Goal: Task Accomplishment & Management: Manage account settings

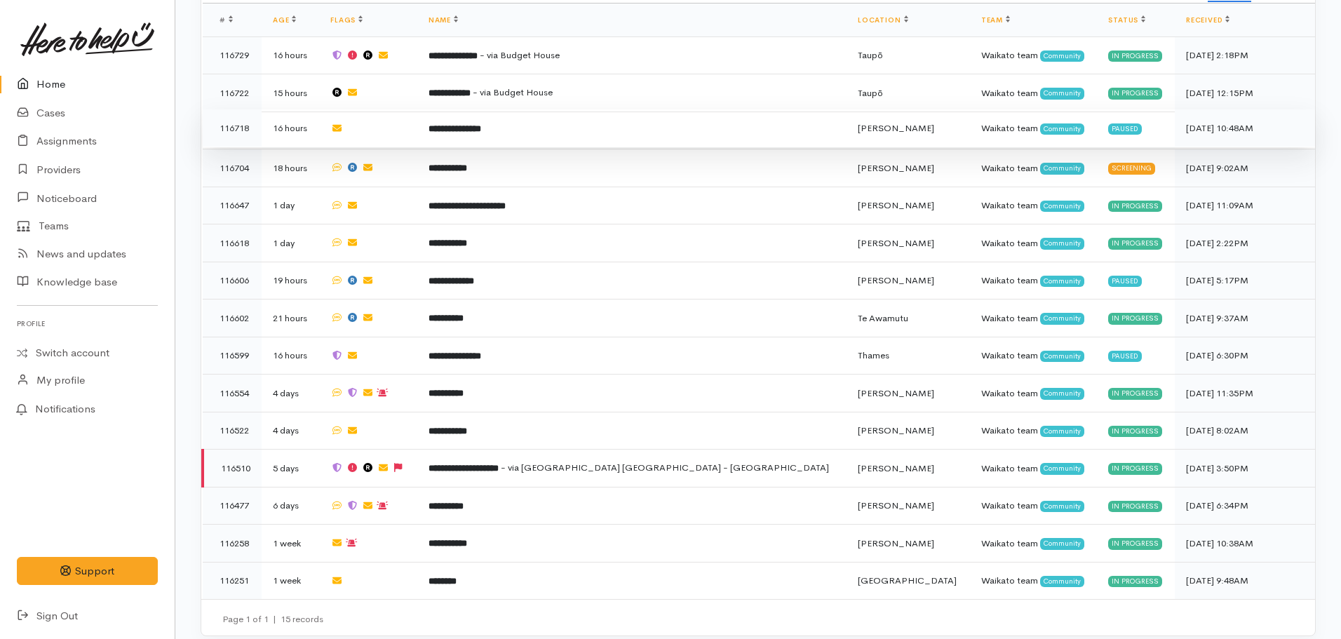
scroll to position [489, 0]
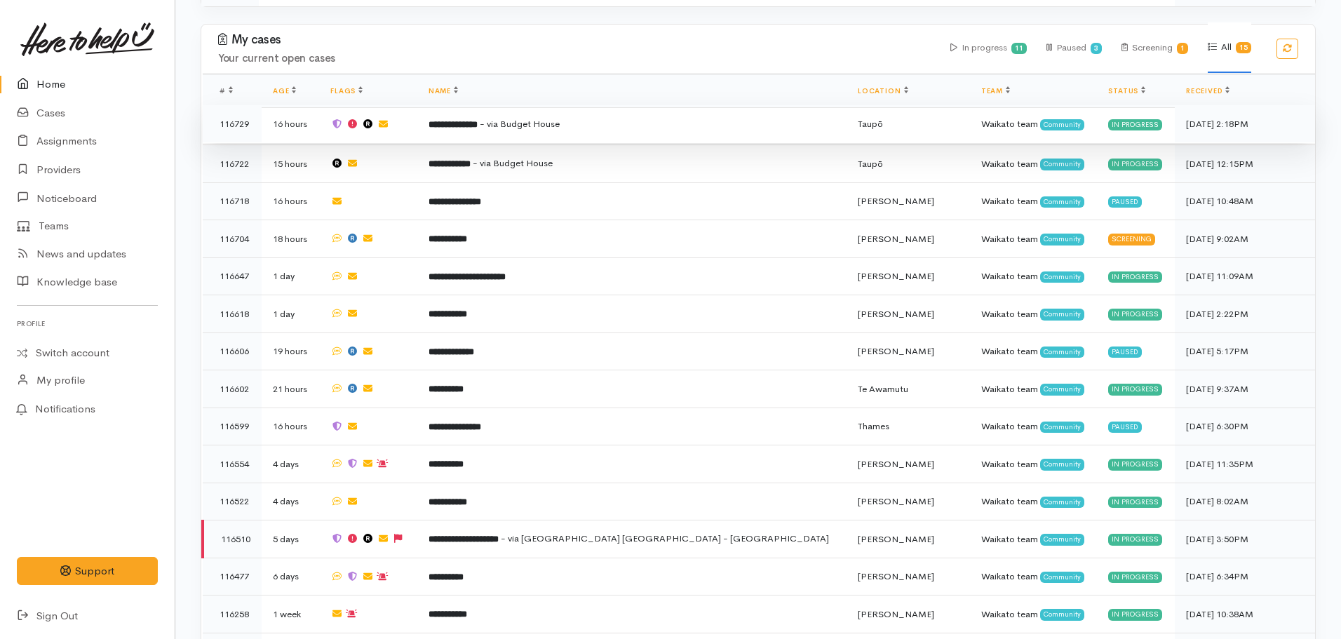
click at [537, 111] on td "**********" at bounding box center [631, 124] width 429 height 38
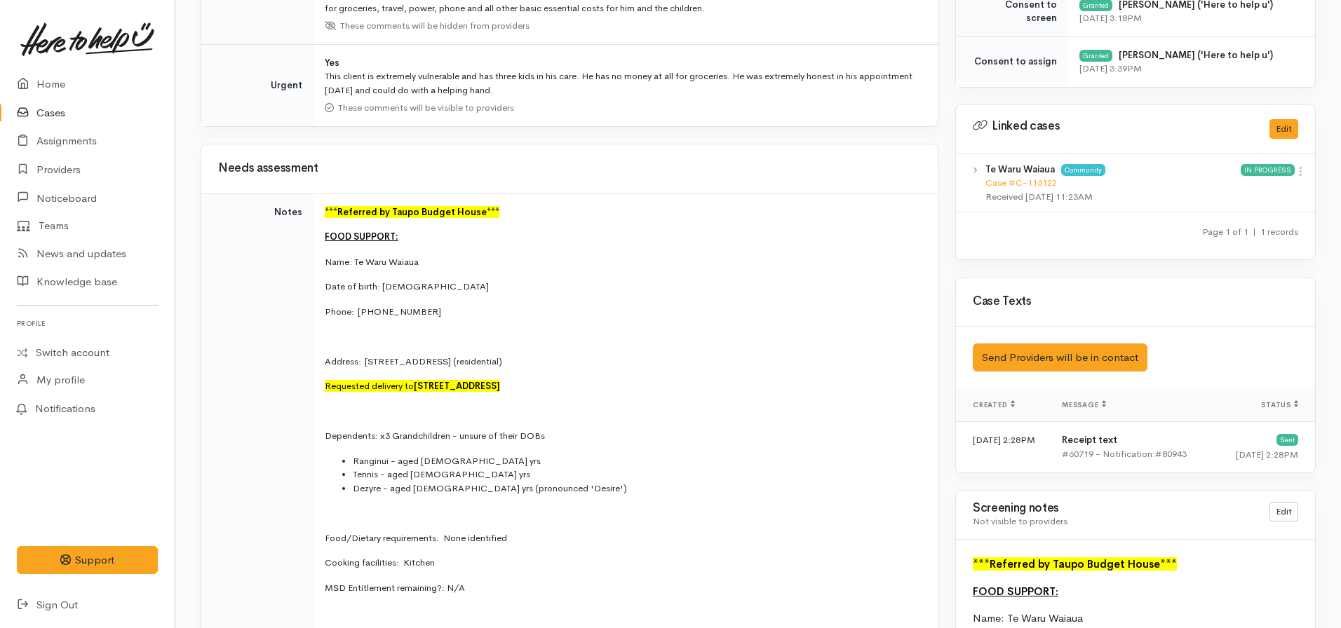
scroll to position [666, 0]
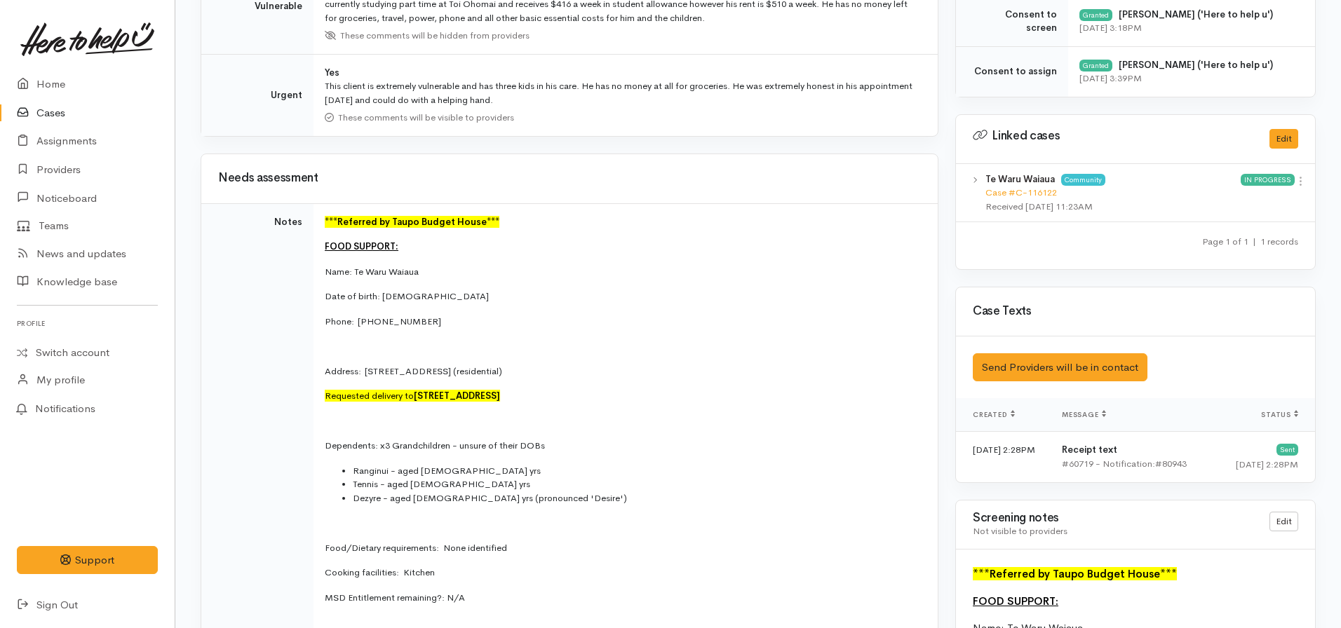
click at [655, 173] on h3 "Needs assessment" at bounding box center [569, 178] width 703 height 13
click at [59, 80] on link "Home" at bounding box center [87, 84] width 175 height 29
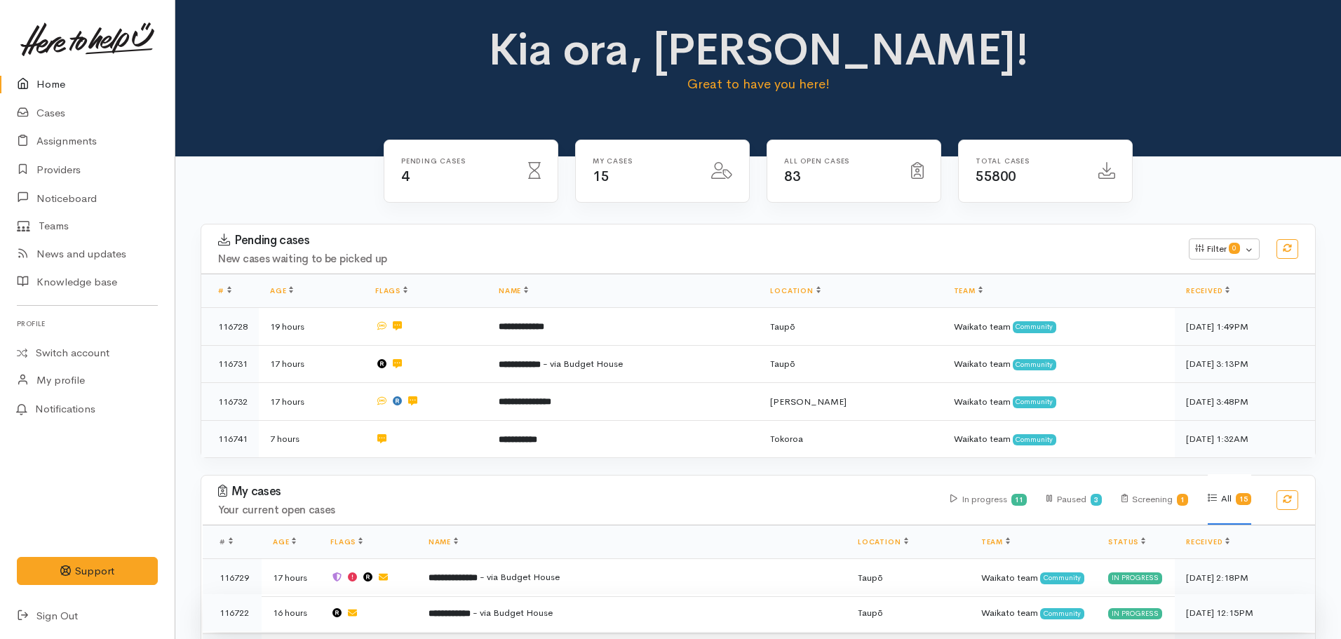
click at [545, 606] on span "- via Budget House" at bounding box center [513, 612] width 80 height 12
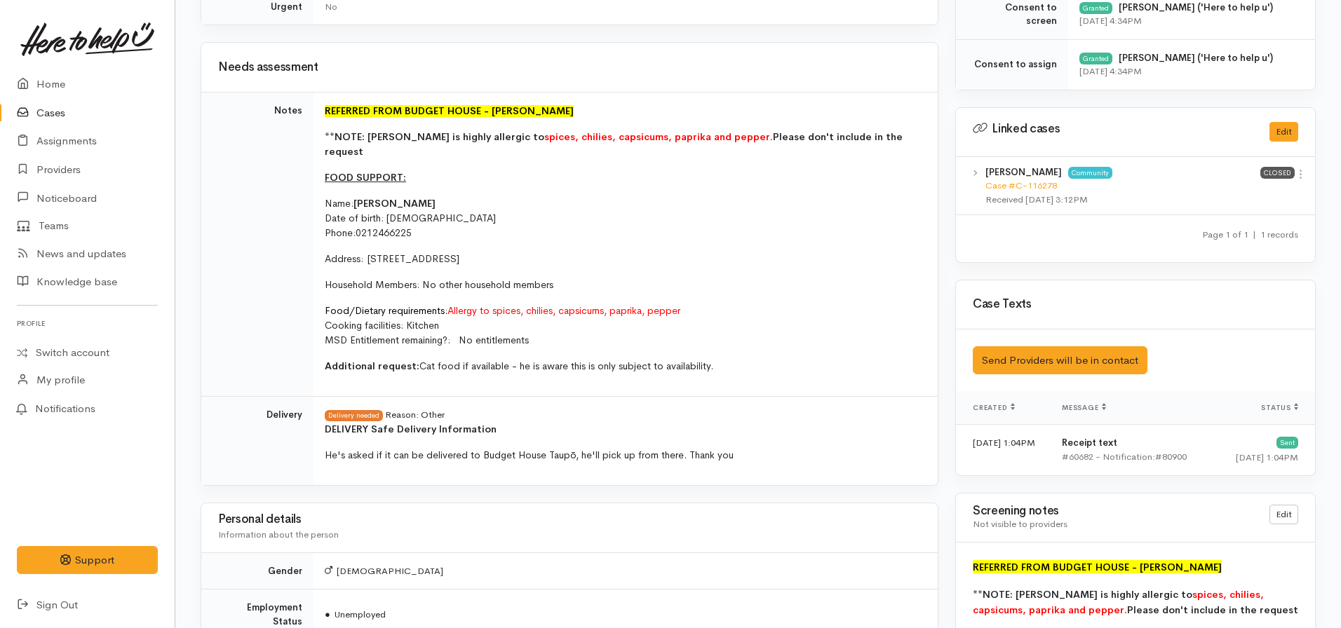
scroll to position [674, 0]
click at [64, 90] on link "Home" at bounding box center [87, 84] width 175 height 29
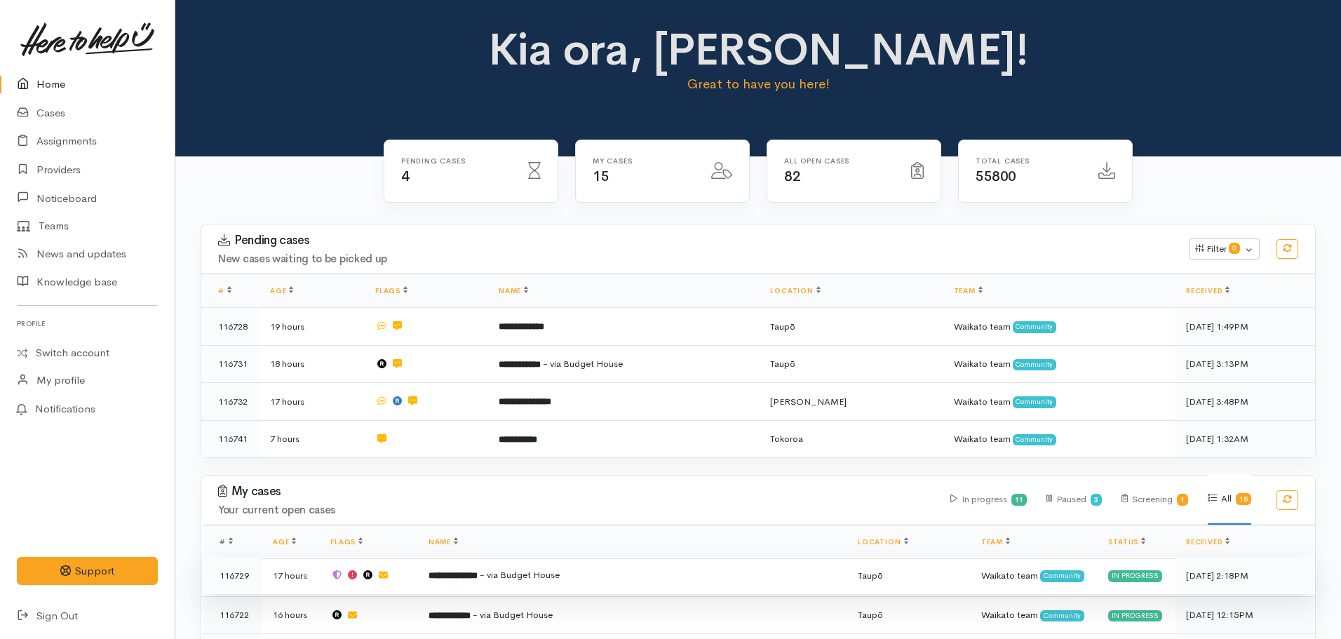
drag, startPoint x: 538, startPoint y: 563, endPoint x: 506, endPoint y: 573, distance: 34.4
click at [477, 573] on b "**********" at bounding box center [452, 575] width 49 height 9
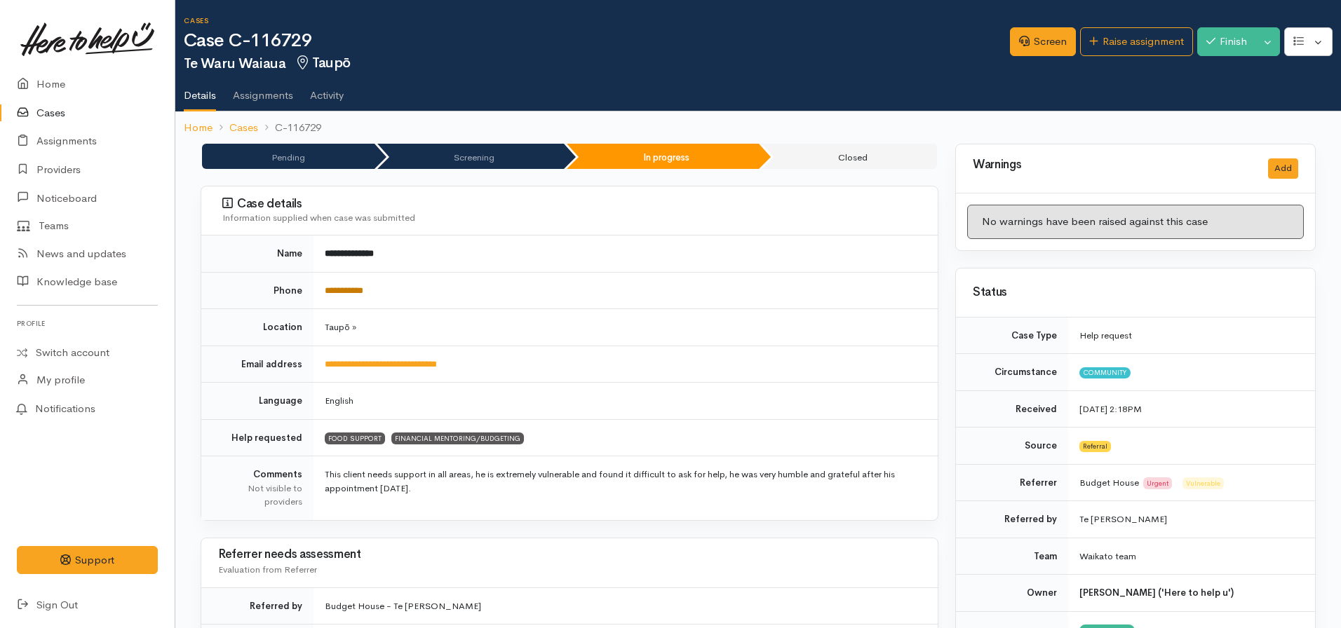
click at [359, 292] on link "**********" at bounding box center [344, 290] width 39 height 9
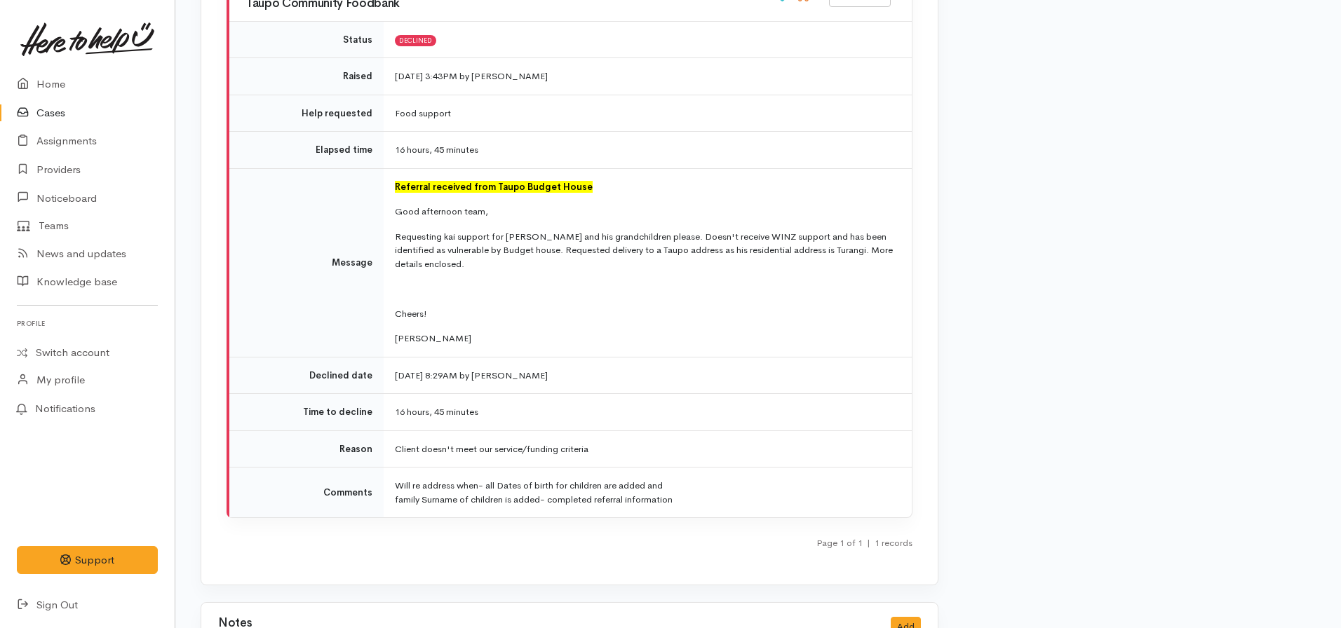
scroll to position [2258, 0]
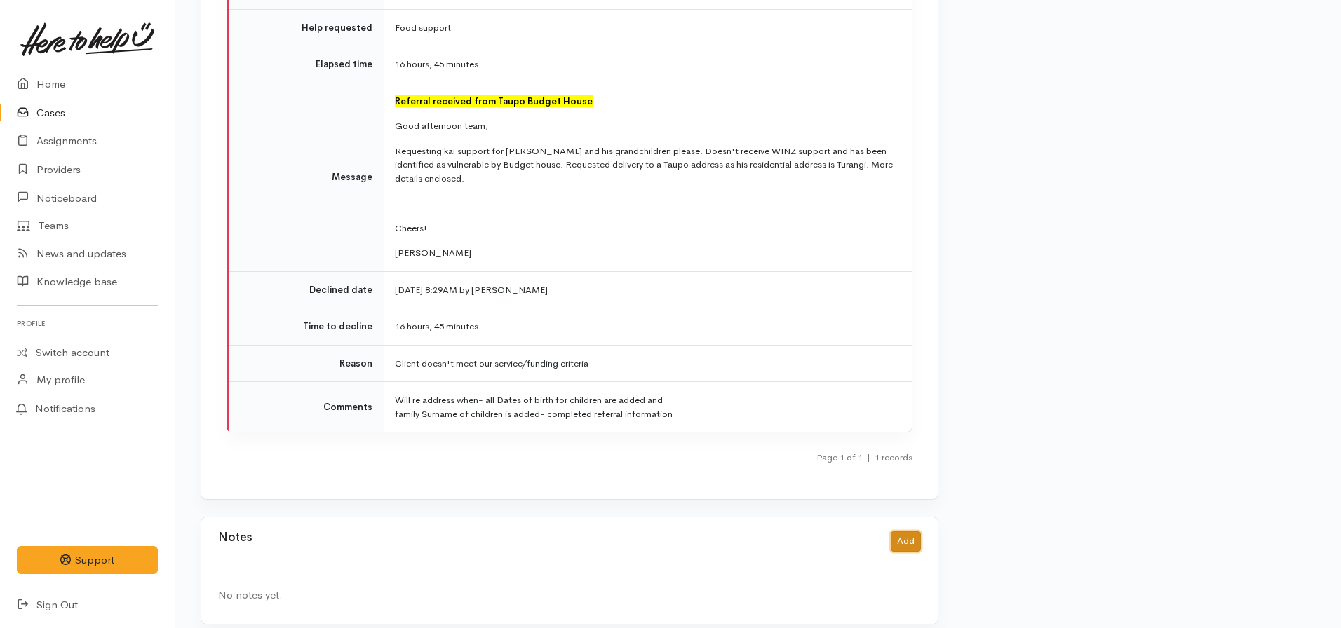
click at [915, 531] on button "Add" at bounding box center [905, 541] width 30 height 20
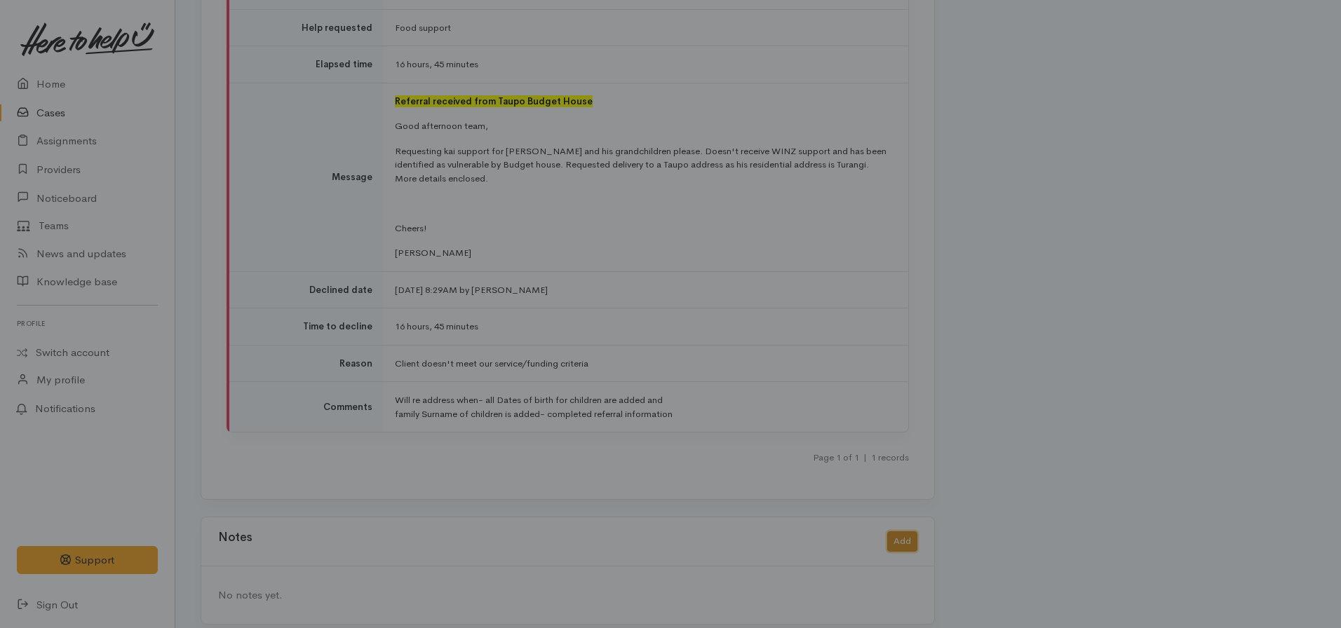
scroll to position [2248, 0]
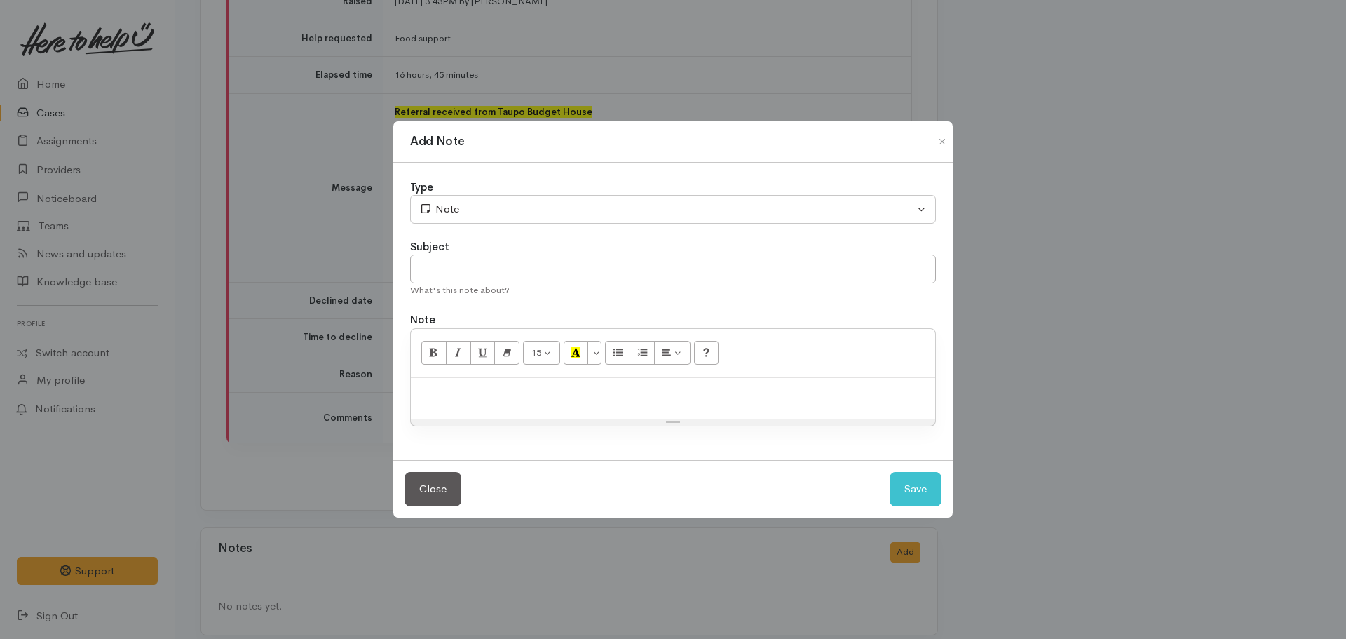
click at [496, 390] on p at bounding box center [673, 393] width 510 height 16
click at [709, 385] on p "Provider declined assignment - will reconsider with c" at bounding box center [673, 393] width 510 height 16
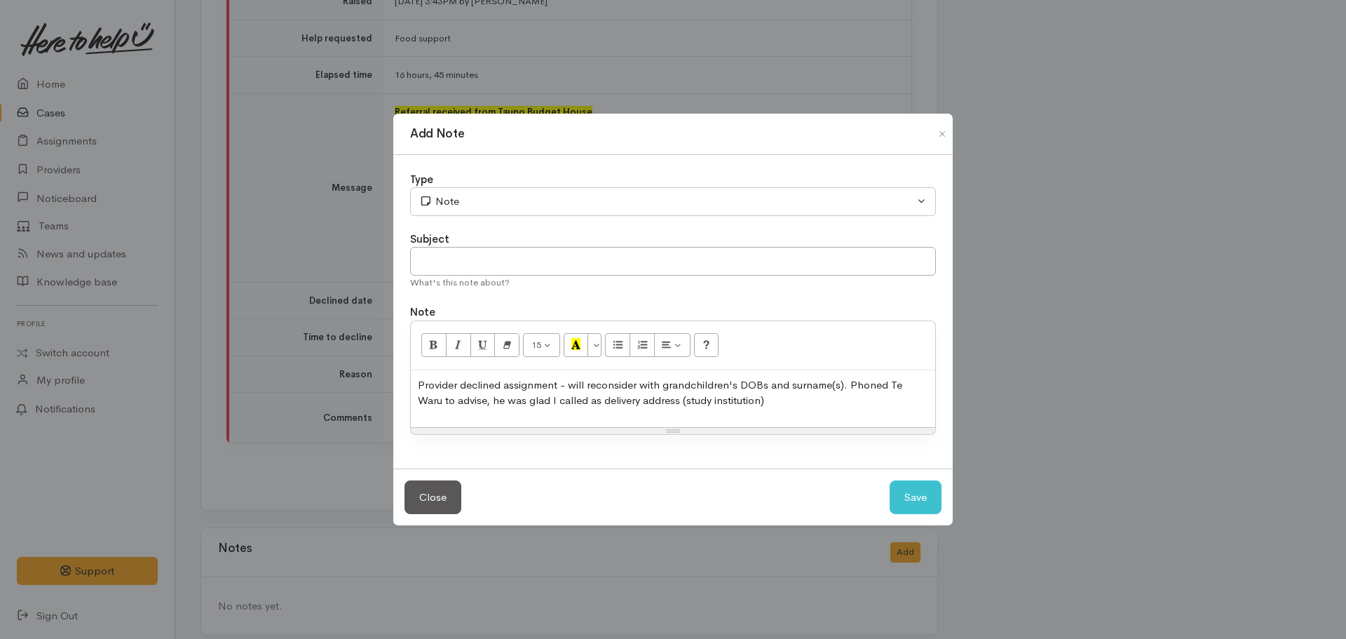
drag, startPoint x: 747, startPoint y: 404, endPoint x: 577, endPoint y: 398, distance: 169.8
click at [577, 398] on p "Provider declined assignment - will reconsider with grandchildren's DOBs and su…" at bounding box center [673, 393] width 510 height 32
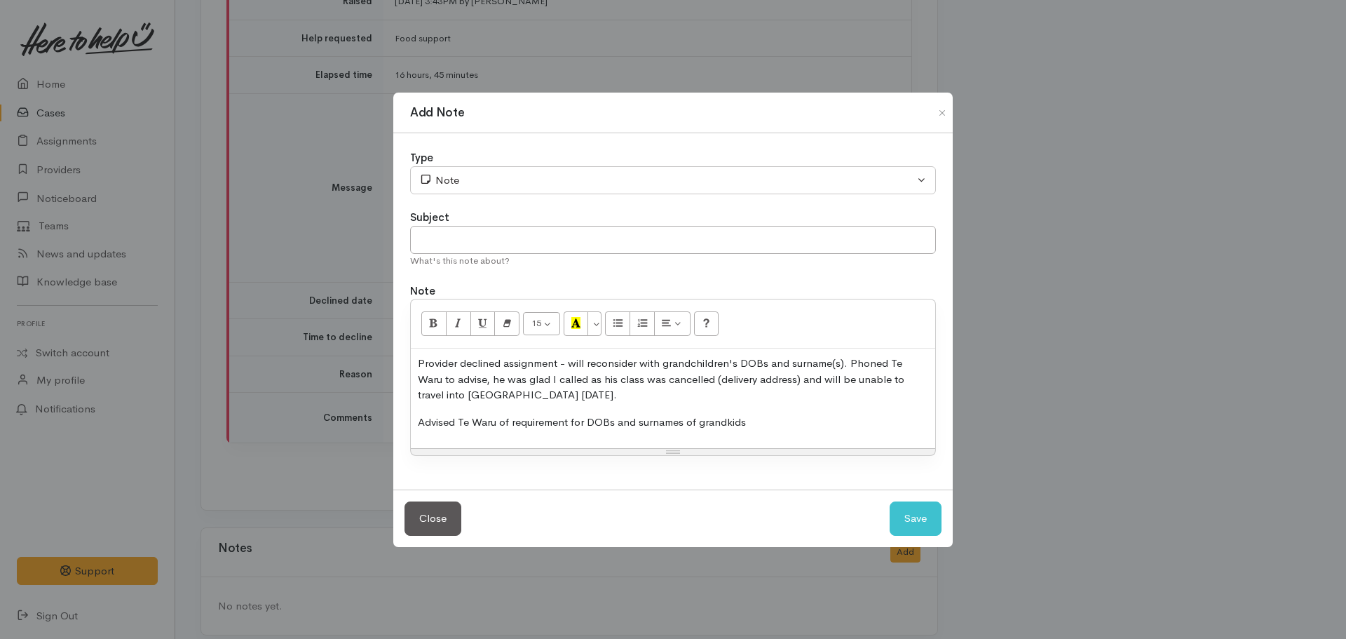
click at [506, 402] on p "Provider declined assignment - will reconsider with grandchildren's DOBs and su…" at bounding box center [673, 379] width 510 height 48
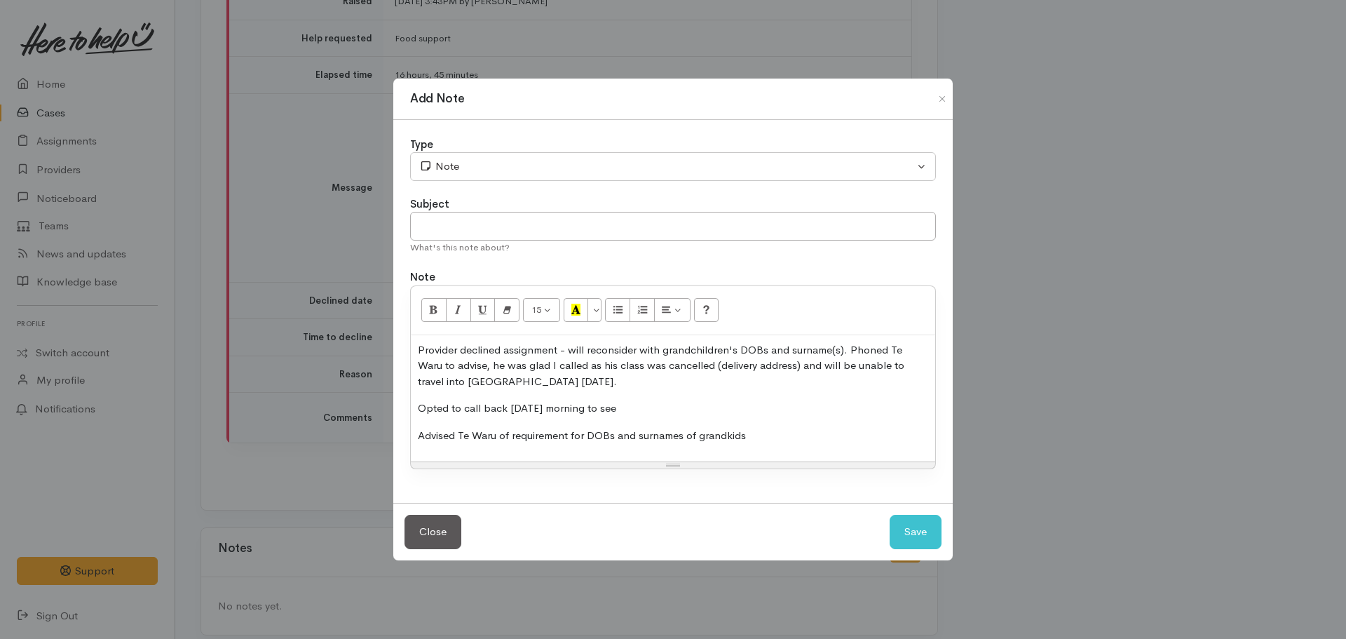
click at [665, 404] on p "Opted to call back tomorrow morning to see" at bounding box center [673, 408] width 510 height 16
click at [417, 433] on div "Provider declined assignment - will reconsider with grandchildren's DOBs and su…" at bounding box center [673, 398] width 524 height 127
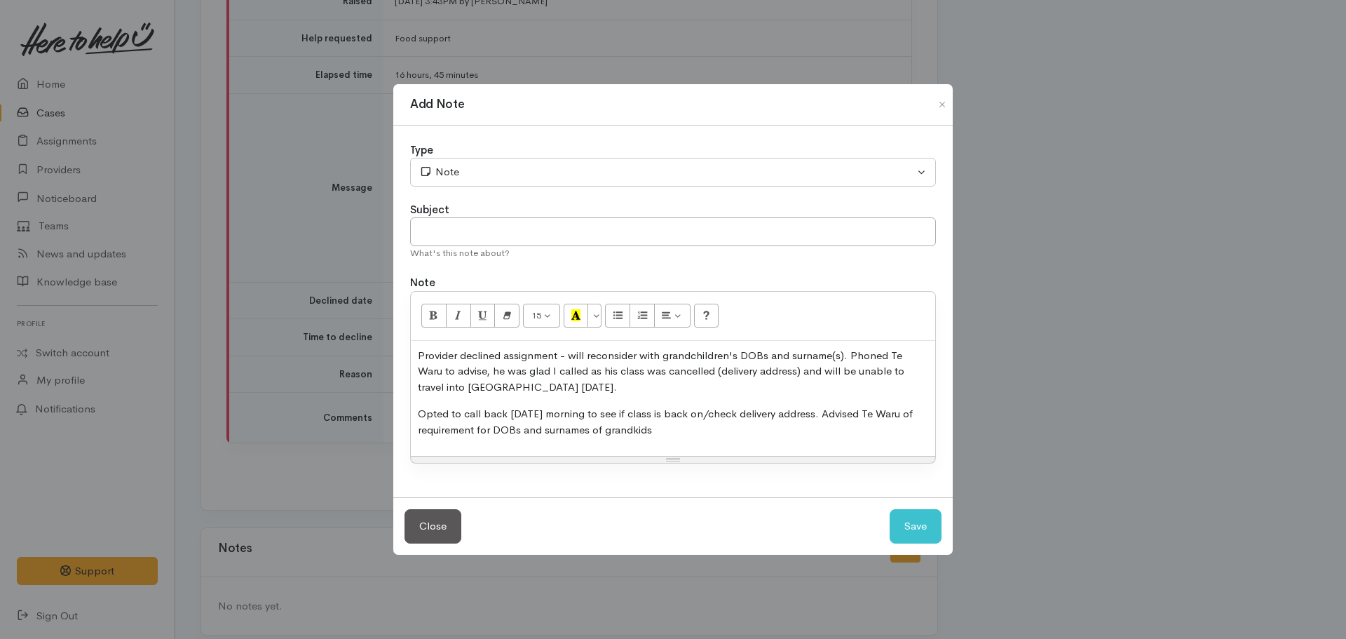
click at [681, 434] on p "Opted to call back tomorrow morning to see if class is back on/check delivery a…" at bounding box center [673, 422] width 510 height 32
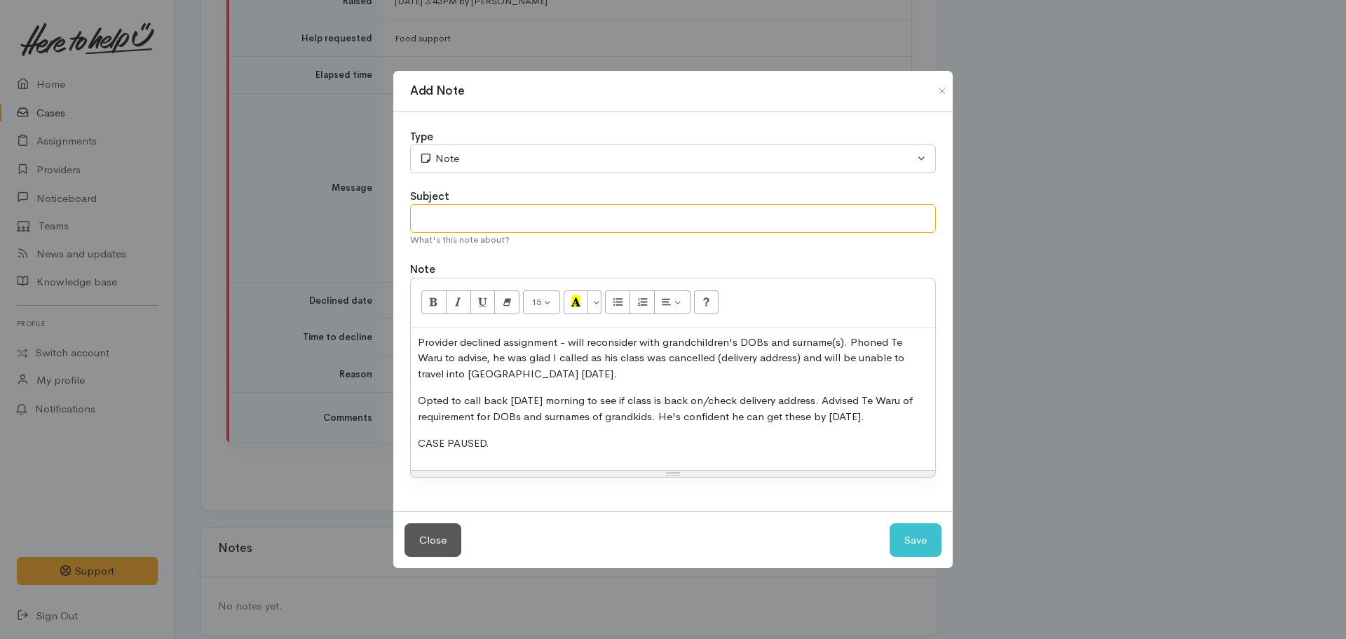
click at [499, 209] on input "text" at bounding box center [673, 218] width 526 height 29
type input "CASE PAUSED - follow up on 21.08.2025 @9:30AM"
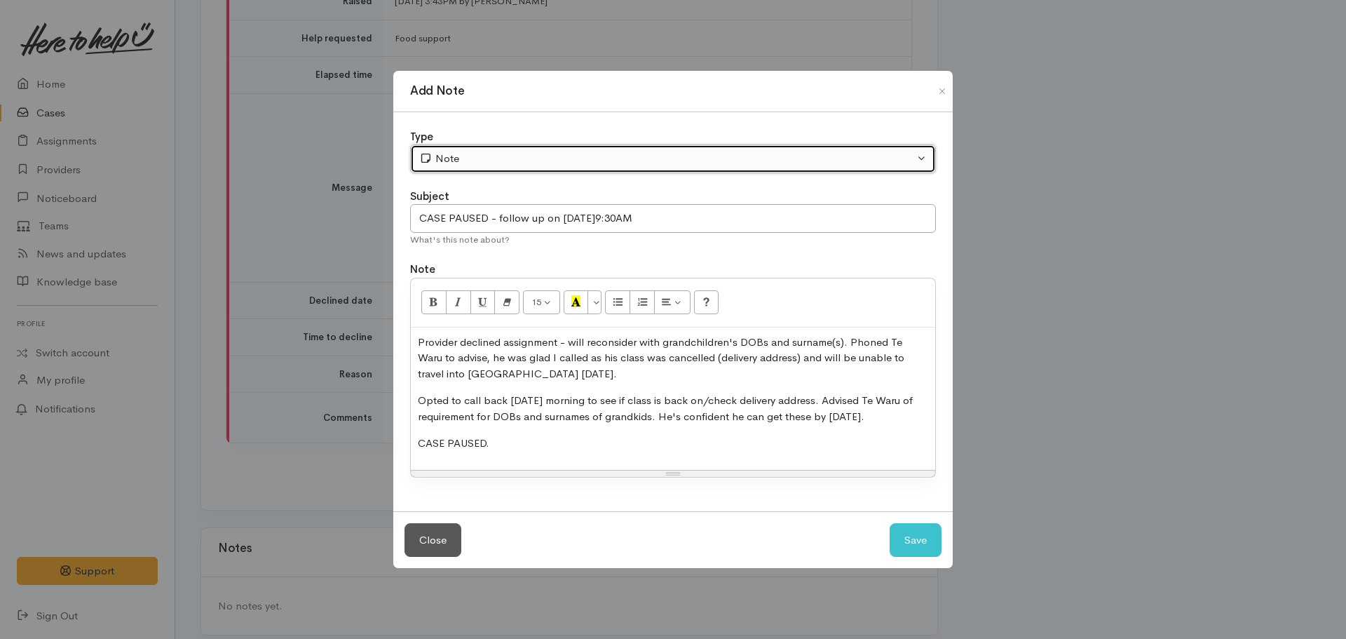
click at [565, 172] on button "Note" at bounding box center [673, 158] width 526 height 29
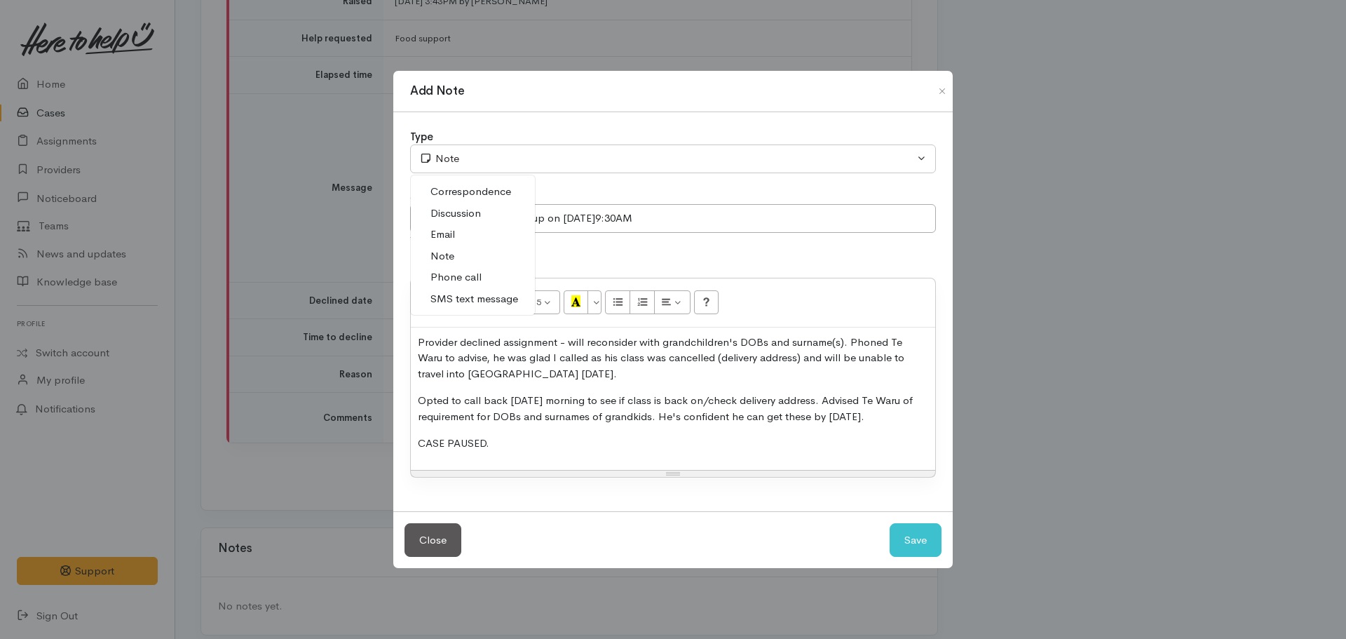
click at [480, 271] on span "Phone call" at bounding box center [455, 277] width 51 height 16
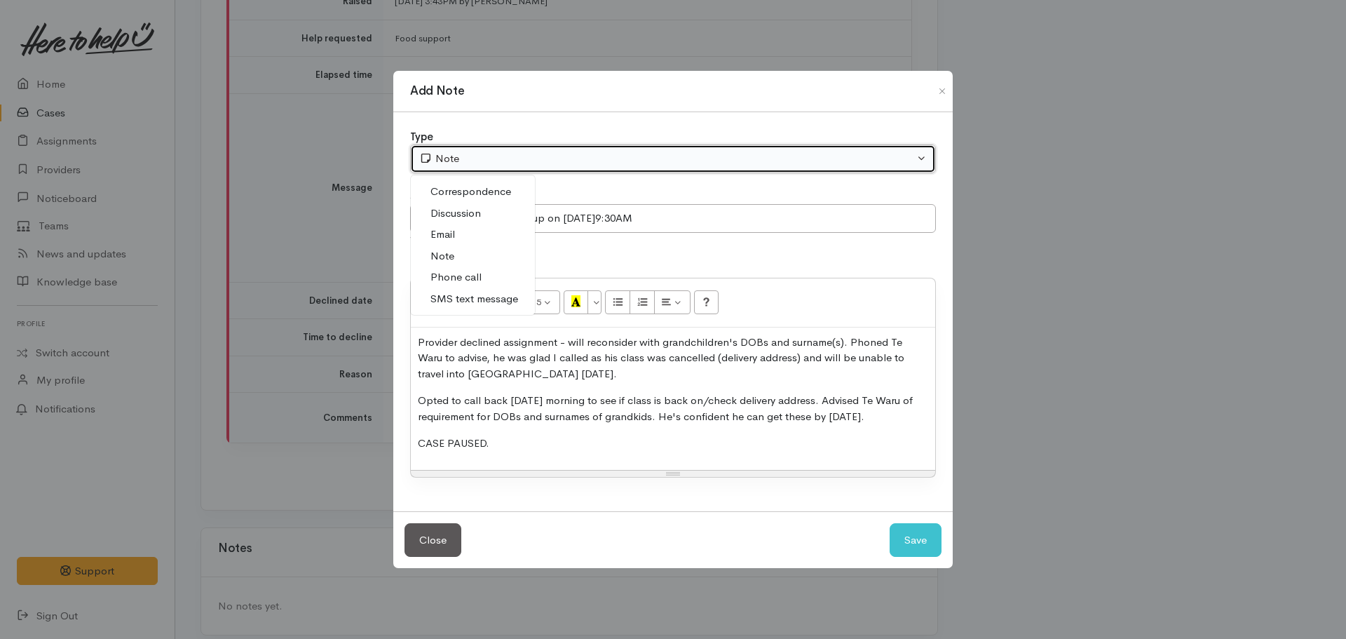
select select "3"
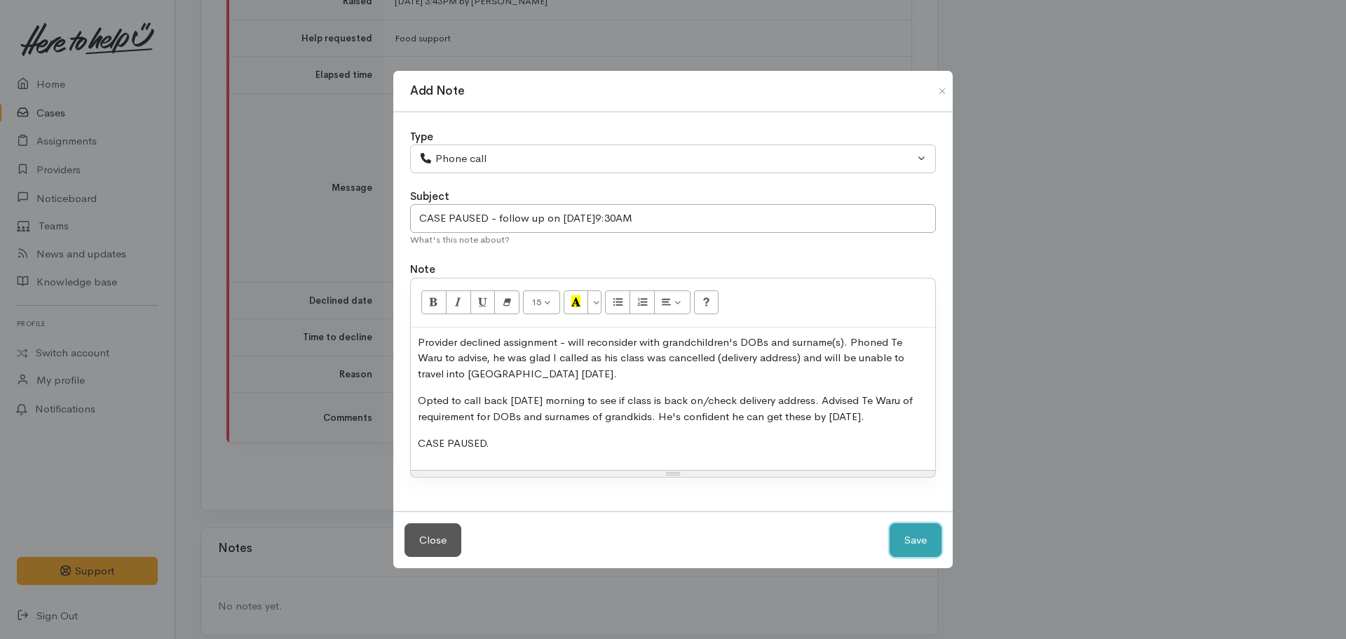
click at [908, 542] on button "Save" at bounding box center [916, 540] width 52 height 34
select select "1"
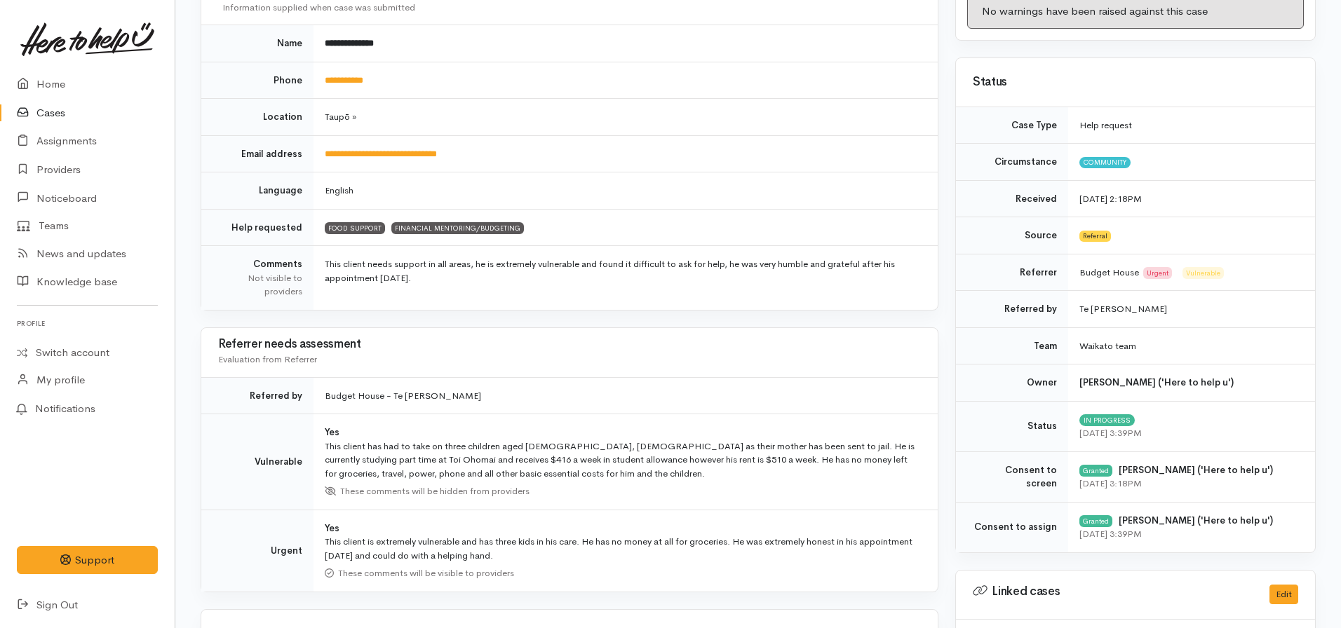
scroll to position [0, 0]
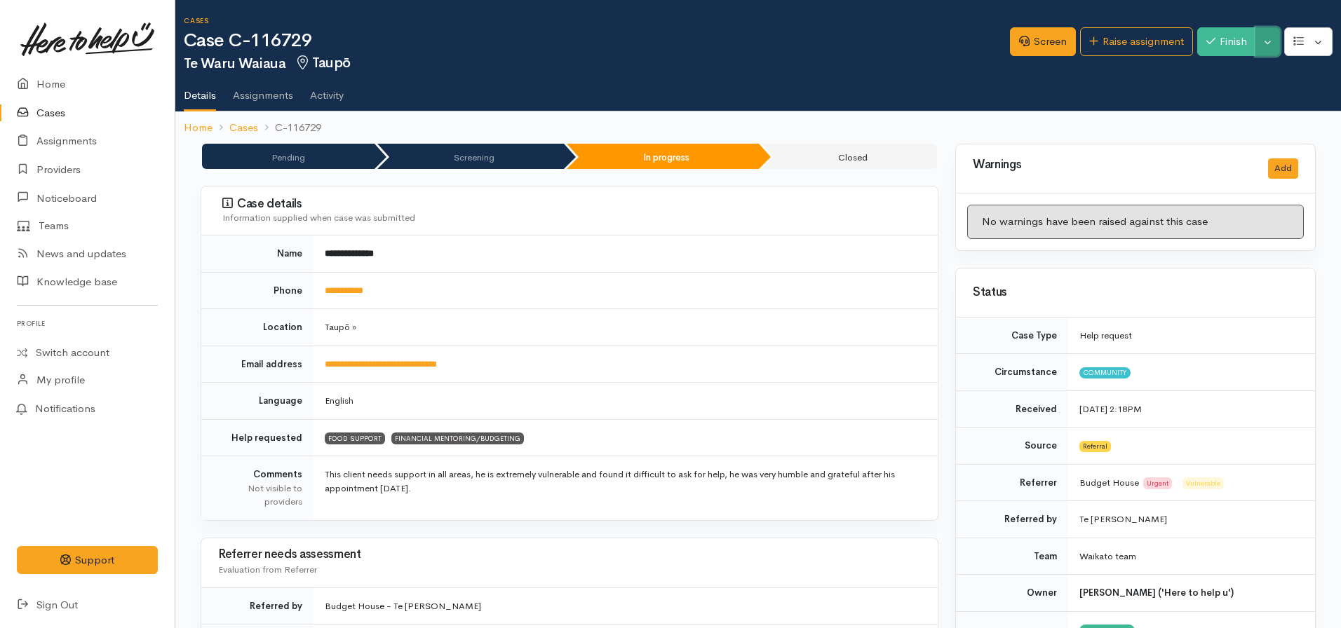
click at [1277, 49] on button "Toggle Dropdown" at bounding box center [1267, 41] width 25 height 29
click at [1215, 72] on link "Pause" at bounding box center [1223, 75] width 111 height 22
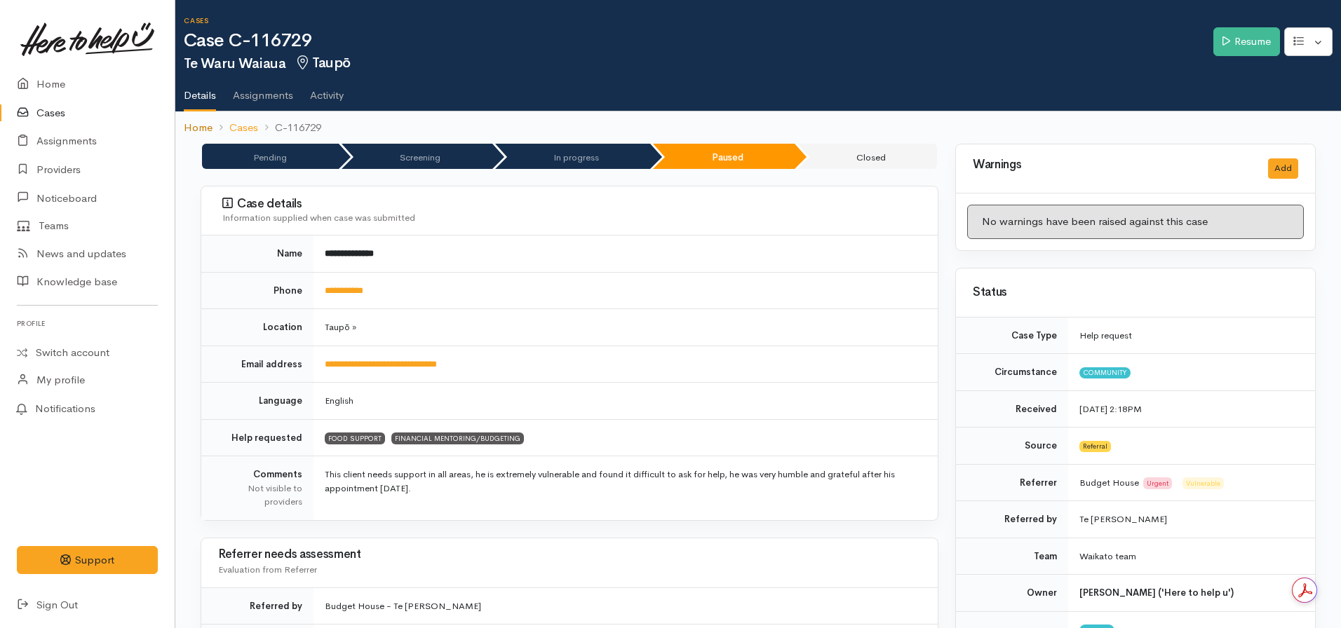
click at [199, 126] on link "Home" at bounding box center [198, 128] width 29 height 16
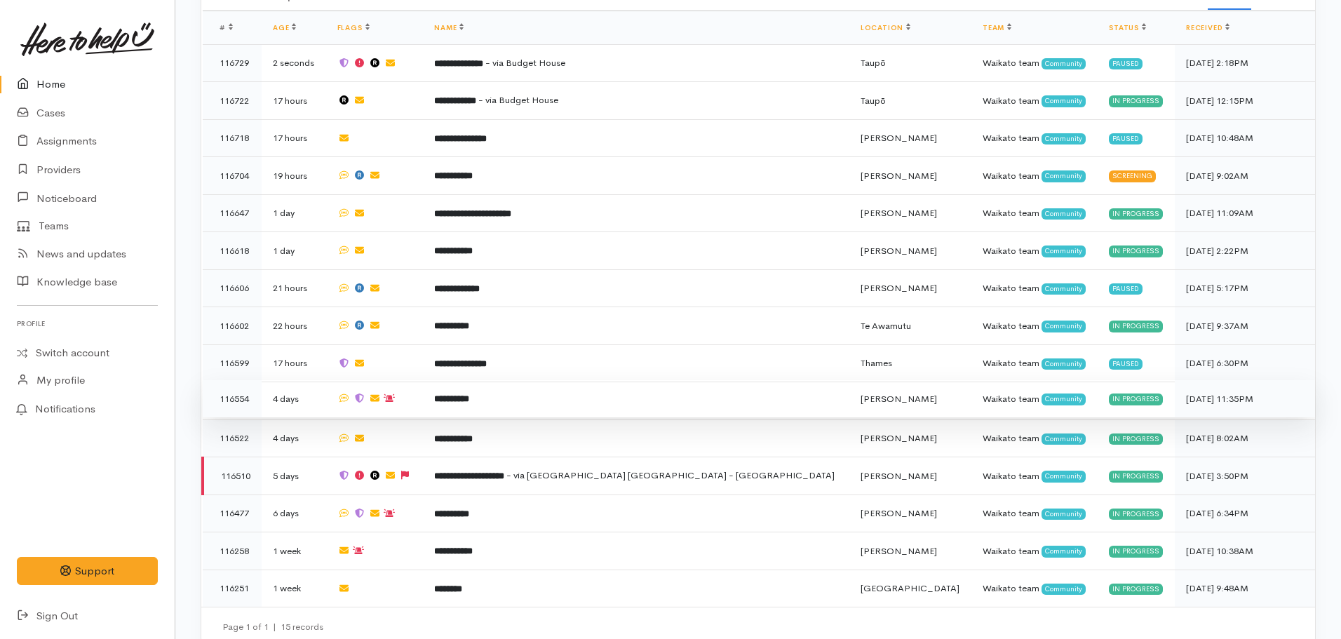
scroll to position [553, 0]
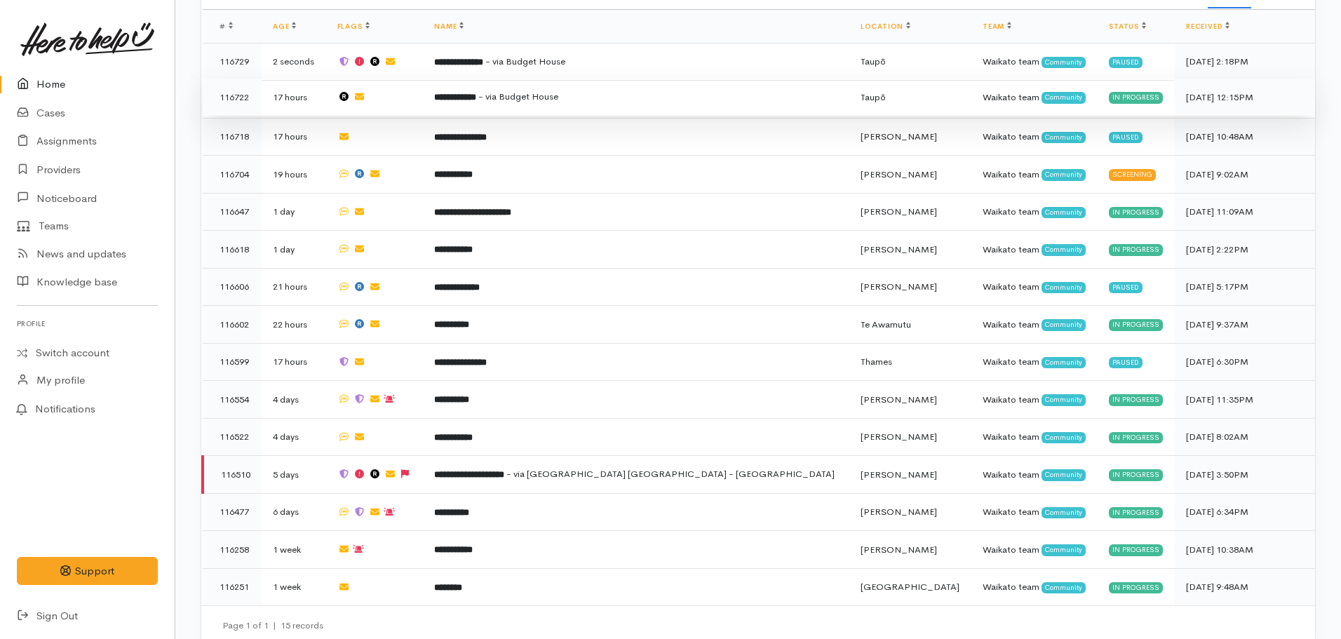
click at [549, 93] on td "**********" at bounding box center [636, 98] width 426 height 38
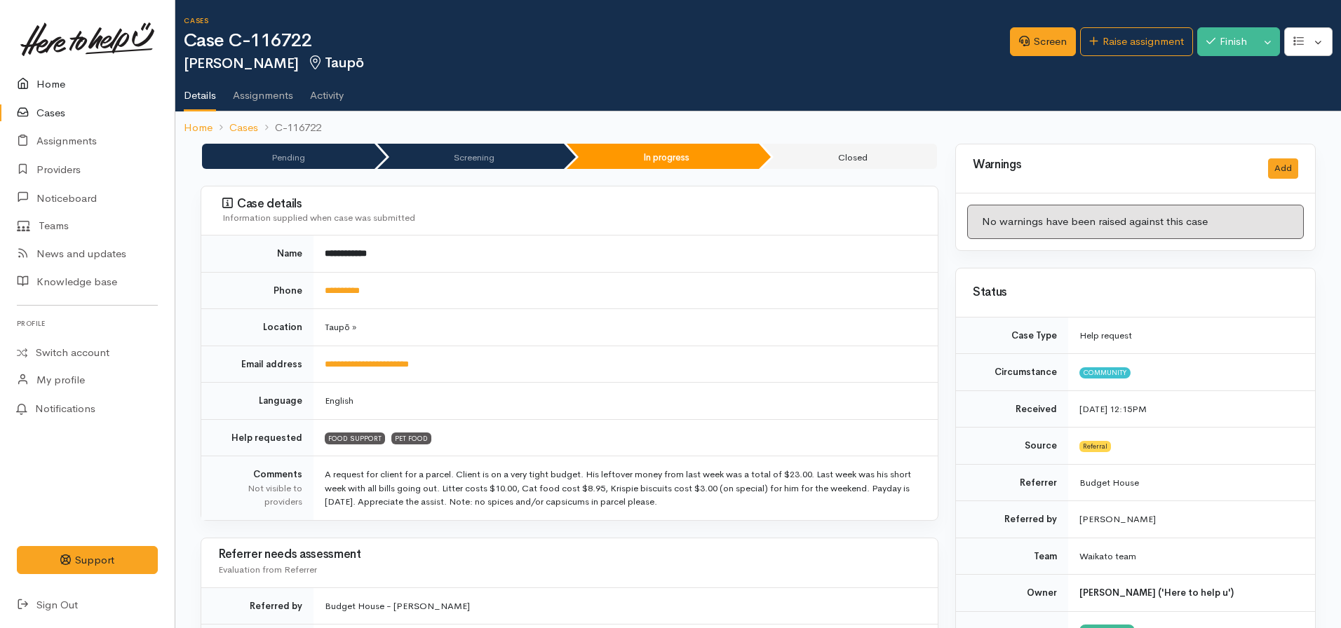
click at [67, 90] on link "Home" at bounding box center [87, 84] width 175 height 29
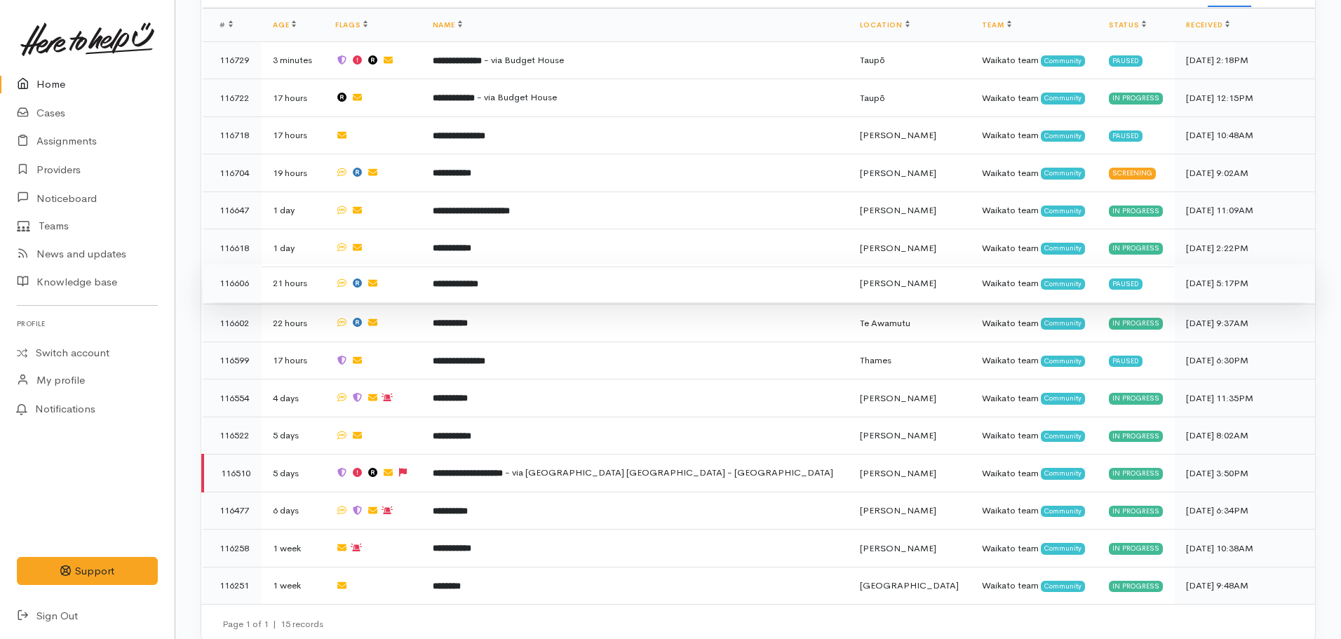
scroll to position [560, 0]
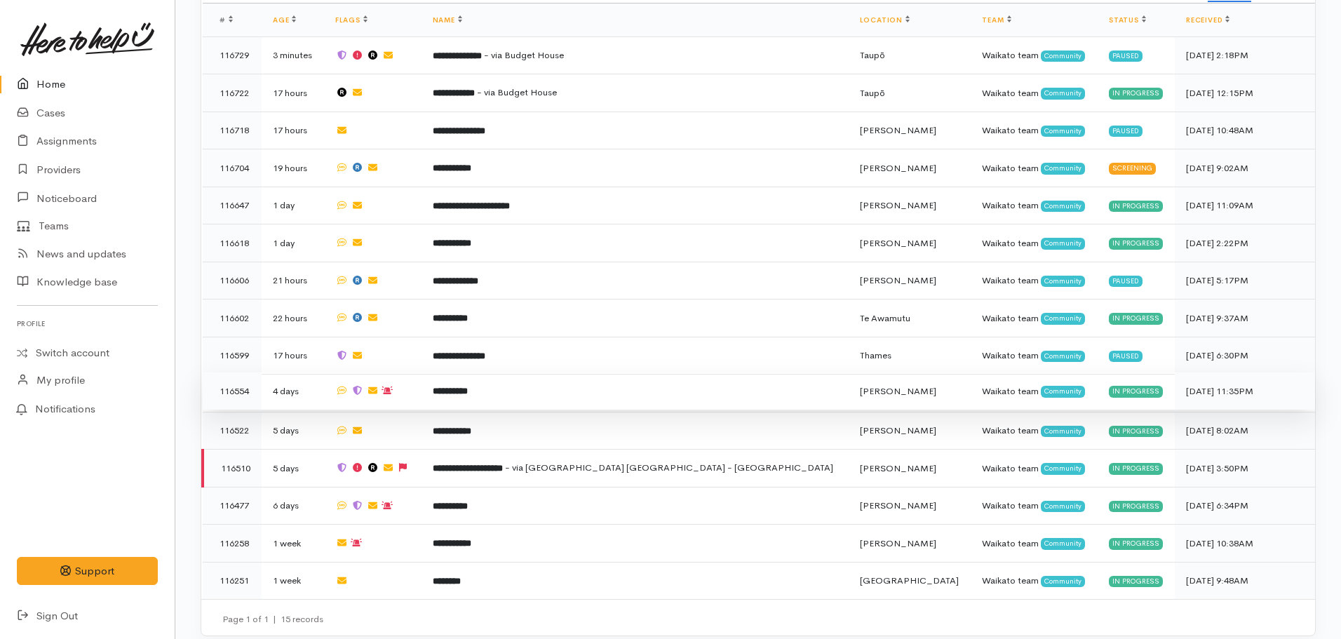
click at [510, 374] on td "**********" at bounding box center [634, 391] width 427 height 38
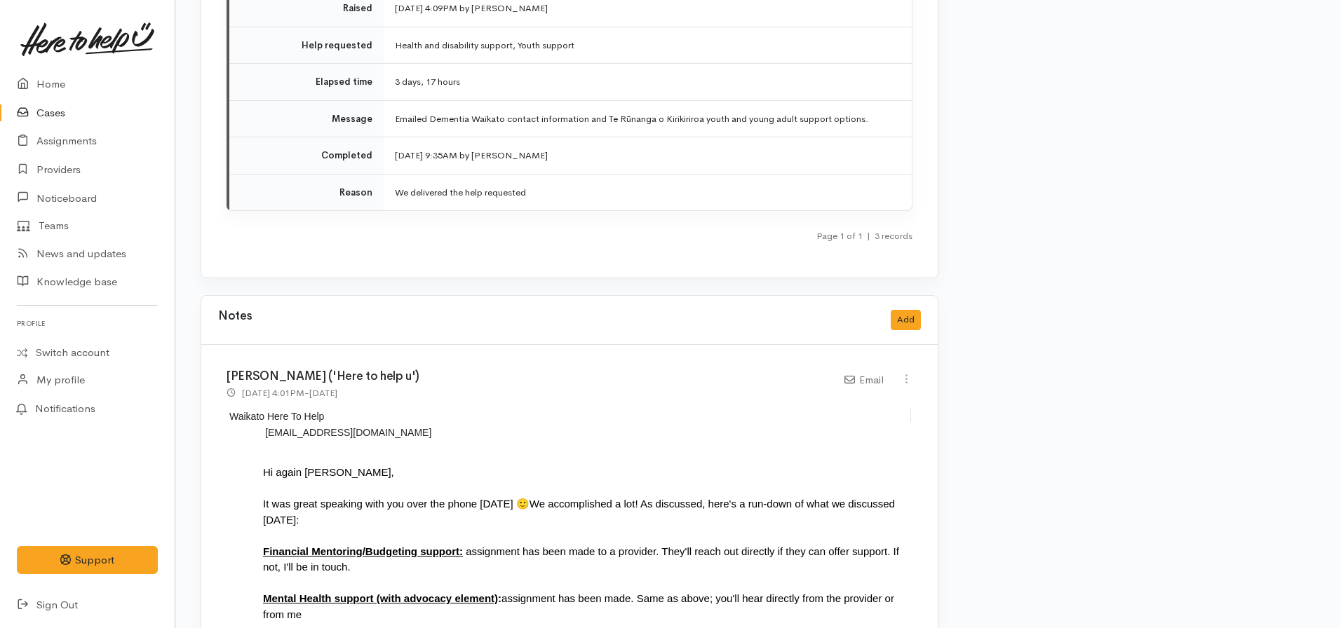
scroll to position [3269, 0]
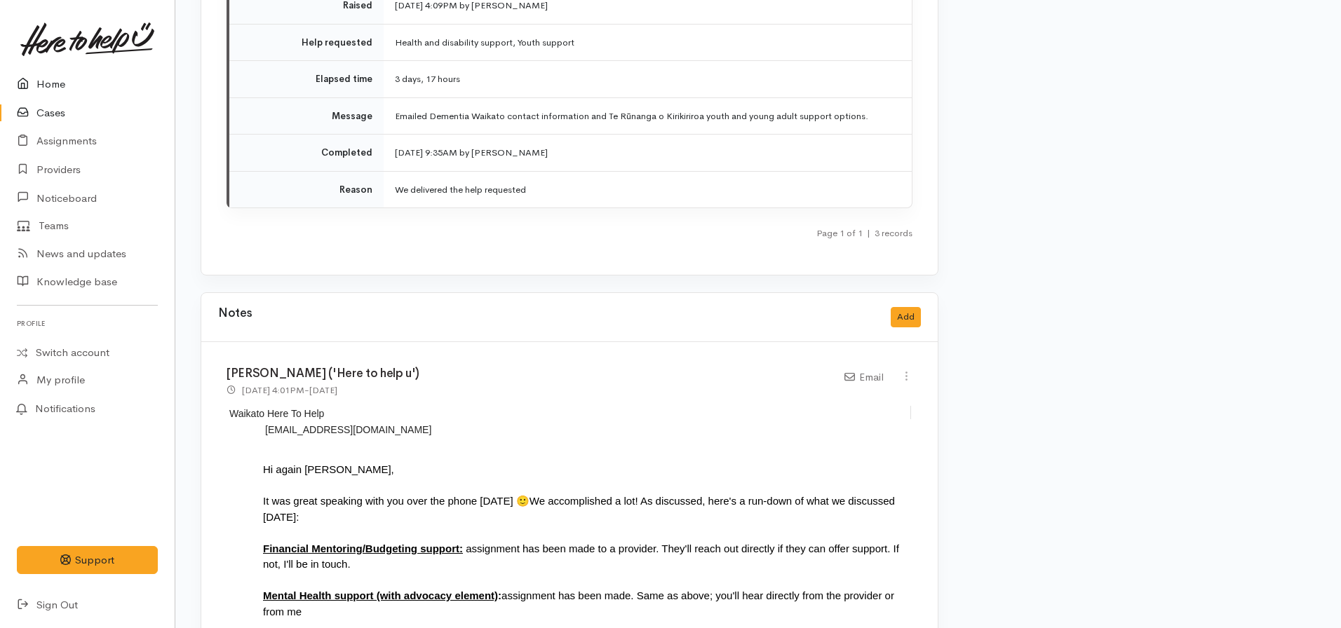
click at [66, 91] on link "Home" at bounding box center [87, 84] width 175 height 29
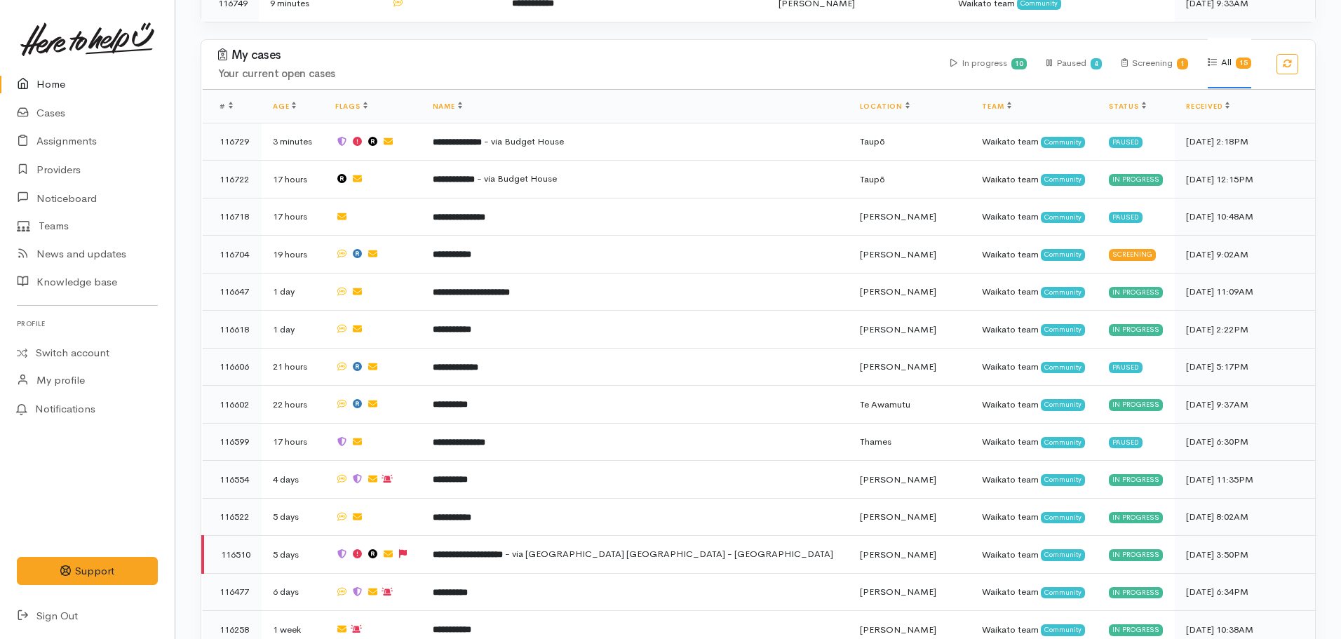
scroll to position [560, 0]
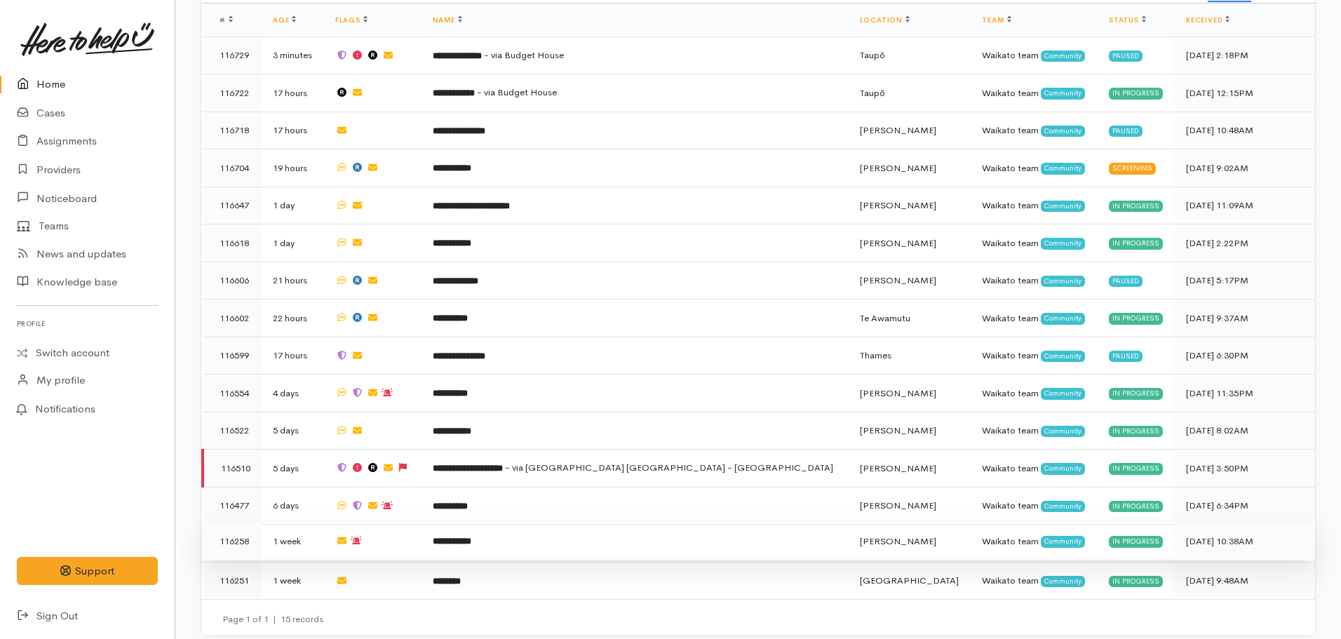
click at [514, 537] on td "**********" at bounding box center [634, 541] width 427 height 38
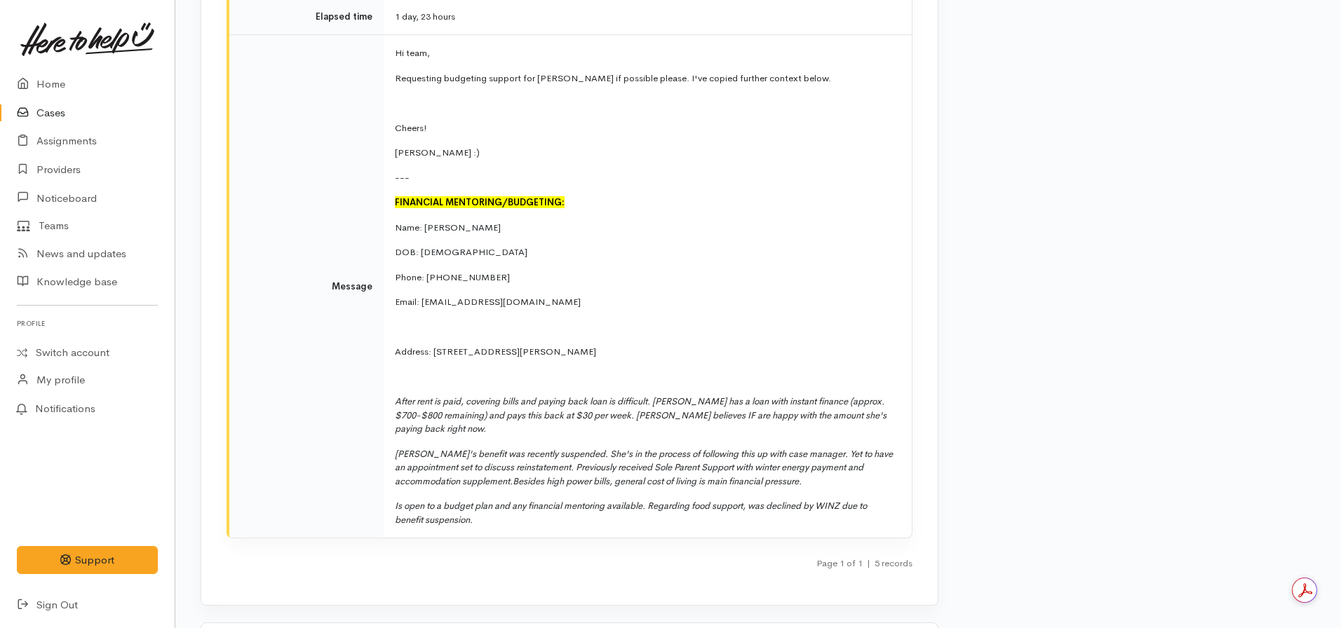
scroll to position [3798, 0]
click at [54, 90] on link "Home" at bounding box center [87, 84] width 175 height 29
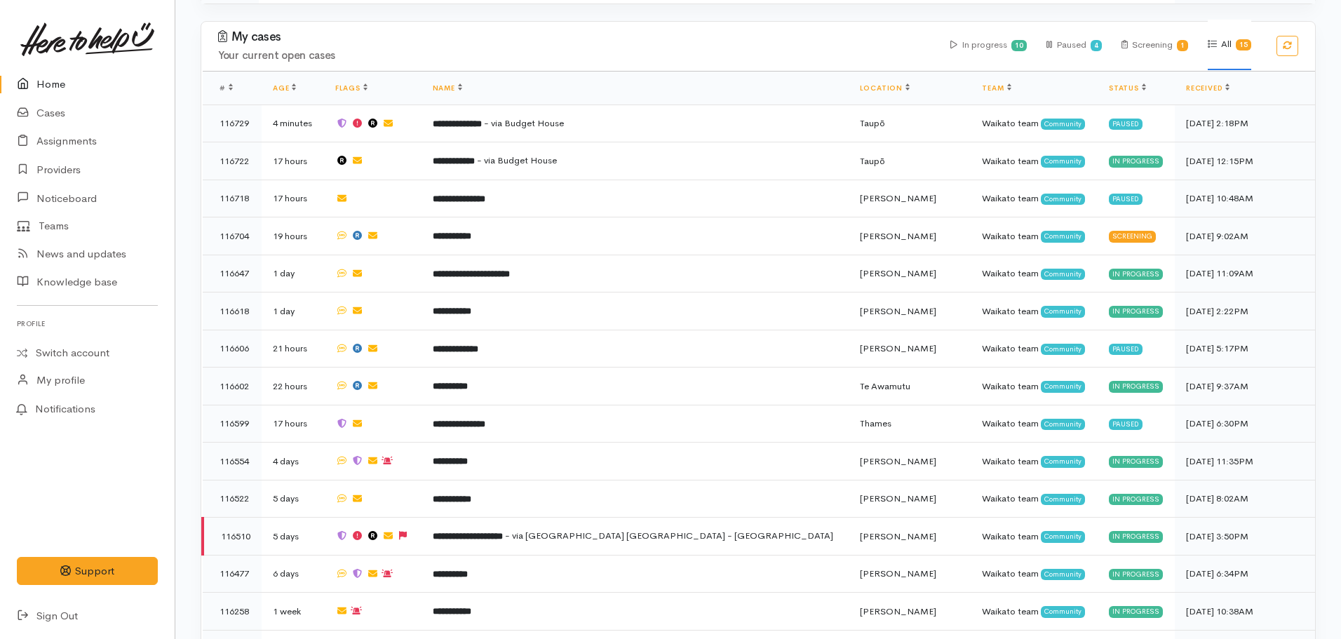
scroll to position [492, 0]
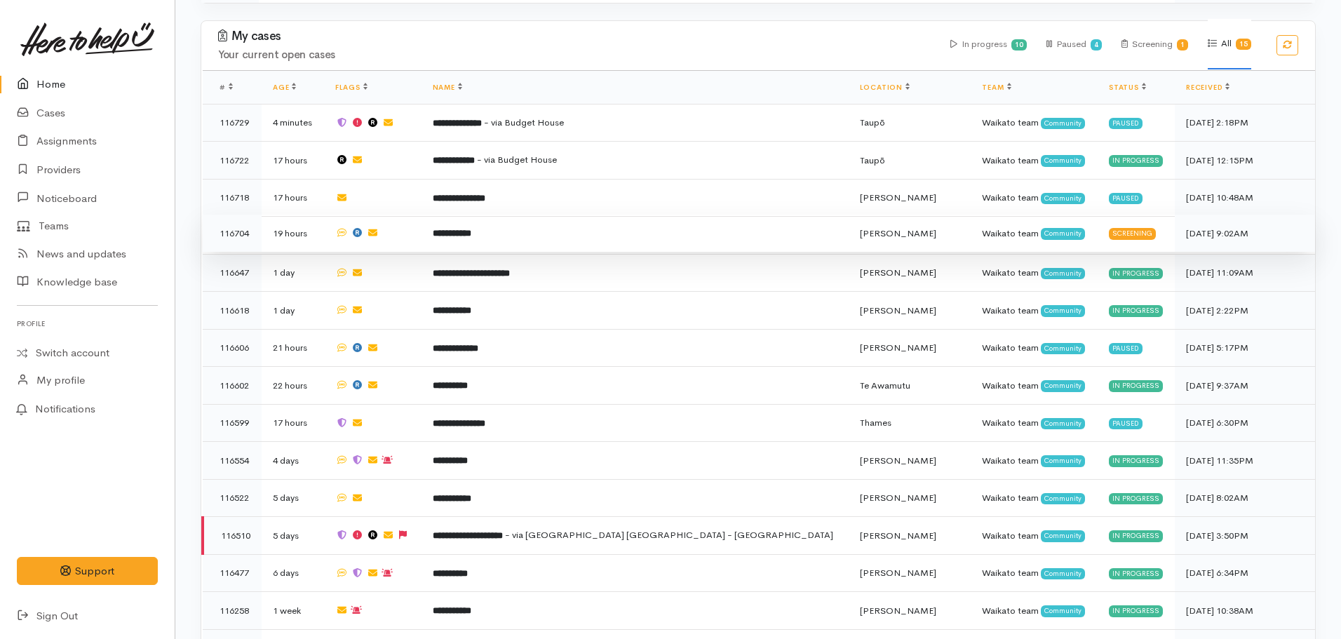
click at [471, 229] on b "**********" at bounding box center [452, 233] width 39 height 9
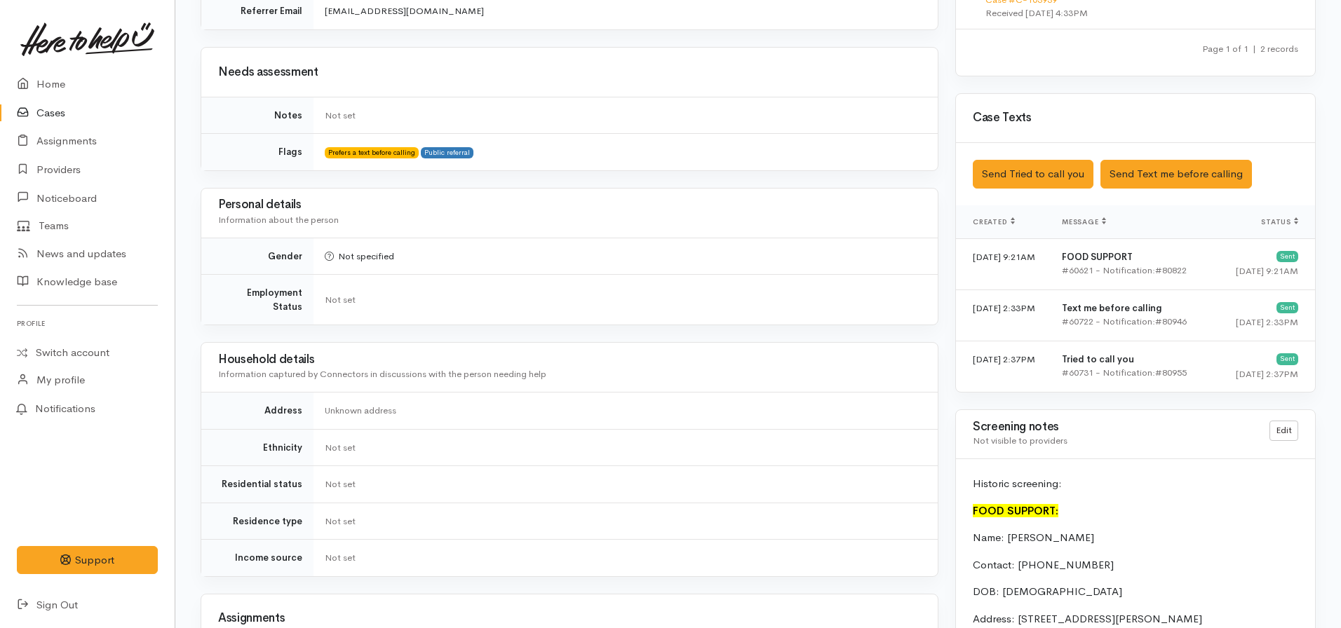
scroll to position [832, 0]
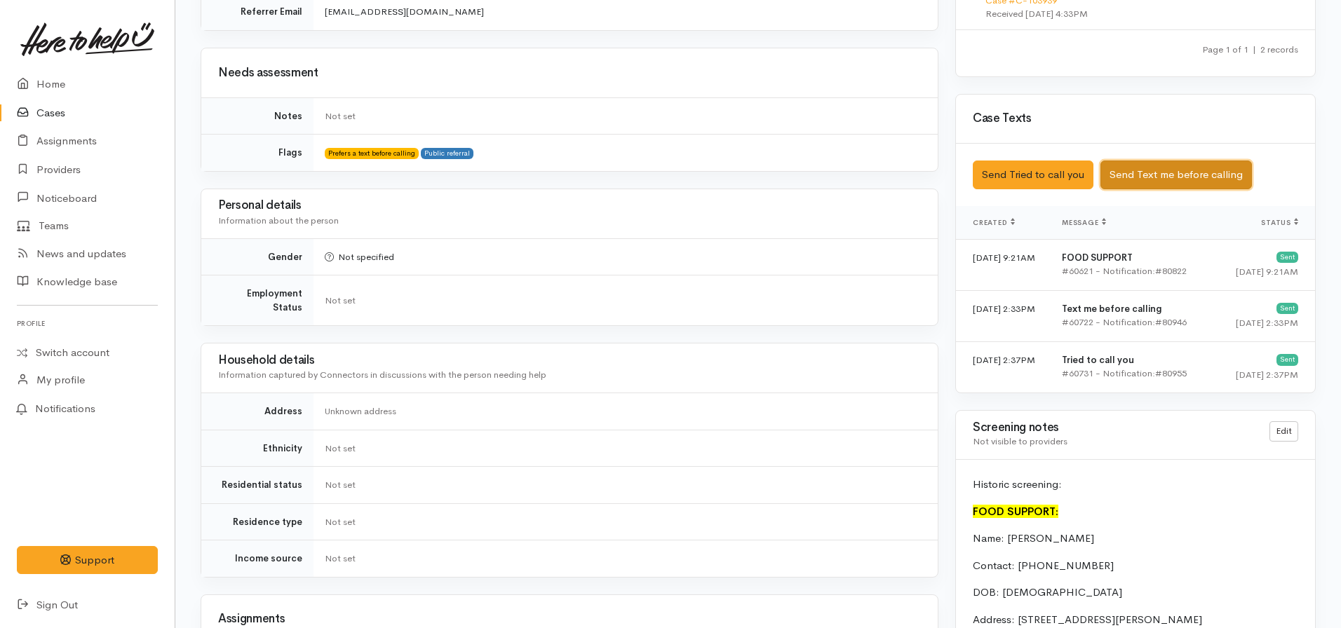
click at [1134, 165] on button "Send Text me before calling" at bounding box center [1175, 175] width 151 height 29
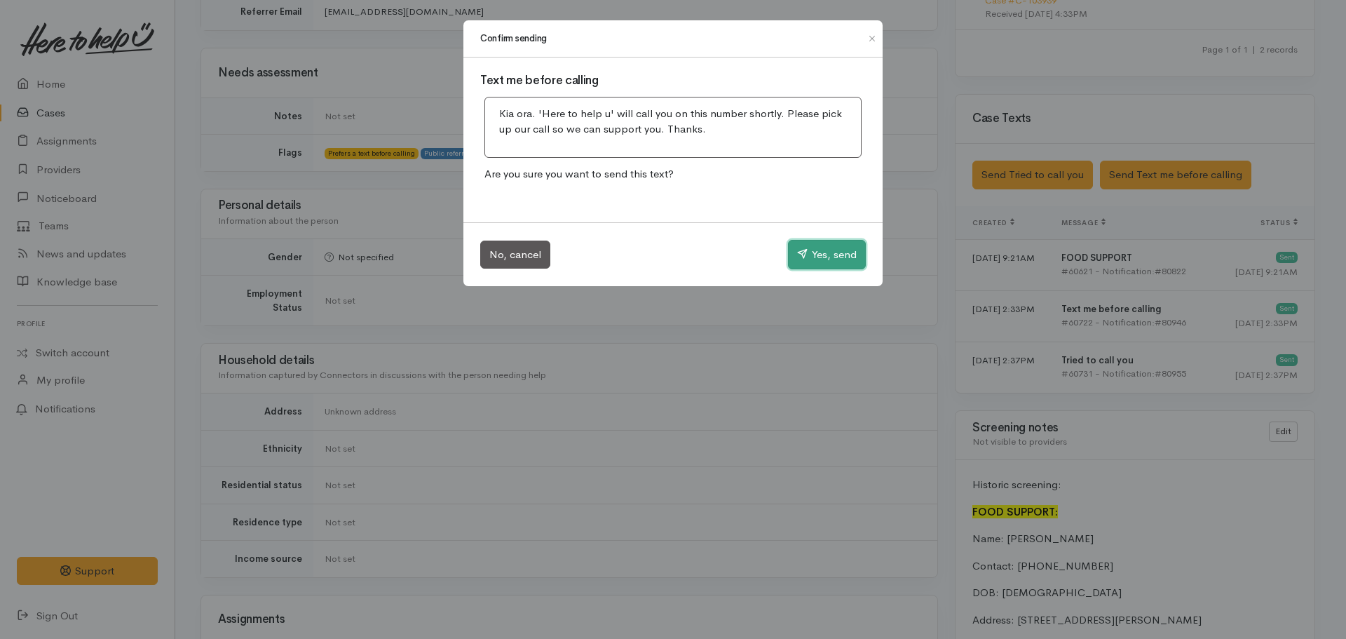
click at [828, 258] on button "Yes, send" at bounding box center [827, 254] width 78 height 29
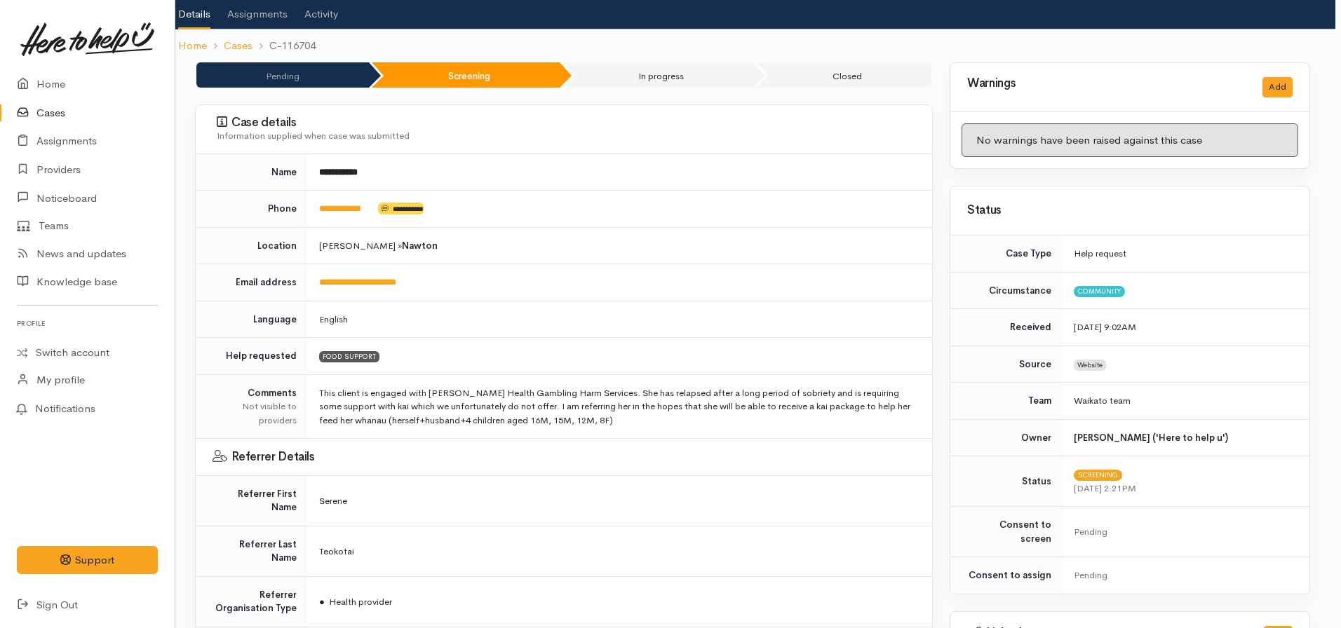
scroll to position [0, 6]
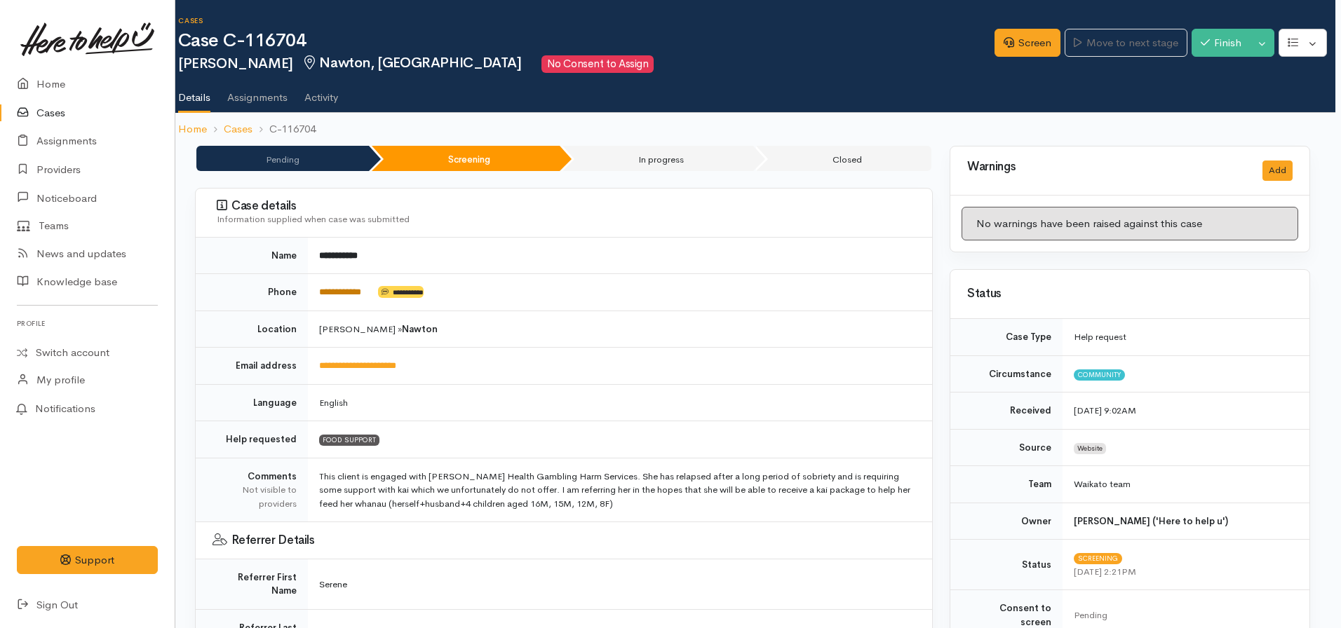
click at [337, 297] on link "**********" at bounding box center [340, 291] width 42 height 9
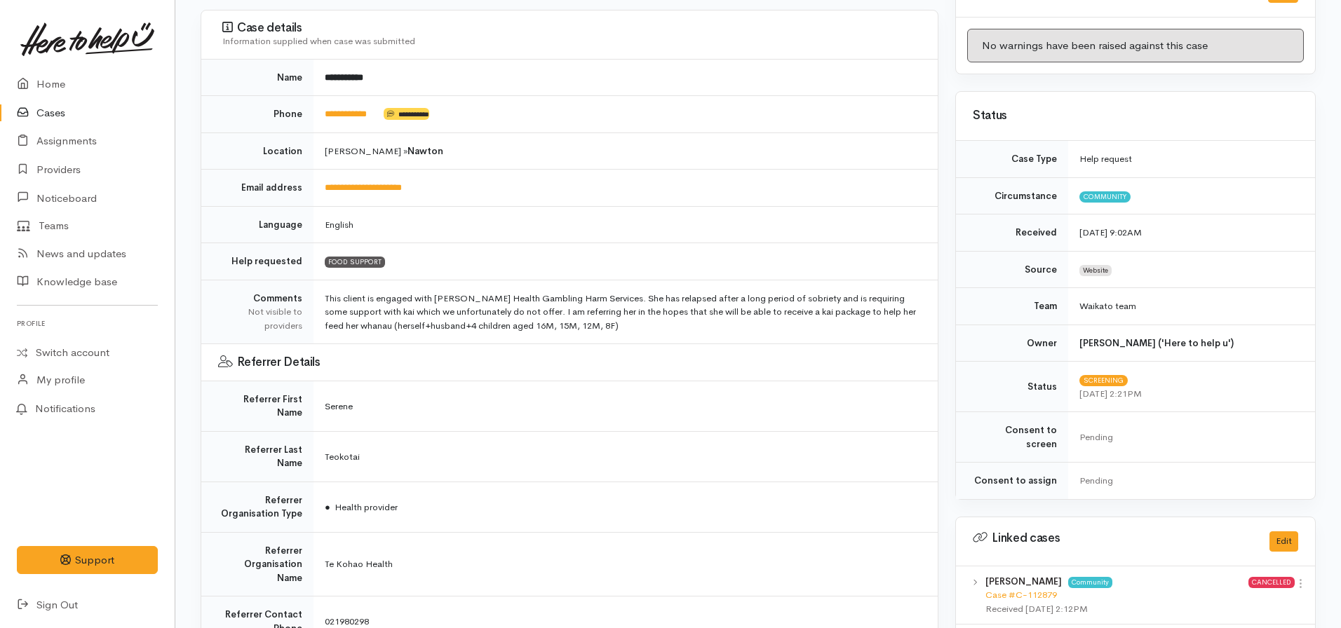
scroll to position [0, 0]
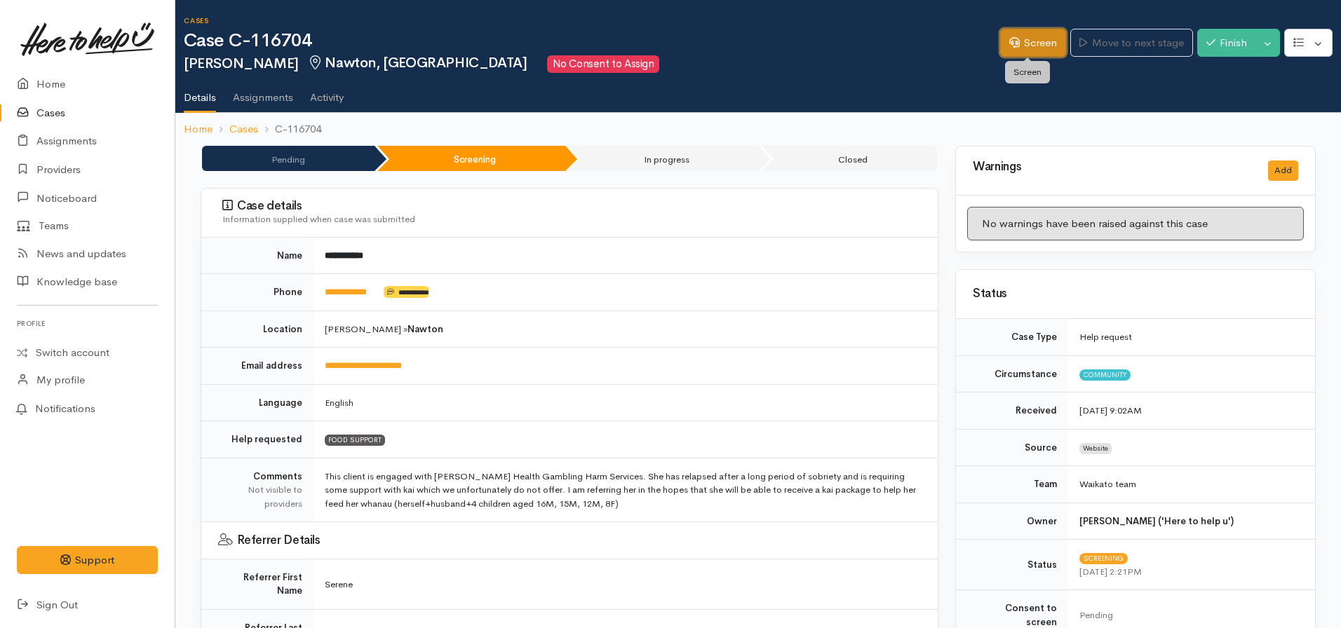
click at [1033, 43] on link "Screen" at bounding box center [1033, 43] width 66 height 29
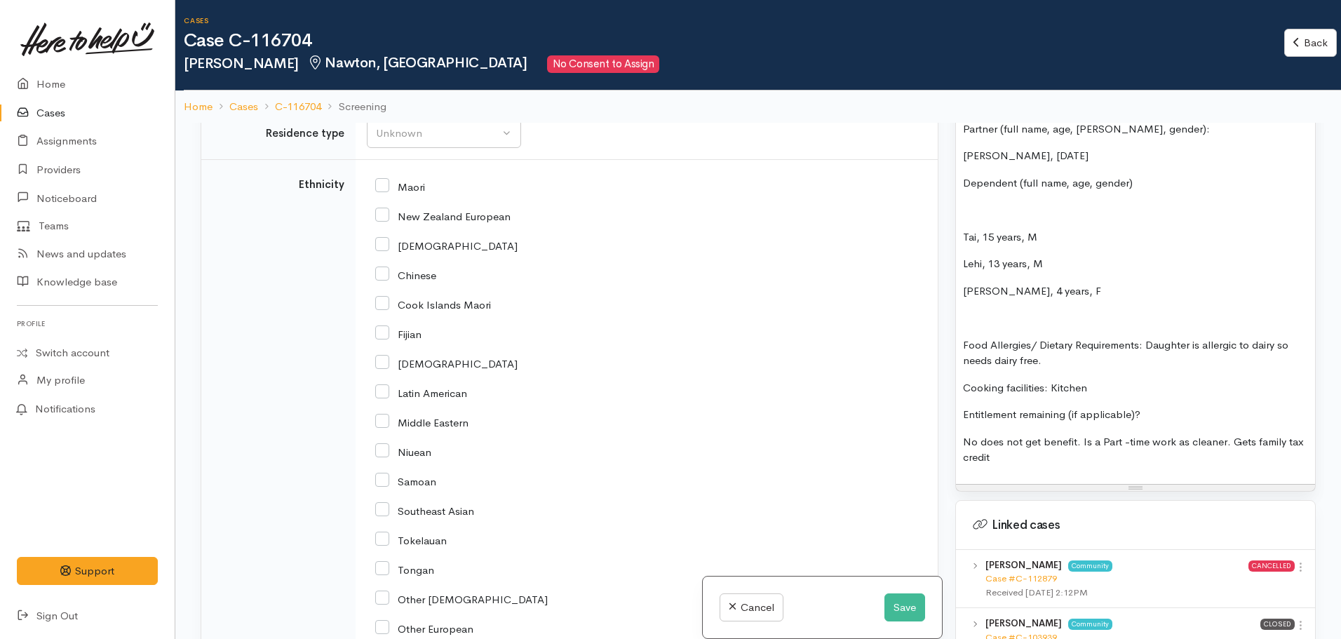
scroll to position [1222, 0]
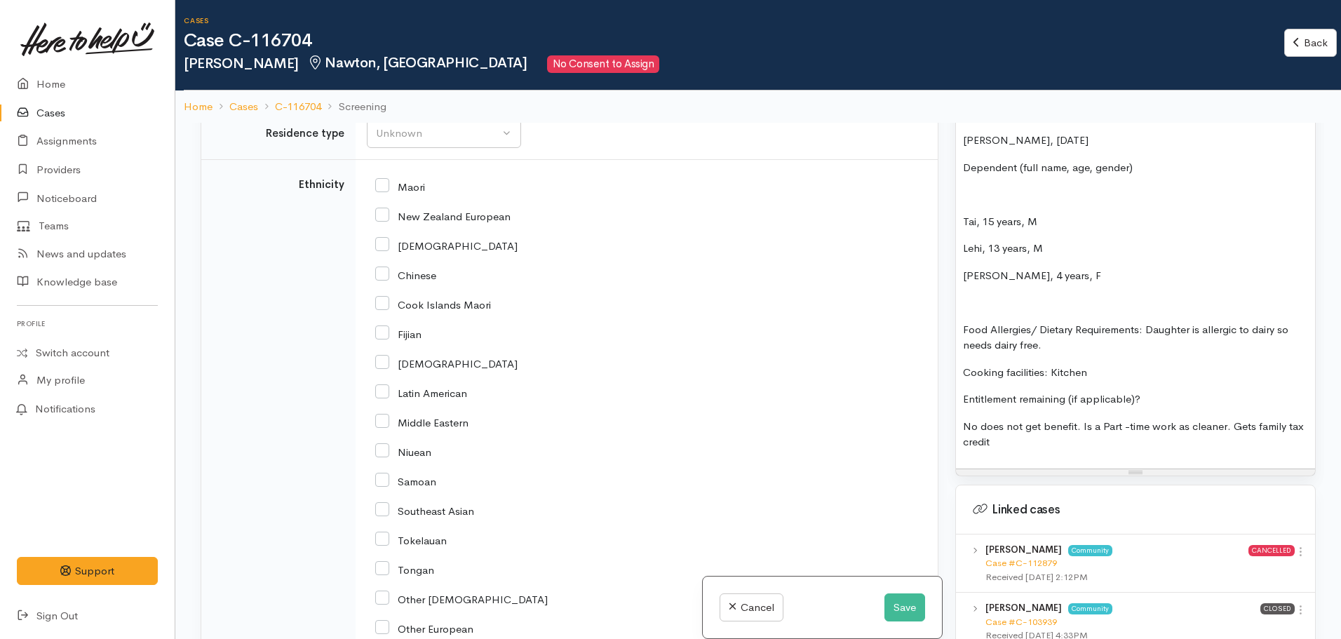
click at [1179, 391] on p "Entitlement remaining (if applicable)?" at bounding box center [1135, 399] width 345 height 16
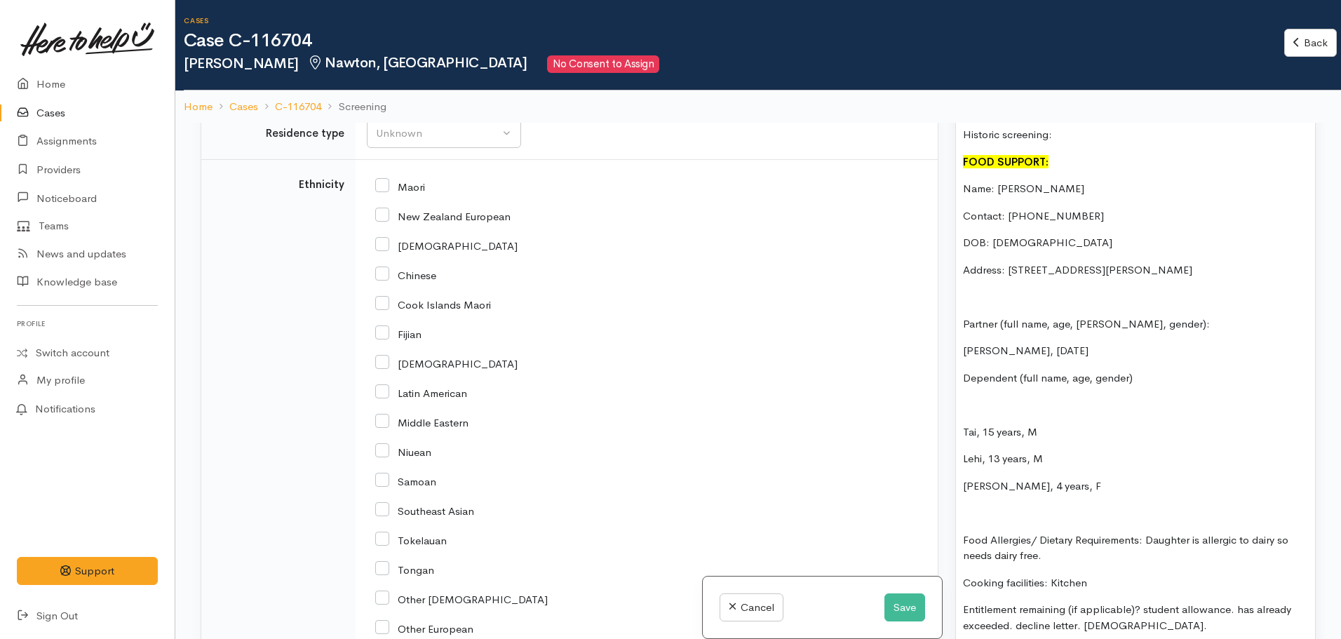
scroll to position [1098, 0]
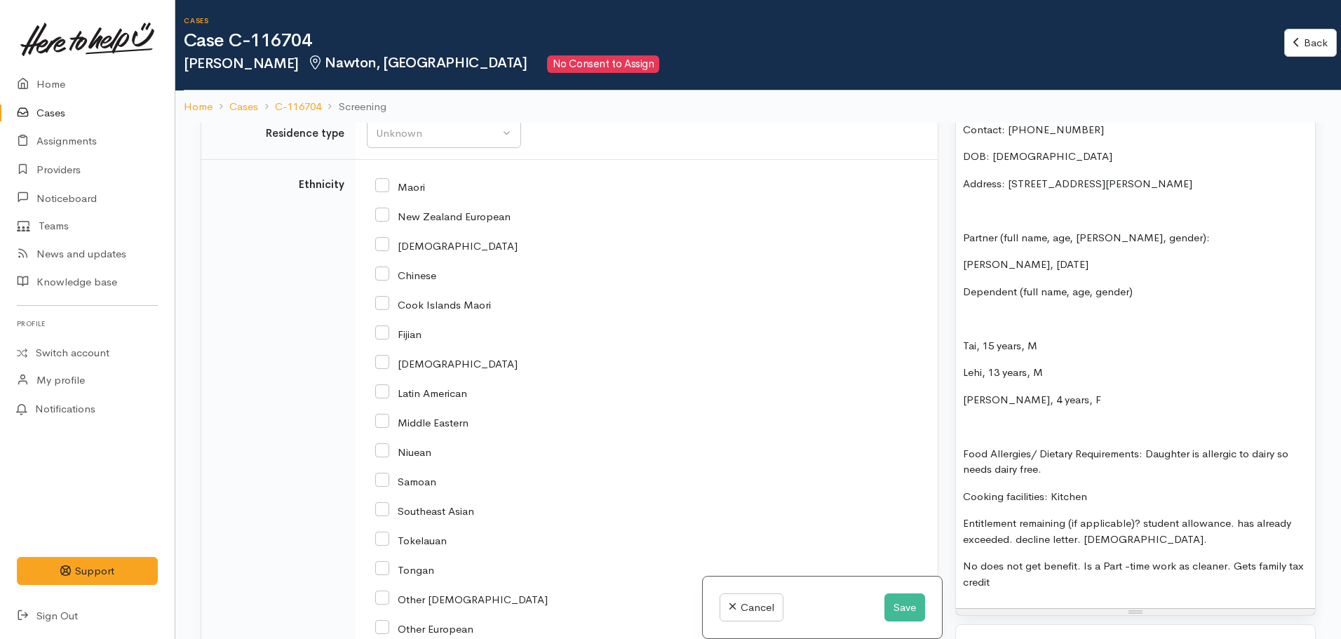
click at [961, 283] on div "Historic screening: FOOD SUPPORT: Name: Neeki Smith Contact: 02108287888 DOB: 1…" at bounding box center [1135, 321] width 359 height 574
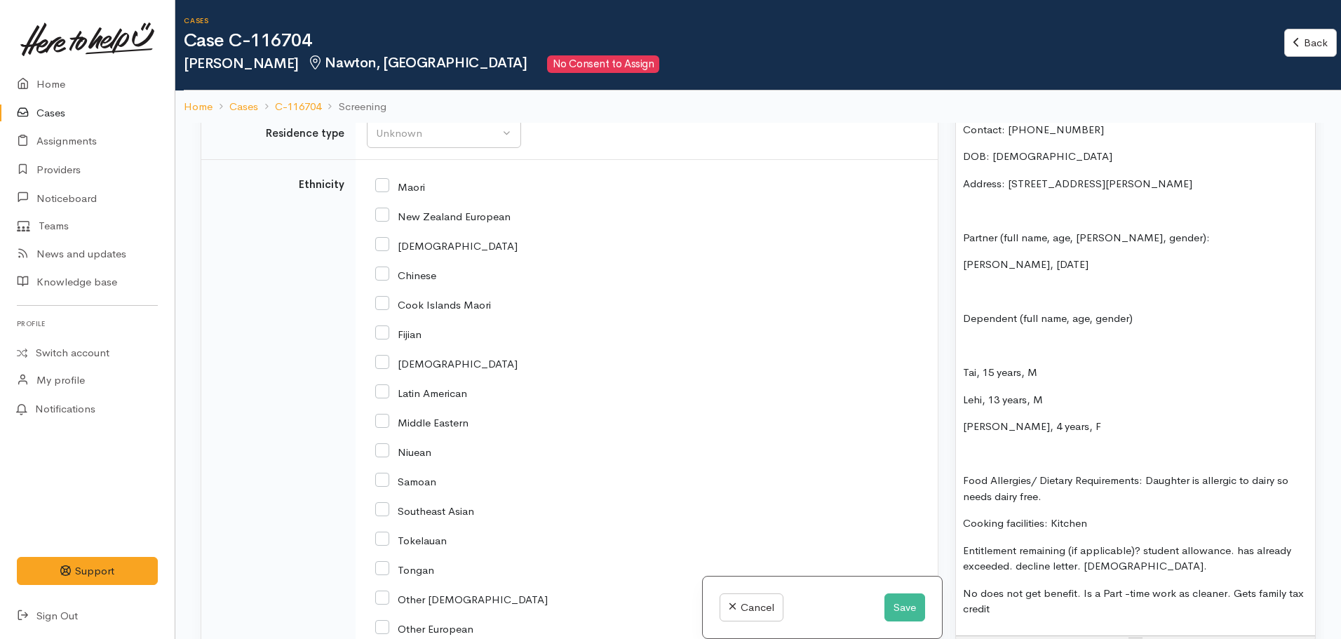
click at [1064, 365] on p "Tai, 15 years, M" at bounding box center [1135, 373] width 345 height 16
click at [1074, 392] on p "Lehi, 13 years, M" at bounding box center [1135, 400] width 345 height 16
click at [1001, 392] on p "Lehi, 13 years, M -" at bounding box center [1135, 400] width 345 height 16
click at [1026, 419] on p "Billie-June, 4 years, F" at bounding box center [1135, 427] width 345 height 16
click at [1064, 365] on p "Tai, 15 years, M -" at bounding box center [1135, 373] width 345 height 16
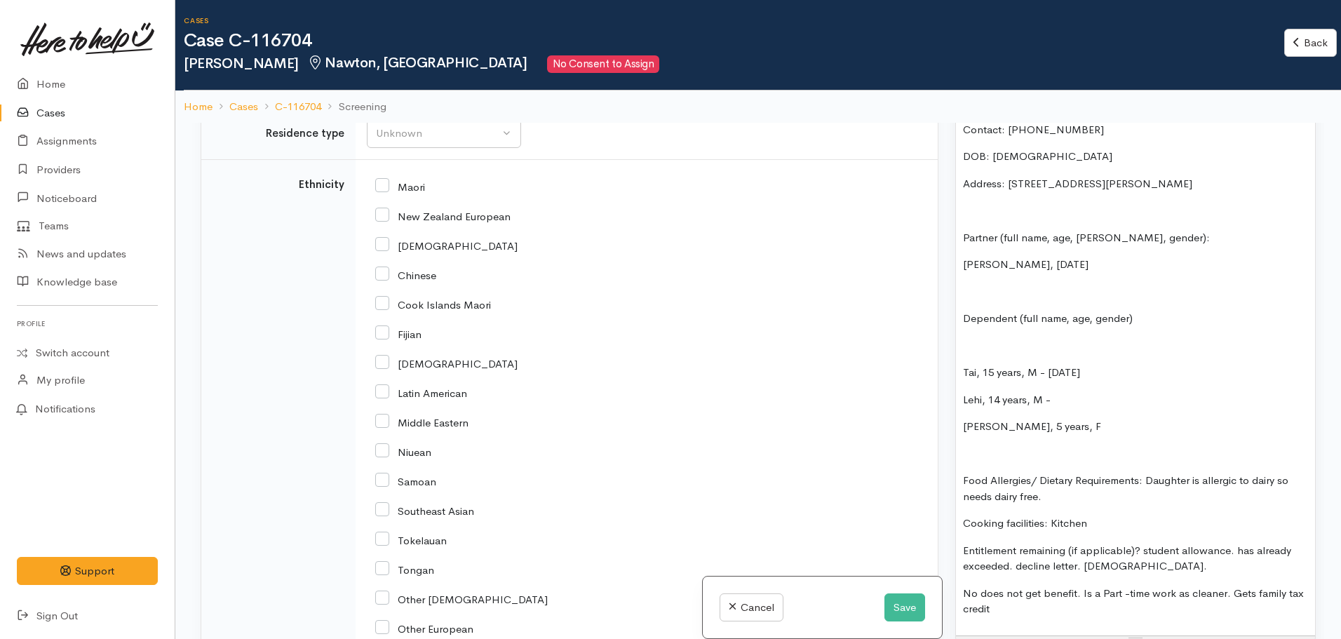
click at [1070, 392] on p "Lehi, 14 years, M -" at bounding box center [1135, 400] width 345 height 16
click at [1084, 419] on p "Billie-June, 5 years, F" at bounding box center [1135, 427] width 345 height 16
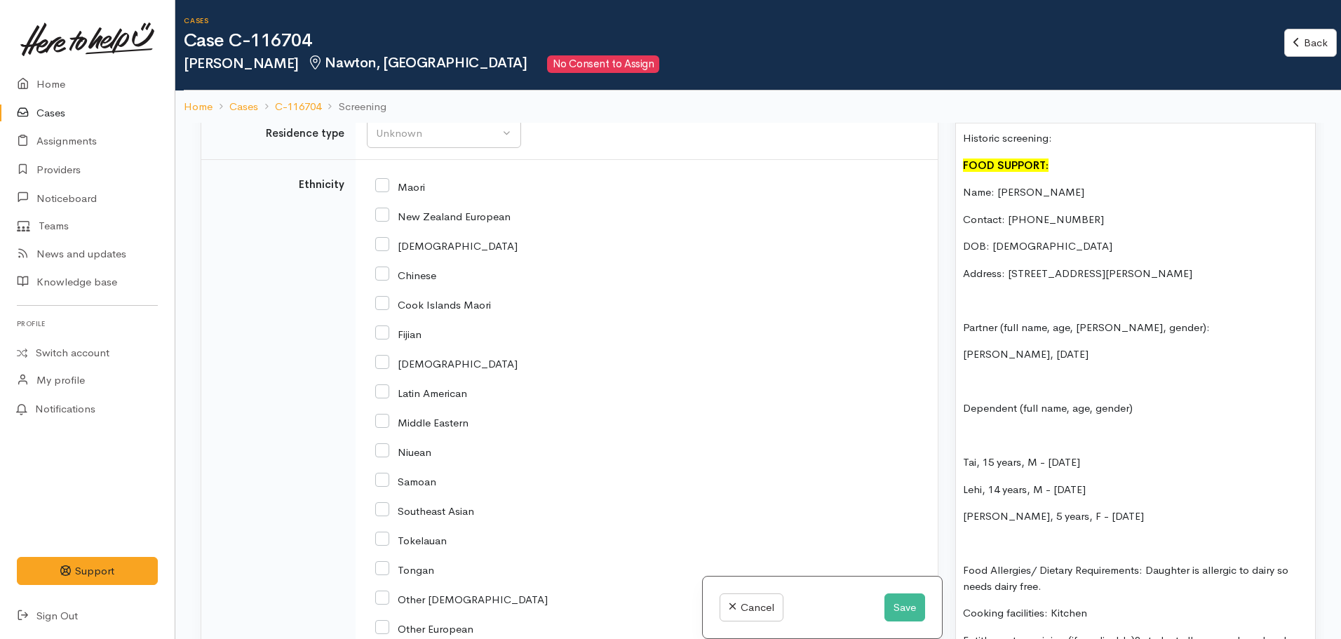
scroll to position [1009, 0]
click at [1090, 346] on p "Tyron Sylva, 22/11/1985" at bounding box center [1135, 354] width 345 height 16
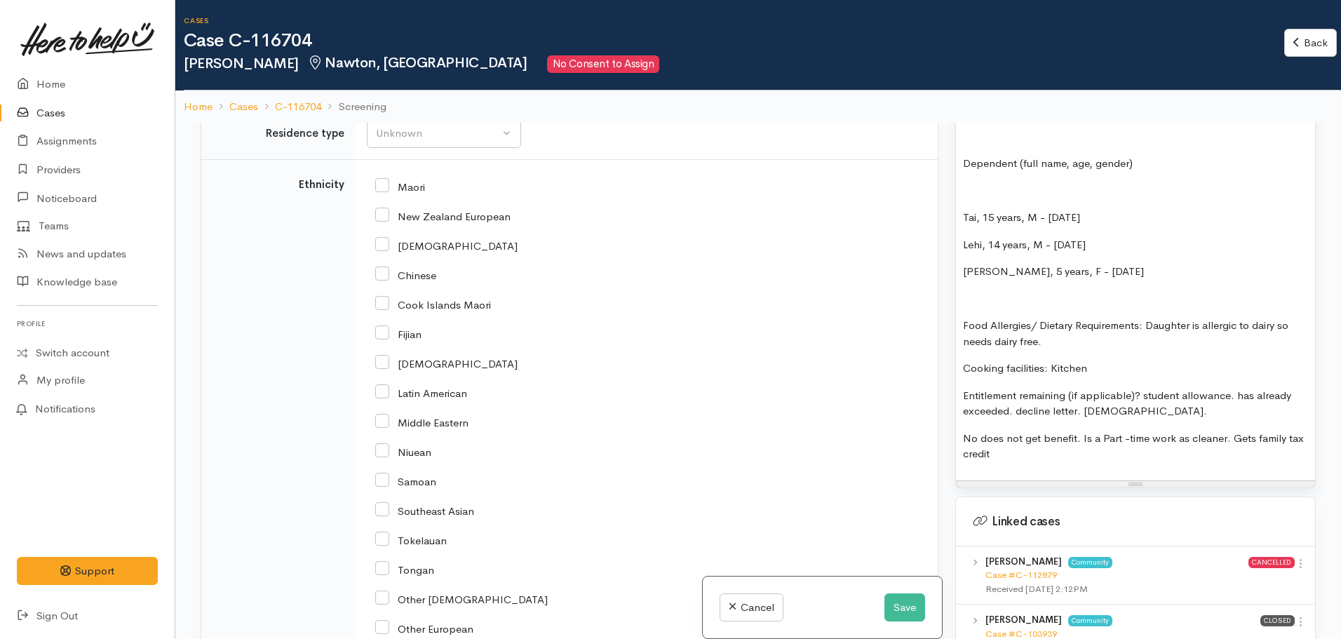
scroll to position [1254, 0]
click at [1086, 360] on p "Cooking facilities: Kitchen" at bounding box center [1135, 368] width 345 height 16
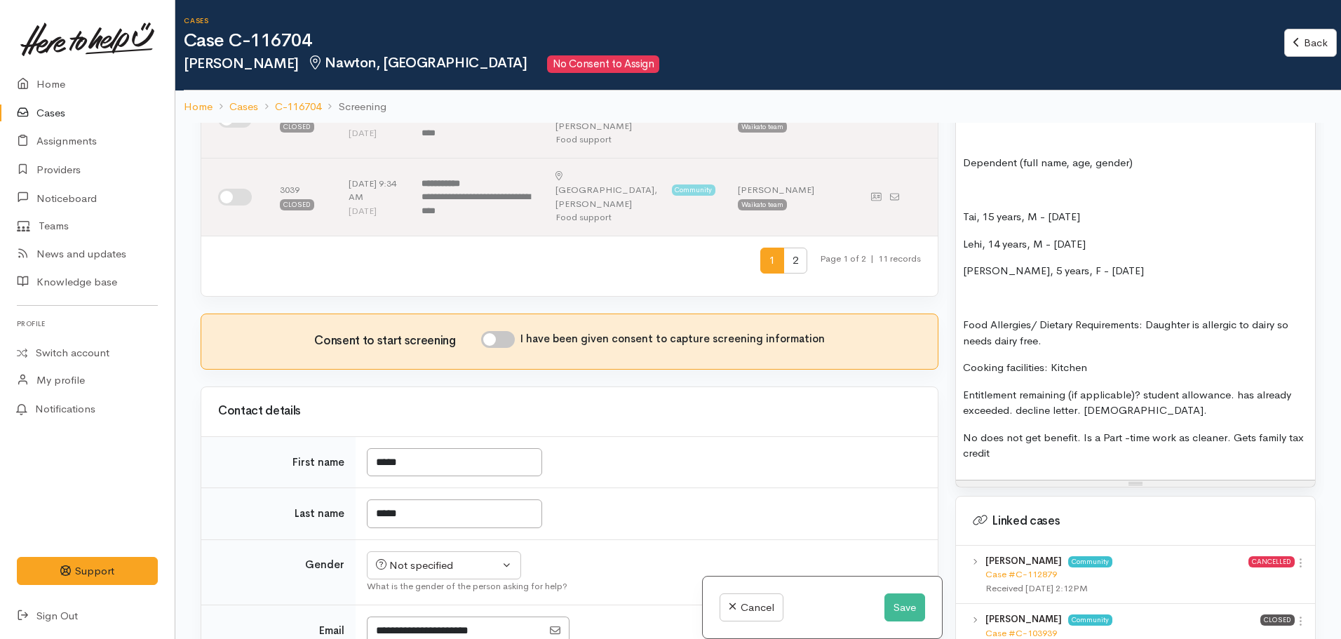
scroll to position [733, 0]
click at [462, 559] on div "Not specified" at bounding box center [437, 567] width 123 height 16
click at [426, 635] on span "Female" at bounding box center [455, 643] width 120 height 16
select select "Female"
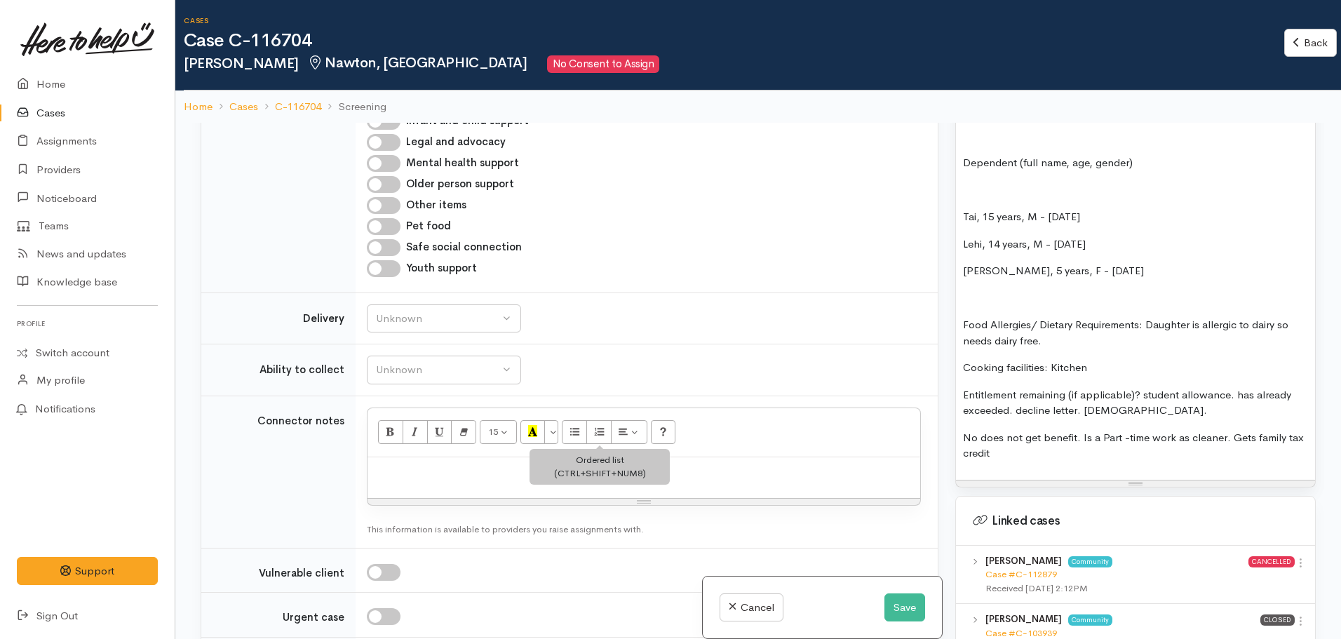
scroll to position [1645, 0]
click at [452, 344] on td "Unknown Able to pick up / collect help on my own Able to pick up / collect with…" at bounding box center [646, 370] width 582 height 52
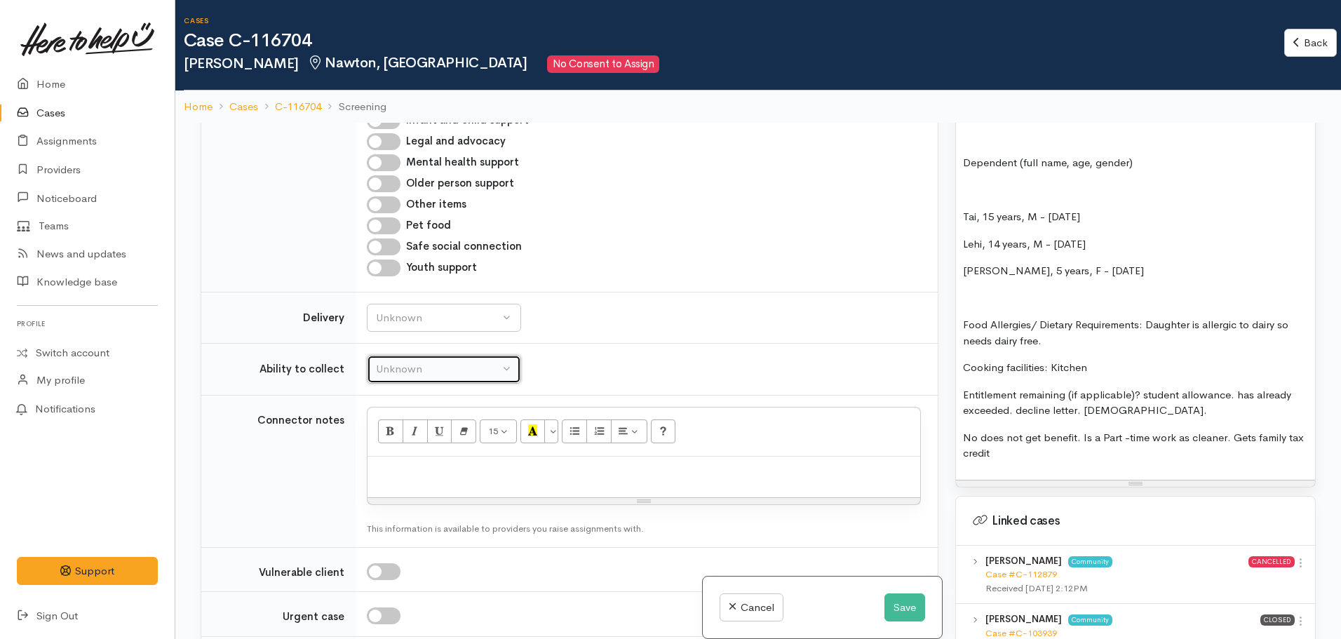
click at [438, 355] on button "Unknown" at bounding box center [444, 369] width 154 height 29
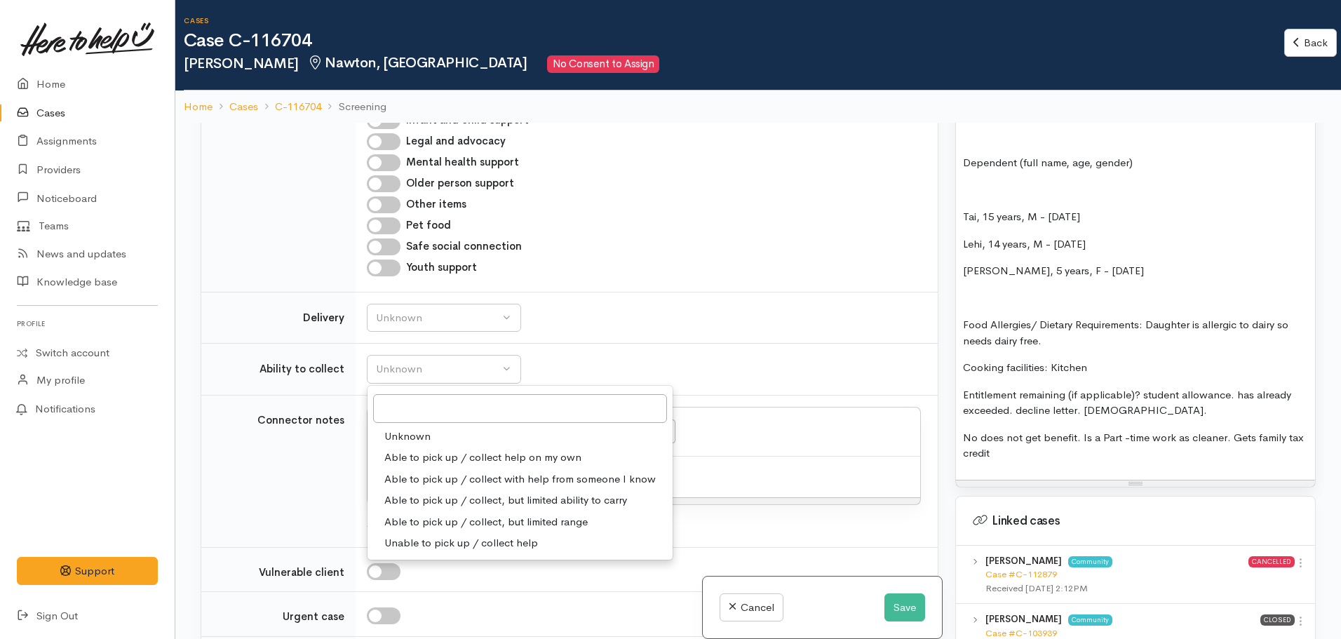
click at [476, 449] on span "Able to pick up / collect help on my own" at bounding box center [482, 457] width 197 height 16
select select "2"
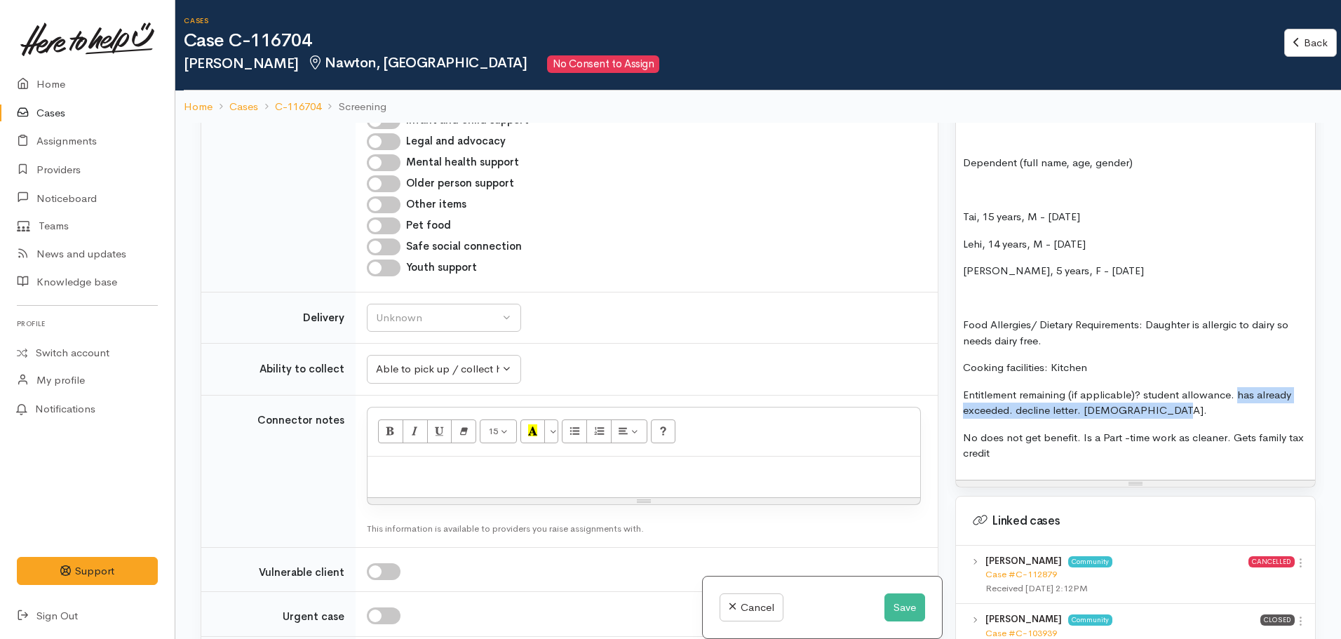
drag, startPoint x: 1235, startPoint y: 381, endPoint x: 1246, endPoint y: 393, distance: 16.4
click at [1246, 393] on p "Entitlement remaining (if applicable)? student allowance. has already exceeded.…" at bounding box center [1135, 403] width 345 height 32
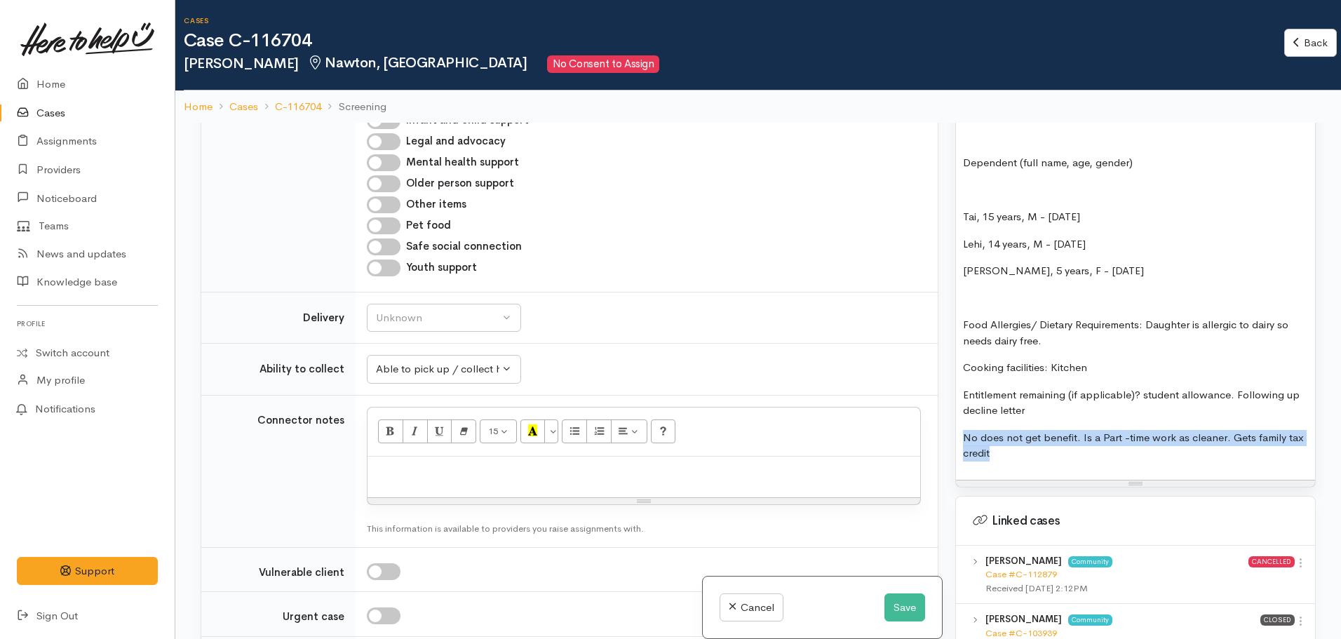
drag, startPoint x: 1006, startPoint y: 451, endPoint x: 954, endPoint y: 414, distance: 64.4
click at [954, 414] on div "Warnings Add No warnings have been raised against this case Add Warning Title ●…" at bounding box center [1135, 442] width 377 height 639
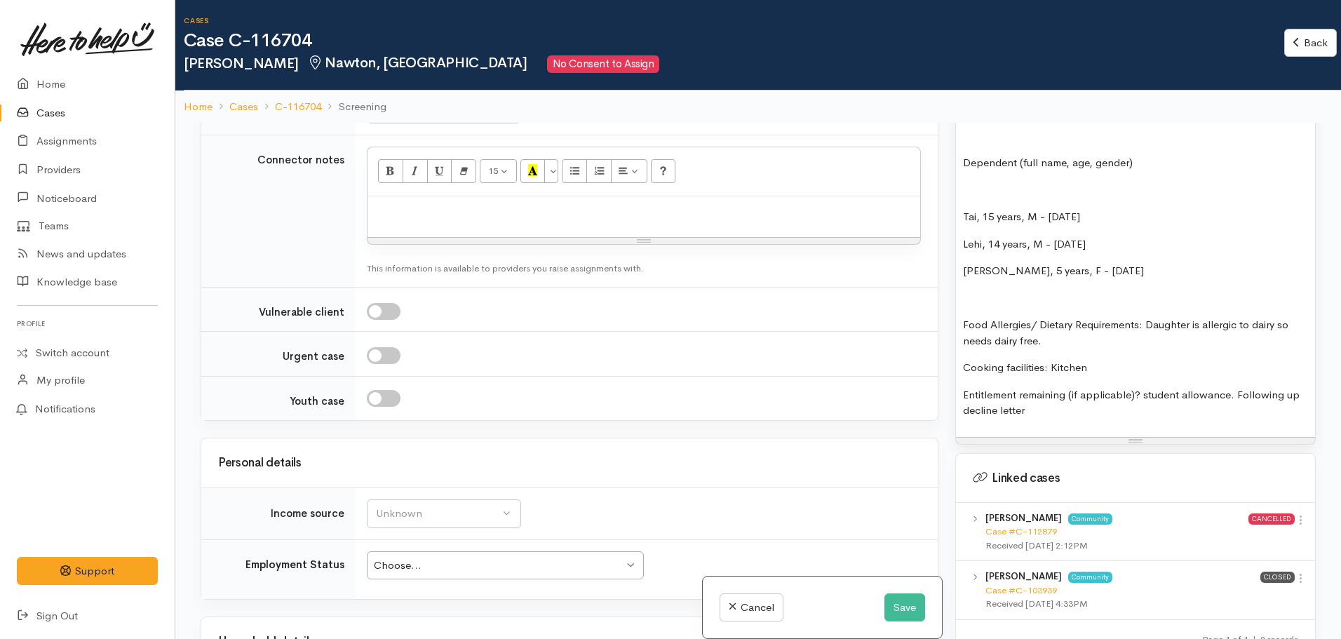
scroll to position [2003, 0]
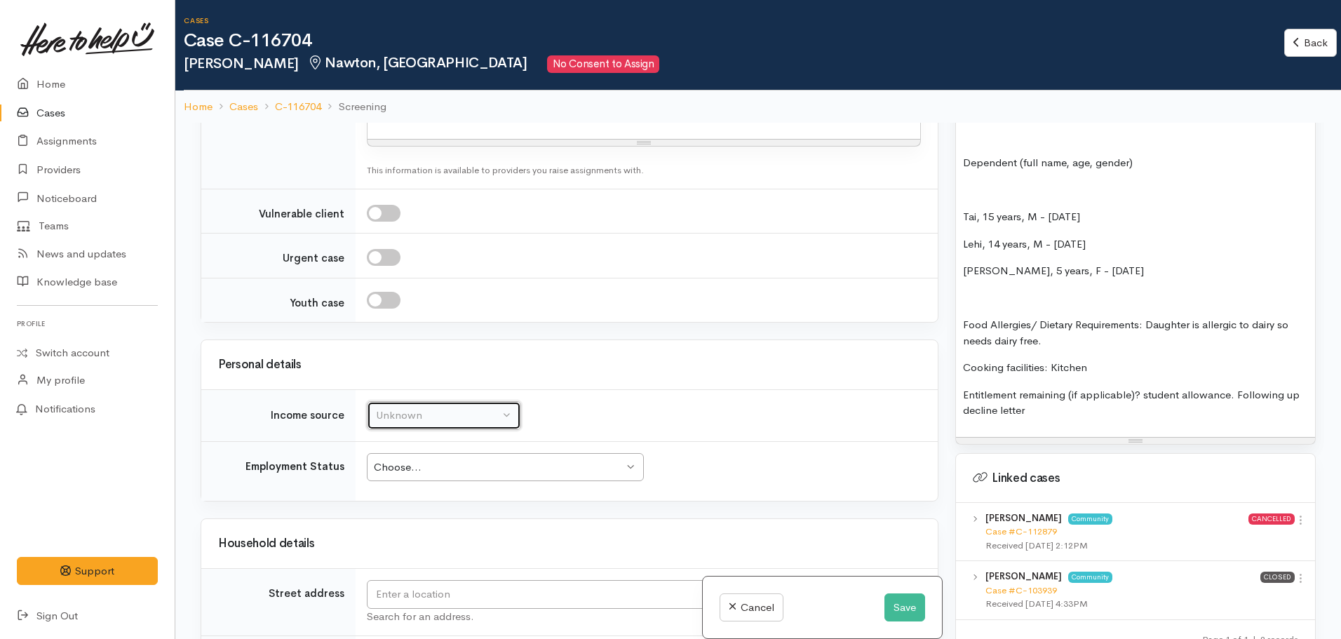
click at [464, 401] on button "Unknown" at bounding box center [444, 415] width 154 height 29
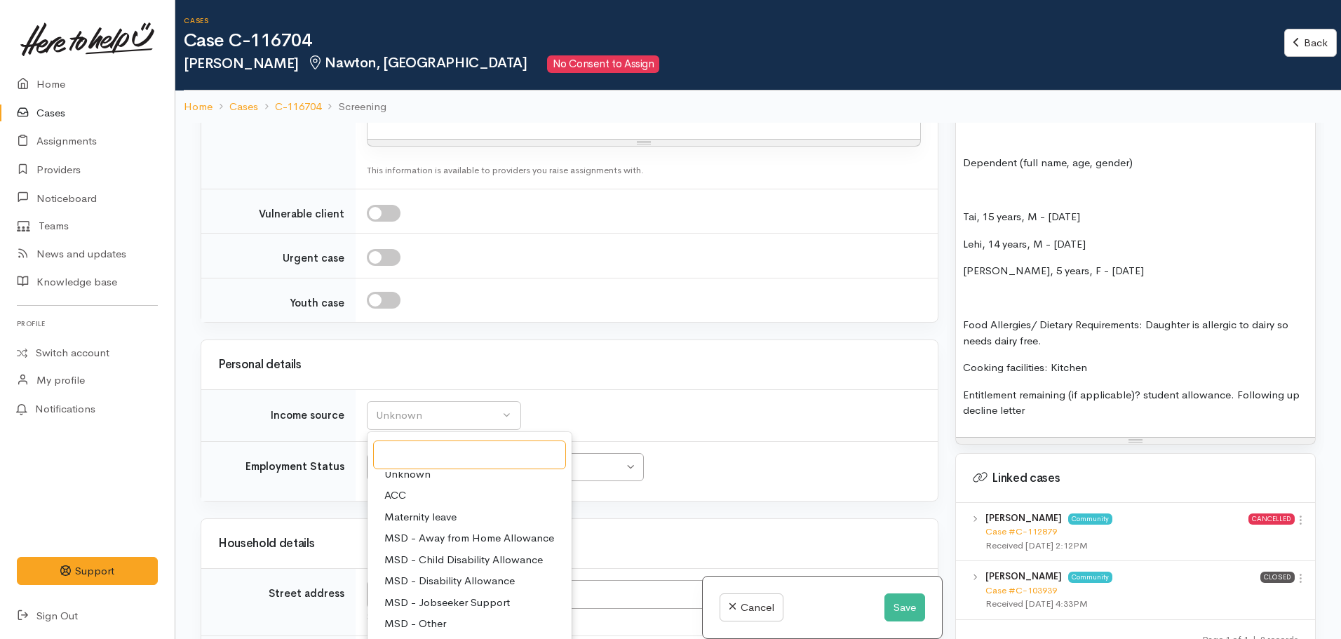
scroll to position [9, 0]
select select "9"
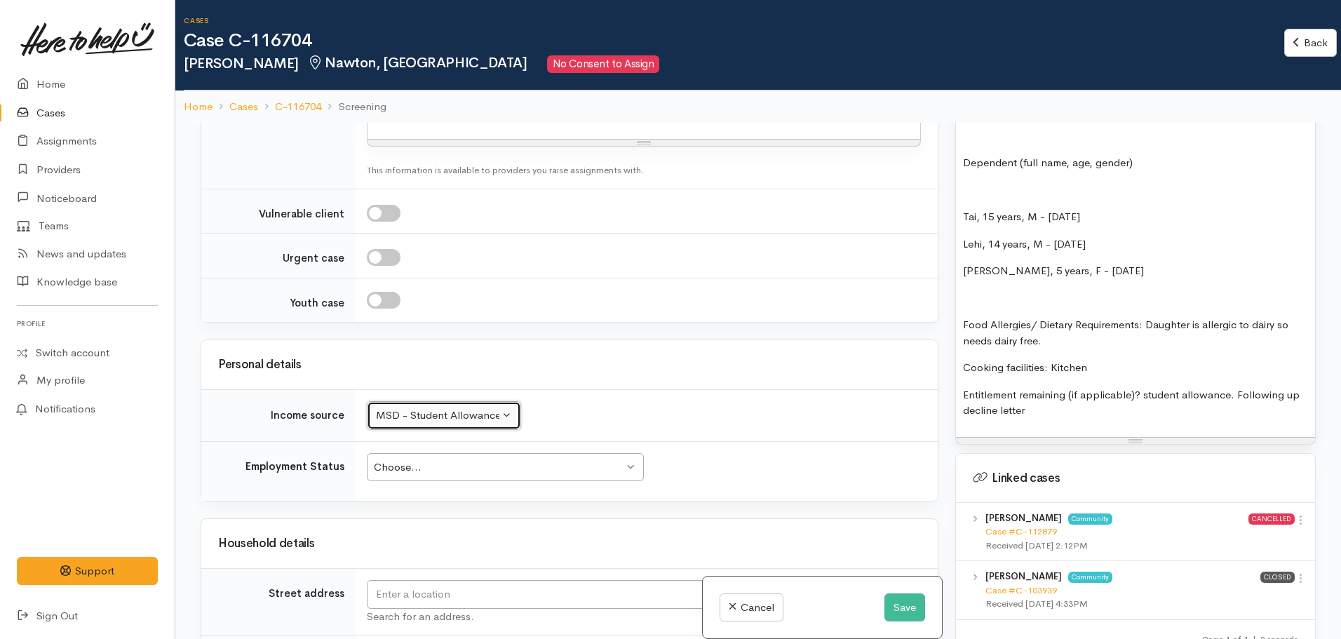
click at [464, 459] on div "Choose..." at bounding box center [499, 467] width 250 height 16
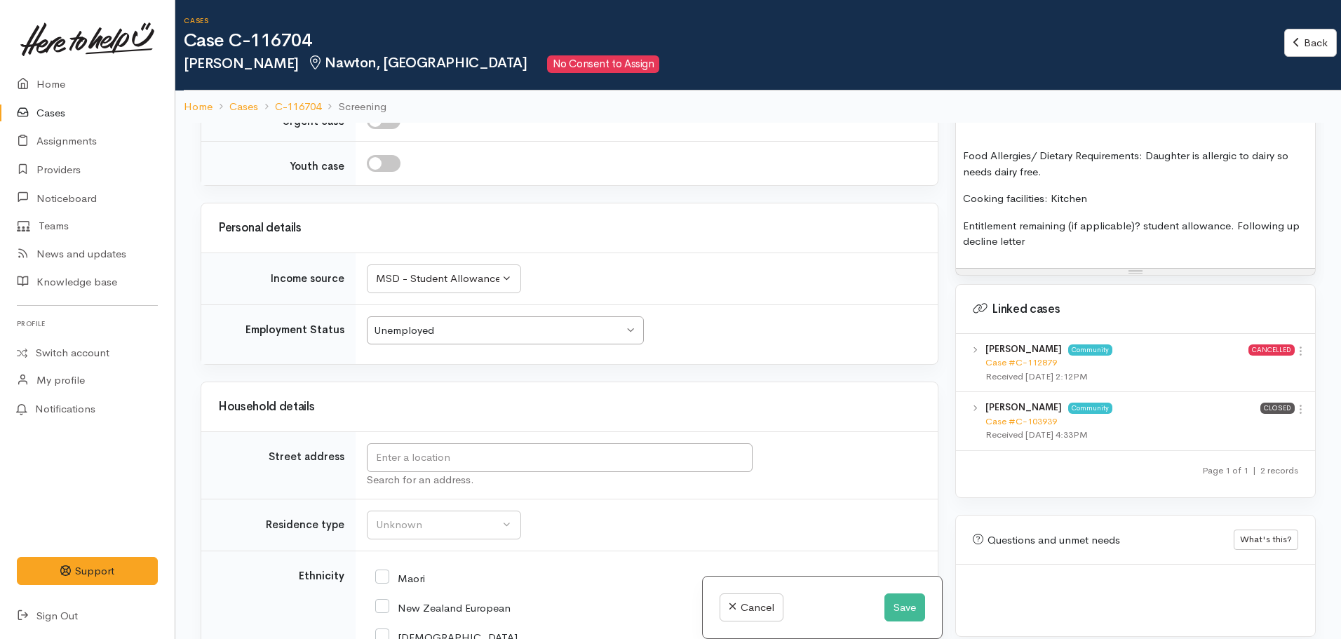
scroll to position [2141, 0]
click at [529, 442] on input "text" at bounding box center [560, 456] width 386 height 29
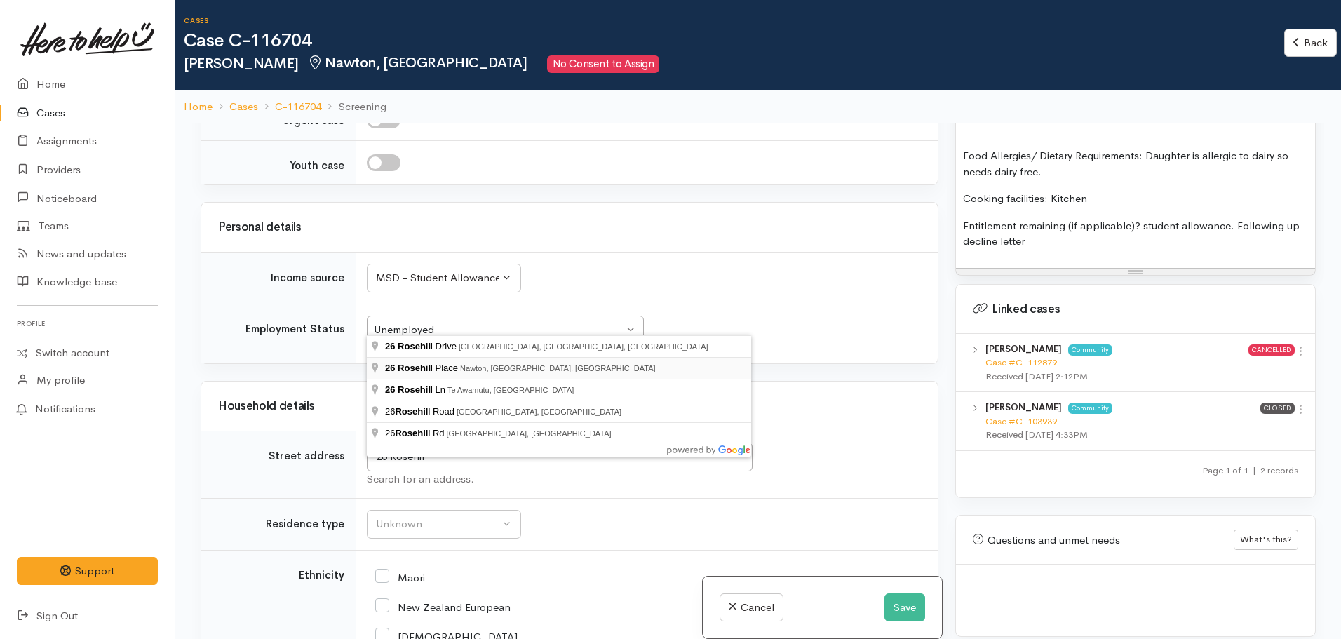
type input "26 Rosehill Place, Nawton, Hamilton, New Zealand"
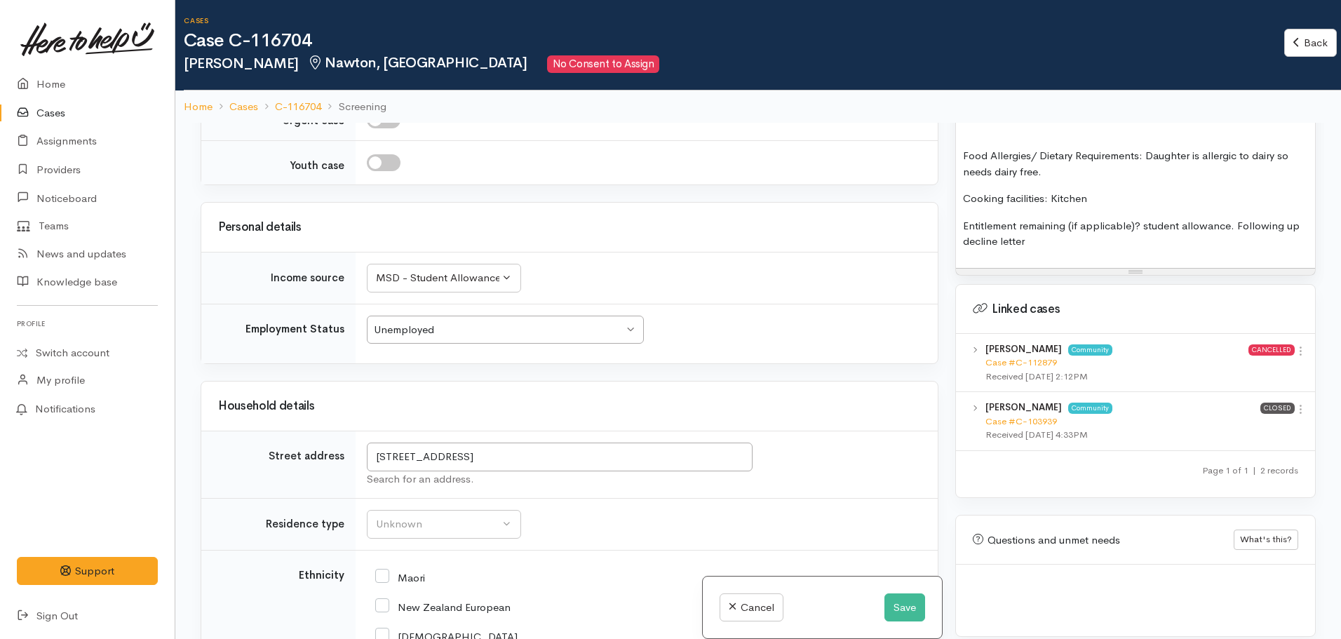
scroll to position [1409, 0]
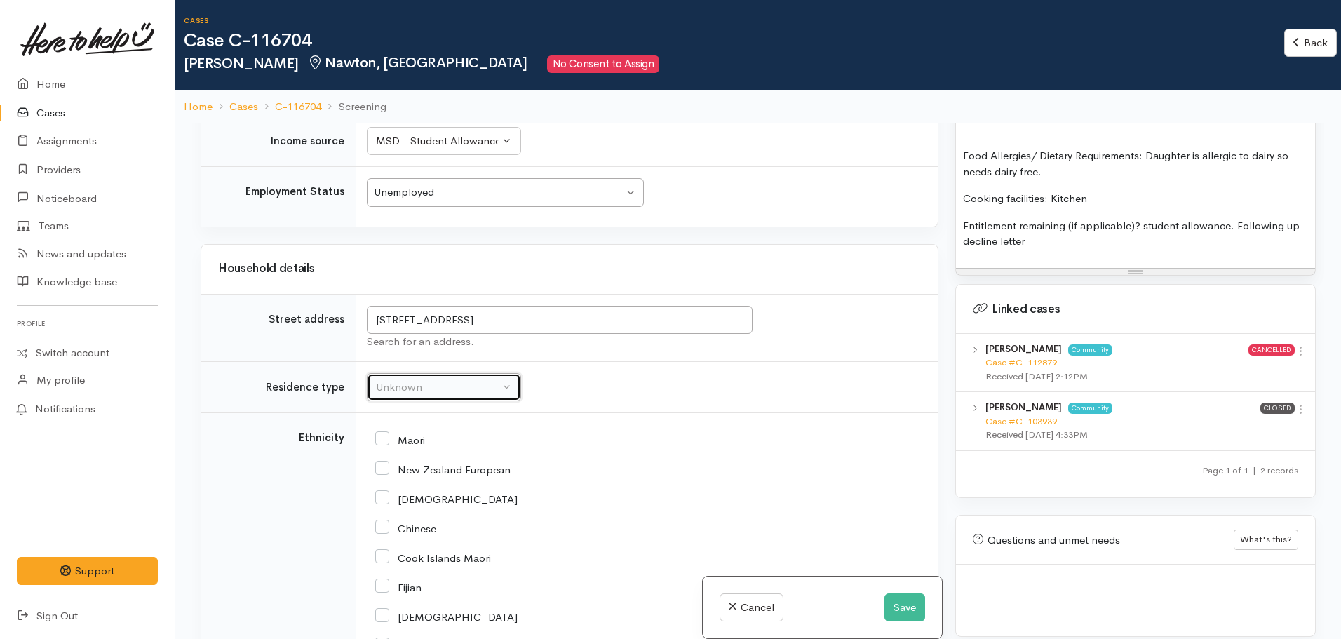
click at [445, 396] on button "Unknown" at bounding box center [444, 387] width 154 height 29
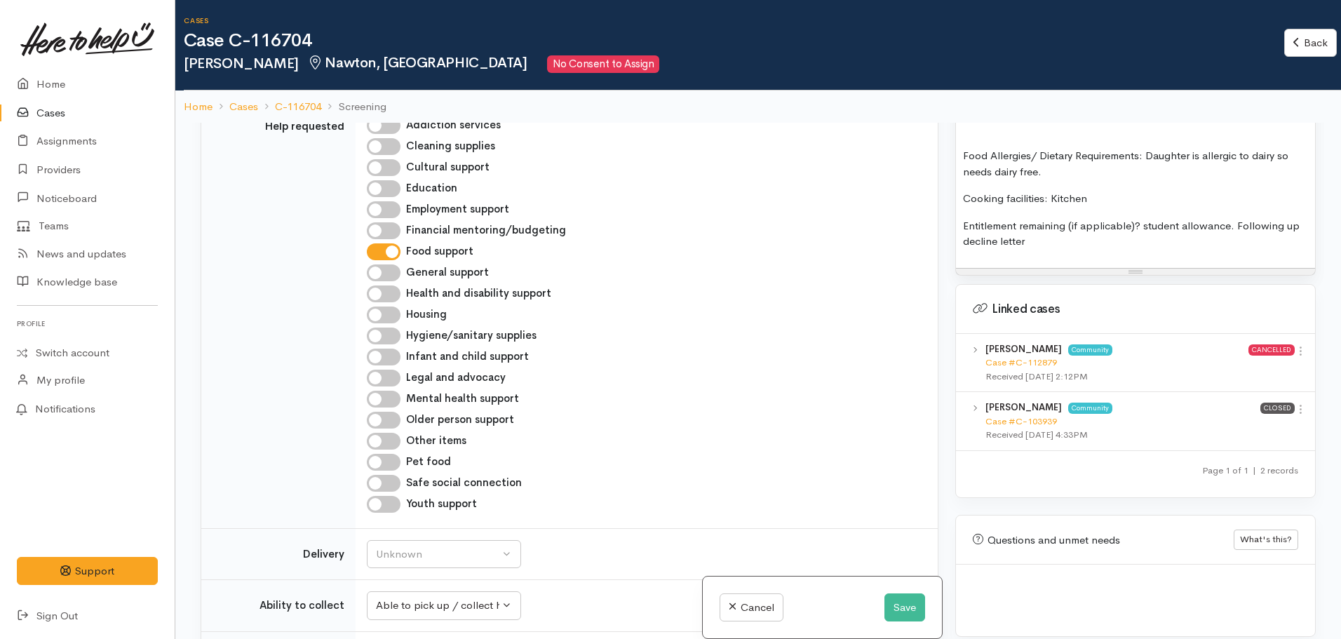
scroll to position [2141, 0]
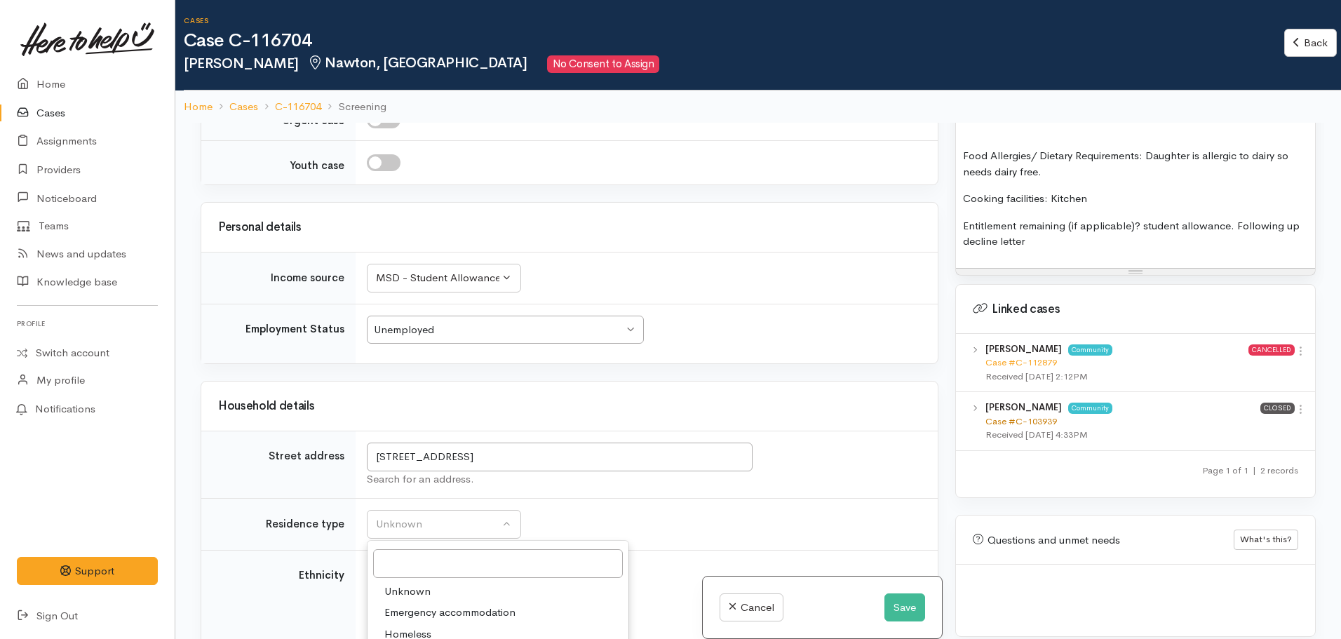
click at [1005, 415] on link "Case #C-103939" at bounding box center [1021, 421] width 72 height 12
click at [447, 516] on div "Unknown" at bounding box center [437, 524] width 123 height 16
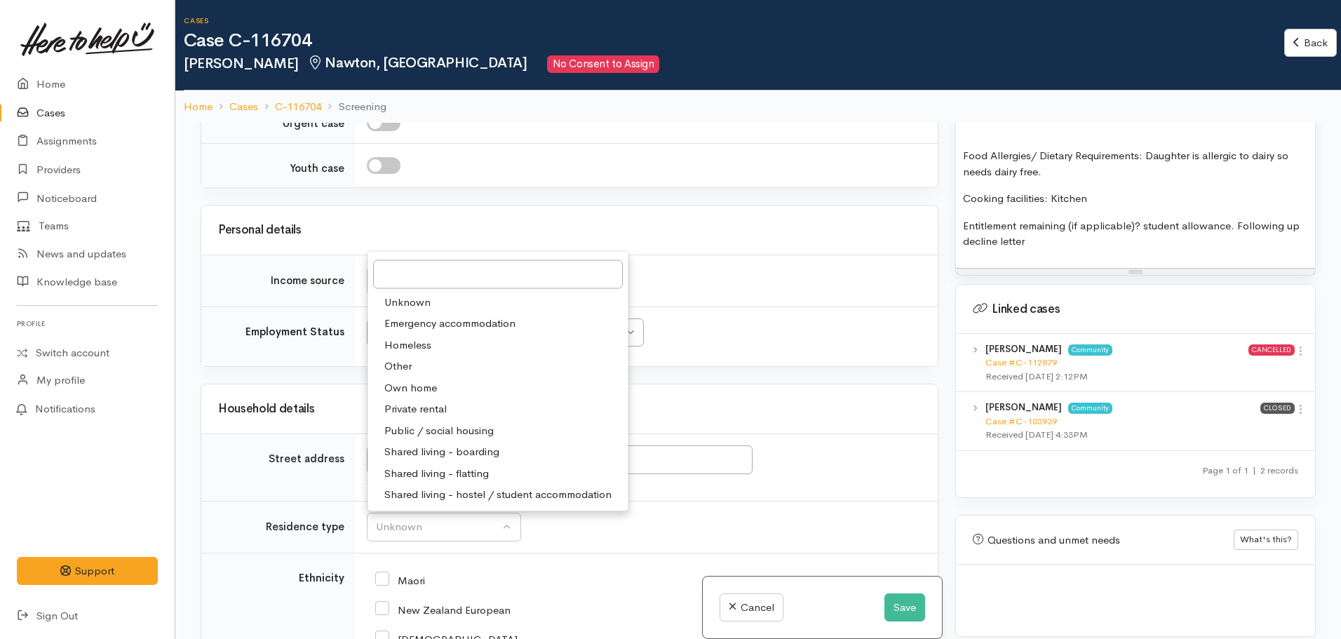
click at [461, 422] on span "Public / social housing" at bounding box center [438, 430] width 109 height 16
select select "3"
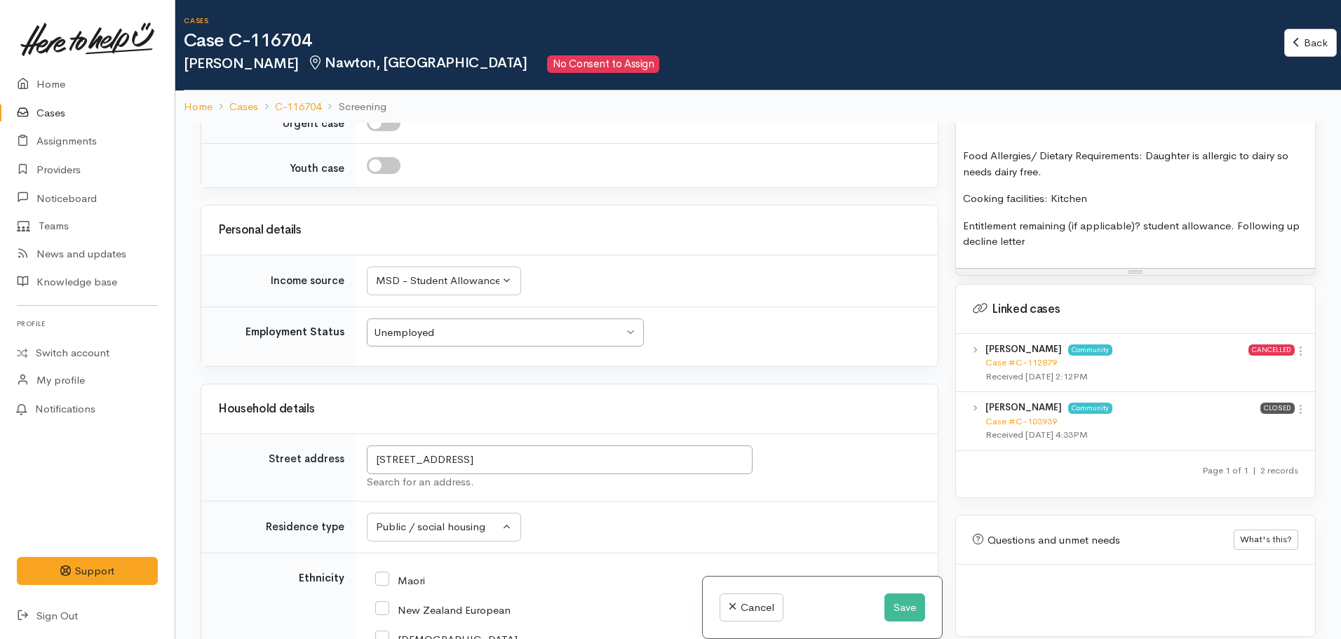
click at [384, 571] on icon at bounding box center [382, 578] width 14 height 14
click at [379, 573] on input "Maori" at bounding box center [400, 579] width 50 height 13
checkbox input "true"
click at [386, 602] on input "New Zealand European" at bounding box center [442, 608] width 135 height 13
checkbox input "true"
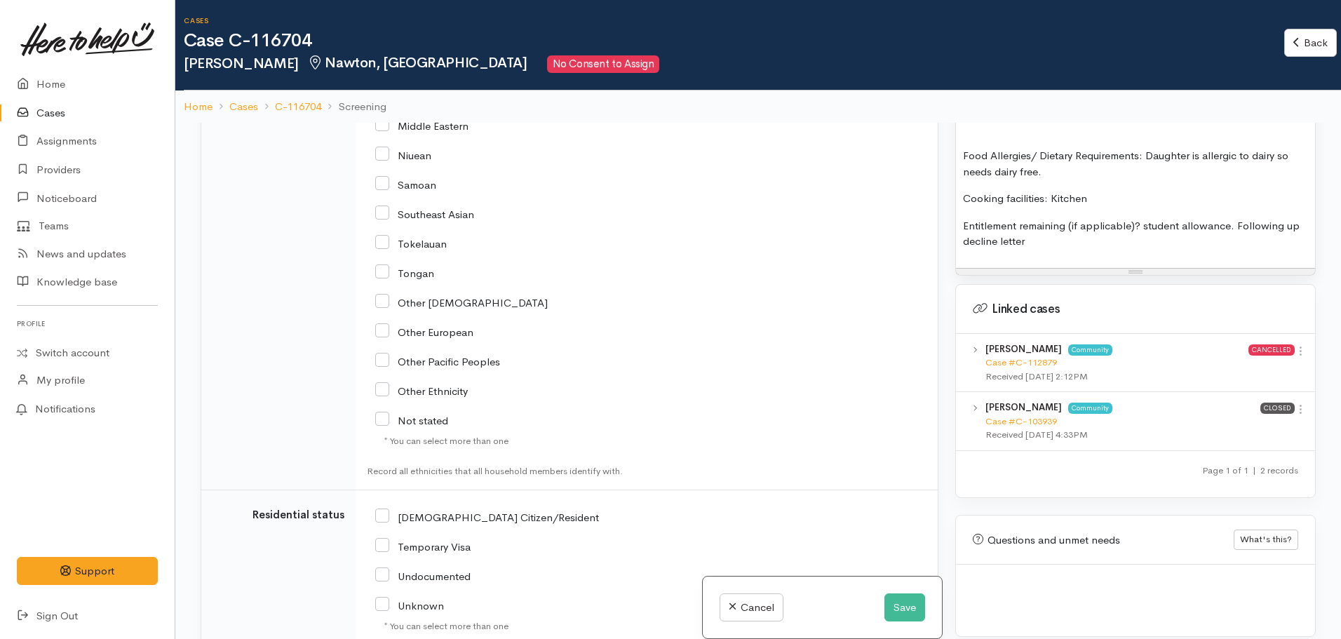
scroll to position [2829, 0]
click at [375, 508] on input "NZ Citizen/Resident" at bounding box center [487, 514] width 224 height 13
checkbox input "true"
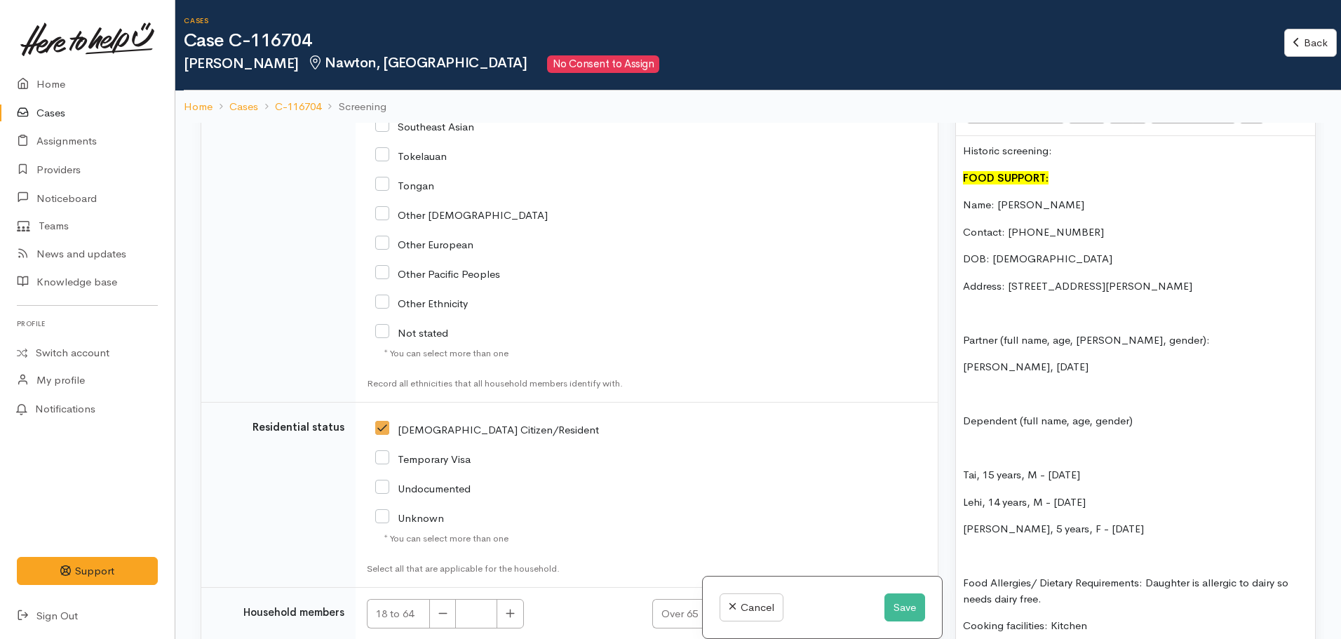
scroll to position [123, 0]
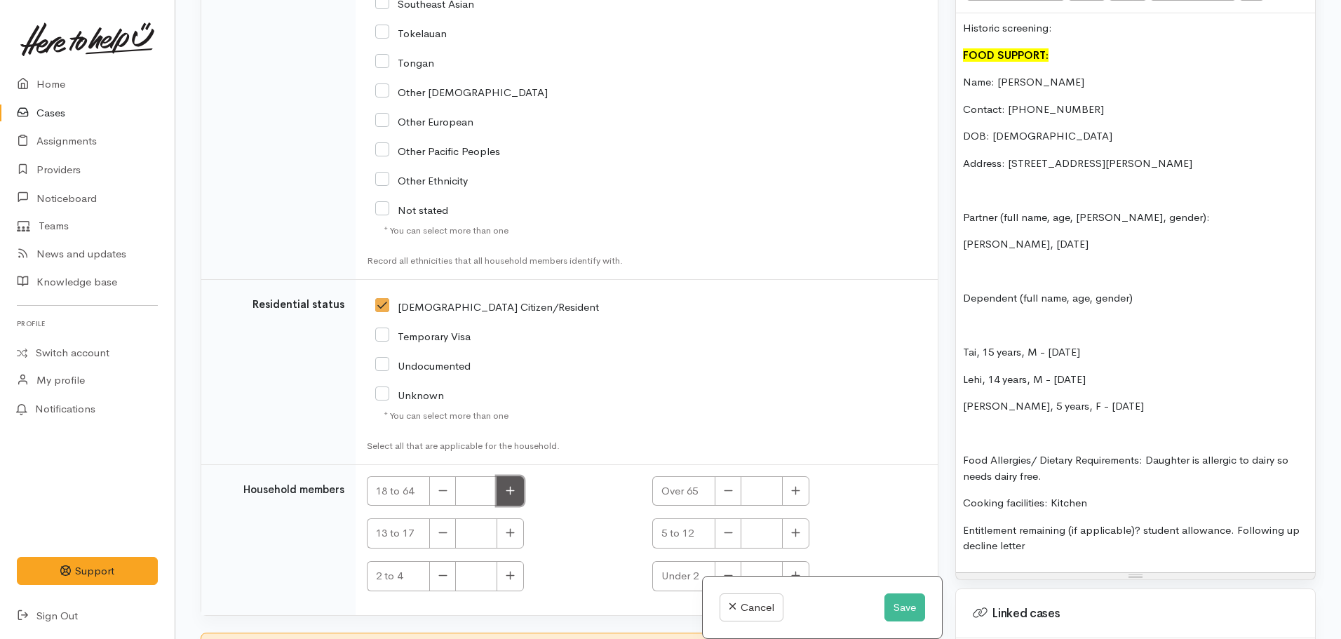
click at [502, 476] on button "button" at bounding box center [509, 491] width 27 height 30
type input "2"
click at [514, 518] on button "button" at bounding box center [509, 533] width 27 height 30
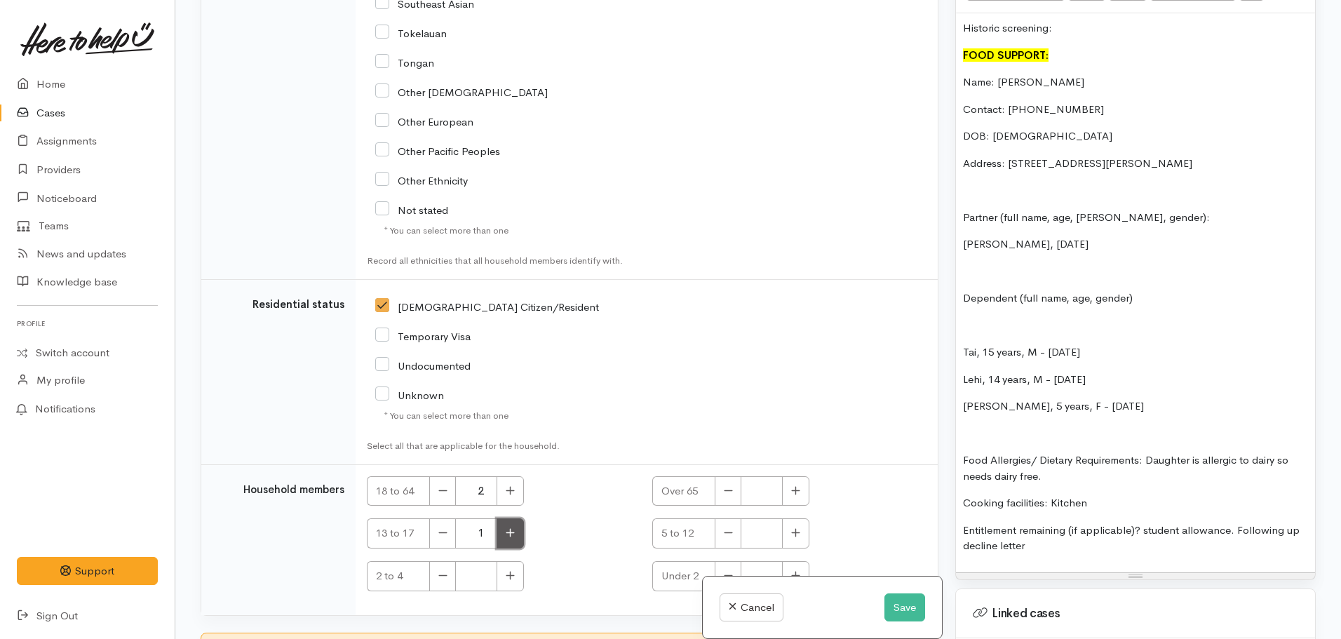
type input "2"
click at [506, 570] on icon "button" at bounding box center [510, 575] width 9 height 11
type input "1"
checkbox input "true"
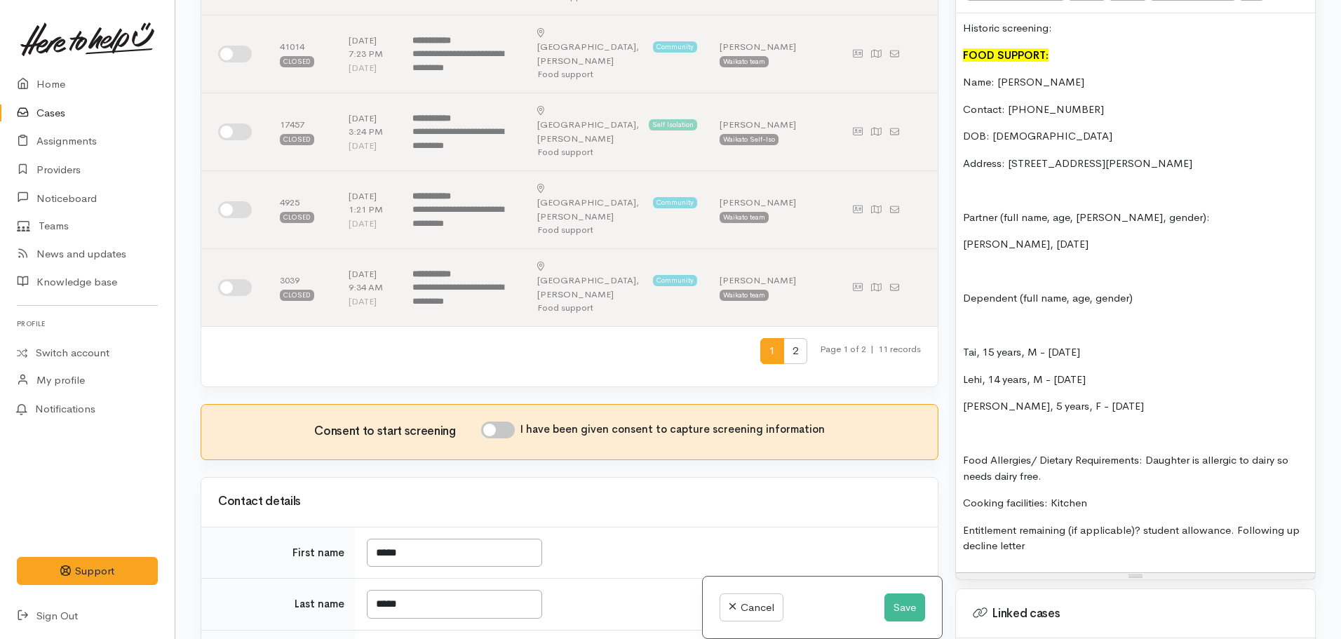
scroll to position [502, 0]
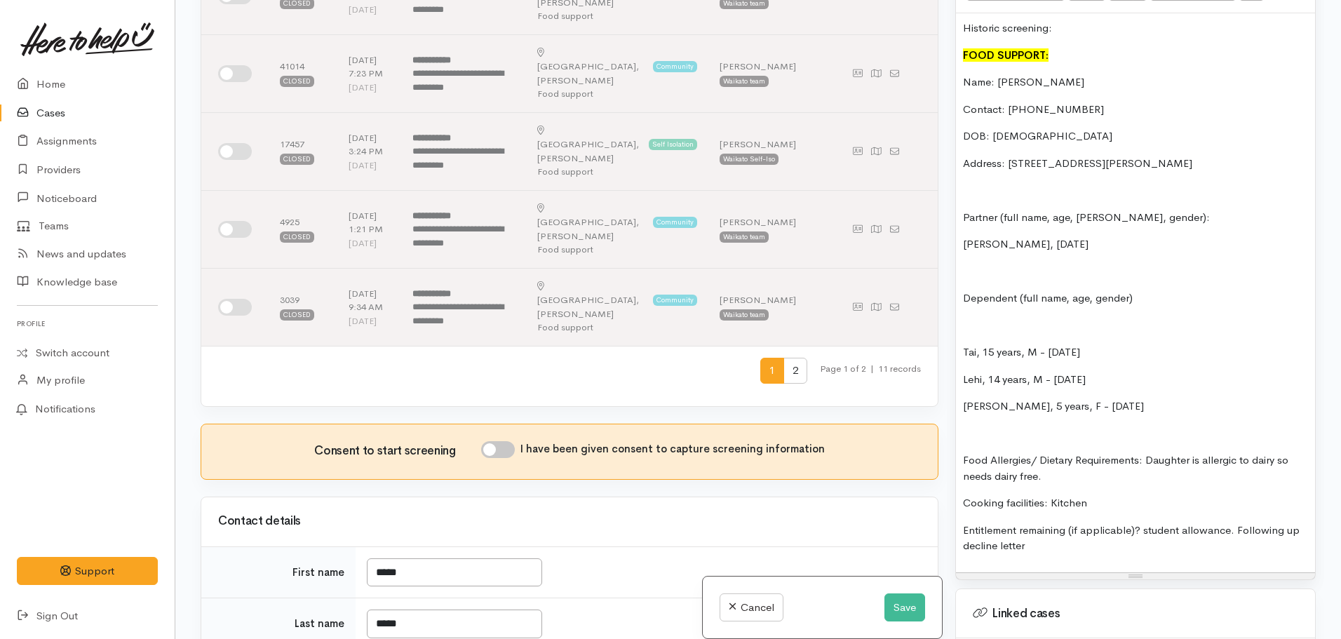
click at [501, 441] on input "I have been given consent to capture screening information" at bounding box center [498, 449] width 34 height 17
checkbox input "true"
click at [900, 604] on button "Save" at bounding box center [904, 607] width 41 height 29
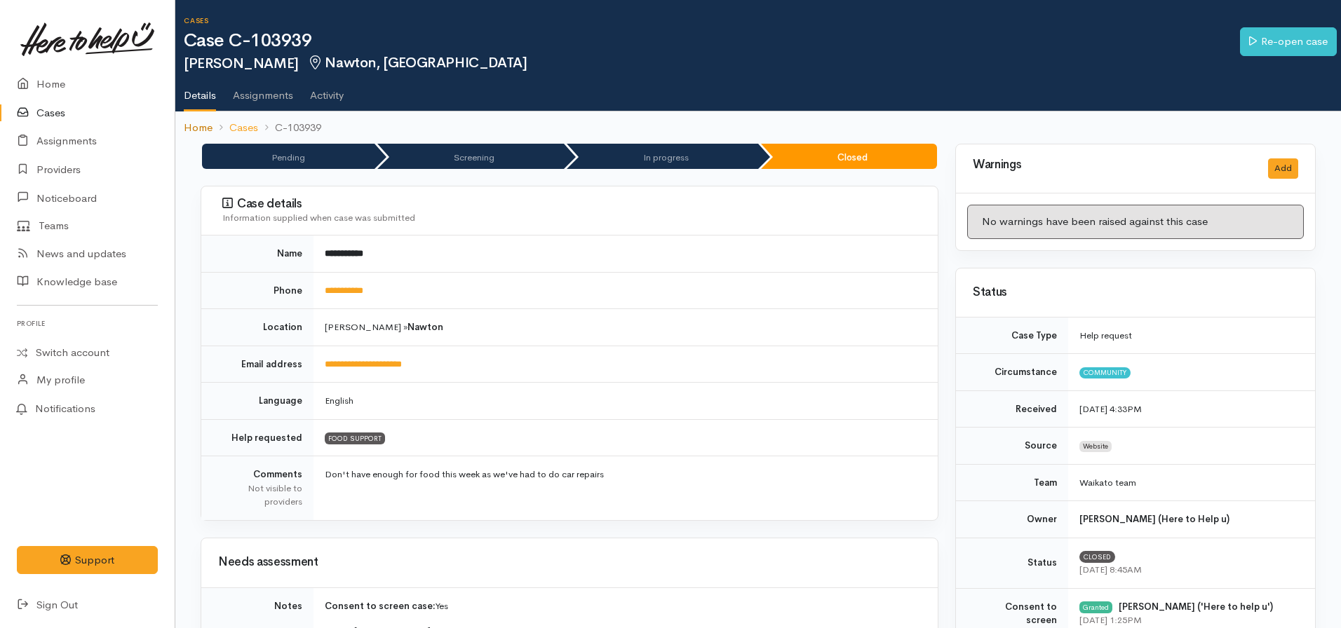
click at [208, 134] on link "Home" at bounding box center [198, 128] width 29 height 16
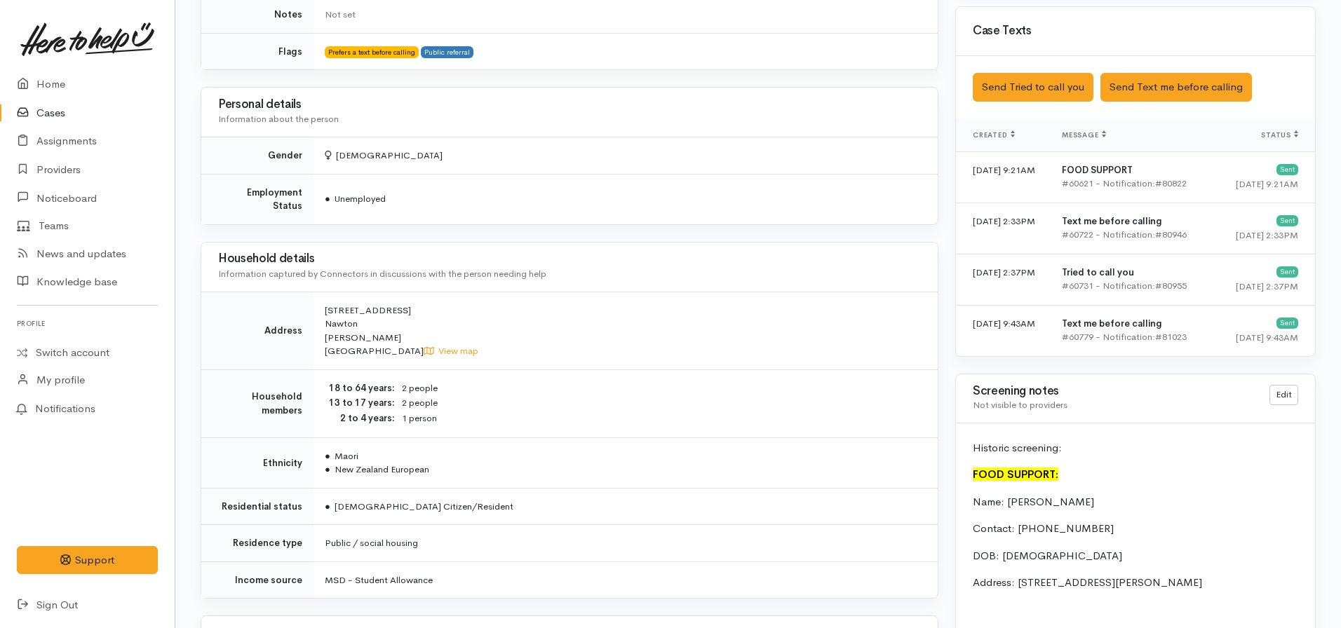
scroll to position [1345, 0]
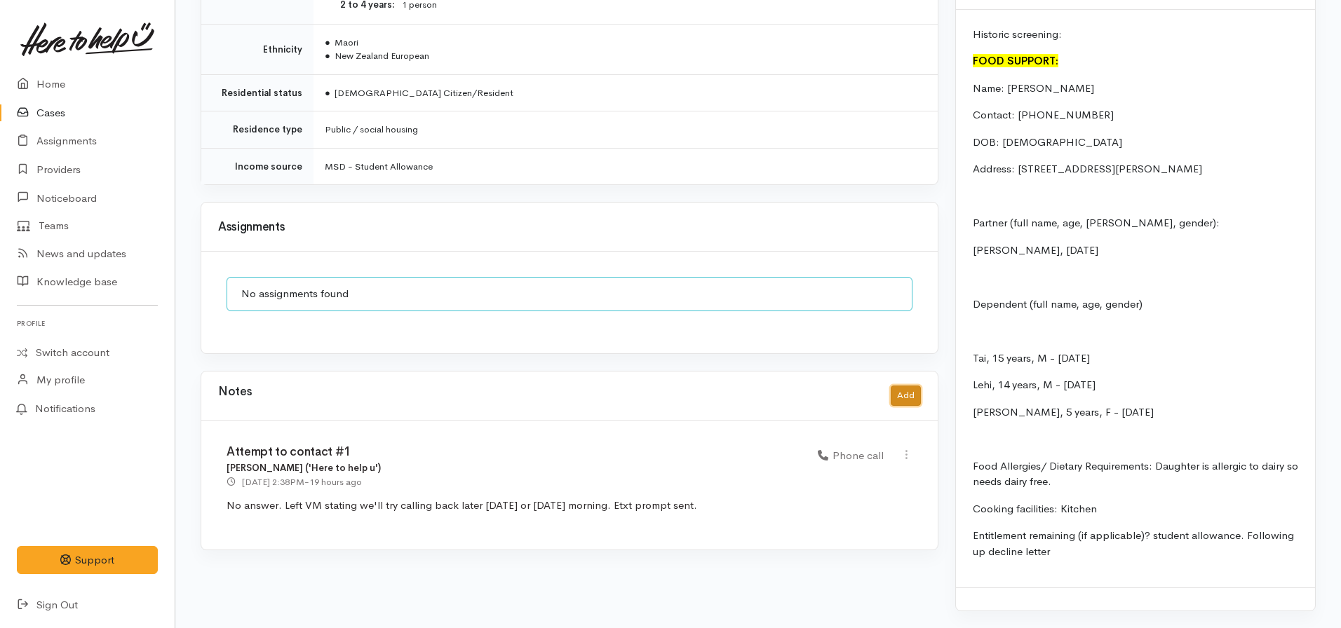
click at [905, 386] on button "Add" at bounding box center [905, 396] width 30 height 20
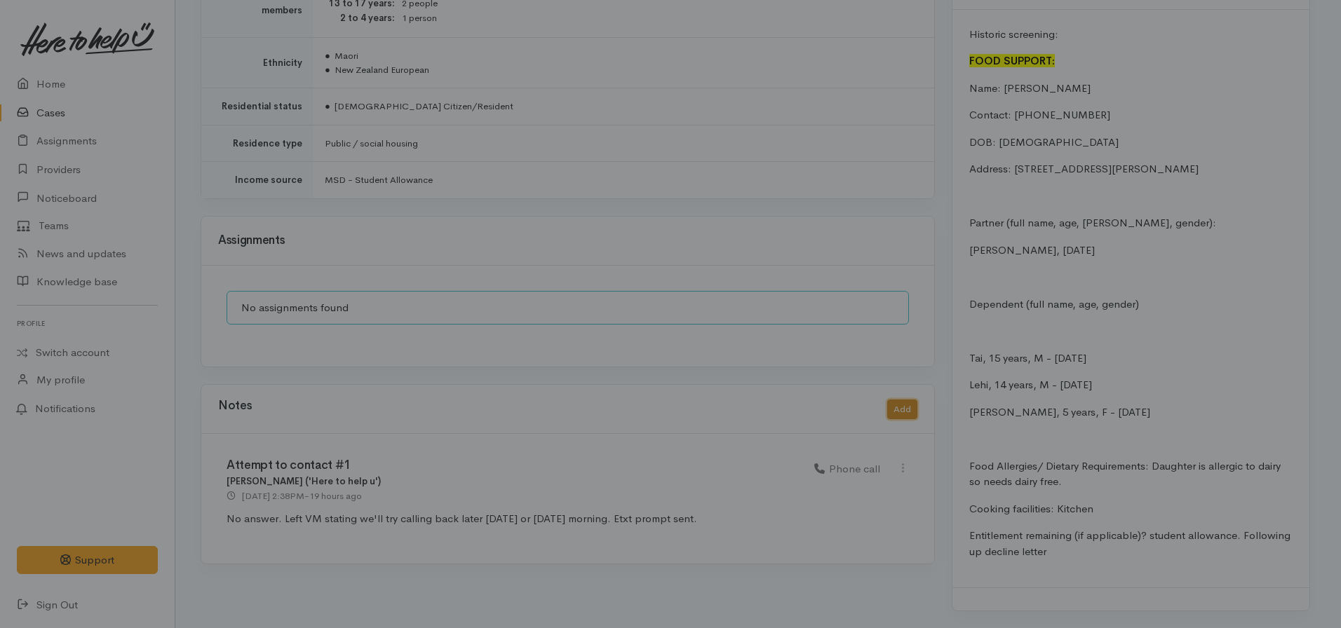
scroll to position [1334, 0]
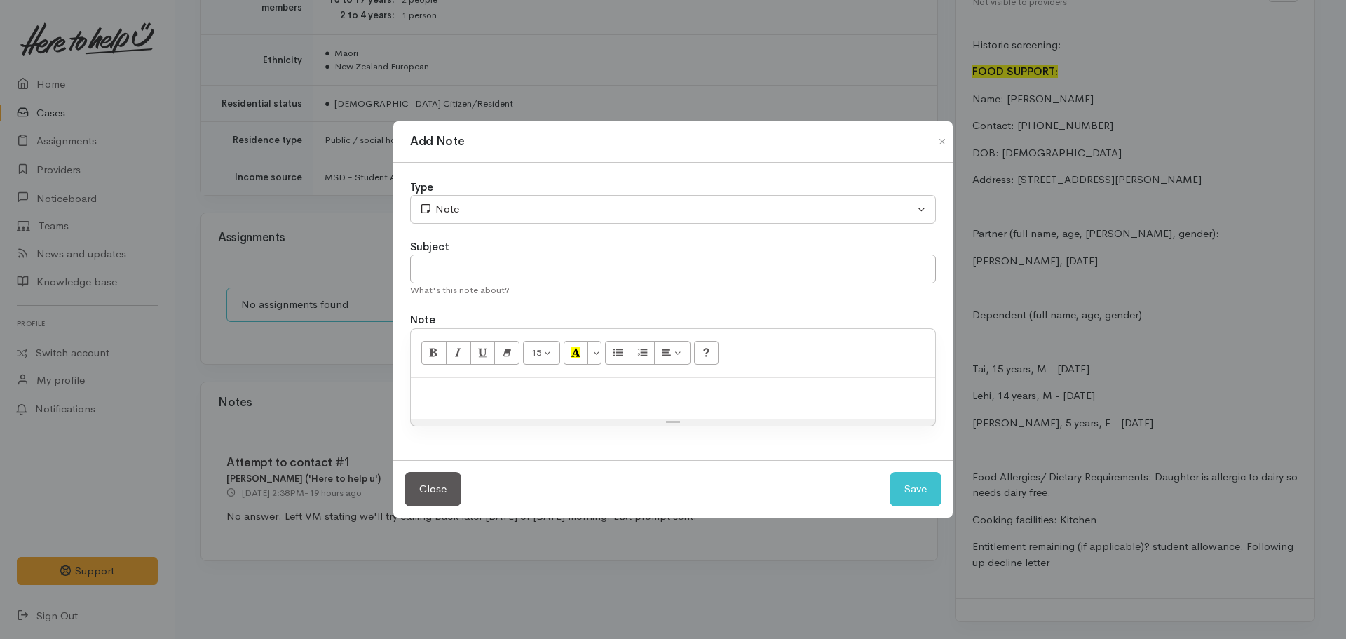
click at [645, 402] on div at bounding box center [673, 398] width 524 height 41
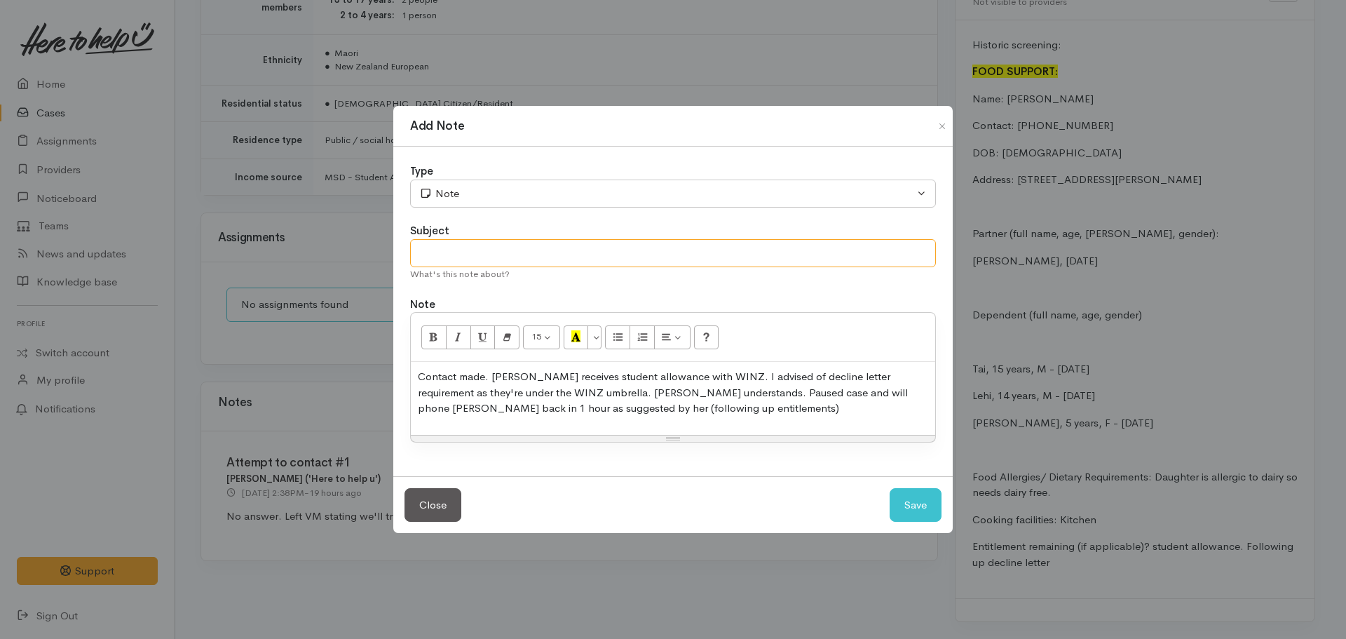
click at [534, 255] on input "text" at bounding box center [673, 253] width 526 height 29
click at [531, 172] on div "Type" at bounding box center [673, 171] width 526 height 16
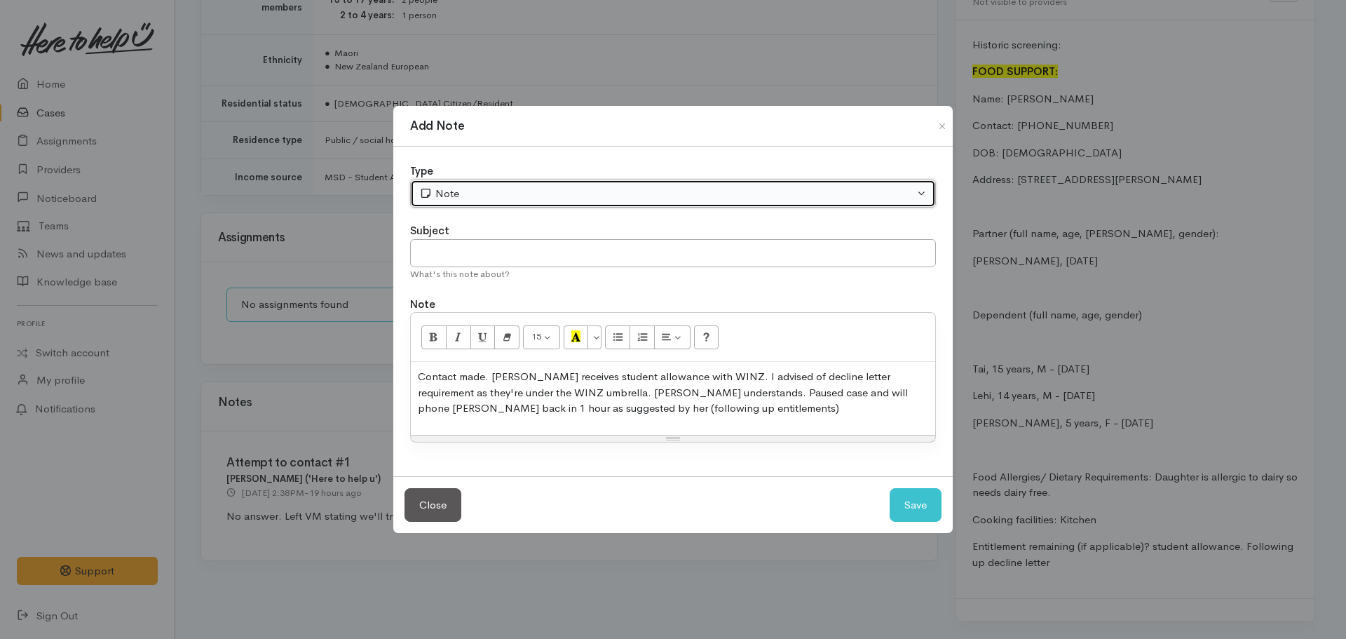
click at [523, 180] on button "Note" at bounding box center [673, 193] width 526 height 29
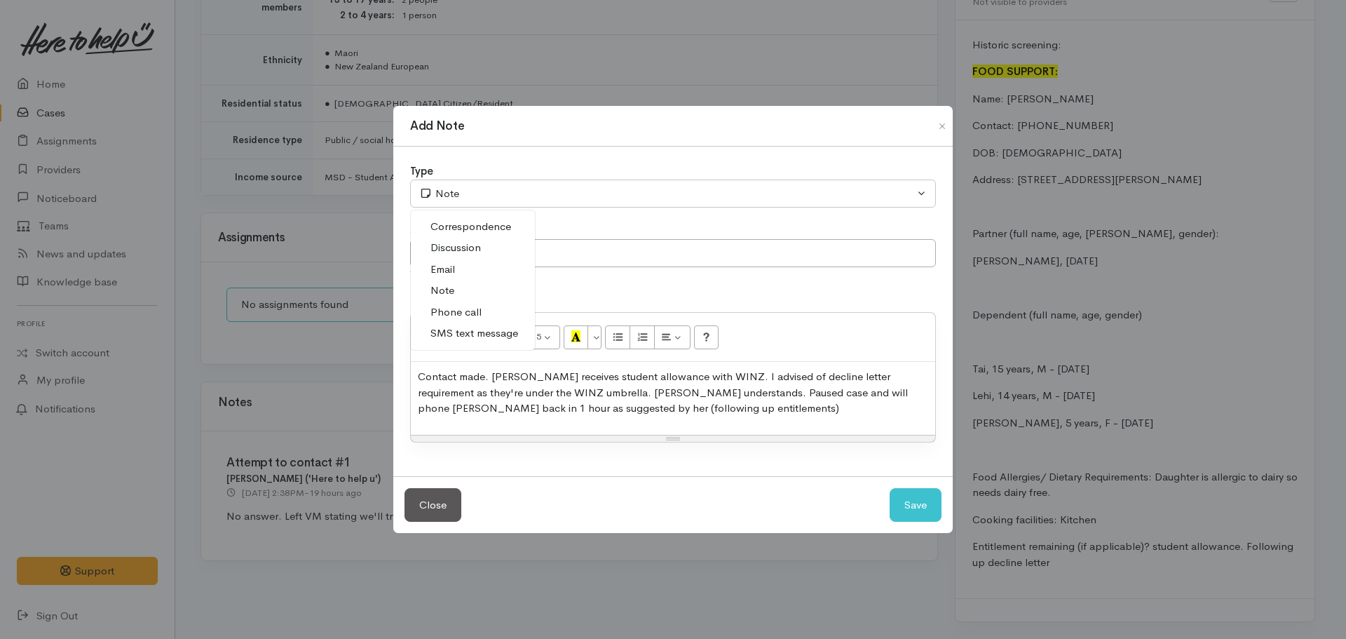
click at [477, 315] on span "Phone call" at bounding box center [455, 312] width 51 height 16
click at [907, 515] on button "Save" at bounding box center [916, 505] width 52 height 34
select select "1"
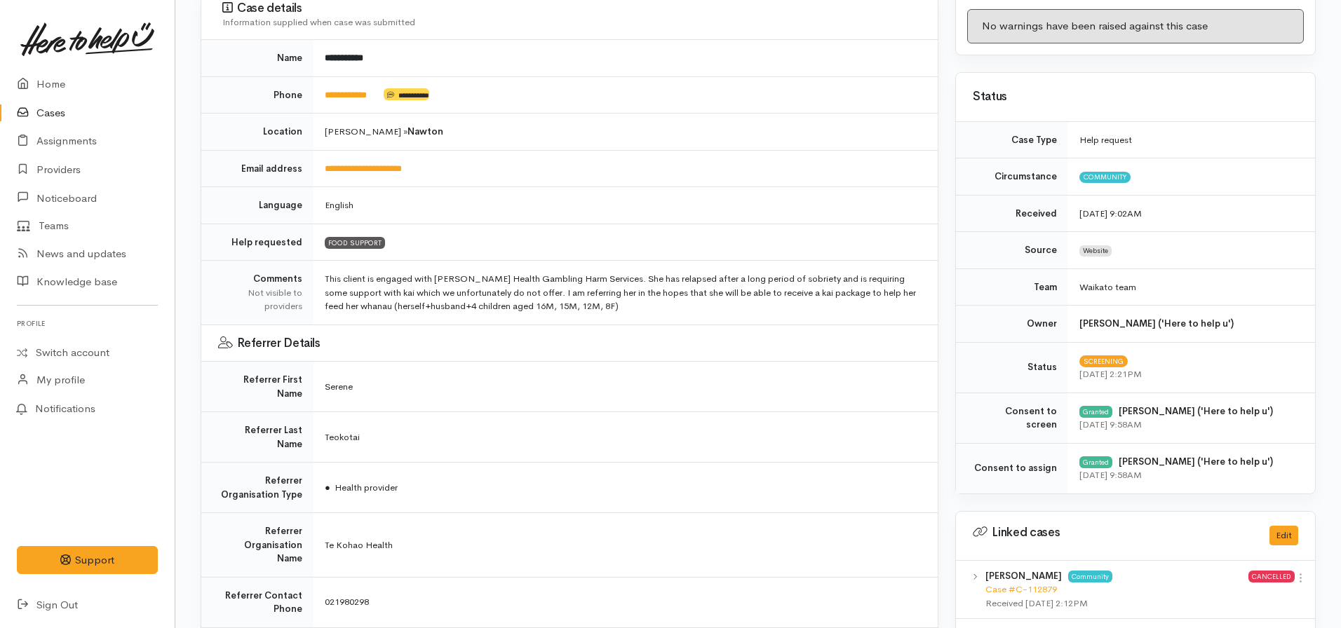
scroll to position [0, 0]
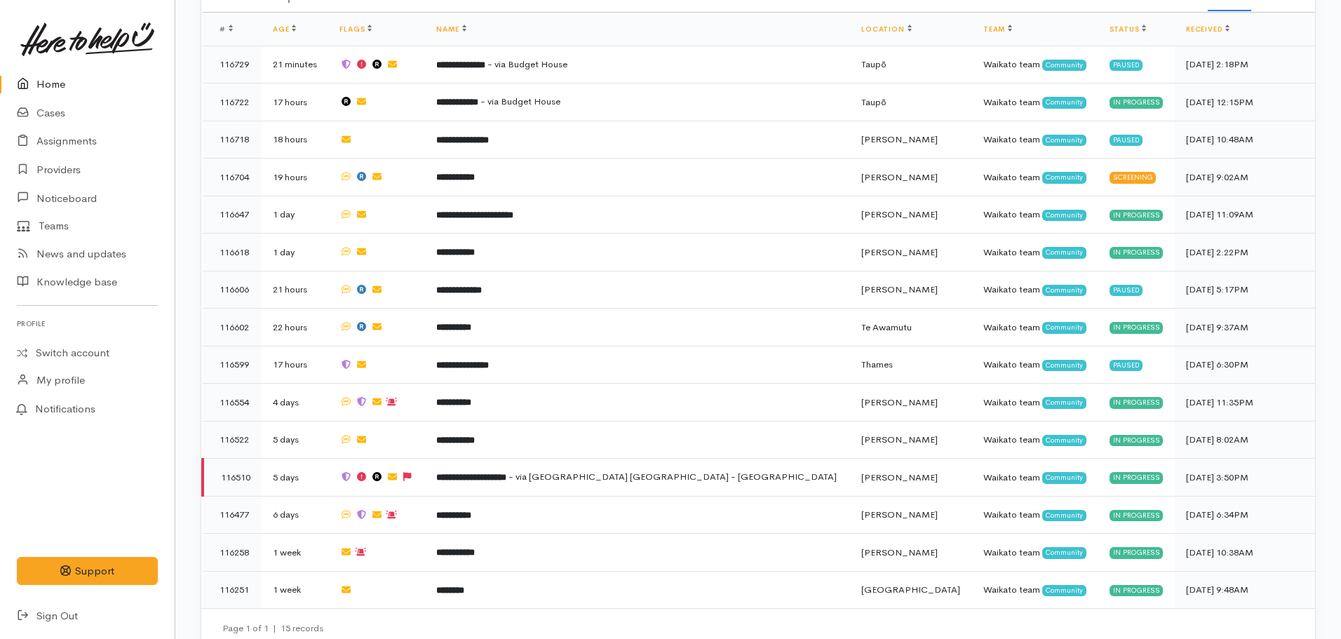
scroll to position [554, 0]
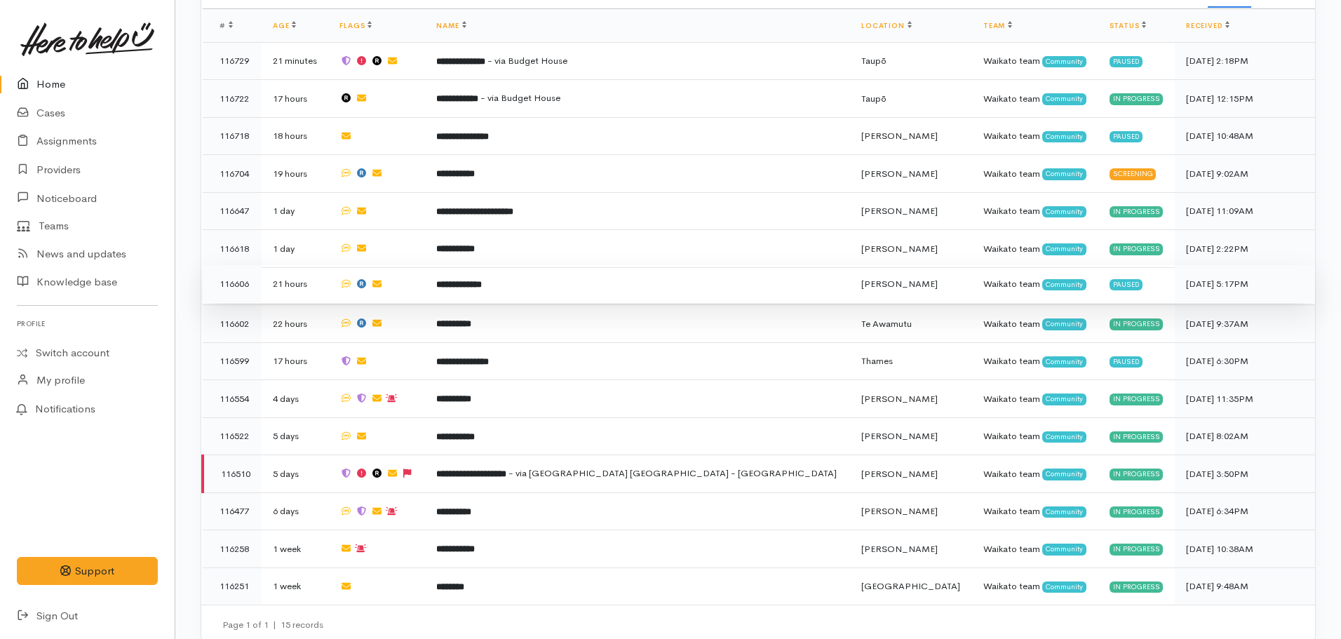
click at [563, 284] on td "**********" at bounding box center [637, 284] width 425 height 38
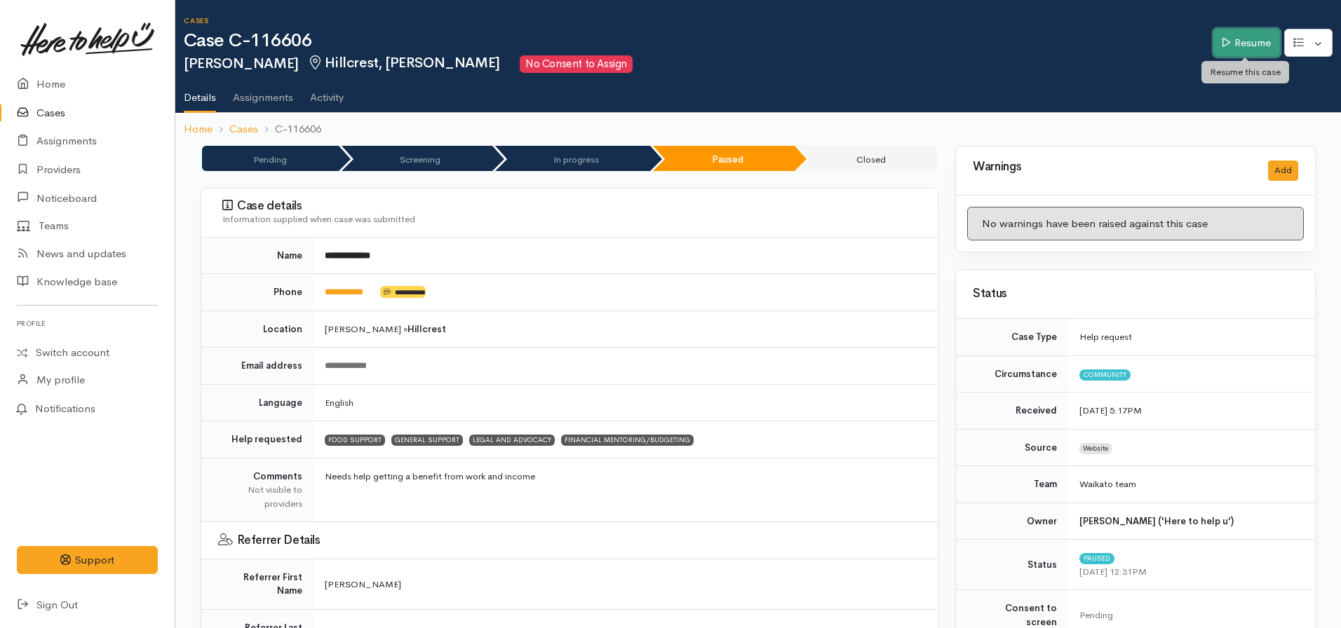
click at [1237, 46] on link "Resume" at bounding box center [1246, 43] width 67 height 29
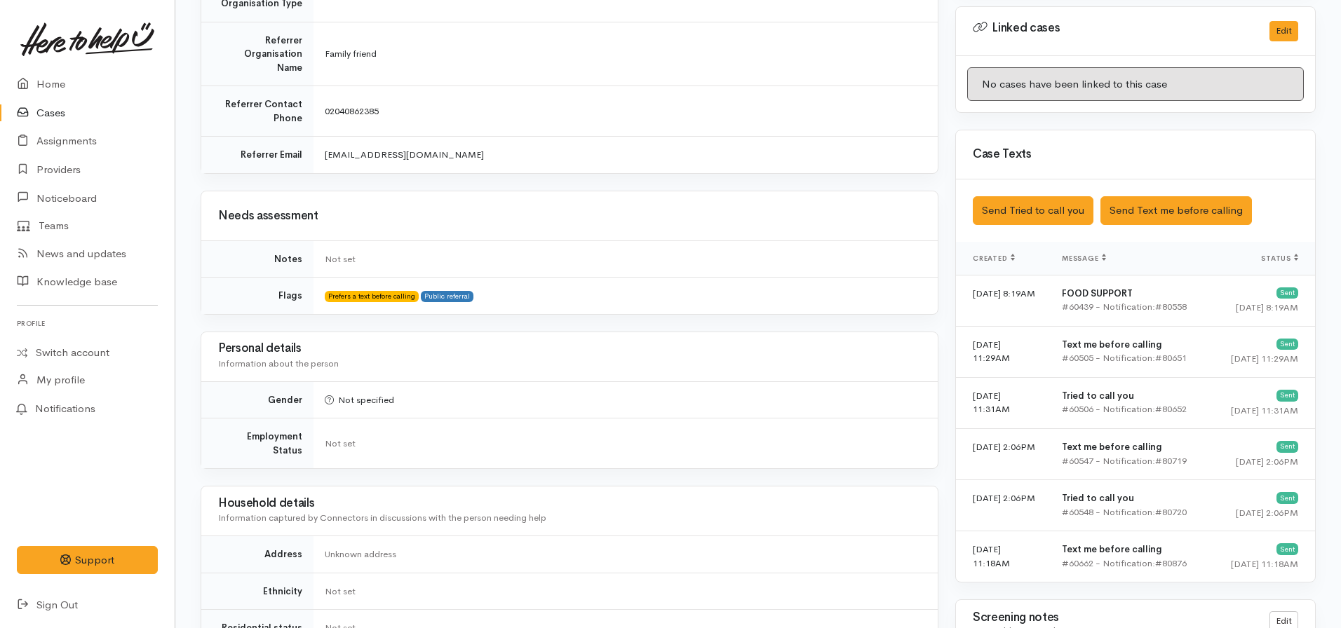
scroll to position [794, 0]
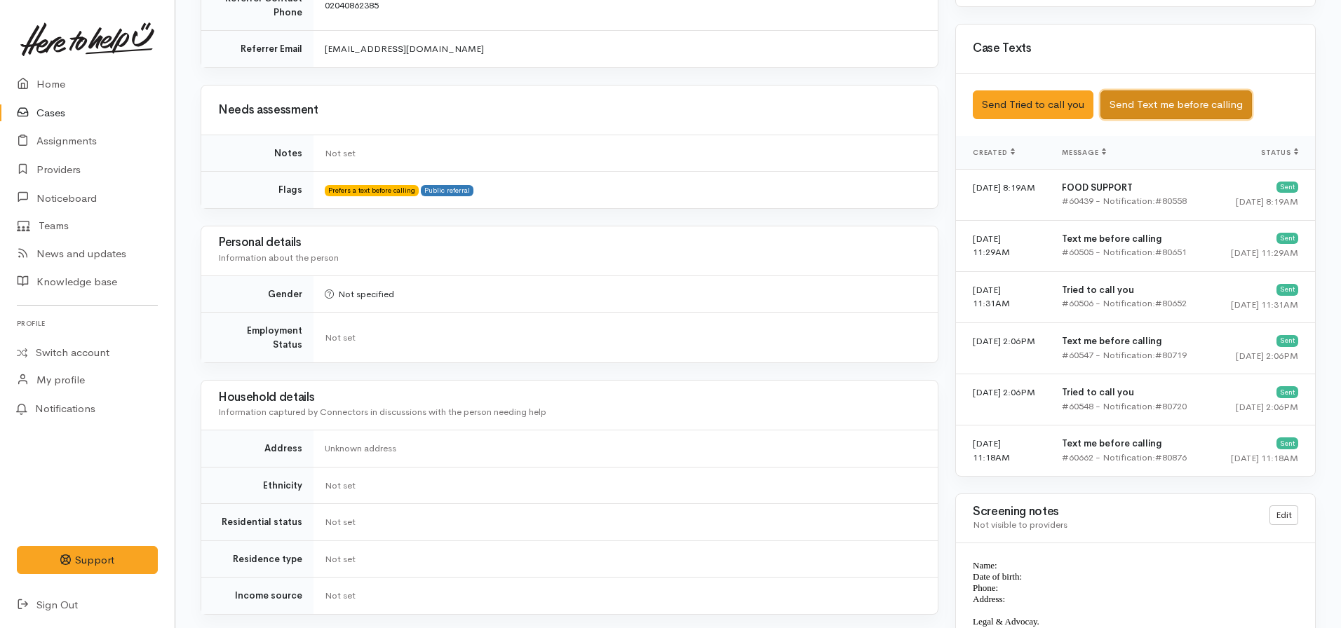
click at [1146, 93] on button "Send Text me before calling" at bounding box center [1175, 104] width 151 height 29
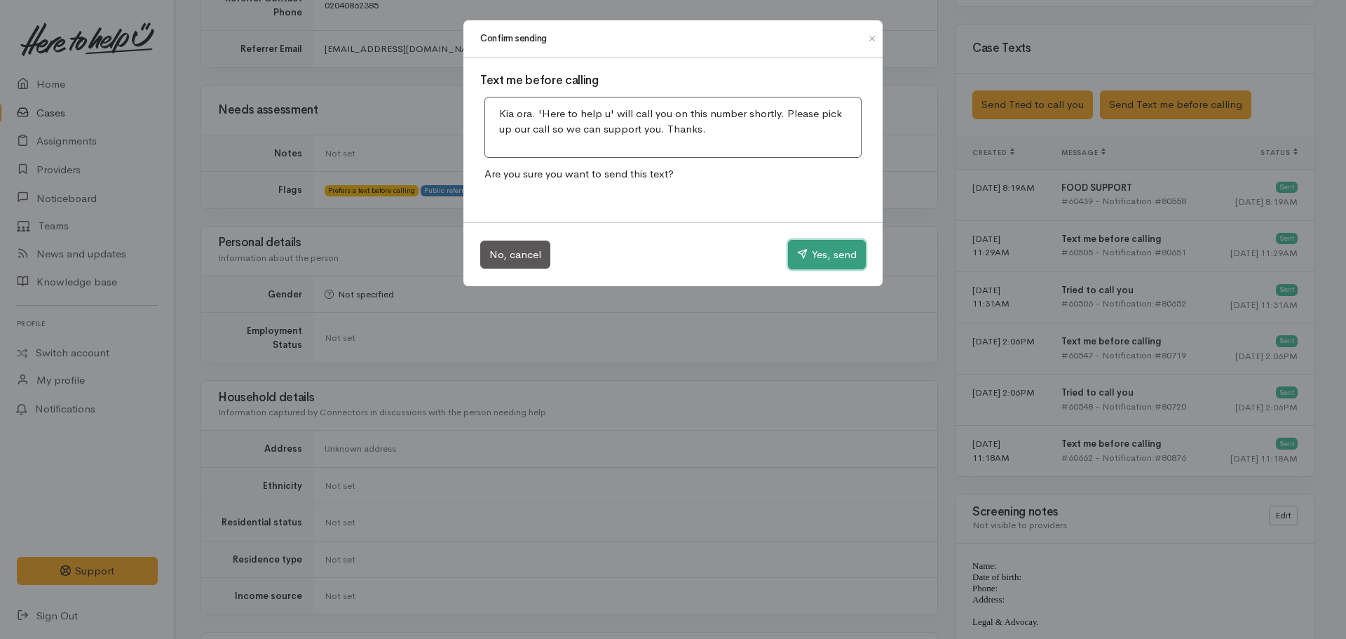
click at [838, 254] on button "Yes, send" at bounding box center [827, 254] width 78 height 29
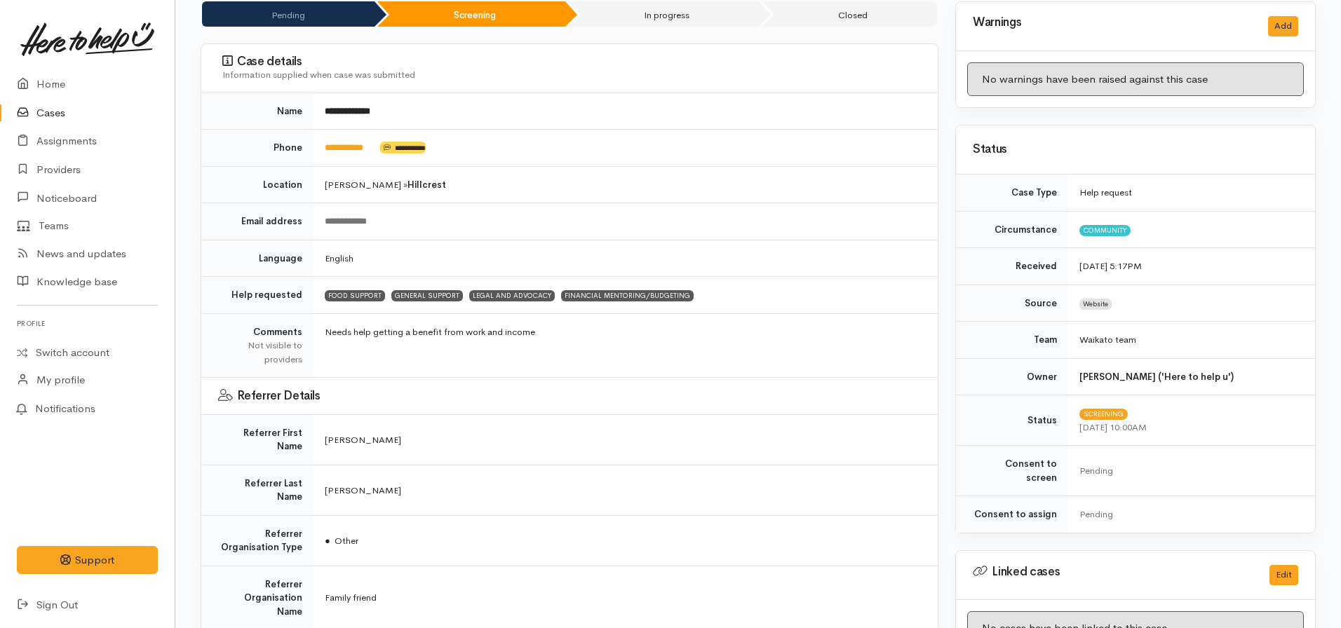
scroll to position [0, 0]
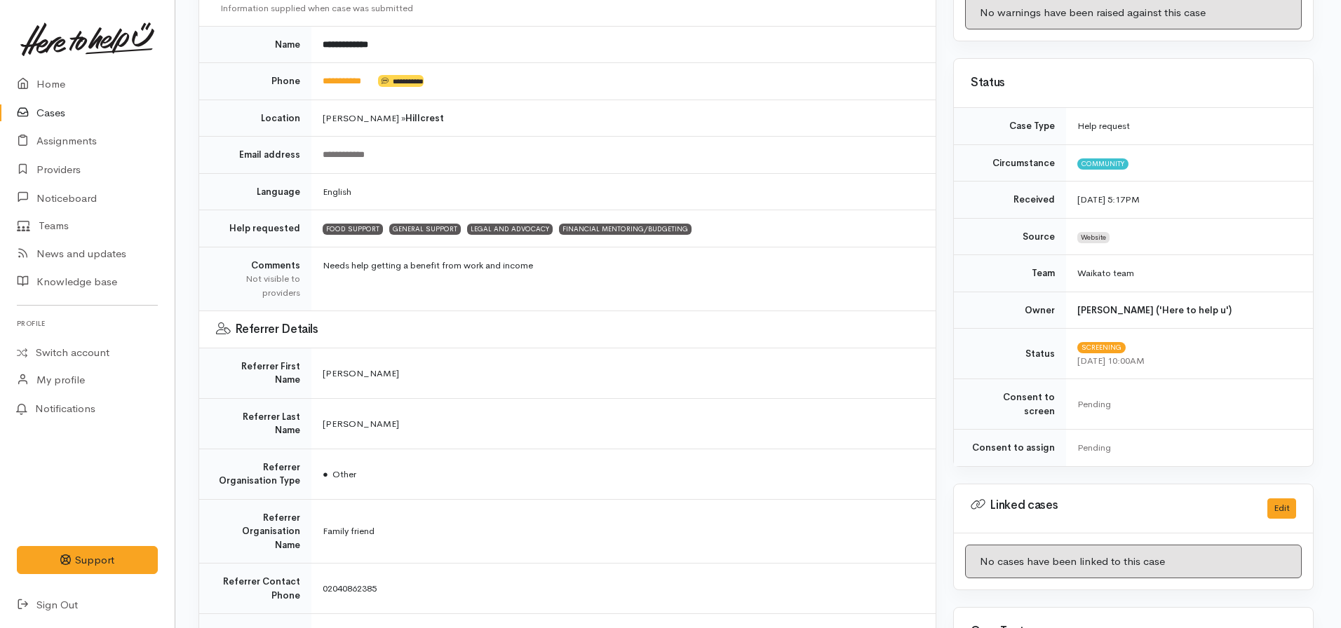
scroll to position [0, 2]
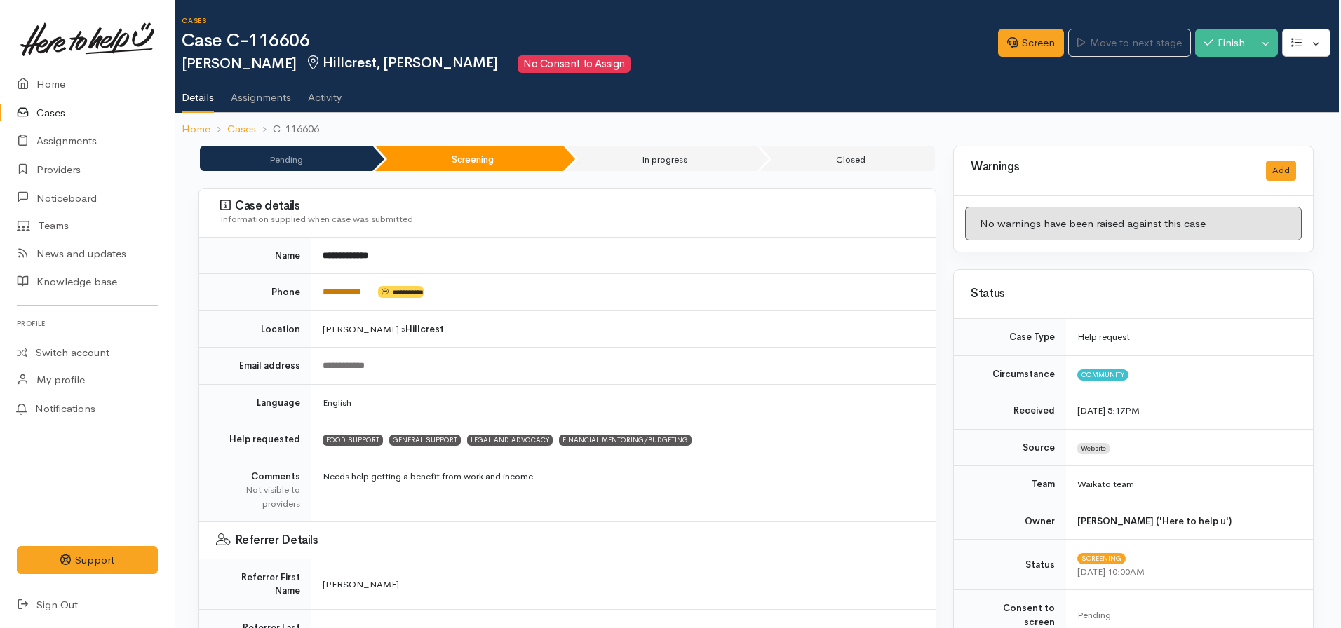
click at [344, 292] on link "**********" at bounding box center [342, 291] width 39 height 9
click at [1016, 38] on link "Screen" at bounding box center [1031, 43] width 66 height 29
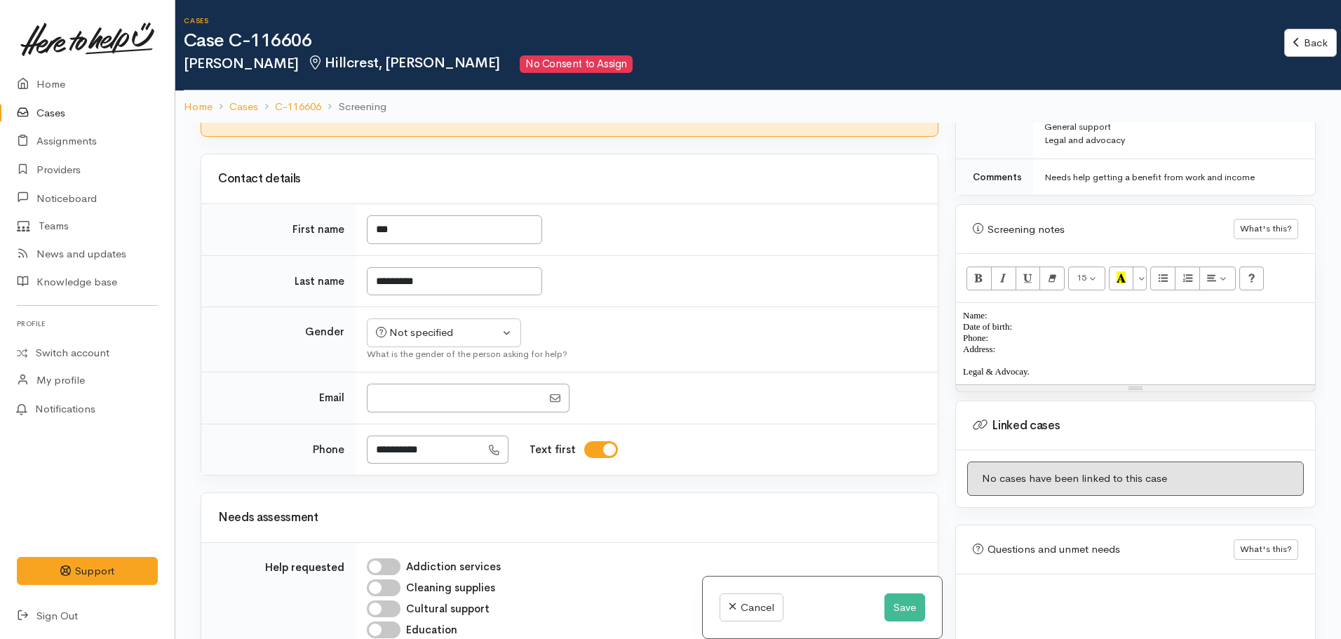
scroll to position [114, 0]
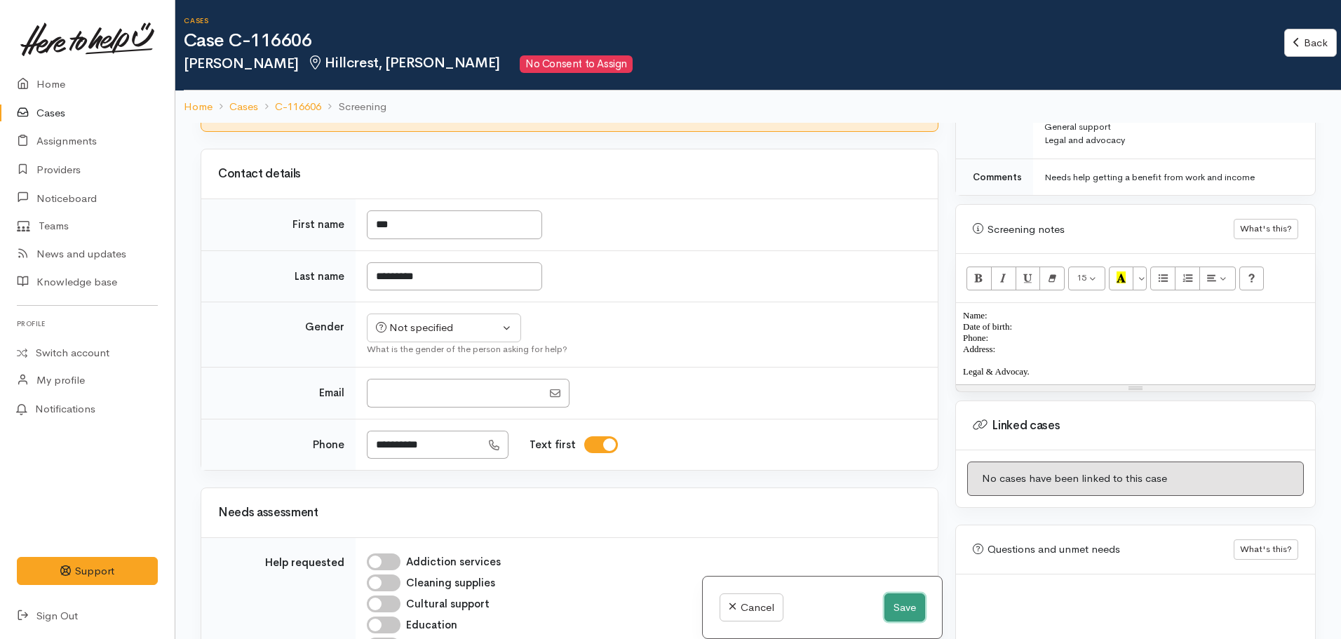
click at [913, 603] on button "Save" at bounding box center [904, 607] width 41 height 29
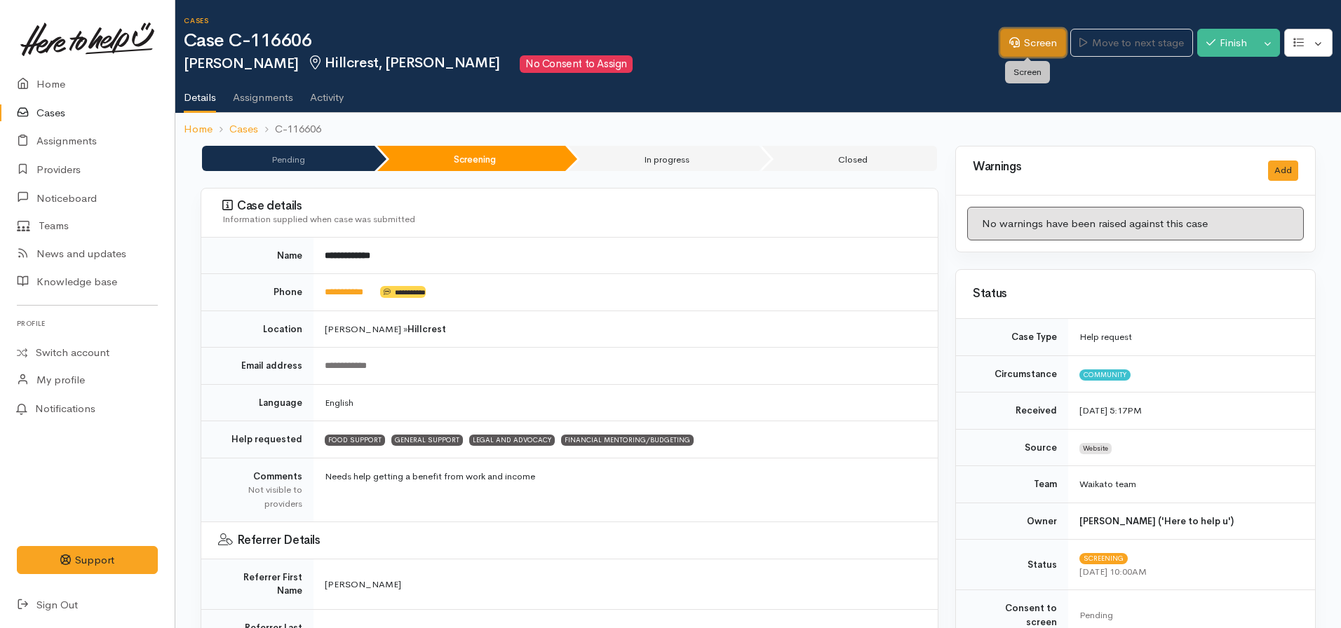
click at [1021, 40] on link "Screen" at bounding box center [1033, 43] width 66 height 29
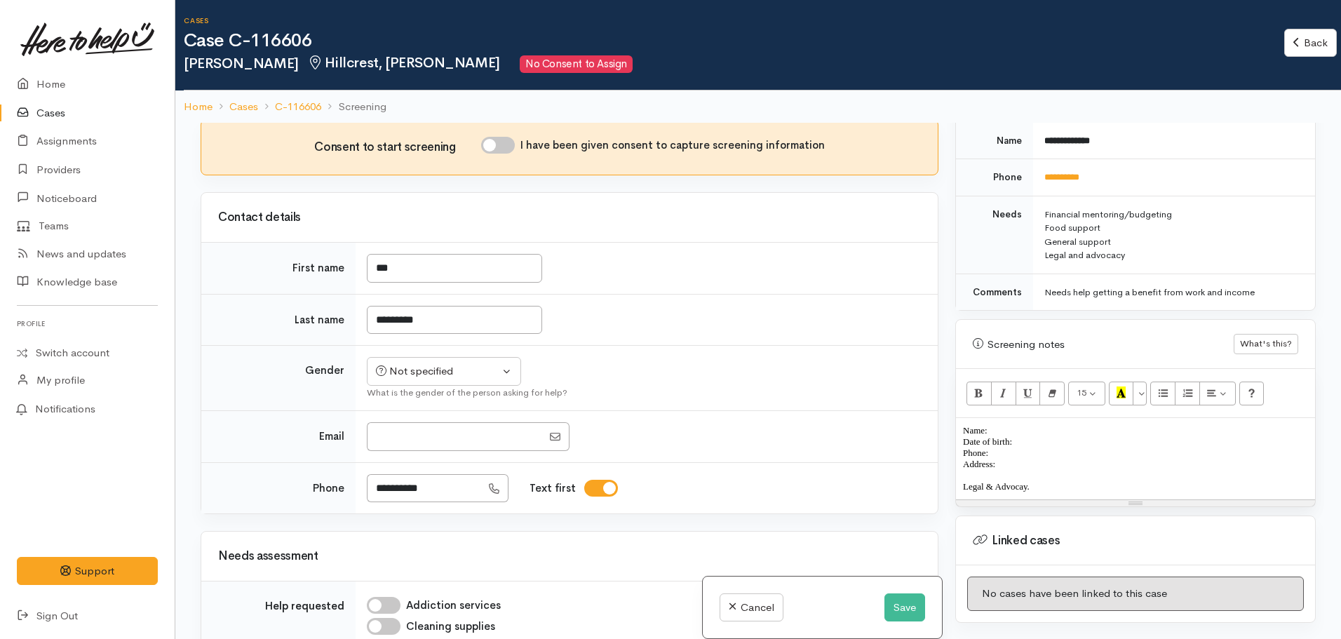
scroll to position [70, 0]
click at [898, 604] on button "Save" at bounding box center [904, 607] width 41 height 29
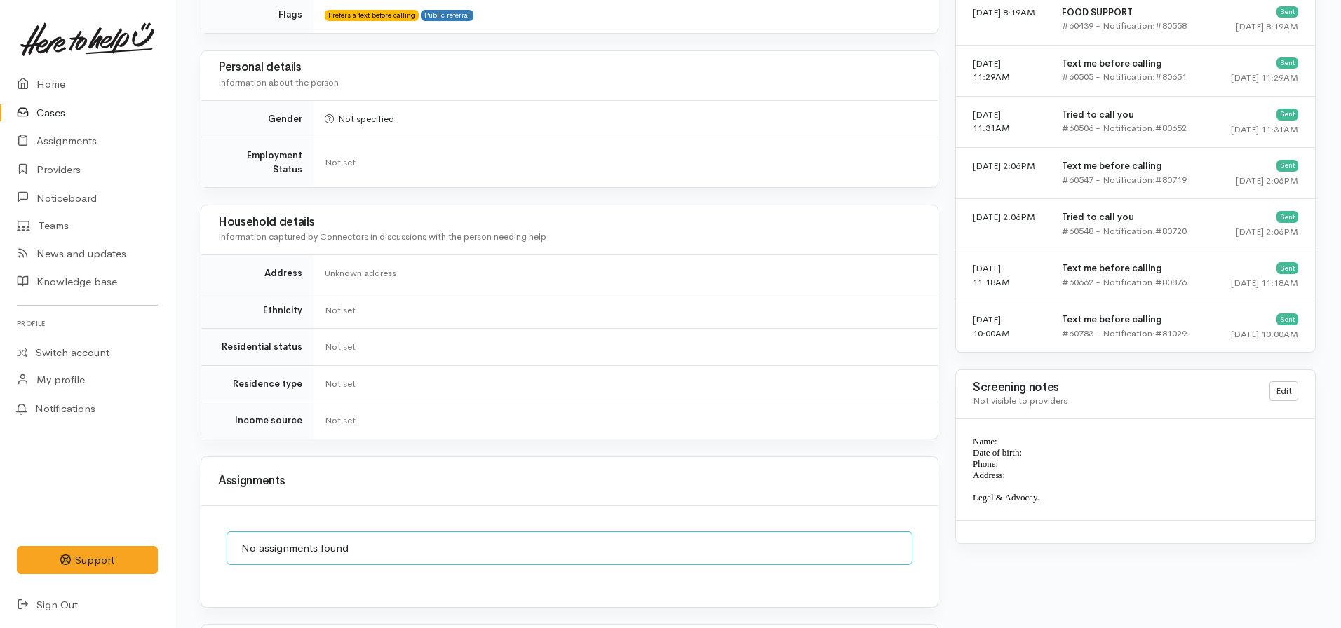
scroll to position [1498, 0]
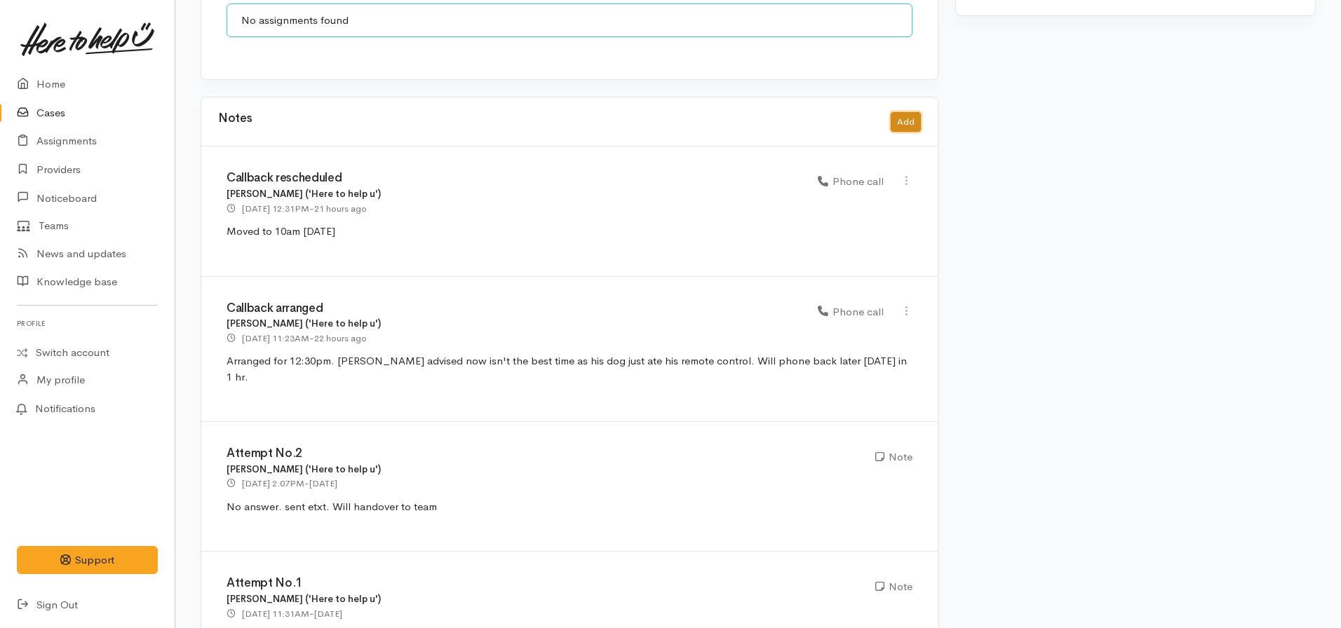
click at [901, 112] on button "Add" at bounding box center [905, 122] width 30 height 20
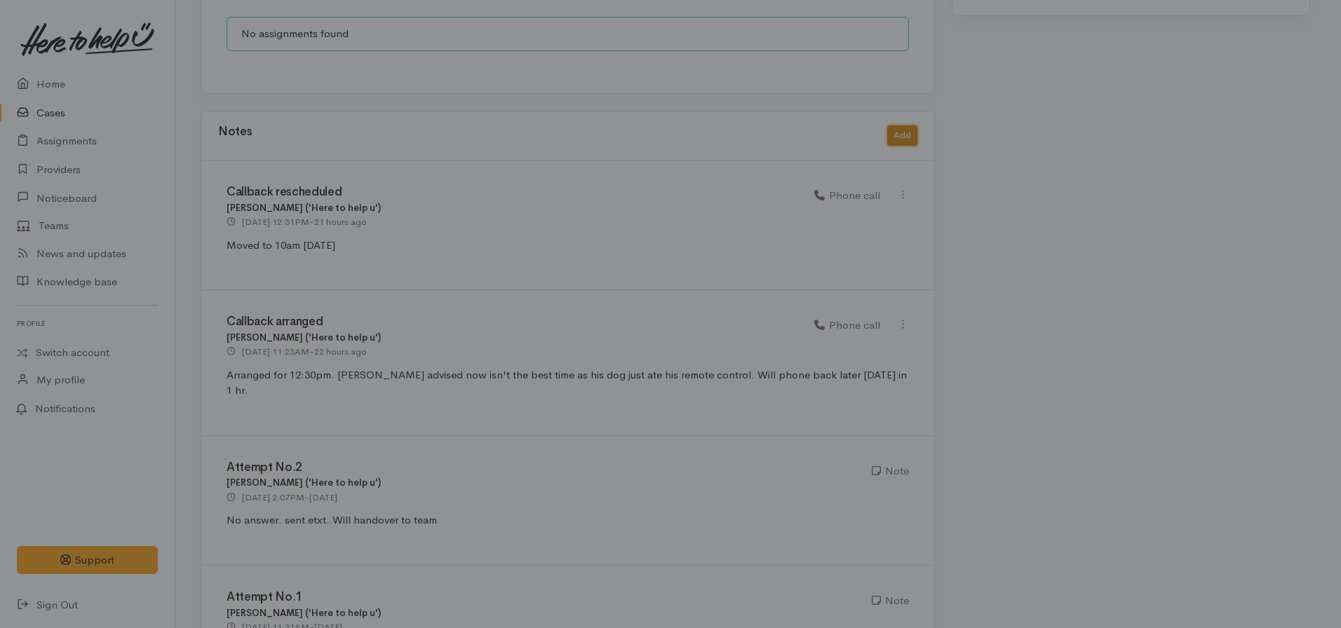
scroll to position [1487, 0]
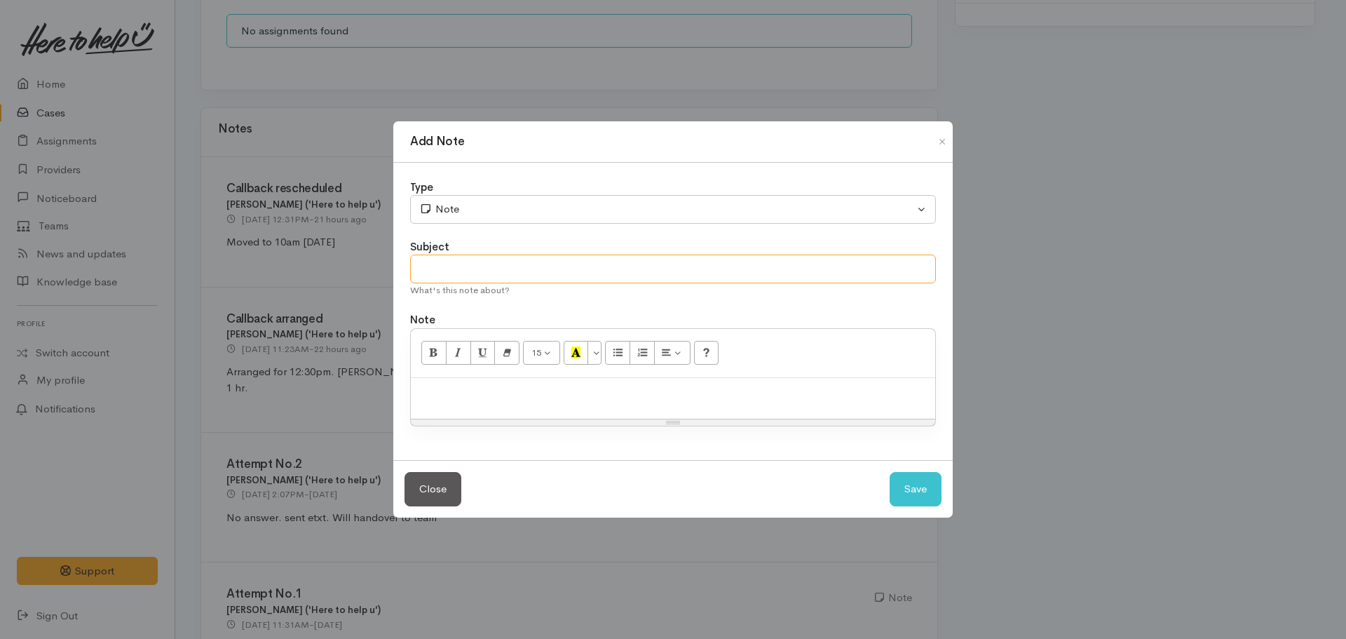
click at [504, 261] on input "text" at bounding box center [673, 269] width 526 height 29
type input "Callback rescheduled x2"
click at [526, 193] on div "Type" at bounding box center [673, 187] width 526 height 16
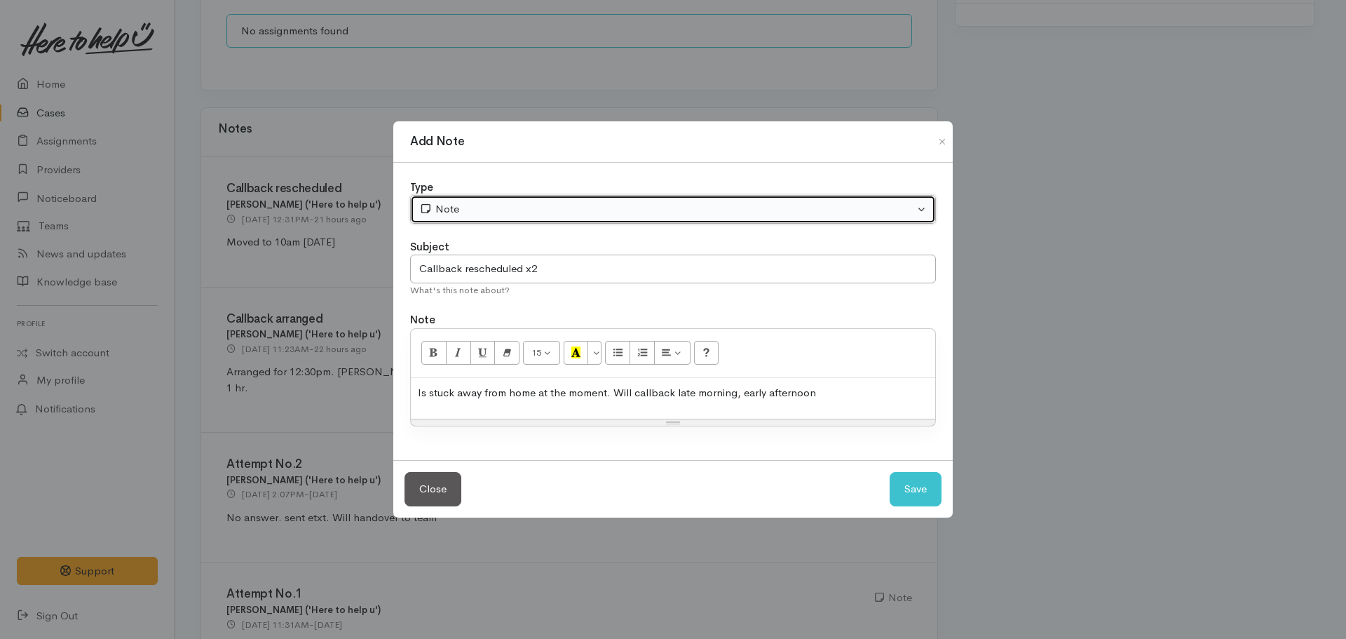
click at [524, 205] on div "Note" at bounding box center [666, 209] width 495 height 16
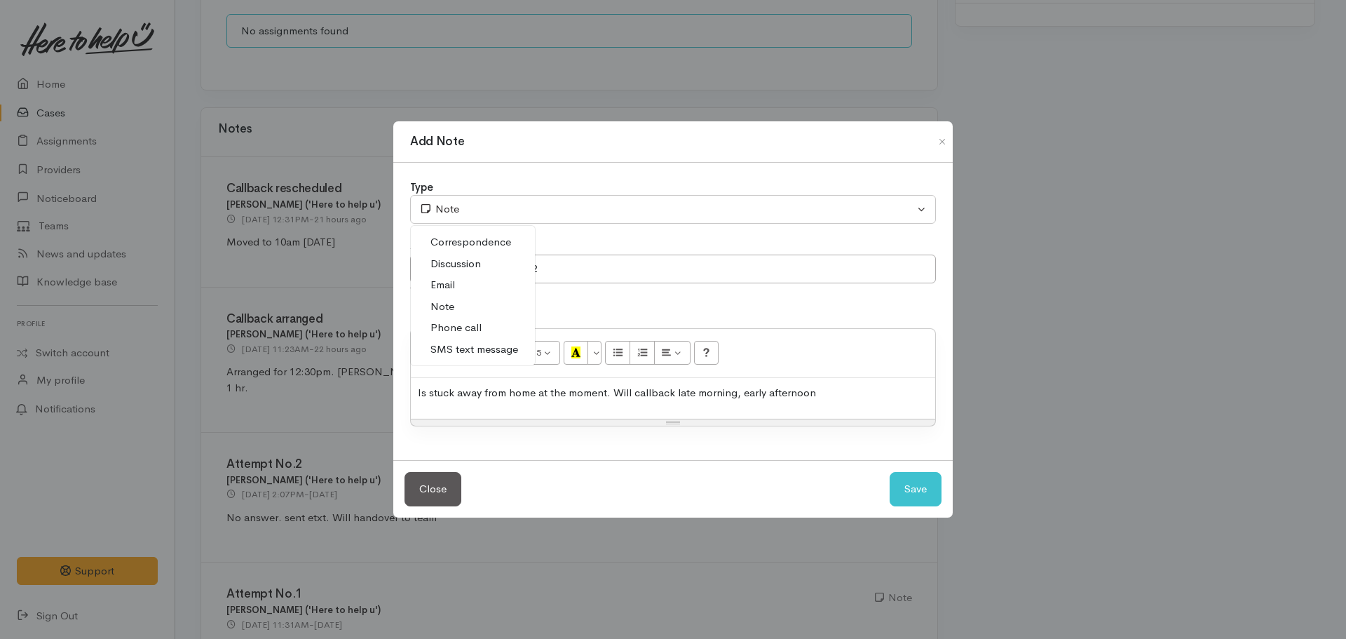
click at [459, 325] on span "Phone call" at bounding box center [455, 328] width 51 height 16
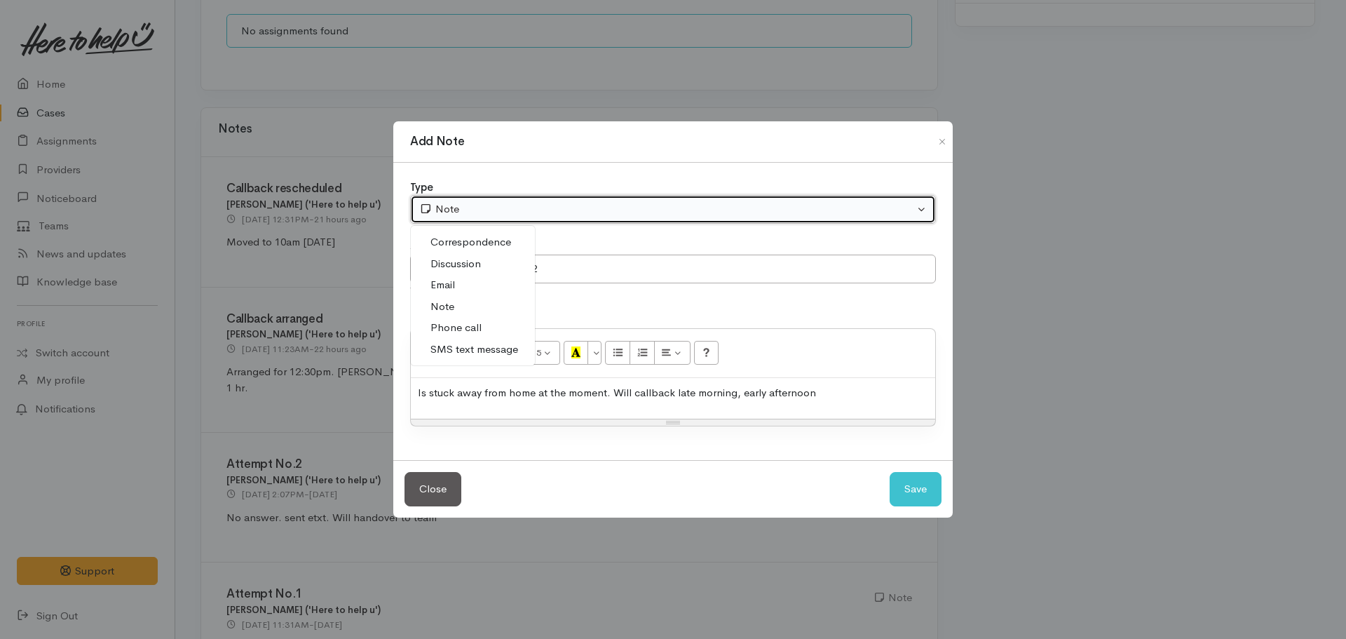
select select "3"
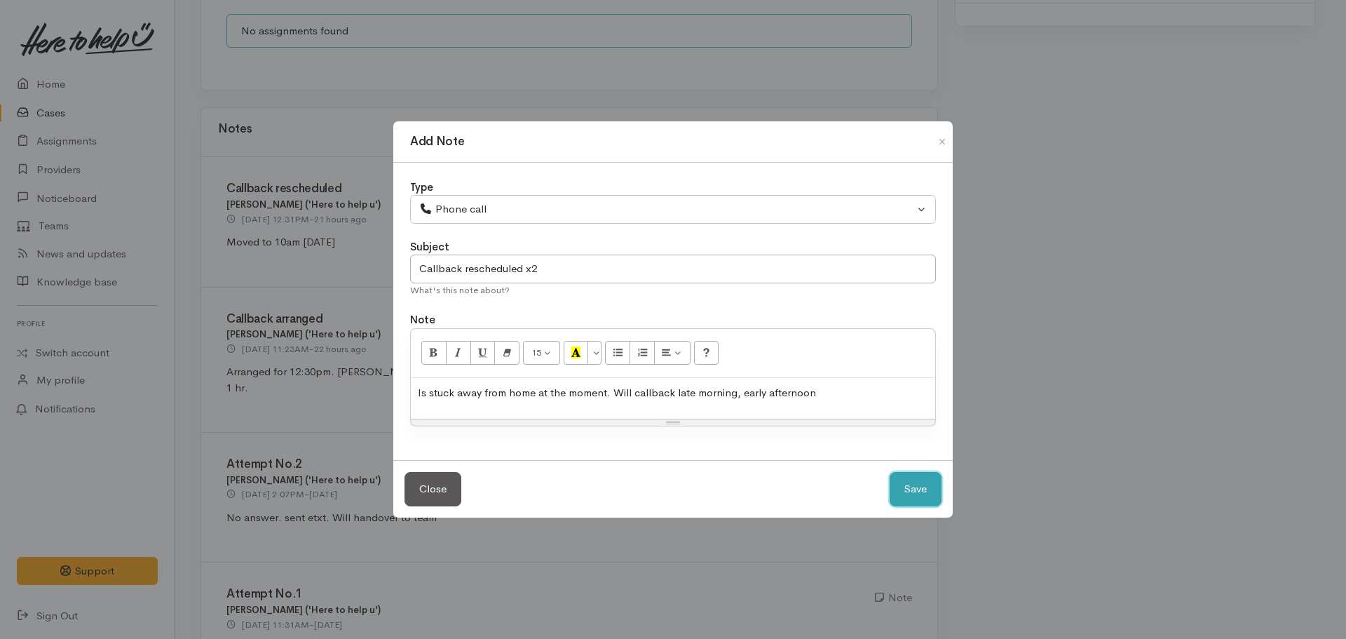
click at [907, 499] on button "Save" at bounding box center [916, 489] width 52 height 34
select select "1"
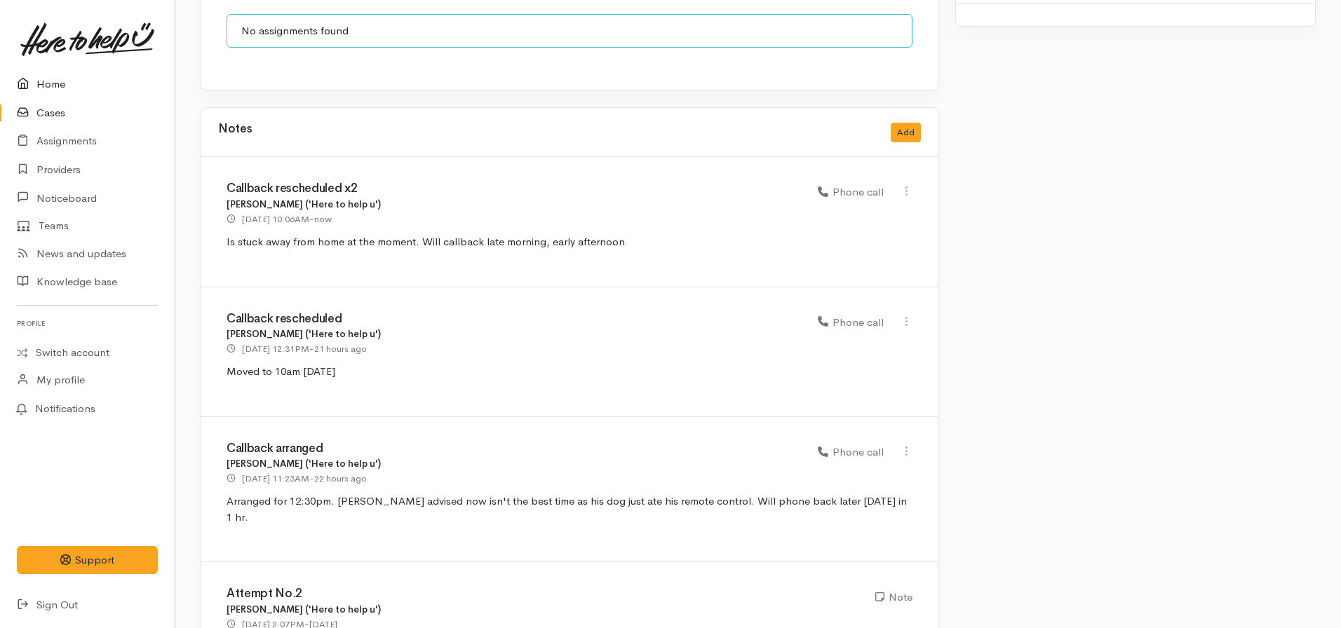
click at [53, 74] on link "Home" at bounding box center [87, 84] width 175 height 29
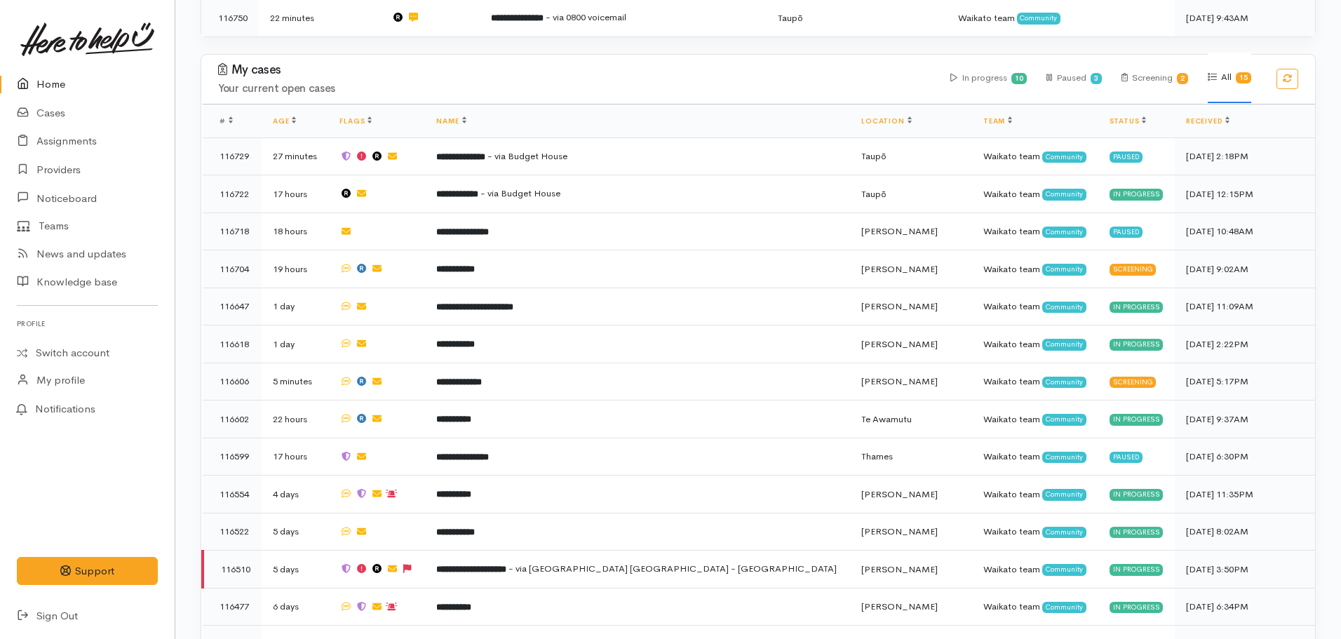
scroll to position [384, 0]
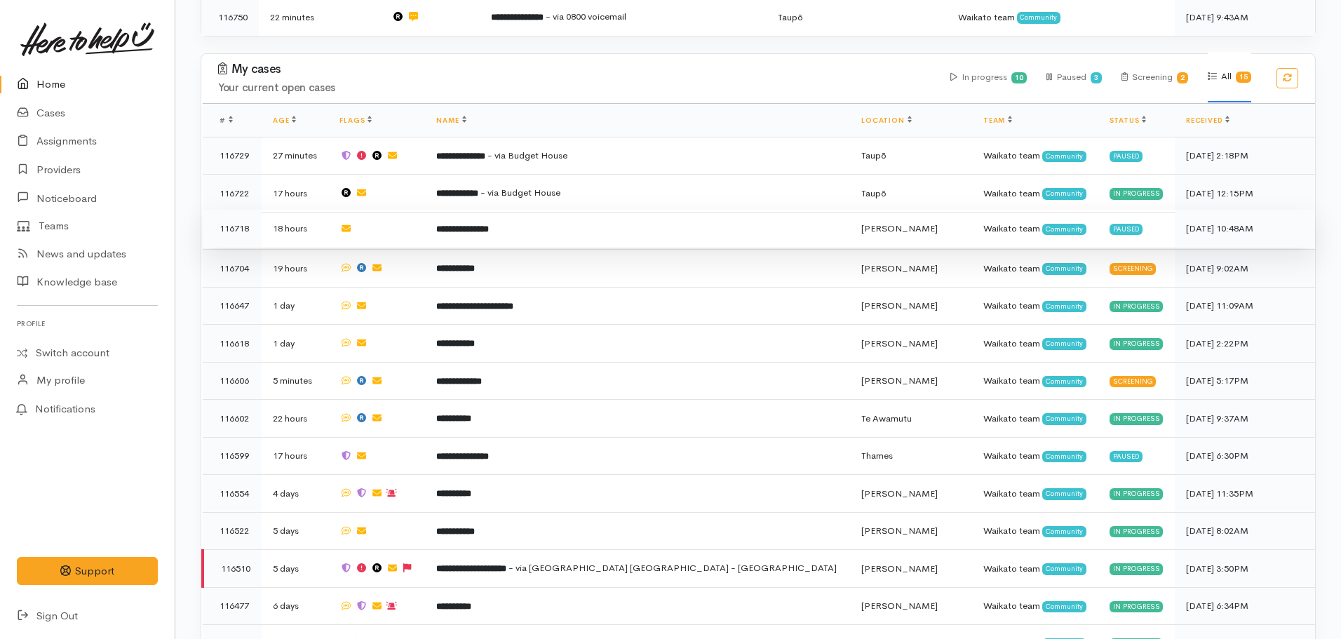
click at [530, 237] on td "**********" at bounding box center [637, 229] width 425 height 38
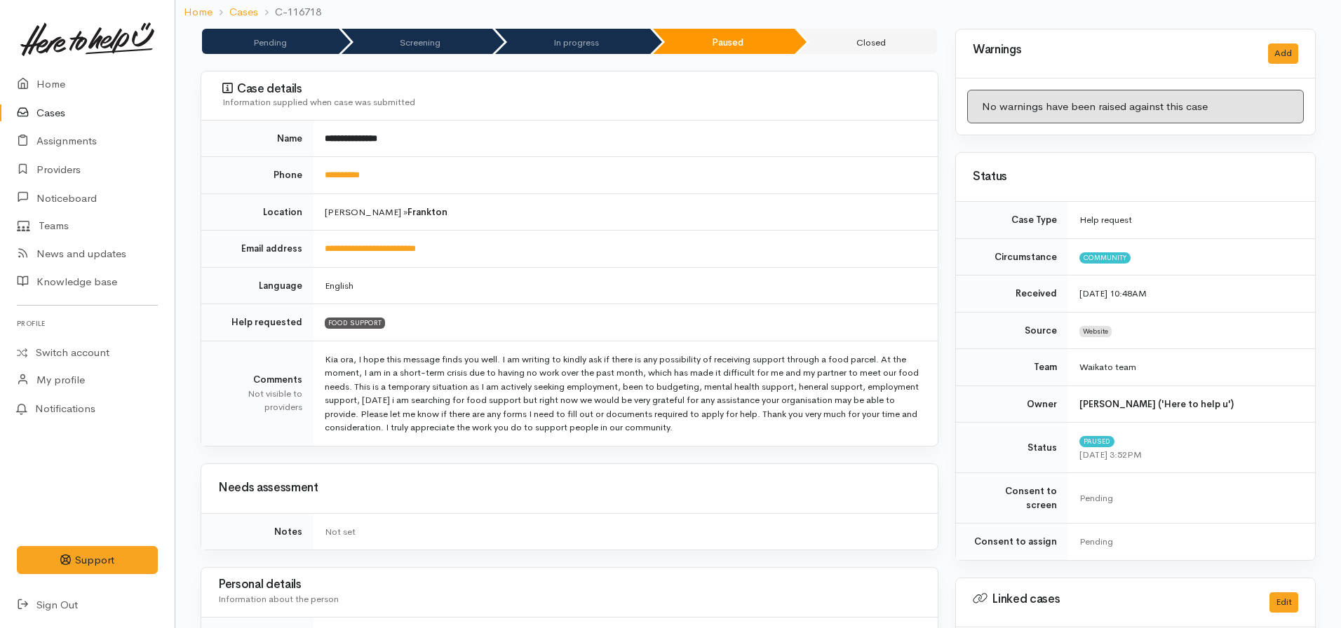
scroll to position [27, 0]
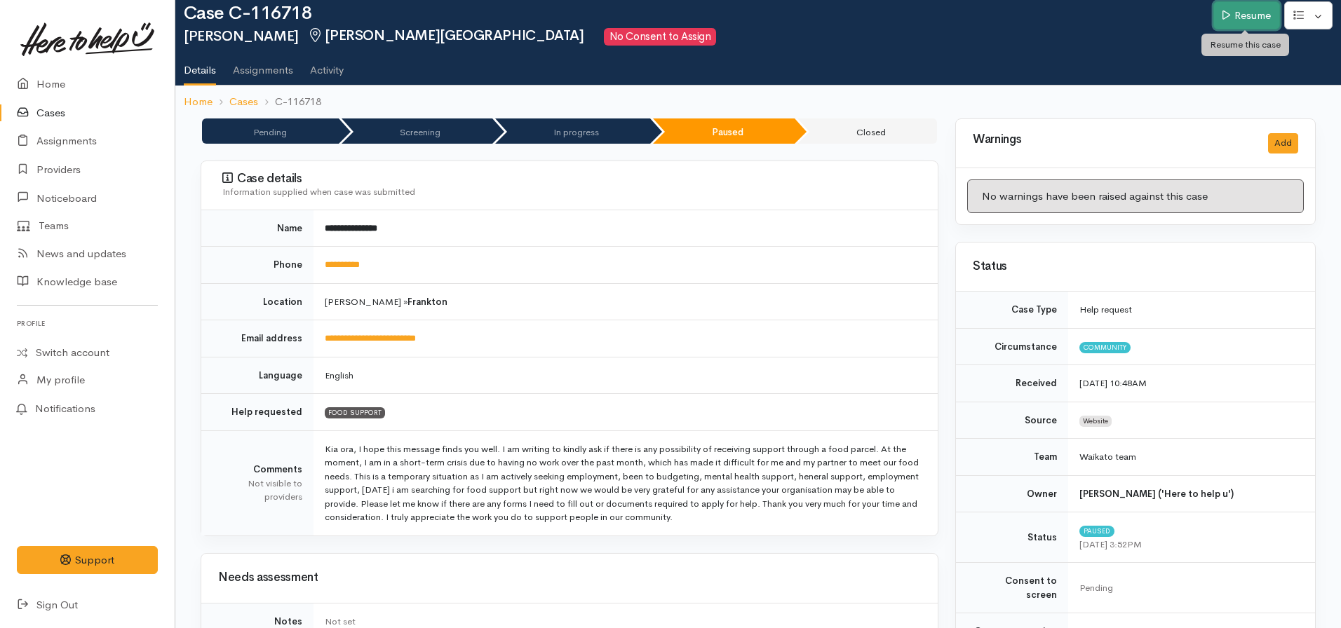
click at [1231, 16] on link "Resume" at bounding box center [1246, 15] width 67 height 29
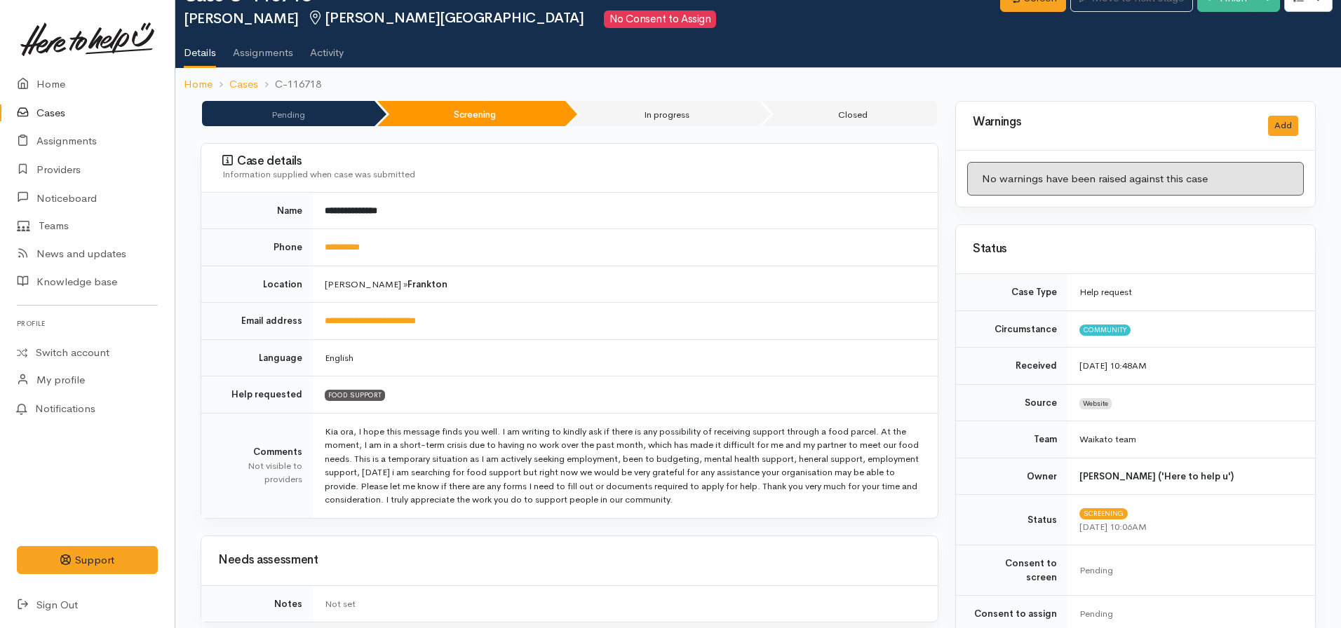
scroll to position [32, 0]
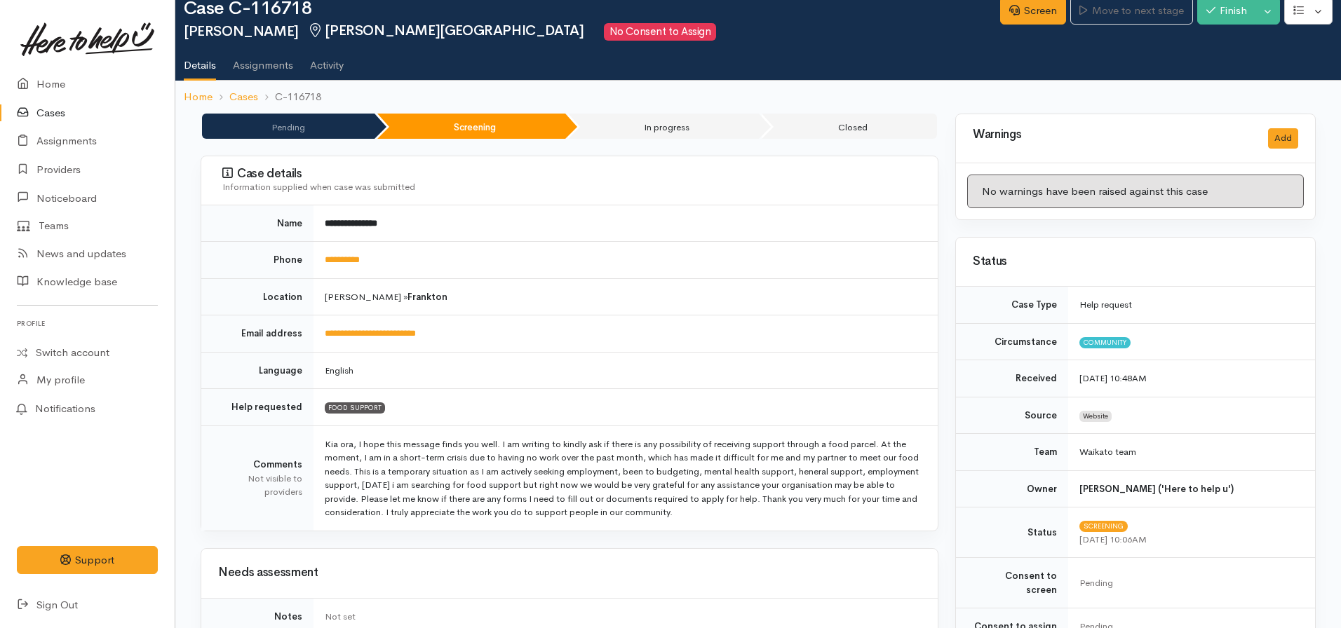
click at [357, 252] on td "**********" at bounding box center [625, 260] width 624 height 37
click at [360, 261] on link "**********" at bounding box center [342, 259] width 35 height 9
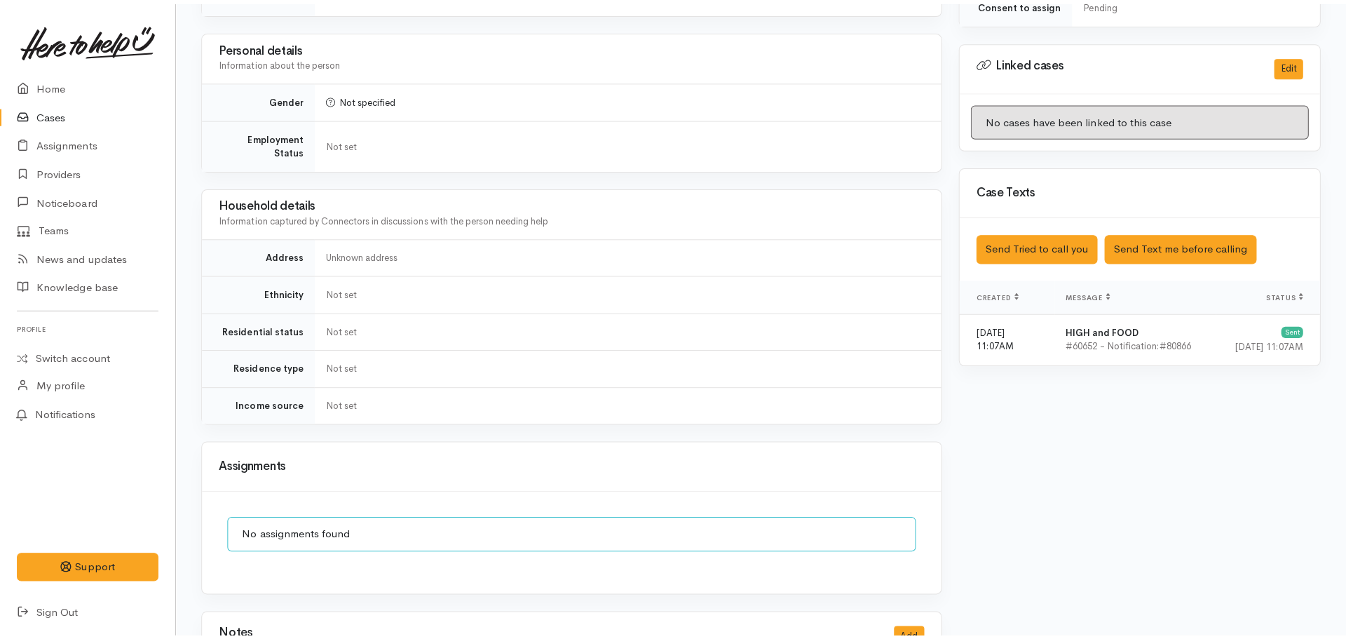
scroll to position [654, 0]
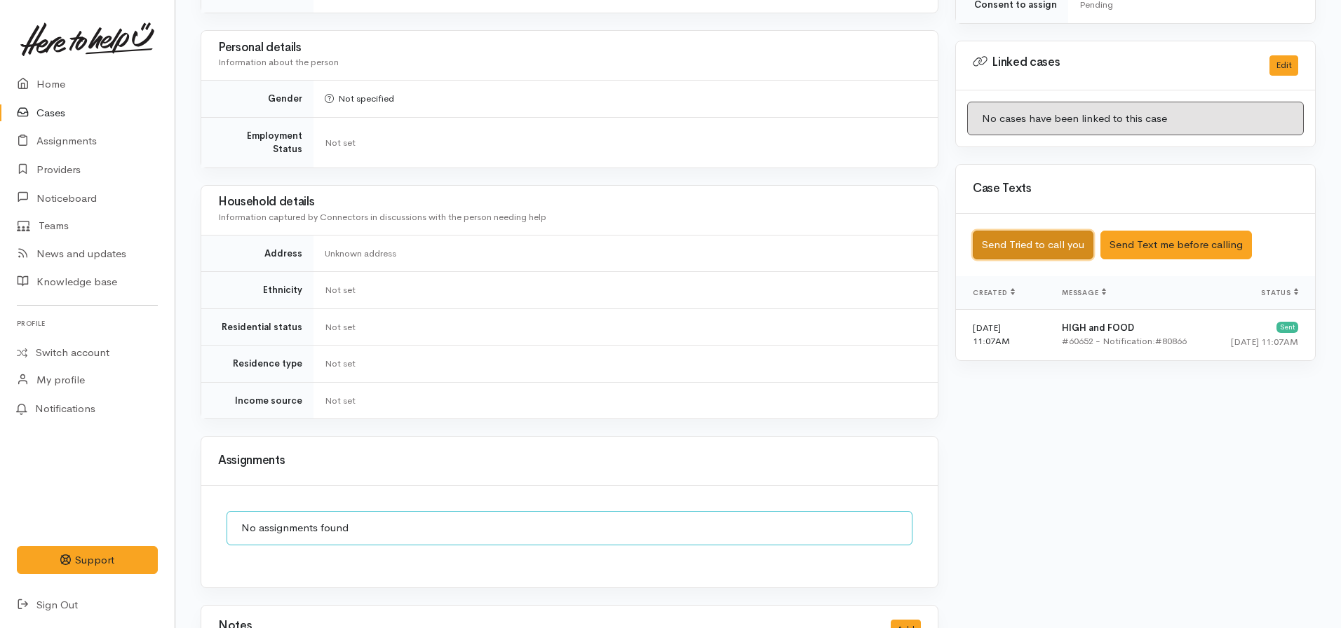
click at [996, 240] on button "Send Tried to call you" at bounding box center [1032, 245] width 121 height 29
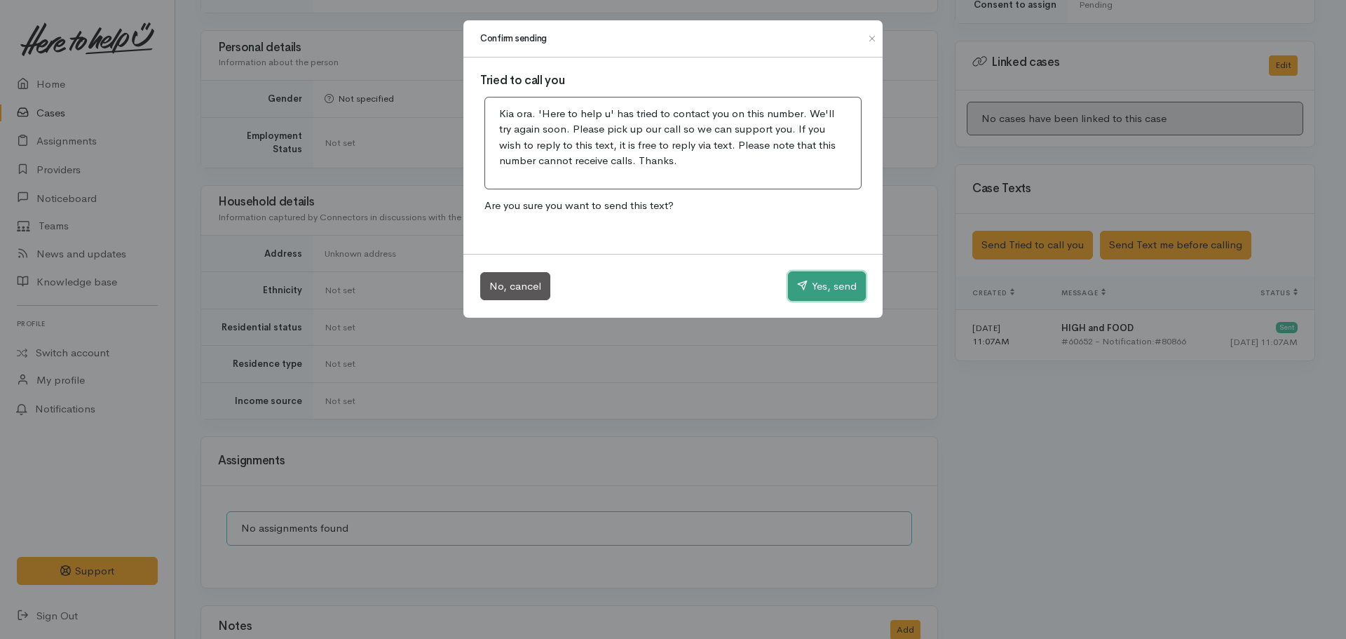
click at [801, 285] on icon "button" at bounding box center [802, 285] width 11 height 11
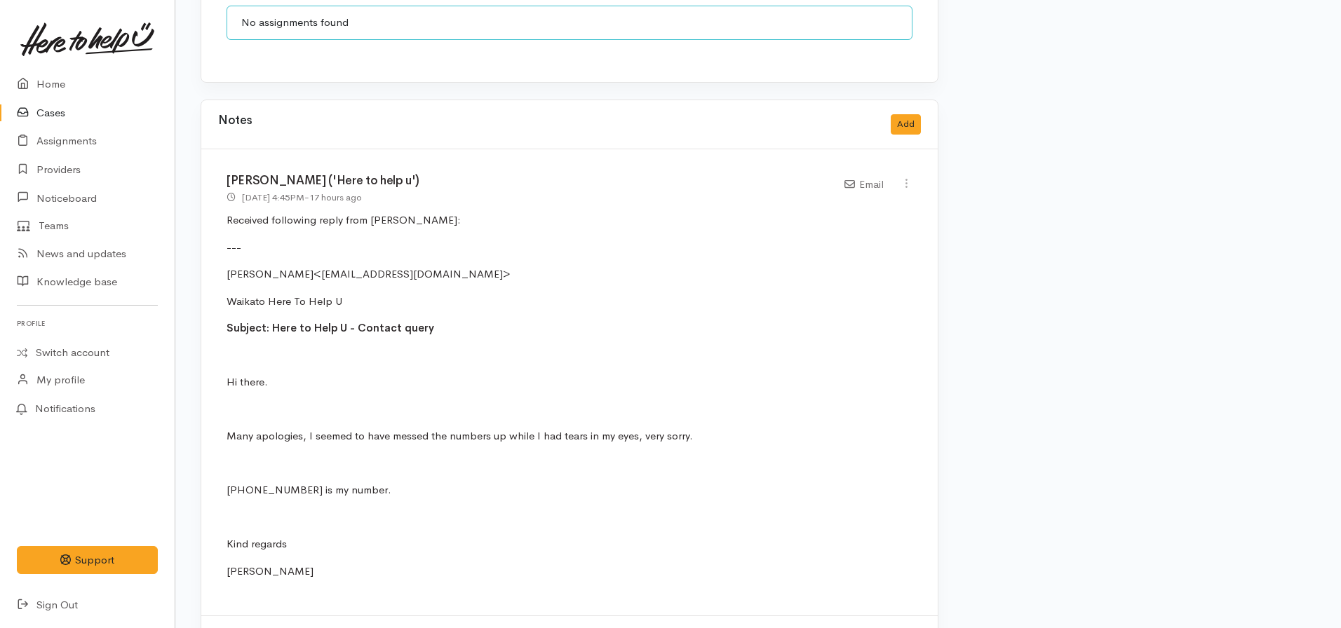
scroll to position [1160, 0]
click at [903, 114] on button "Add" at bounding box center [905, 124] width 30 height 20
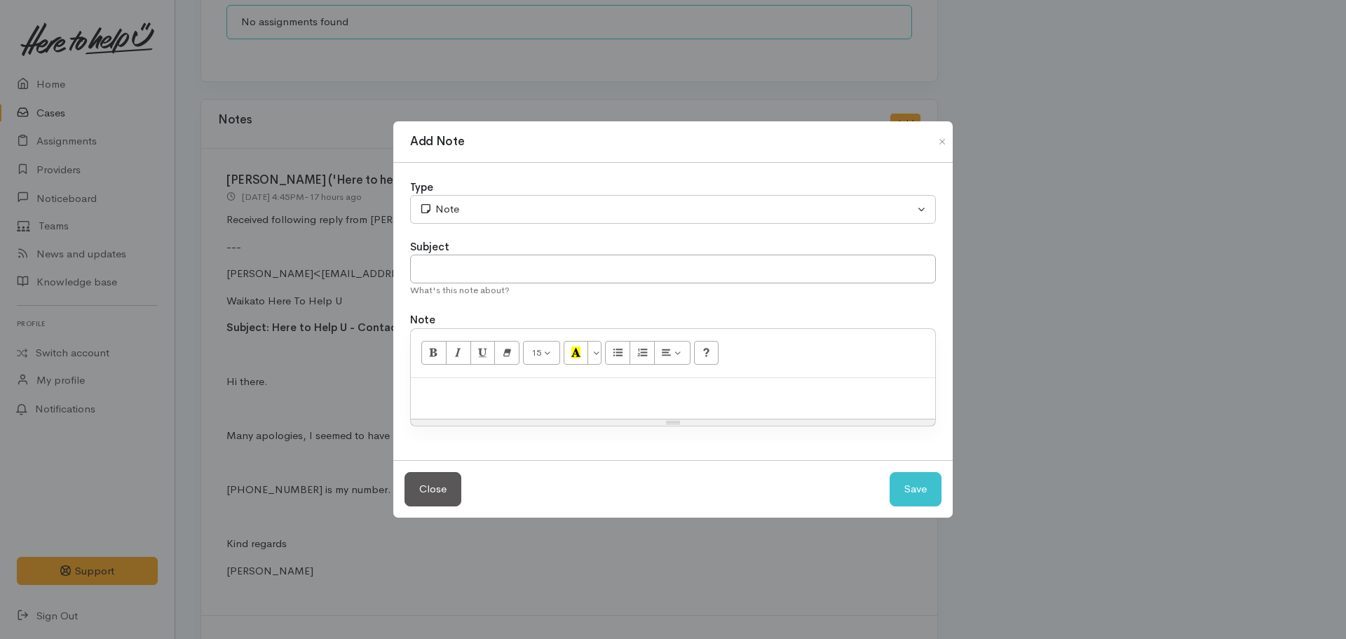
click at [435, 398] on p at bounding box center [673, 393] width 510 height 16
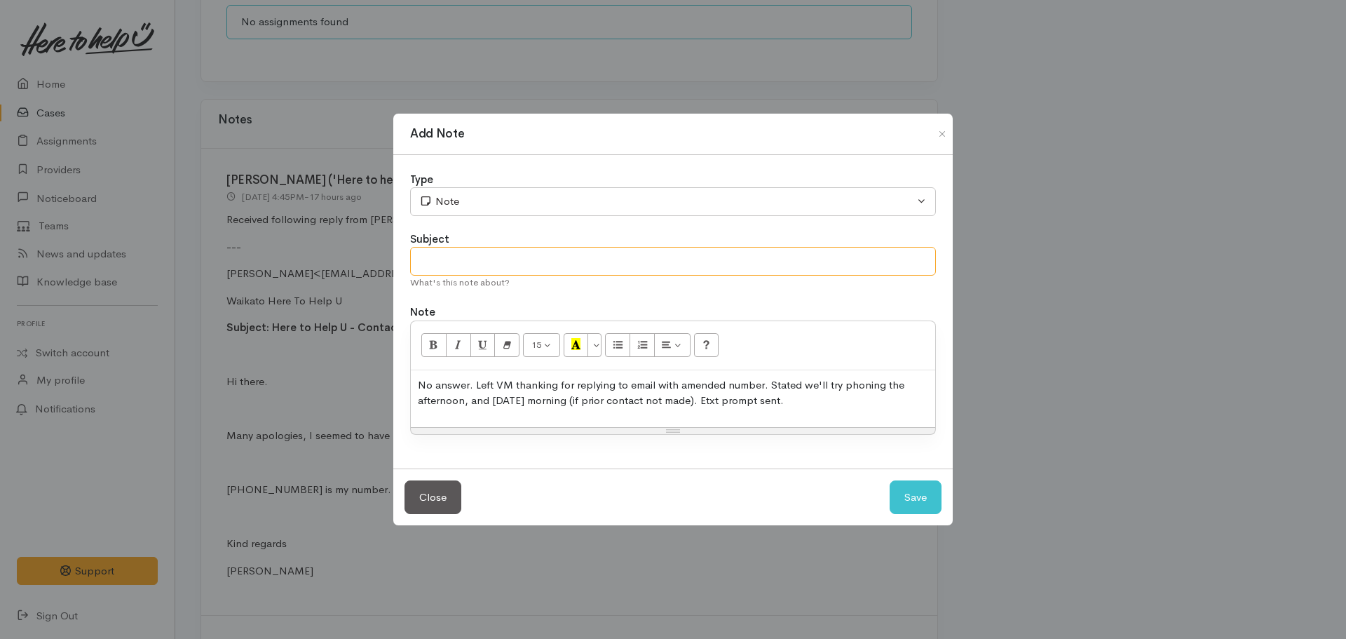
click at [466, 247] on input "text" at bounding box center [673, 261] width 526 height 29
type input "Attempt to contact #1"
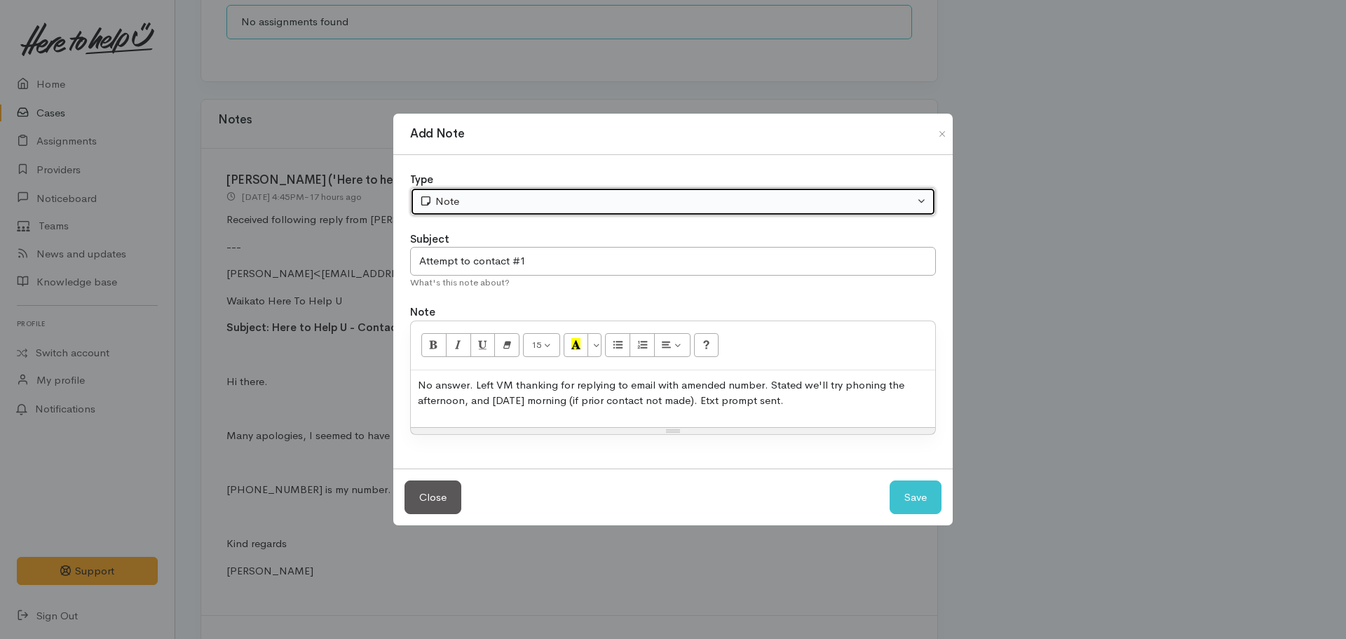
click at [517, 191] on button "Note" at bounding box center [673, 201] width 526 height 29
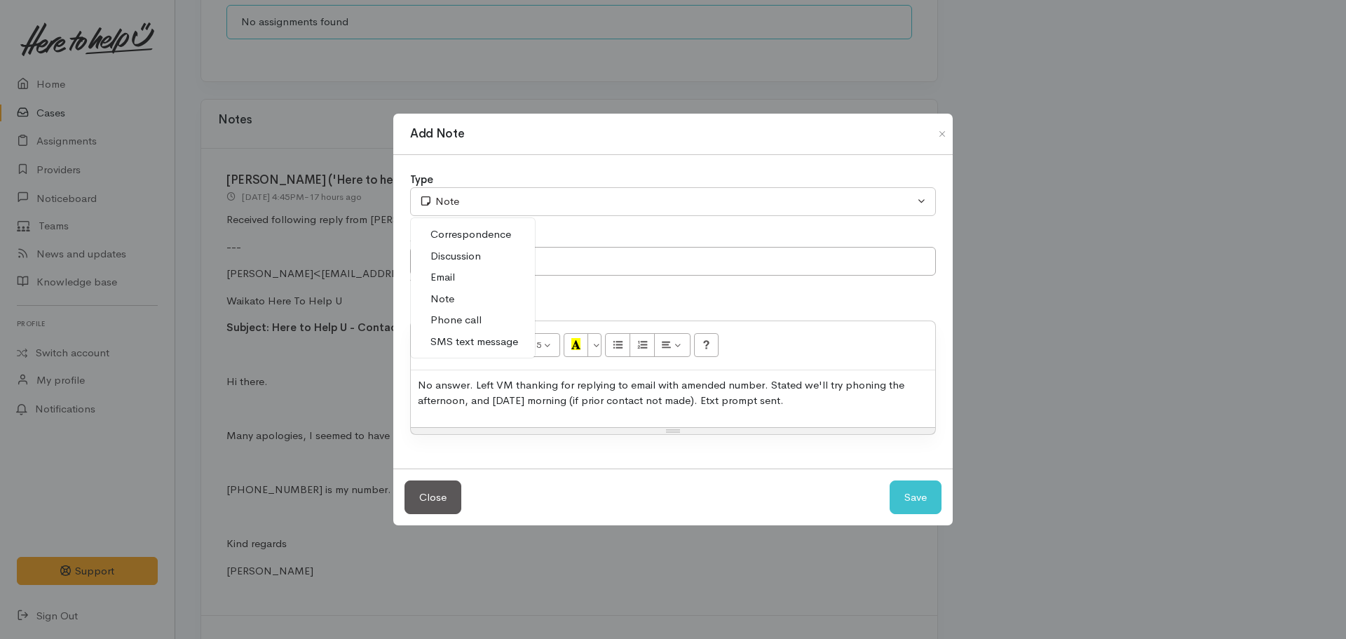
click at [467, 316] on span "Phone call" at bounding box center [455, 320] width 51 height 16
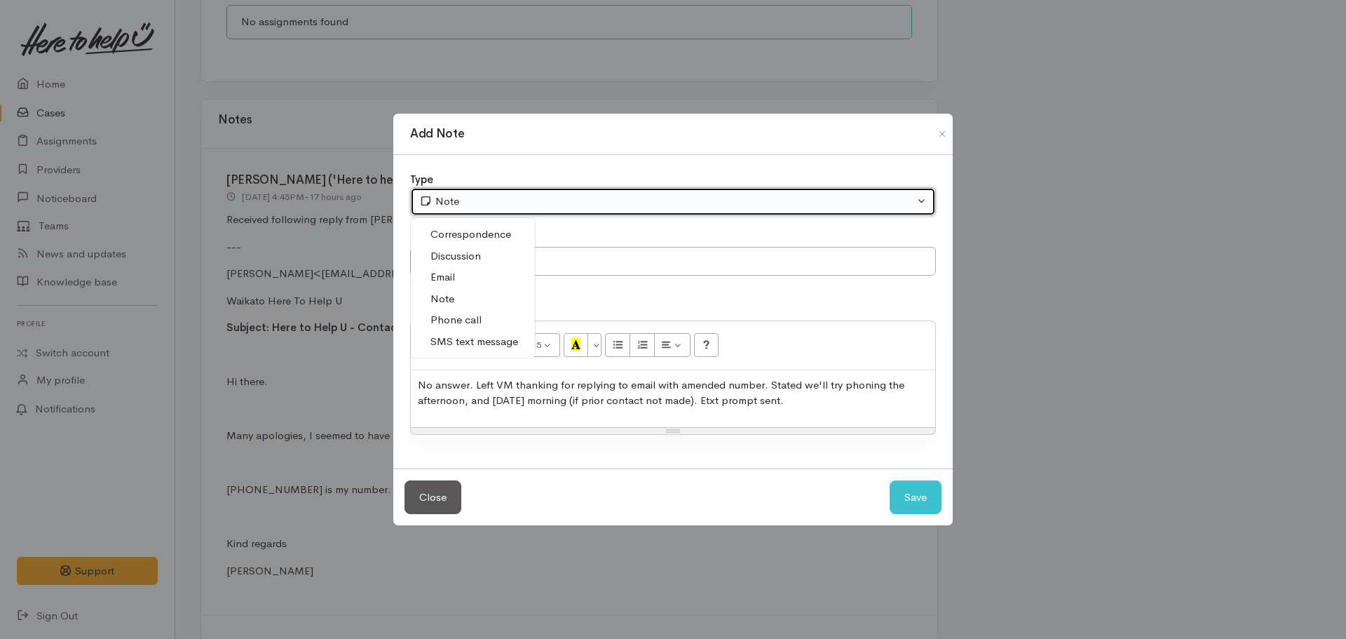
select select "3"
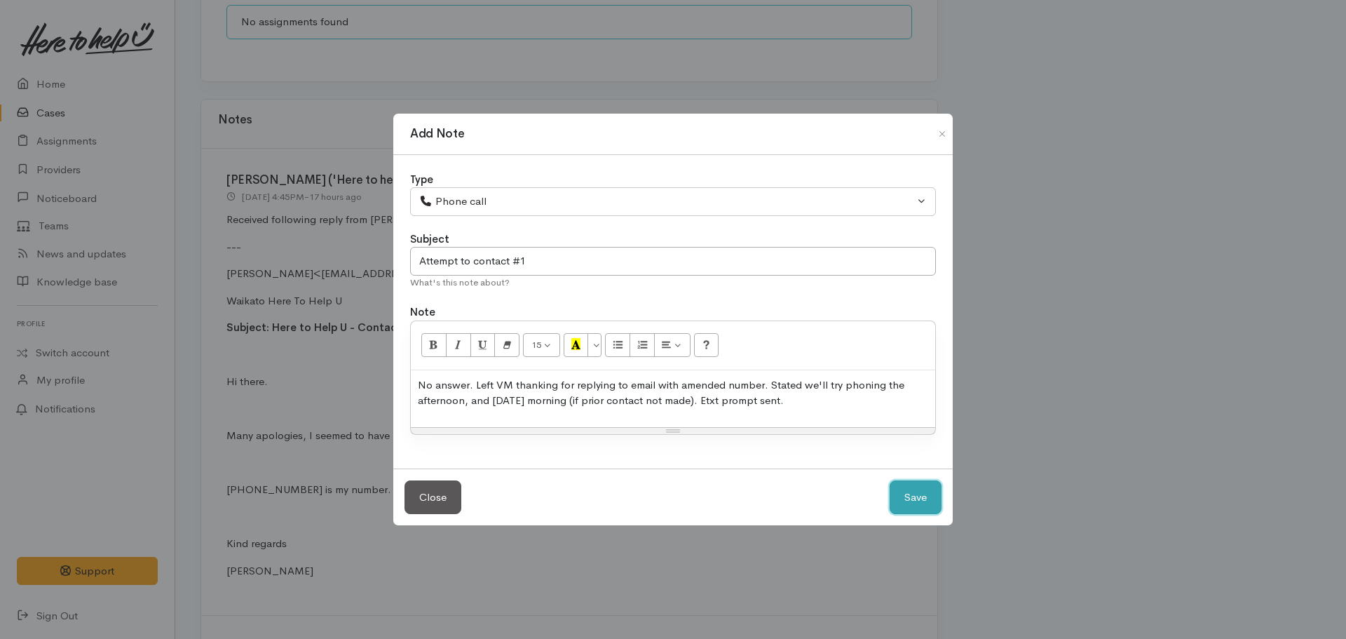
click at [904, 497] on button "Save" at bounding box center [916, 497] width 52 height 34
select select "1"
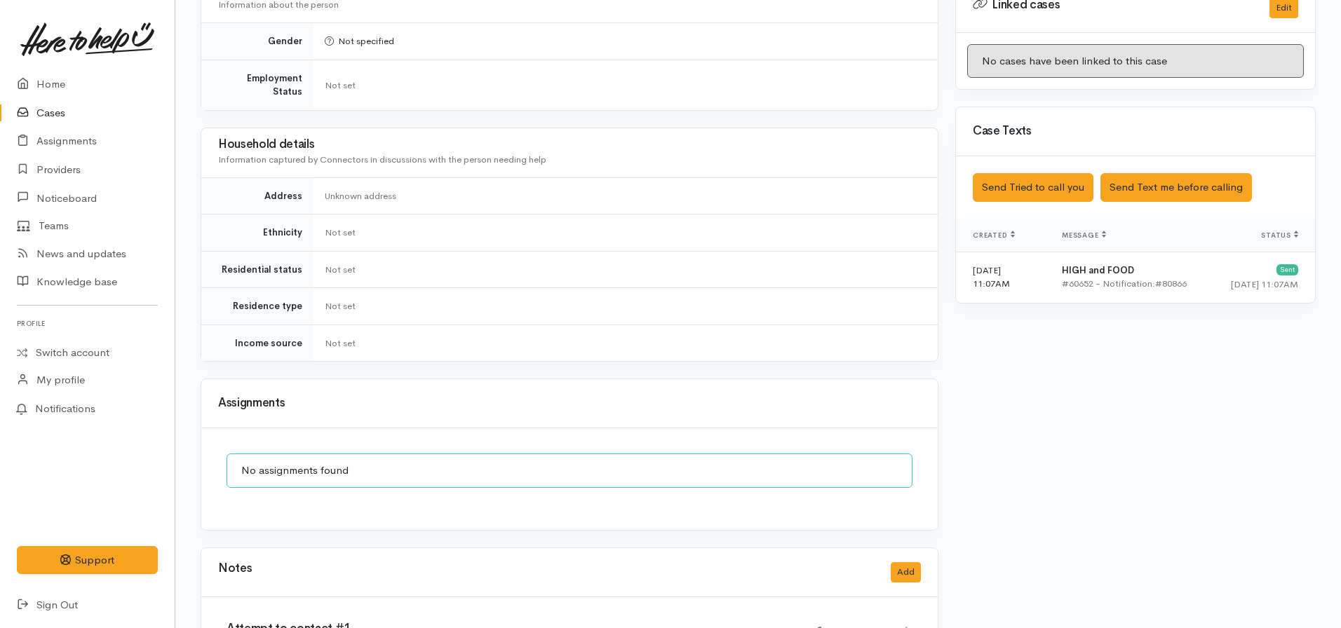
scroll to position [711, 0]
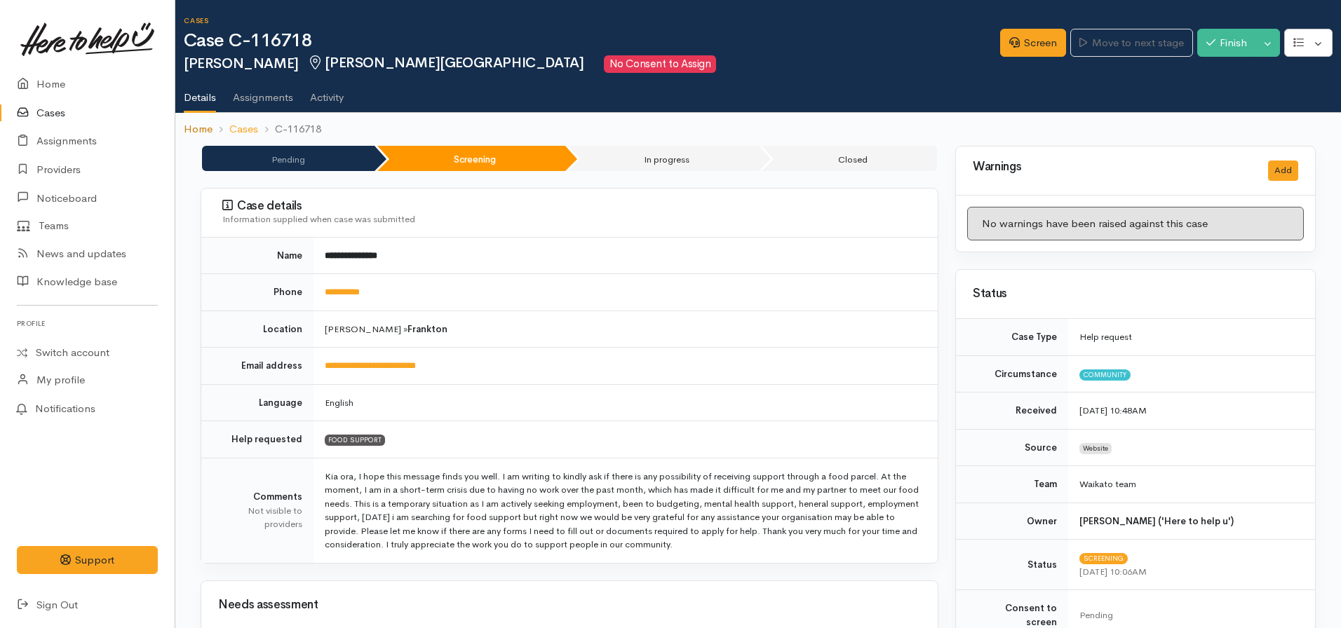
click at [203, 124] on link "Home" at bounding box center [198, 129] width 29 height 16
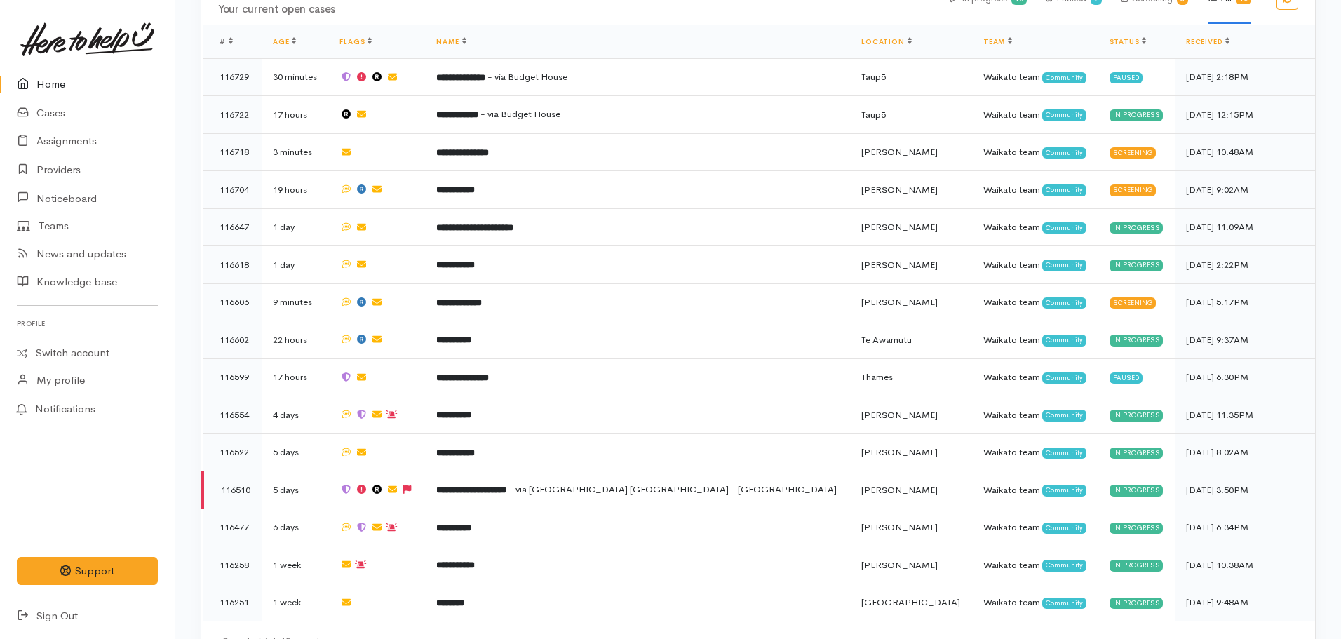
scroll to position [463, 0]
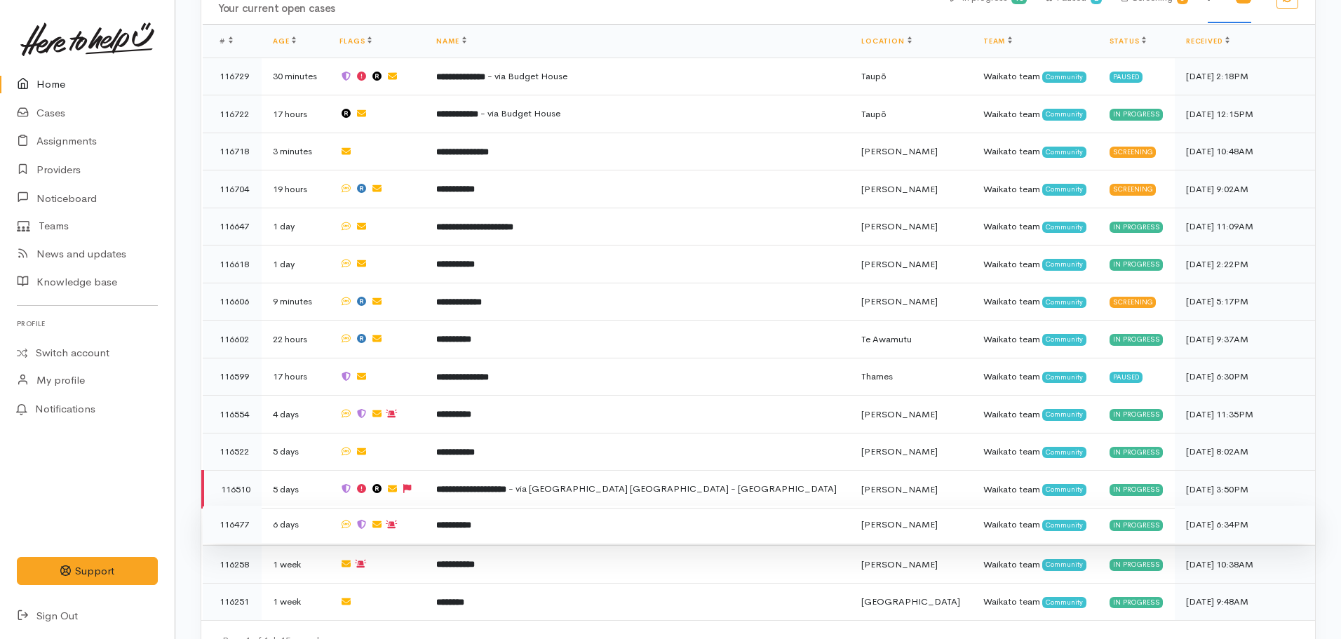
click at [533, 527] on td "**********" at bounding box center [637, 525] width 425 height 38
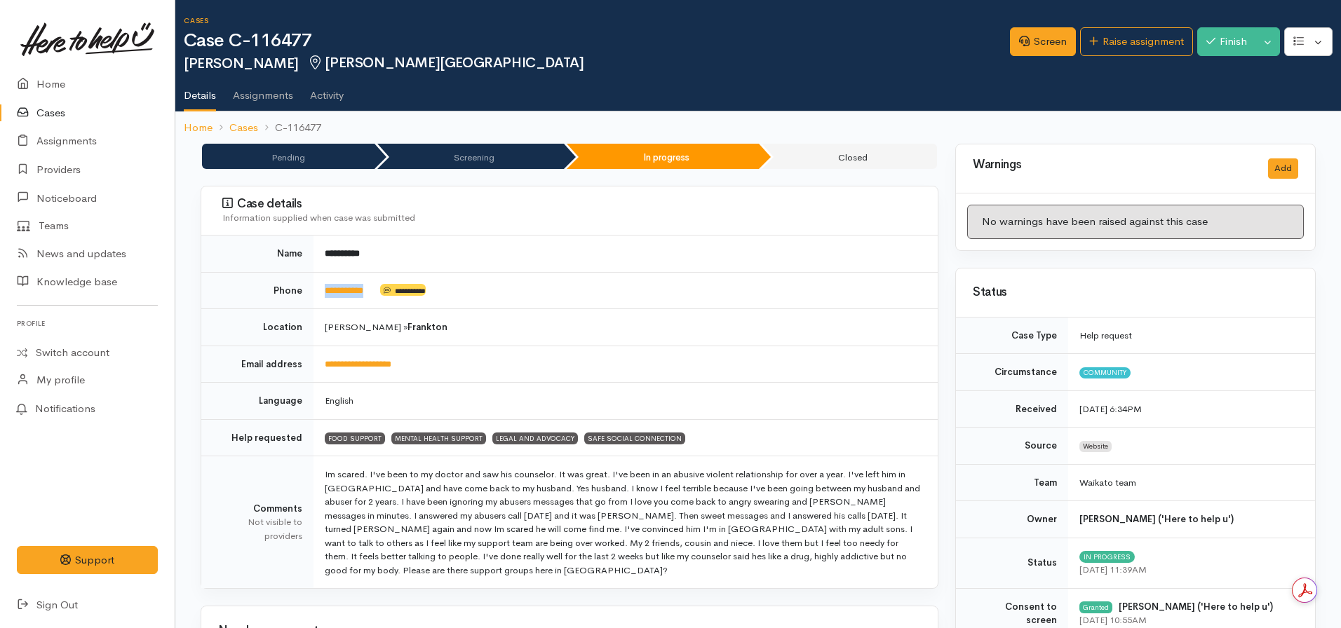
drag, startPoint x: 381, startPoint y: 287, endPoint x: 308, endPoint y: 297, distance: 73.5
click at [308, 297] on tr "**********" at bounding box center [569, 290] width 736 height 37
copy tr "**********"
click at [45, 111] on link "Cases" at bounding box center [87, 113] width 175 height 29
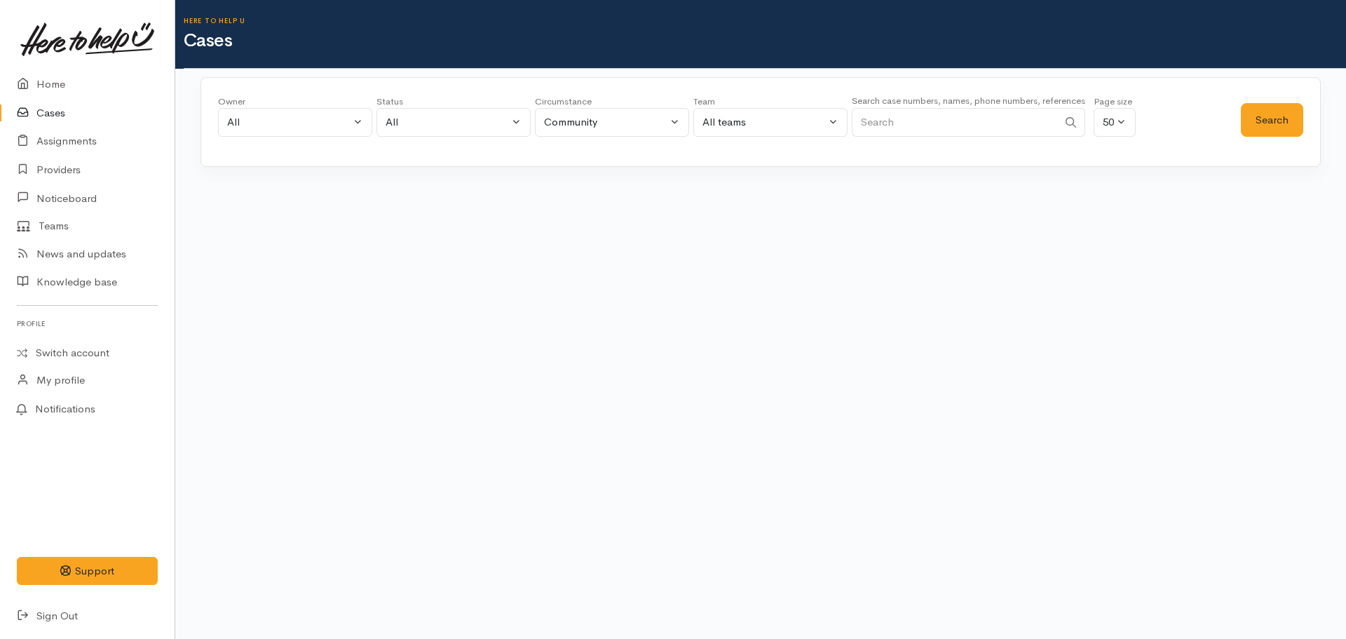
click at [916, 130] on input "Search" at bounding box center [955, 122] width 206 height 29
type input "0224170462"
click at [1263, 125] on button "Search" at bounding box center [1272, 120] width 62 height 34
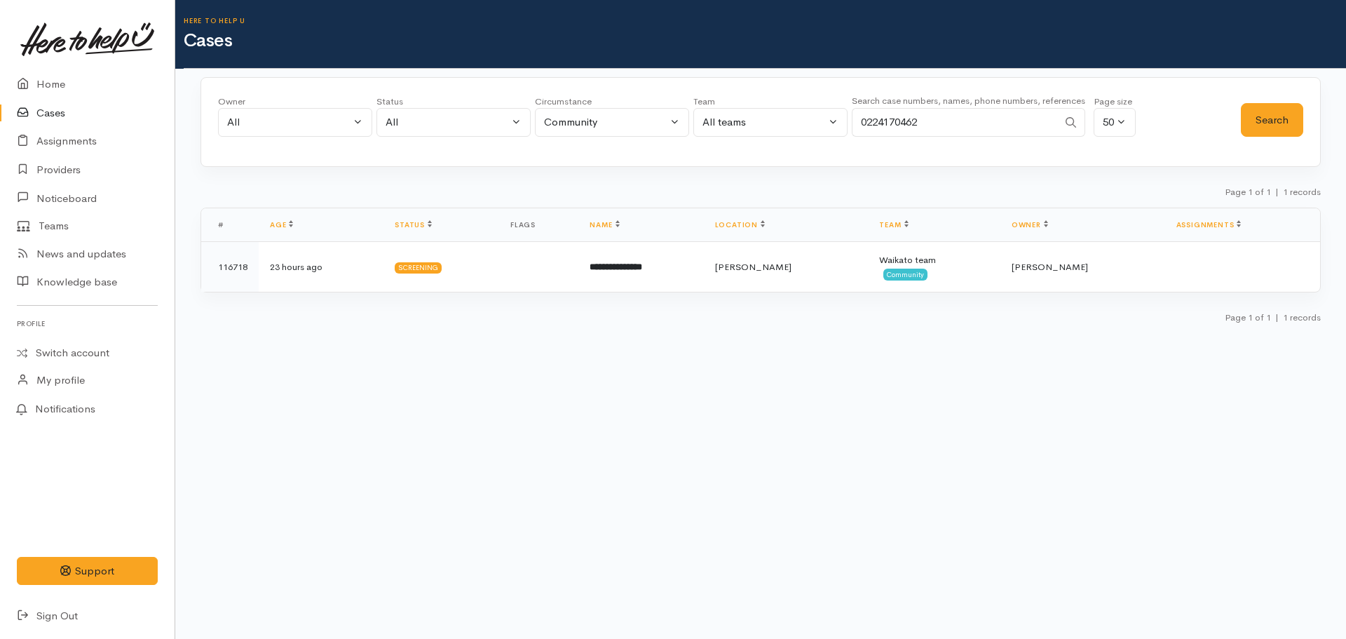
click at [768, 175] on div "Owner All My cases Aandrea Murray ('Here to help u') Akash Prakash ('Here to he…" at bounding box center [760, 205] width 1171 height 257
drag, startPoint x: 938, startPoint y: 109, endPoint x: 694, endPoint y: 95, distance: 244.4
click at [694, 95] on div "Owner All My cases Aandrea Murray ('Here to help u') Akash Prakash ('Here to he…" at bounding box center [729, 120] width 1023 height 50
click at [62, 86] on link "Home" at bounding box center [87, 84] width 175 height 29
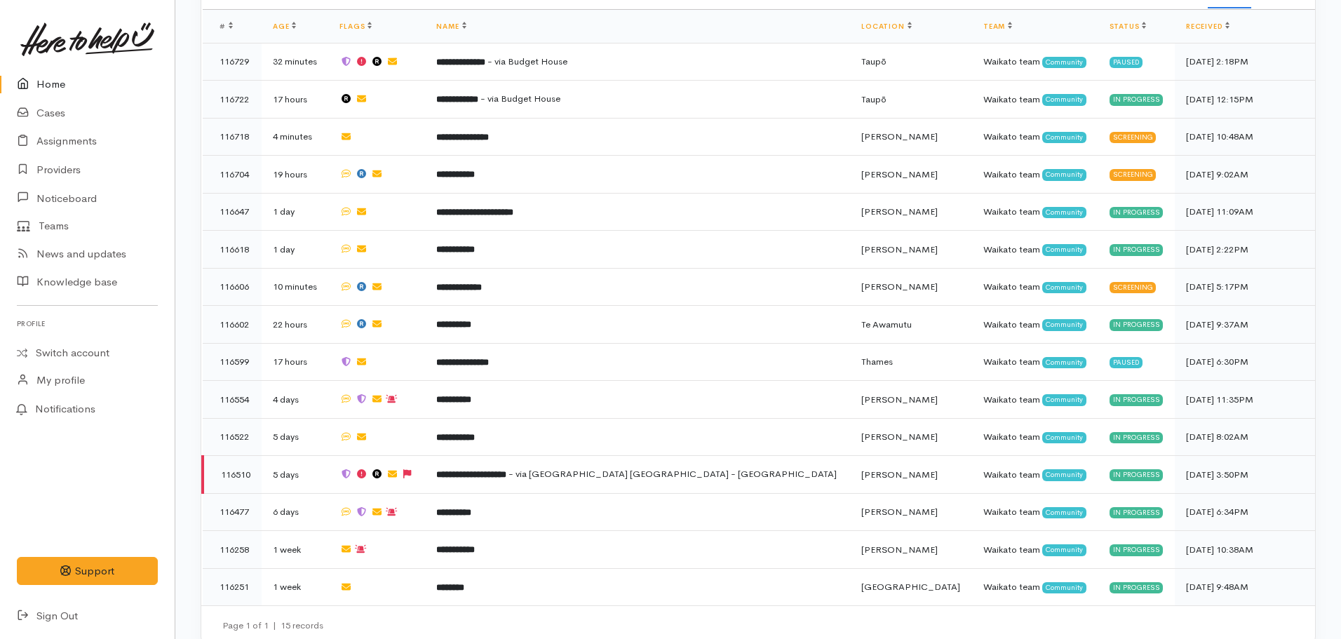
scroll to position [479, 0]
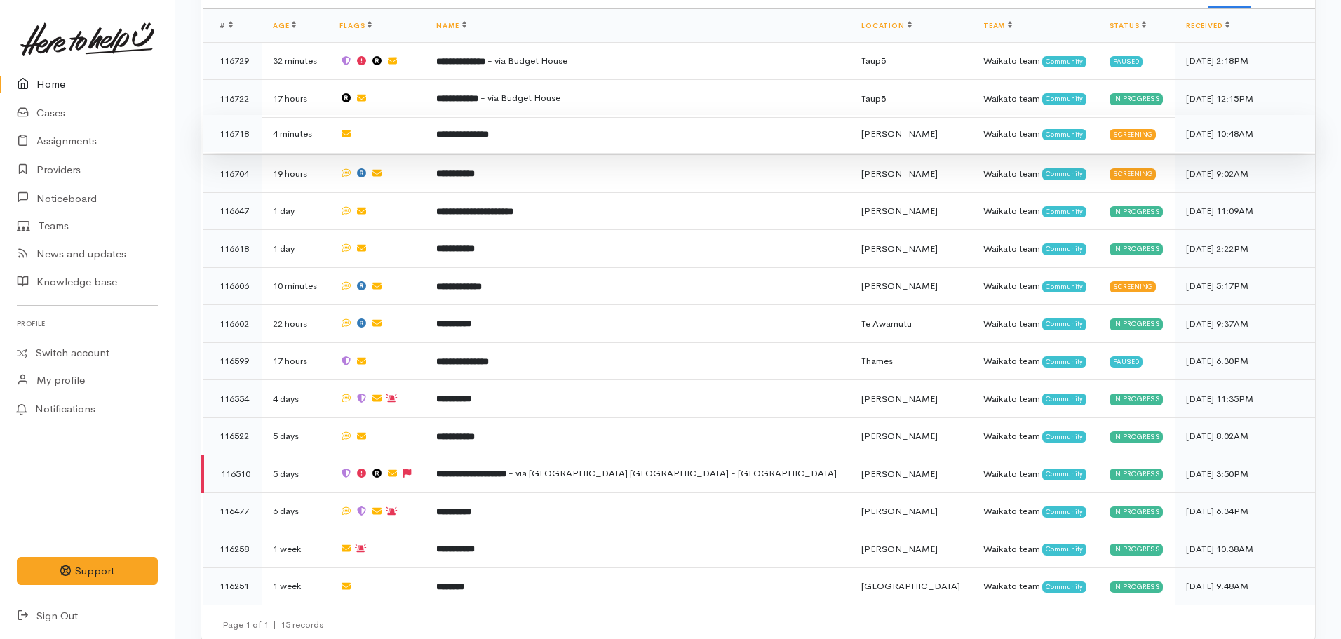
click at [552, 137] on td "**********" at bounding box center [637, 134] width 425 height 38
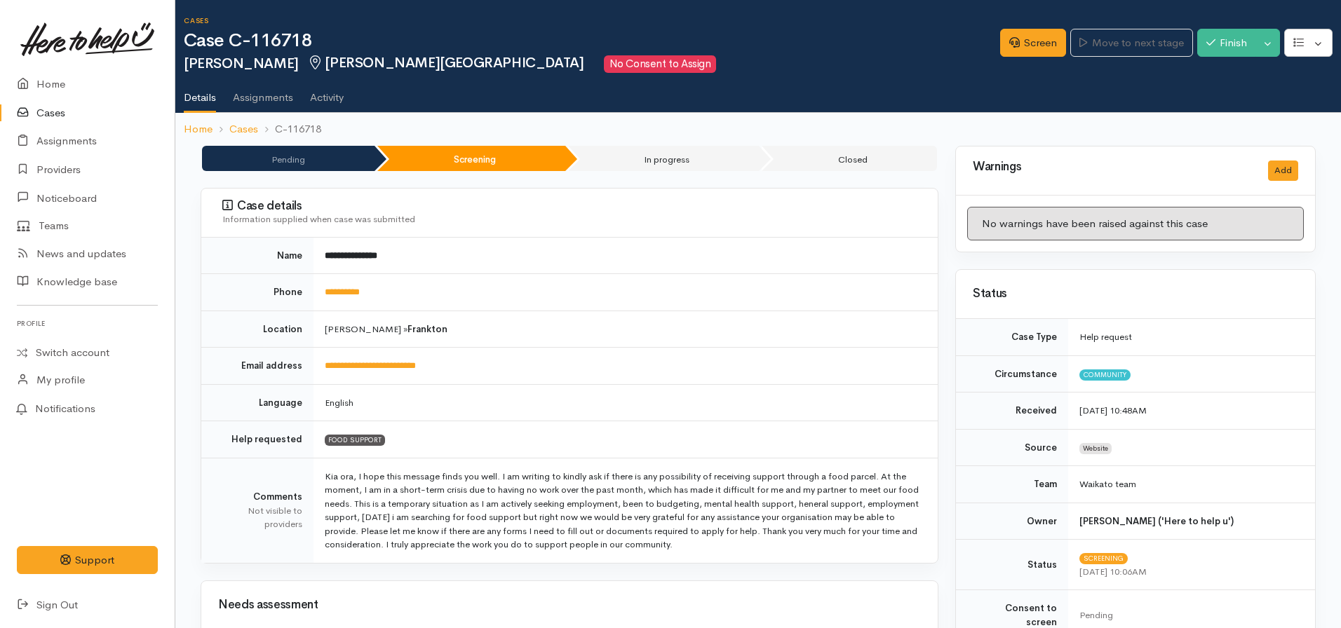
click at [360, 299] on td "**********" at bounding box center [625, 292] width 624 height 37
click at [359, 297] on link "**********" at bounding box center [342, 291] width 35 height 9
click at [1026, 45] on link "Screen" at bounding box center [1033, 43] width 66 height 29
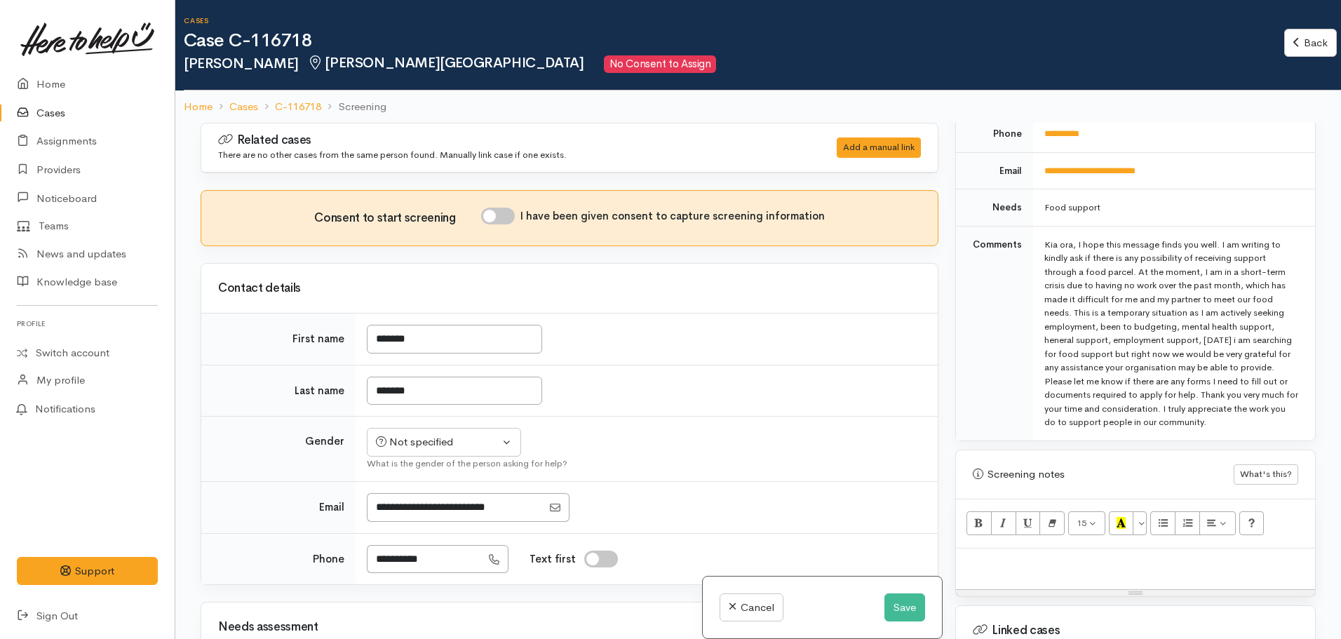
scroll to position [893, 0]
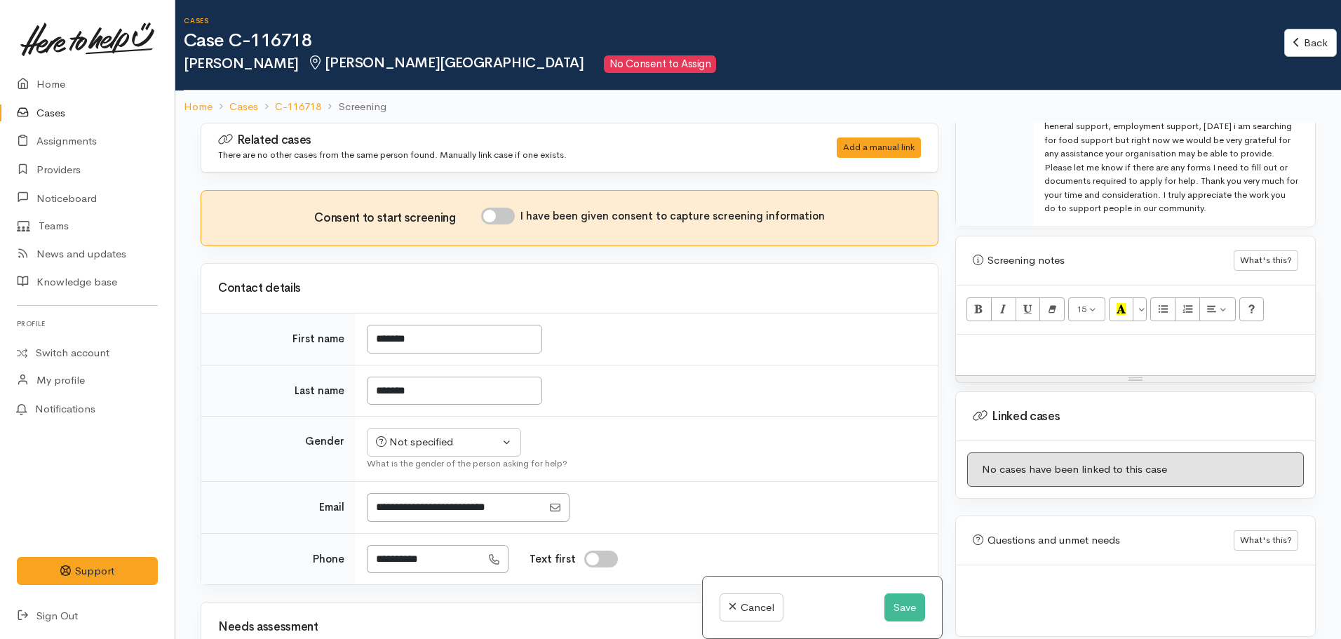
click at [979, 341] on p at bounding box center [1135, 349] width 345 height 16
click at [991, 341] on p at bounding box center [1135, 349] width 345 height 16
paste div
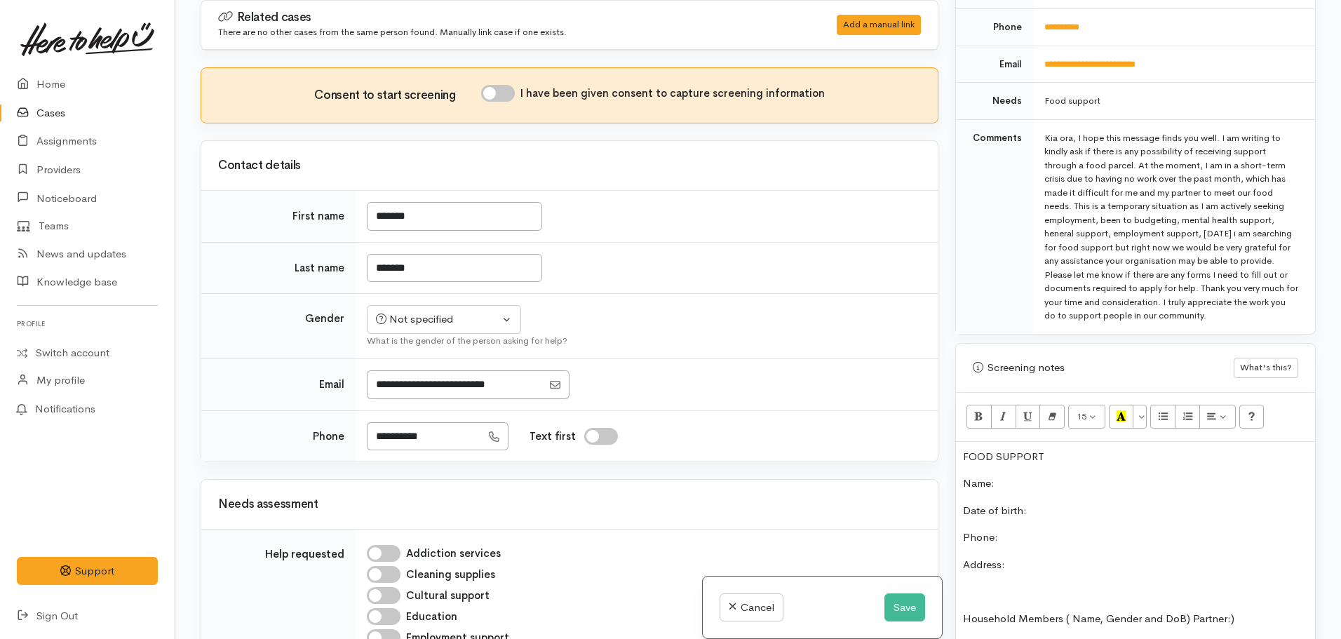
scroll to position [667, 0]
drag, startPoint x: 1050, startPoint y: 435, endPoint x: 935, endPoint y: 413, distance: 117.0
click at [932, 415] on div "Related cases There are no other cases from the same person found. Manually lin…" at bounding box center [758, 319] width 1132 height 639
click at [981, 406] on icon "Bold (CTRL+B)" at bounding box center [978, 412] width 9 height 12
click at [1123, 406] on icon "Recent Color" at bounding box center [1120, 412] width 9 height 12
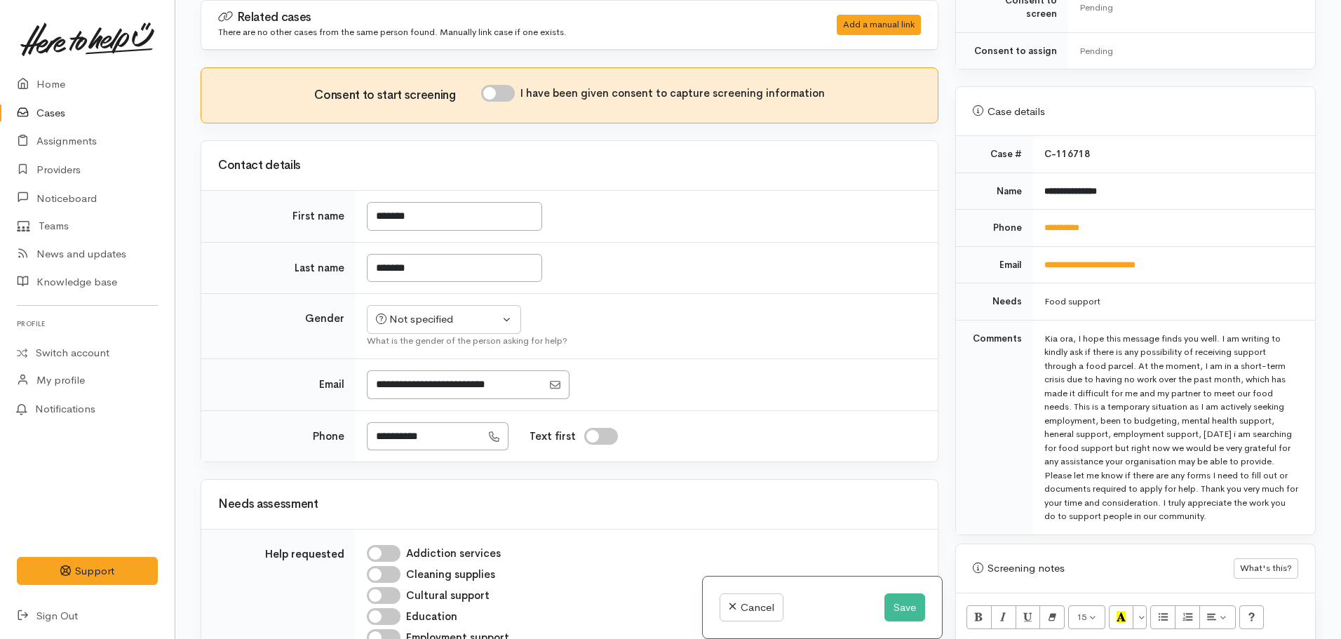
scroll to position [462, 0]
drag, startPoint x: 1139, startPoint y: 172, endPoint x: 1036, endPoint y: 184, distance: 103.8
click at [1036, 184] on td "**********" at bounding box center [1174, 191] width 282 height 37
copy b "**********"
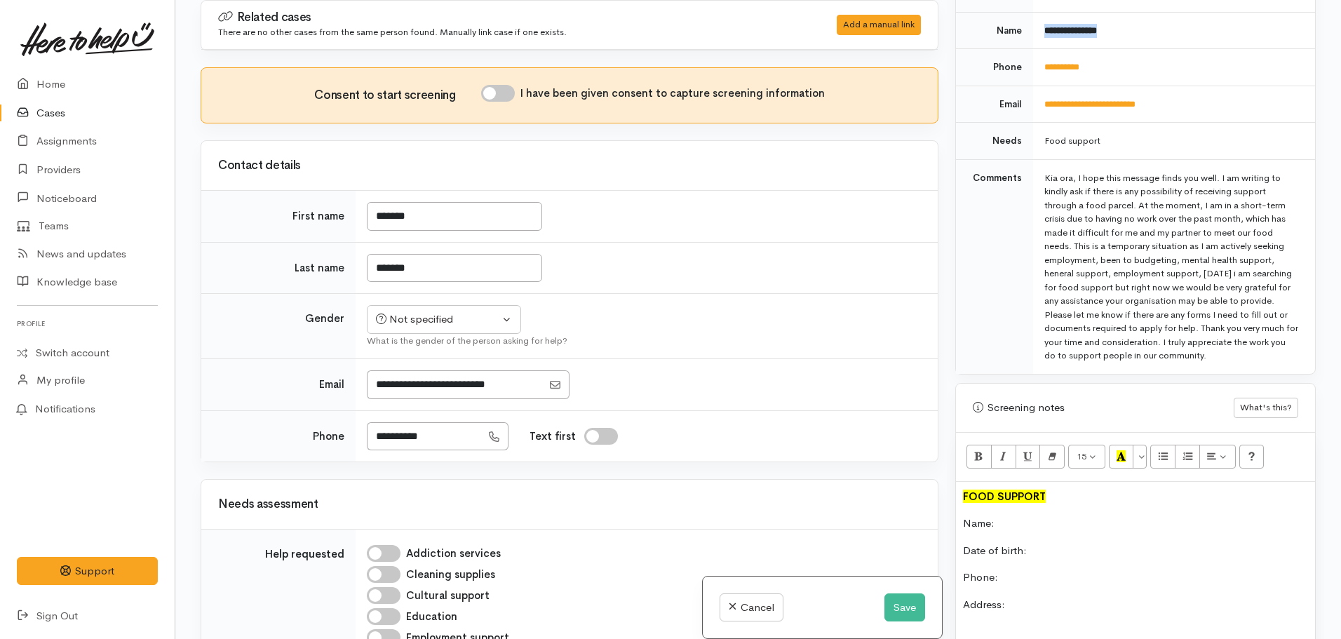
scroll to position [625, 0]
click at [1033, 514] on p "Name:" at bounding box center [1135, 522] width 345 height 16
click at [1047, 568] on p "Phone:" at bounding box center [1135, 576] width 345 height 16
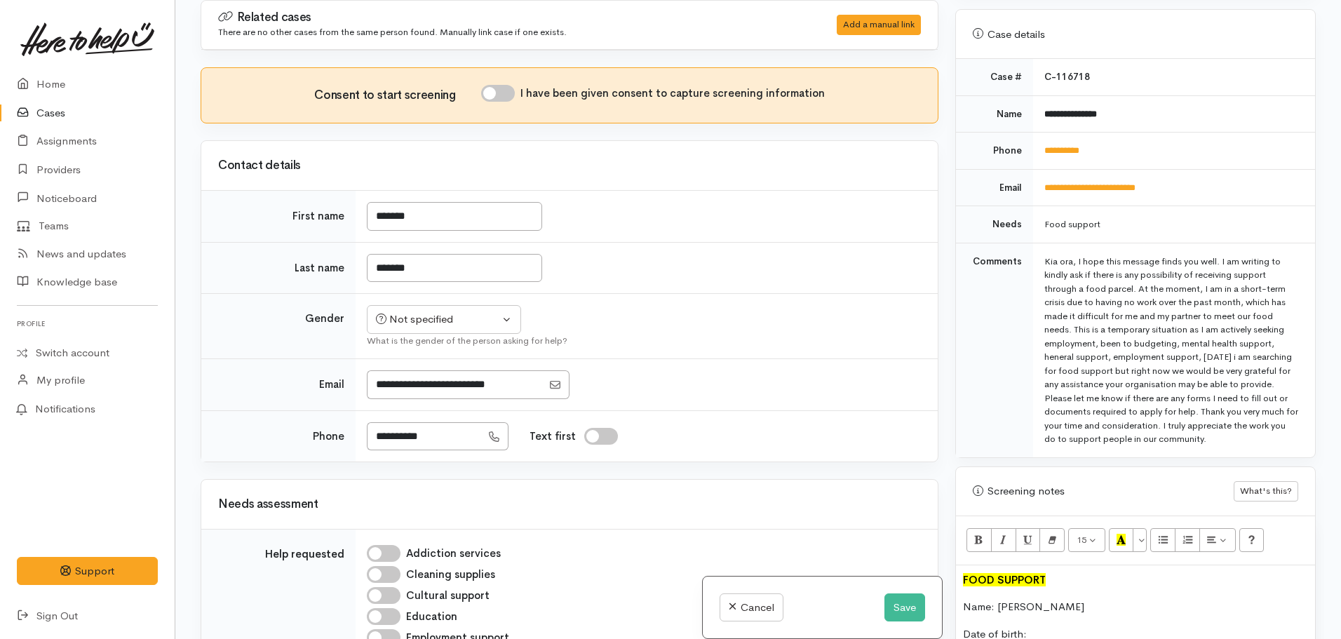
scroll to position [539, 0]
drag, startPoint x: 1111, startPoint y: 122, endPoint x: 1038, endPoint y: 134, distance: 73.9
click at [1038, 134] on td "**********" at bounding box center [1174, 151] width 282 height 37
copy link "**********"
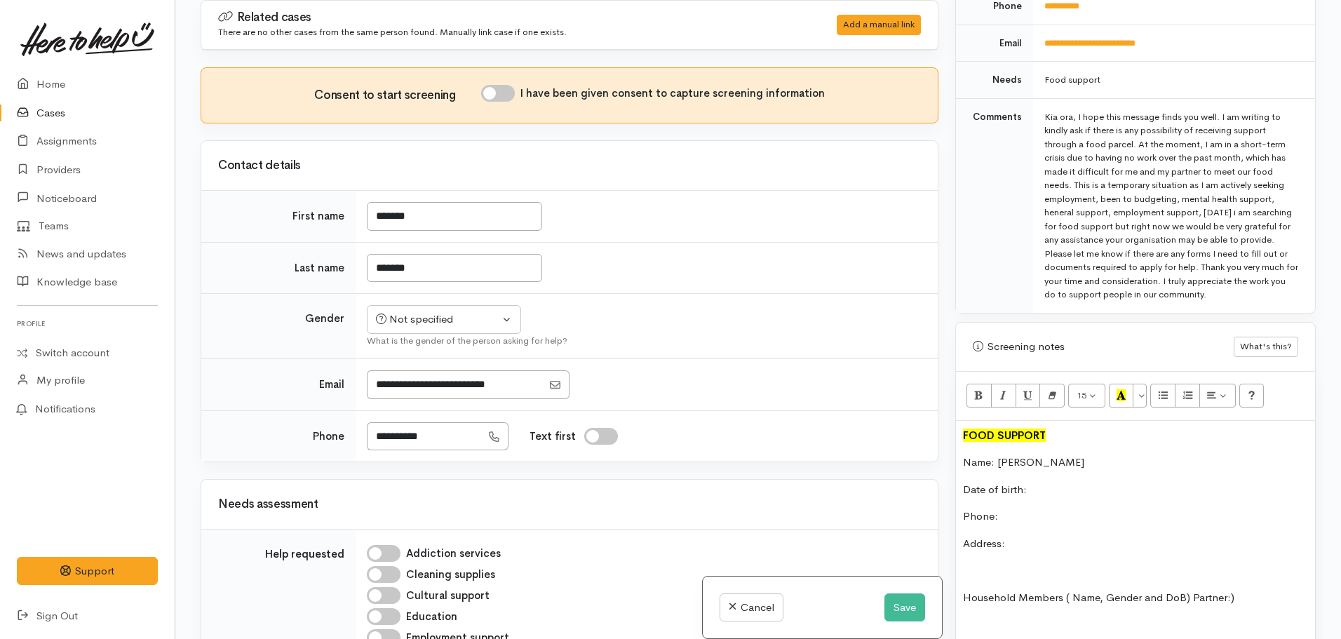
click at [1007, 508] on p "Phone:" at bounding box center [1135, 516] width 345 height 16
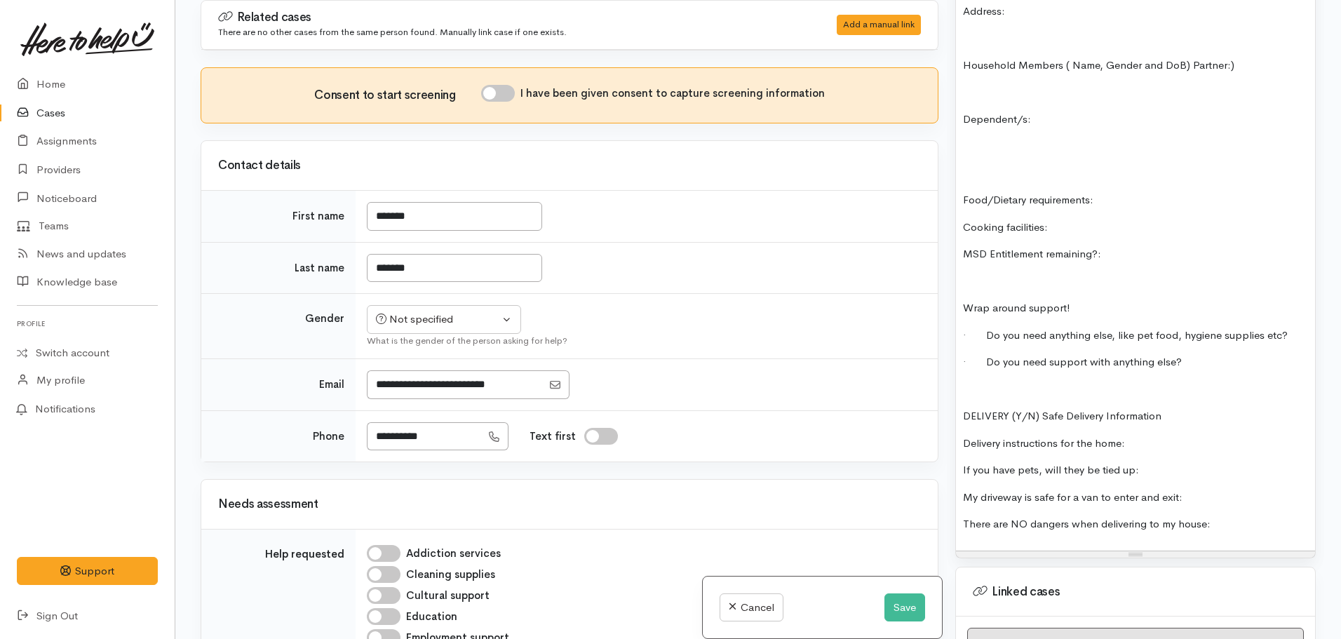
scroll to position [1217, 0]
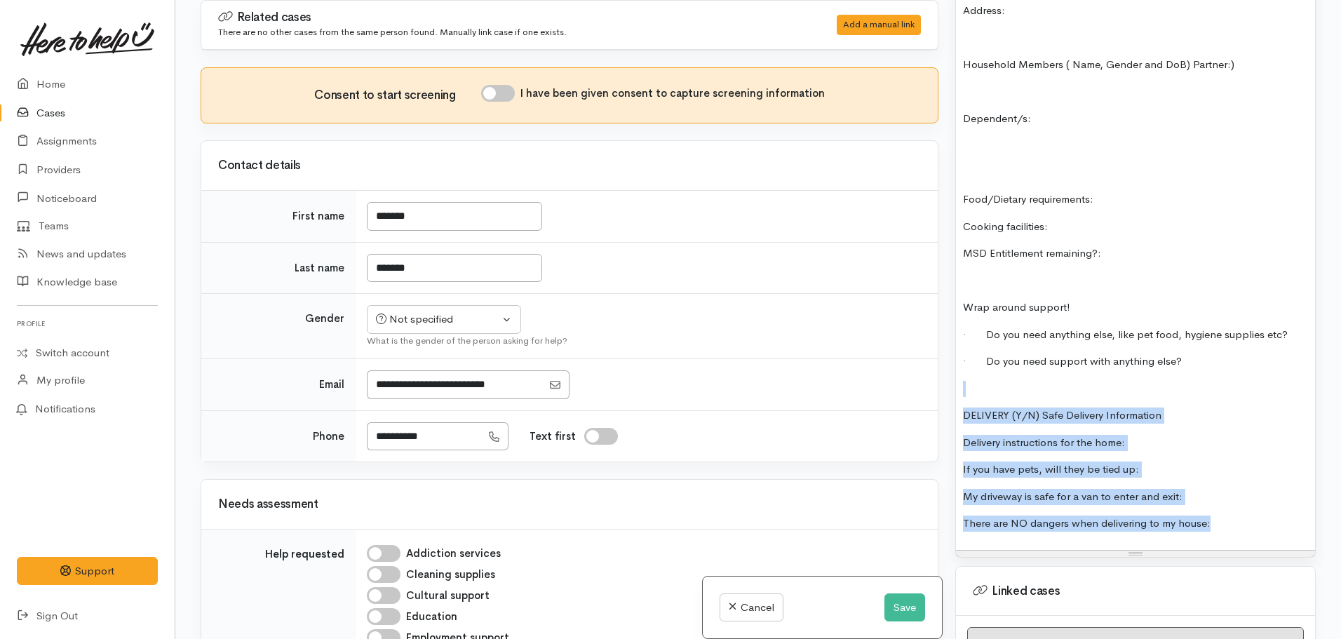
drag, startPoint x: 1228, startPoint y: 512, endPoint x: 953, endPoint y: 371, distance: 308.9
click at [953, 371] on div "Warnings Add No warnings have been raised against this case Add Warning Title ●…" at bounding box center [1135, 319] width 377 height 639
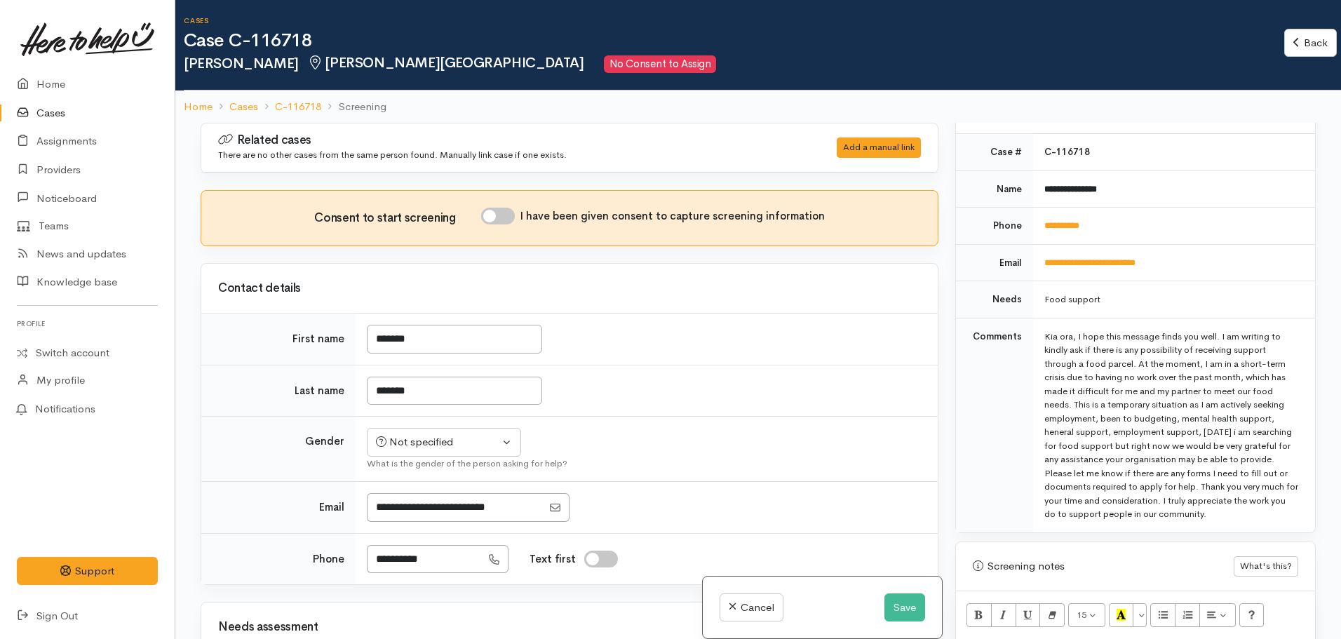
scroll to position [564, 0]
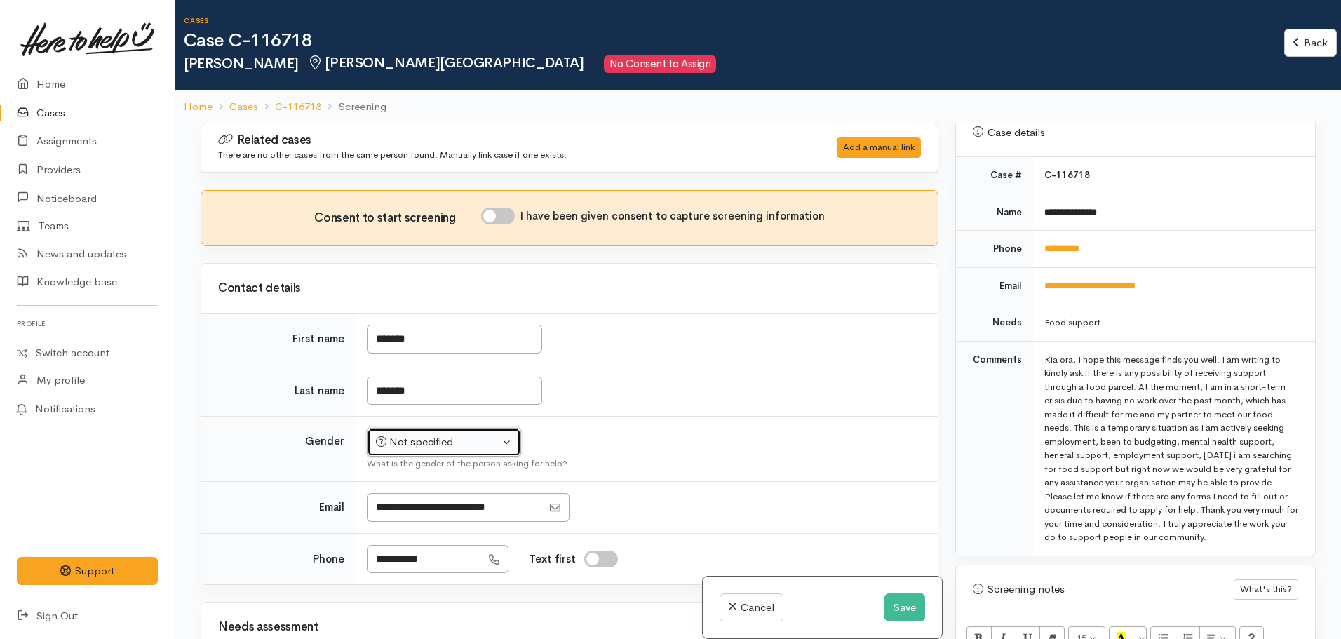
click at [456, 432] on button "Not specified" at bounding box center [444, 442] width 154 height 29
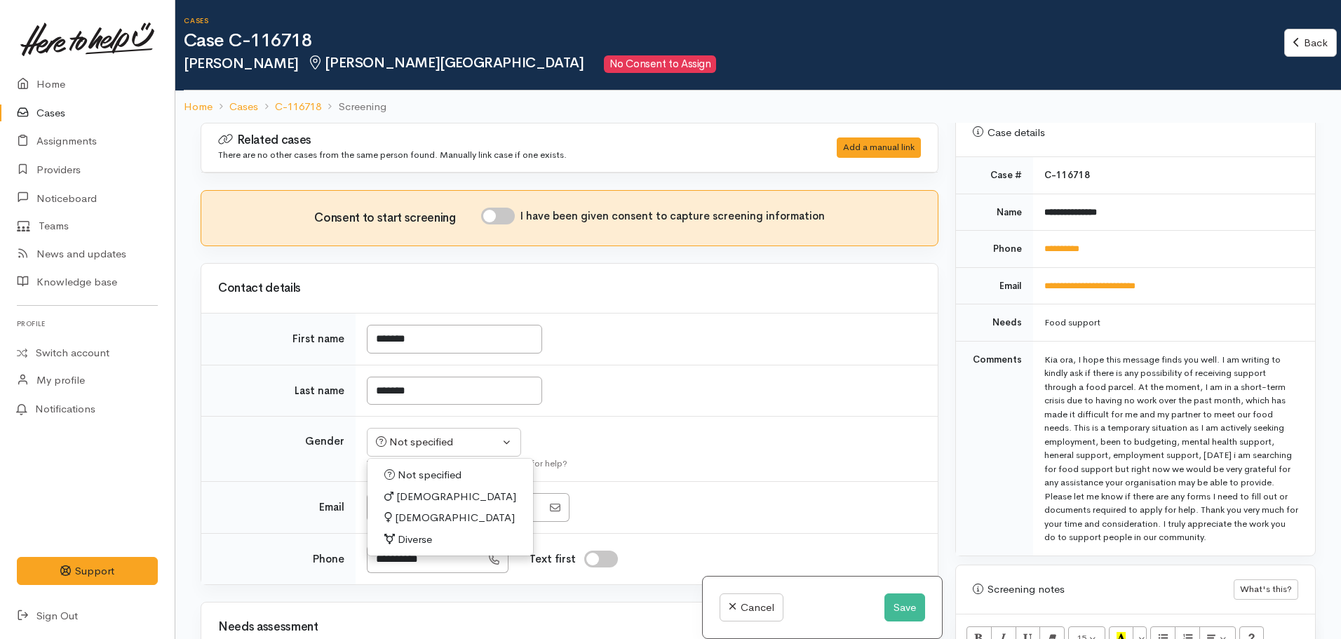
click at [419, 523] on span "[DEMOGRAPHIC_DATA]" at bounding box center [455, 518] width 120 height 16
select select "Female"
click at [502, 213] on input "I have been given consent to capture screening information" at bounding box center [498, 216] width 34 height 17
checkbox input "true"
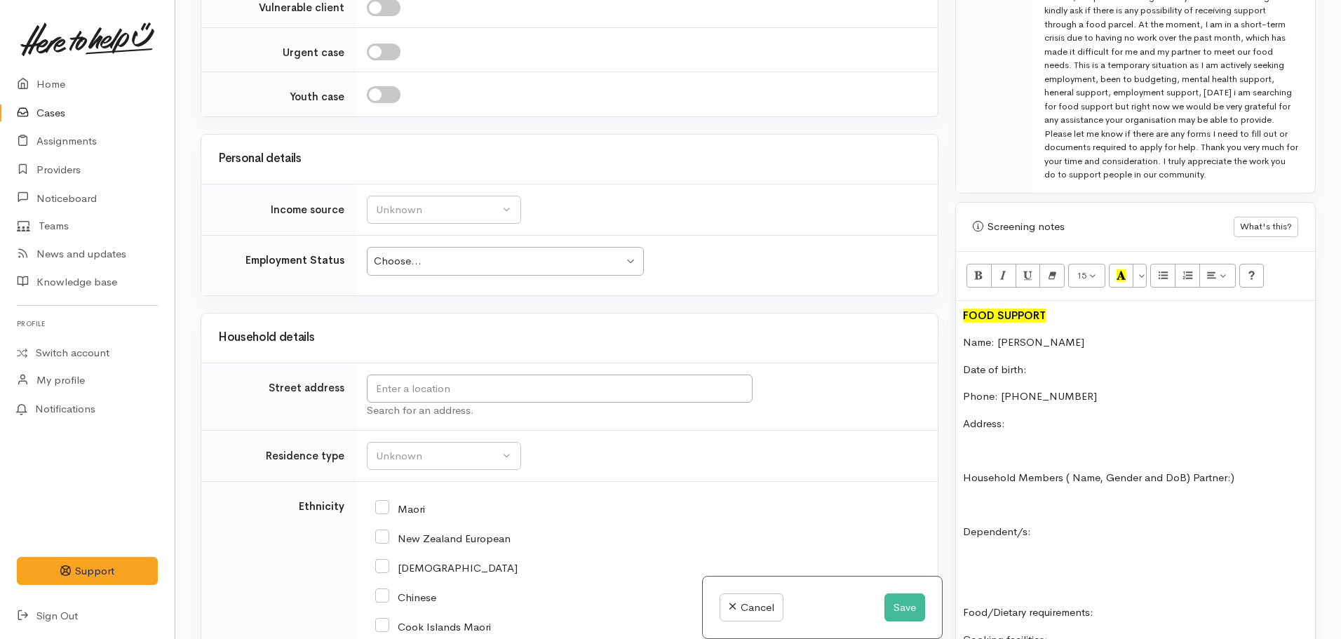
scroll to position [1230, 0]
click at [469, 391] on input "text" at bounding box center [560, 387] width 386 height 29
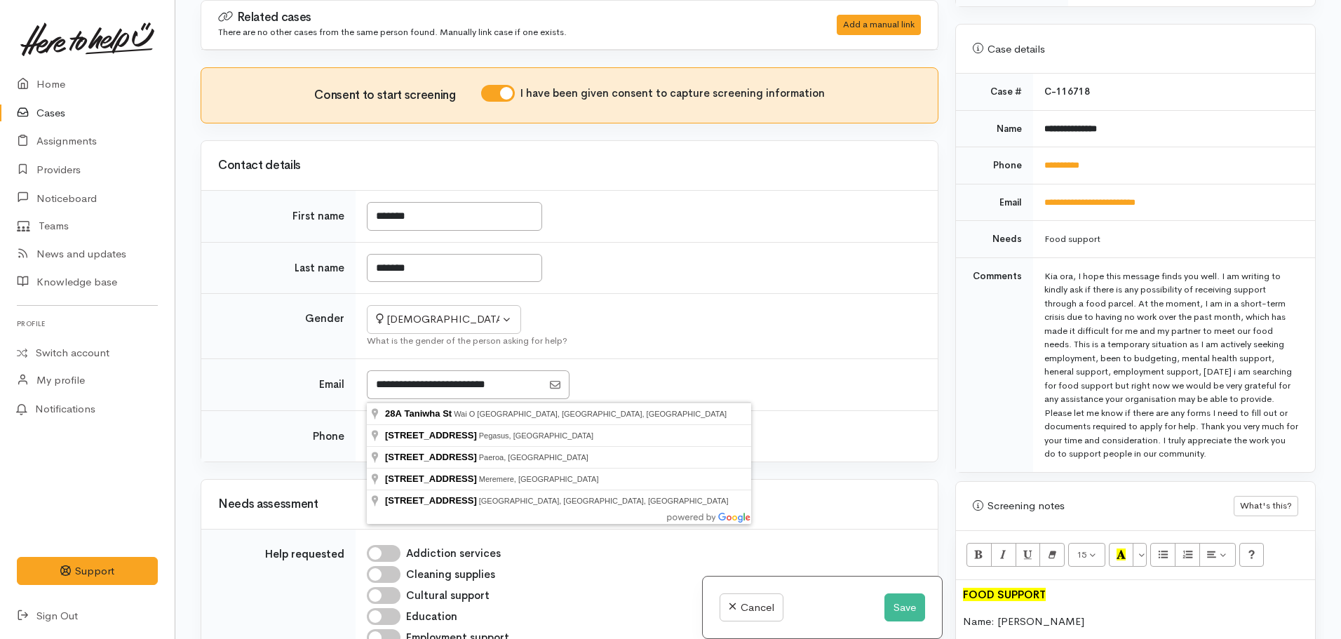
scroll to position [462, 0]
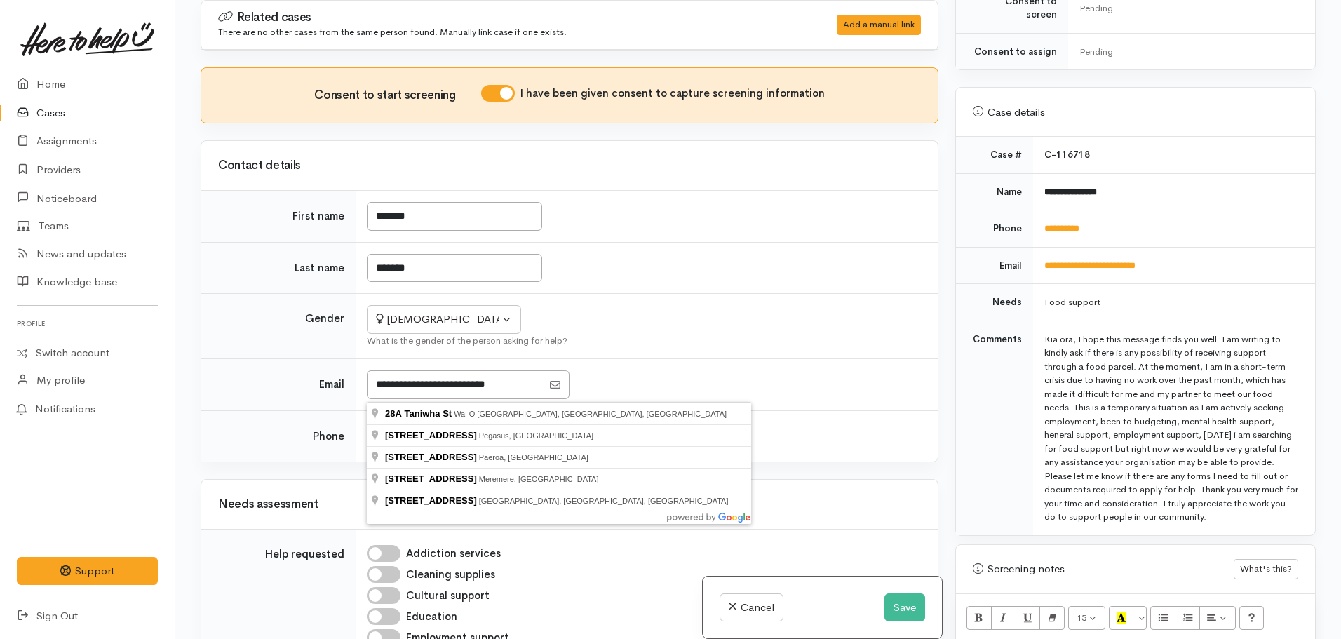
click at [676, 311] on td "Not specified Male Female Diverse Female Not specified Male Female Diverse What…" at bounding box center [646, 326] width 582 height 65
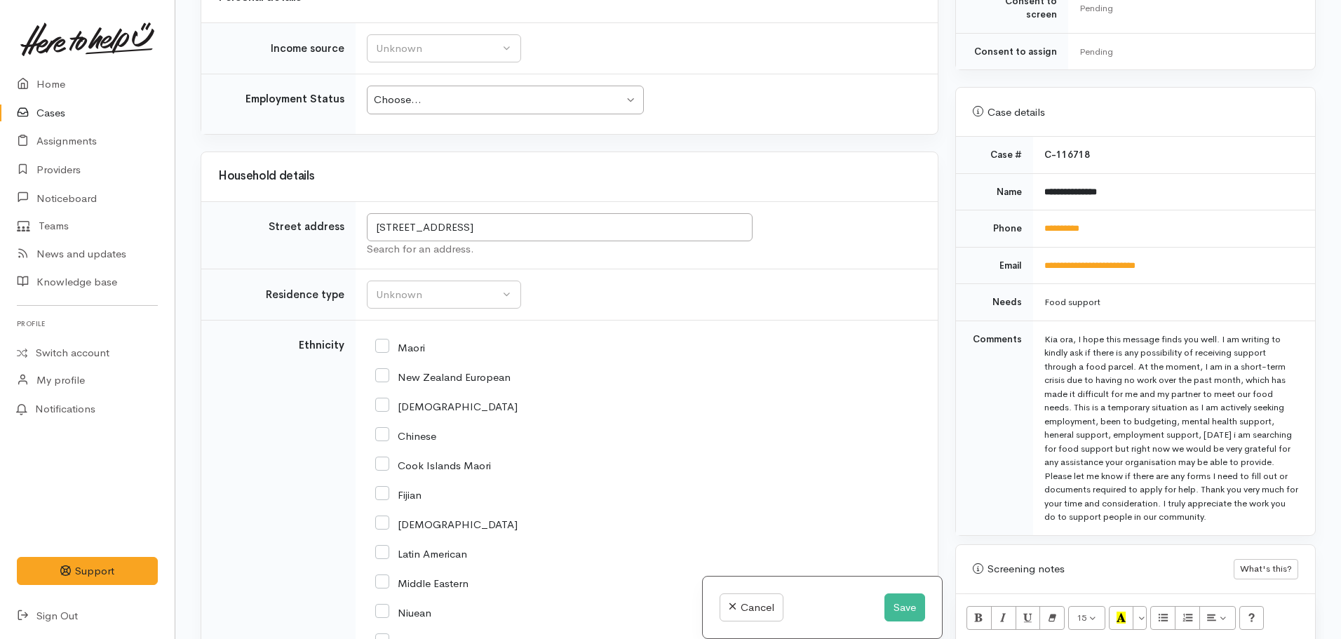
scroll to position [1390, 0]
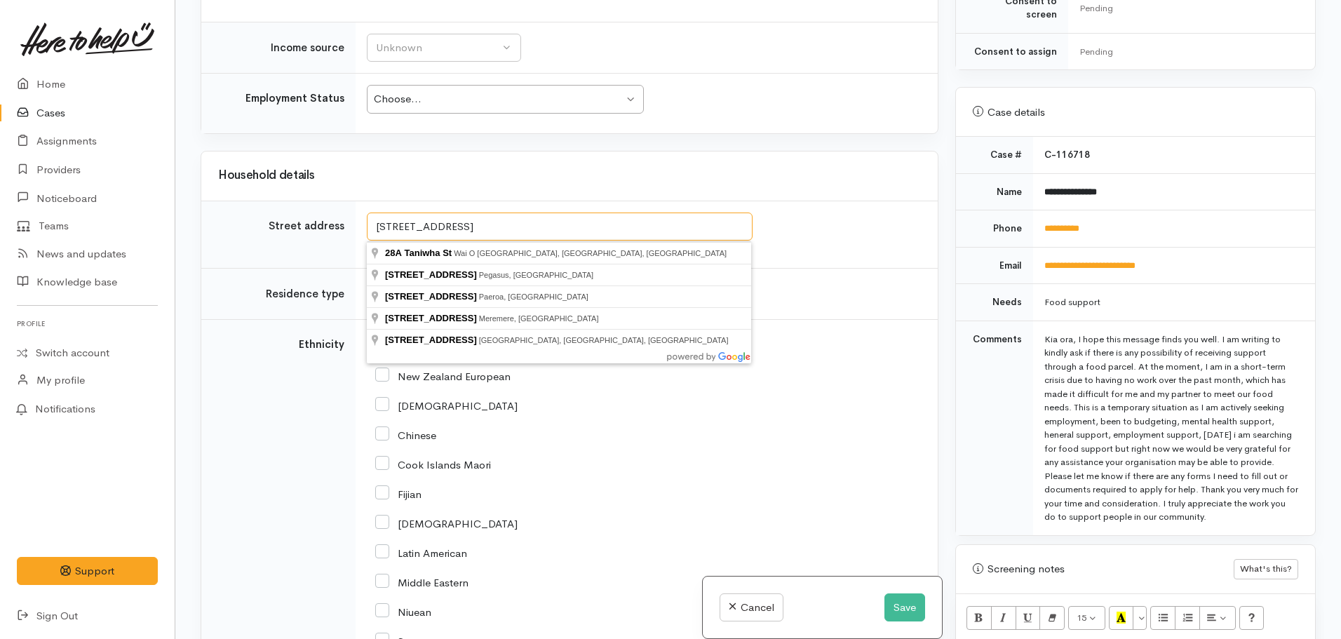
click at [510, 229] on input "28A Taniwha St," at bounding box center [560, 226] width 386 height 29
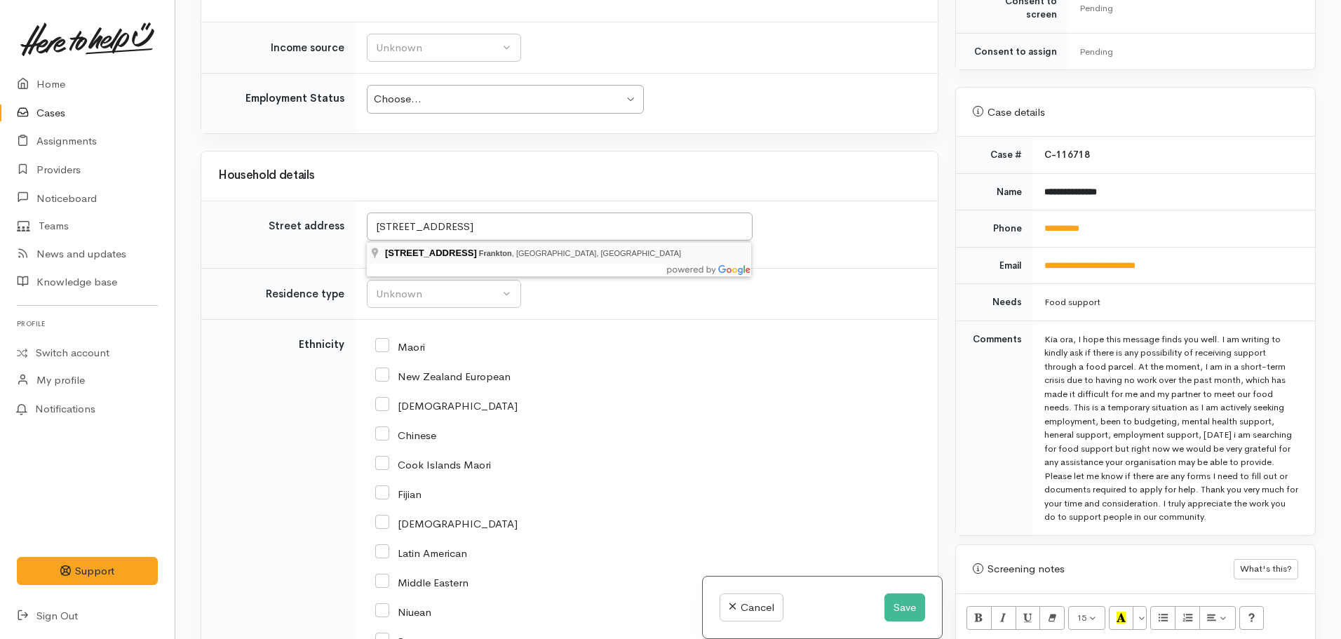
type input "28a Taniwha St, Frankton, Hamilton, New Zealand"
click at [527, 225] on input "28a Taniwha St, Frankton, Hamilton, New Zealand" at bounding box center [560, 226] width 386 height 29
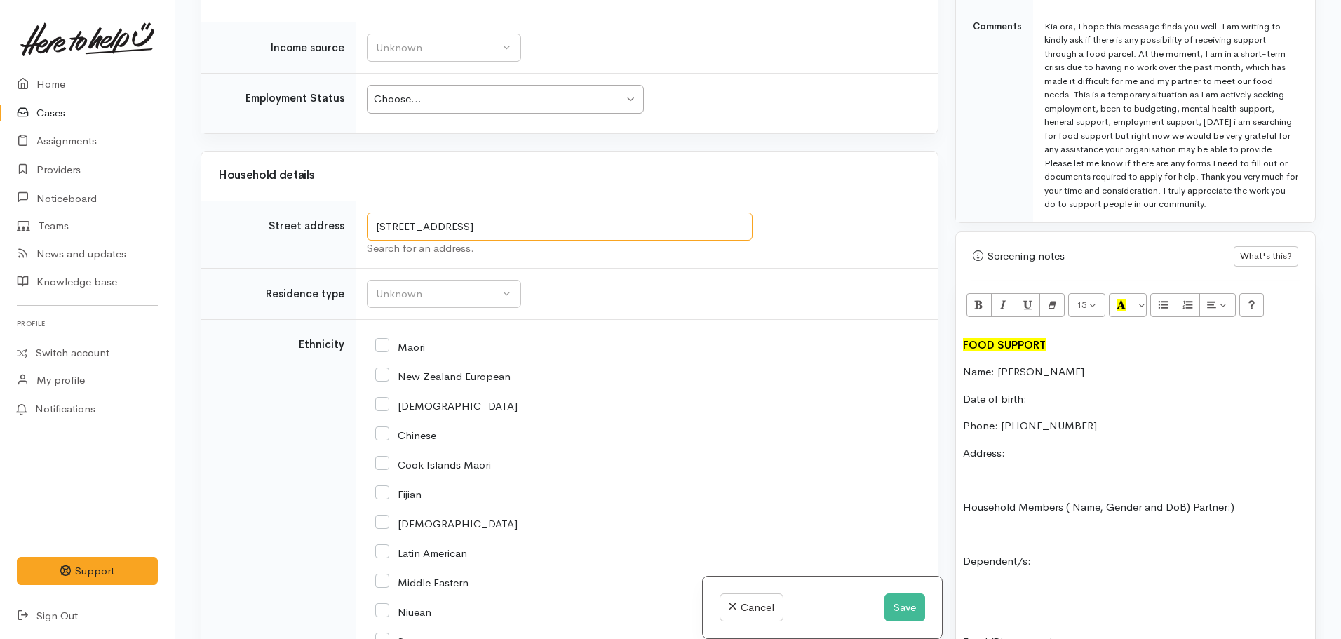
scroll to position [777, 0]
click at [1027, 443] on p "Address:" at bounding box center [1135, 451] width 345 height 16
click at [470, 294] on div "Unknown" at bounding box center [437, 294] width 123 height 16
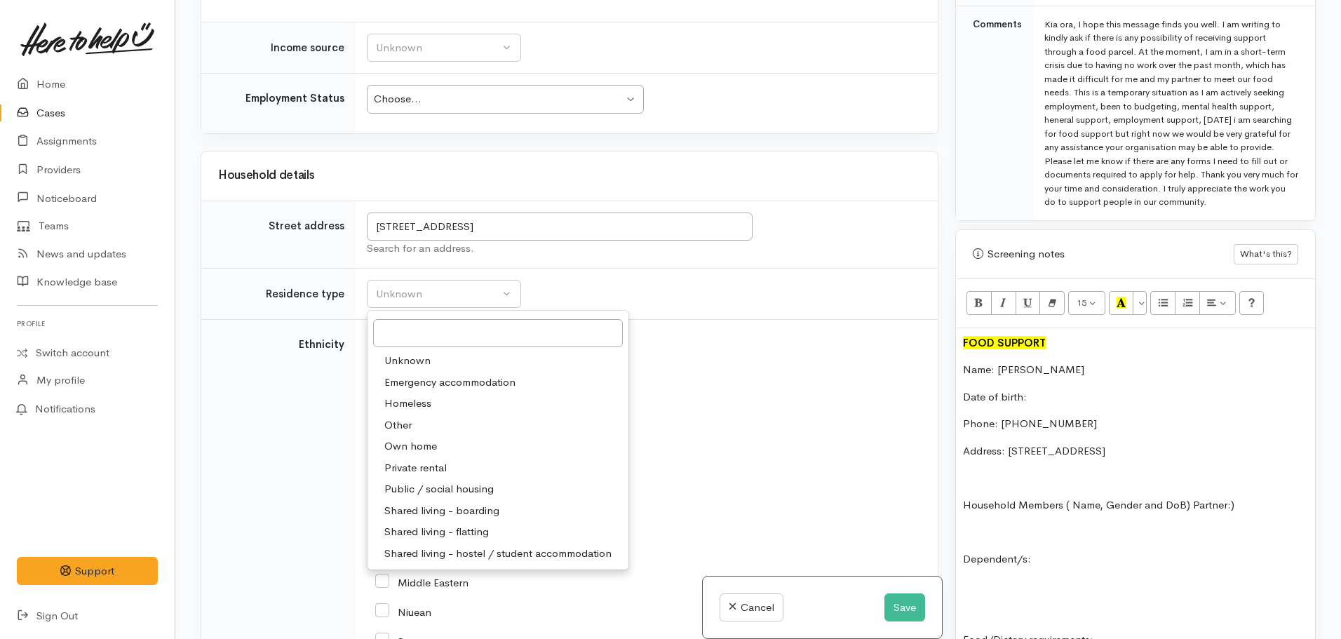
click at [428, 465] on span "Private rental" at bounding box center [415, 468] width 62 height 16
select select "2"
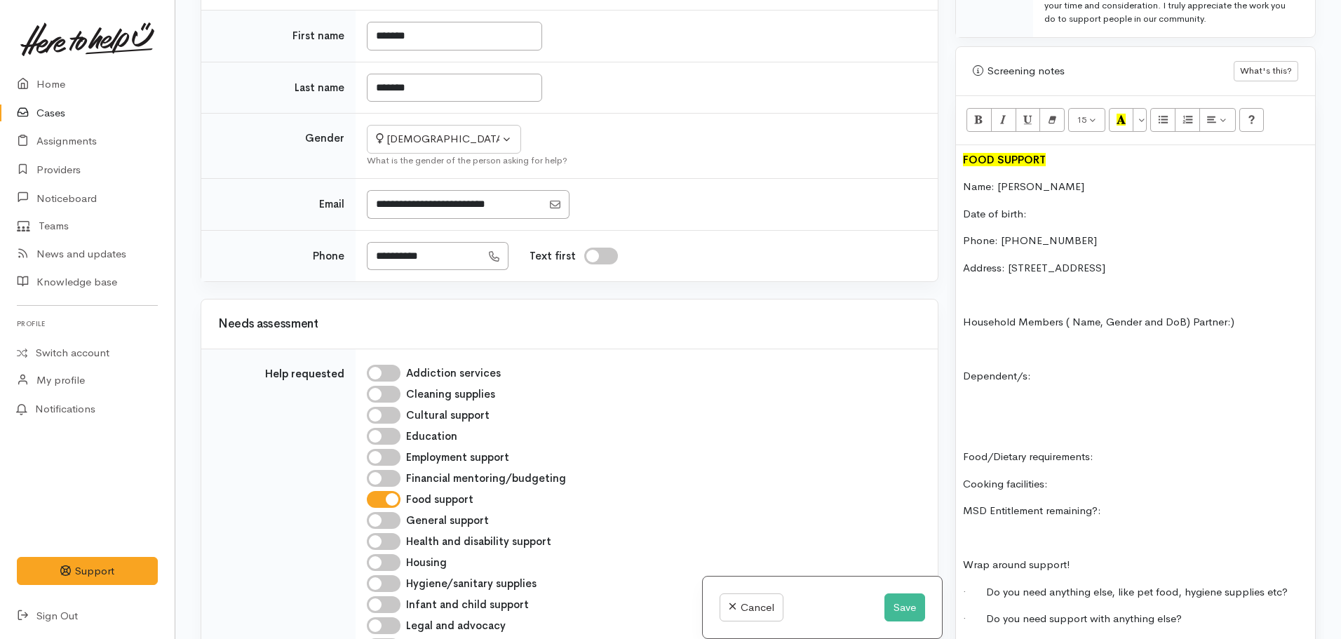
scroll to position [179, 0]
click at [1052, 206] on p "Date of birth:" at bounding box center [1135, 214] width 345 height 16
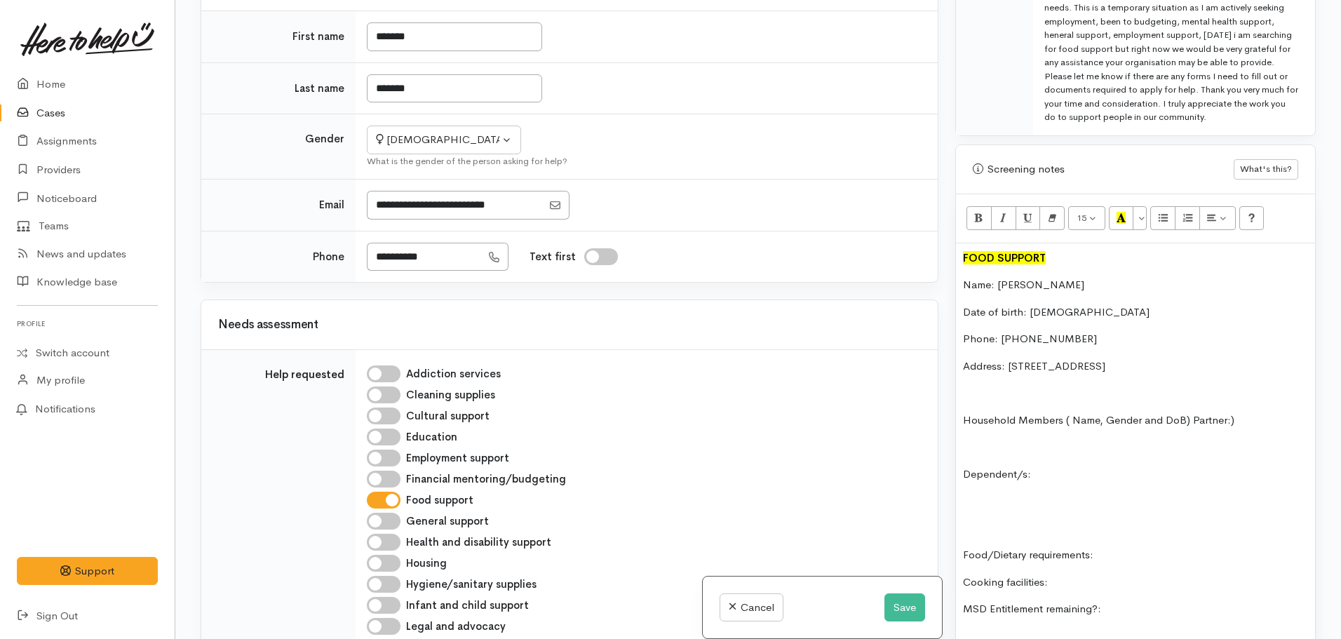
scroll to position [884, 0]
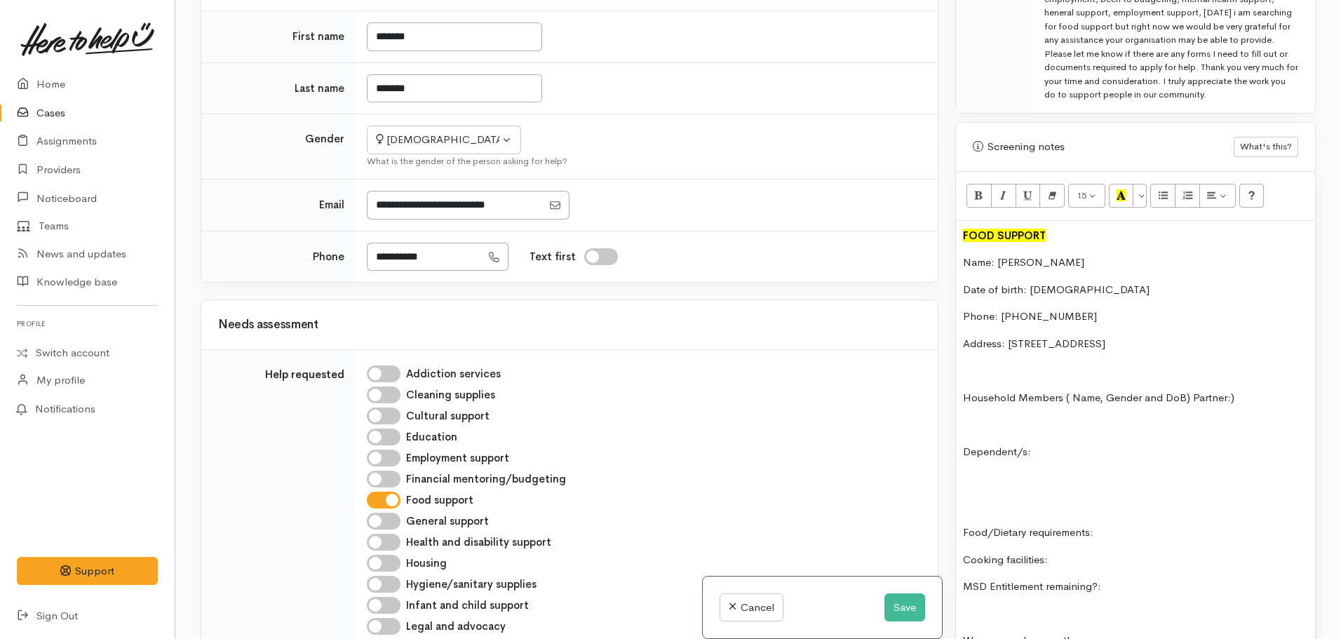
click at [1188, 390] on p "Household Members ( Name, Gender and DoB) Partner:)" at bounding box center [1135, 398] width 345 height 16
click at [1015, 416] on p "Partner:)" at bounding box center [1135, 424] width 345 height 16
click at [1097, 282] on p "Date of birth: 15.05.1995" at bounding box center [1135, 290] width 345 height 16
click at [1033, 416] on p "Partner:" at bounding box center [1135, 424] width 345 height 16
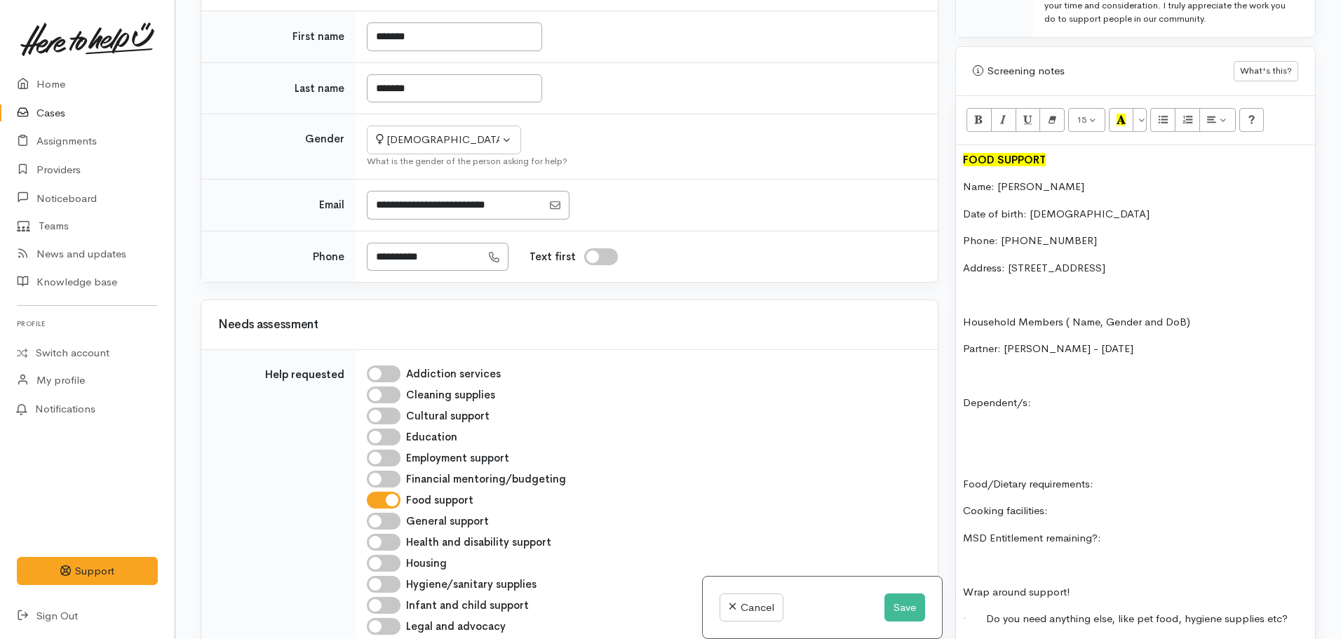
click at [1137, 476] on p "Food/Dietary requirements:" at bounding box center [1135, 484] width 345 height 16
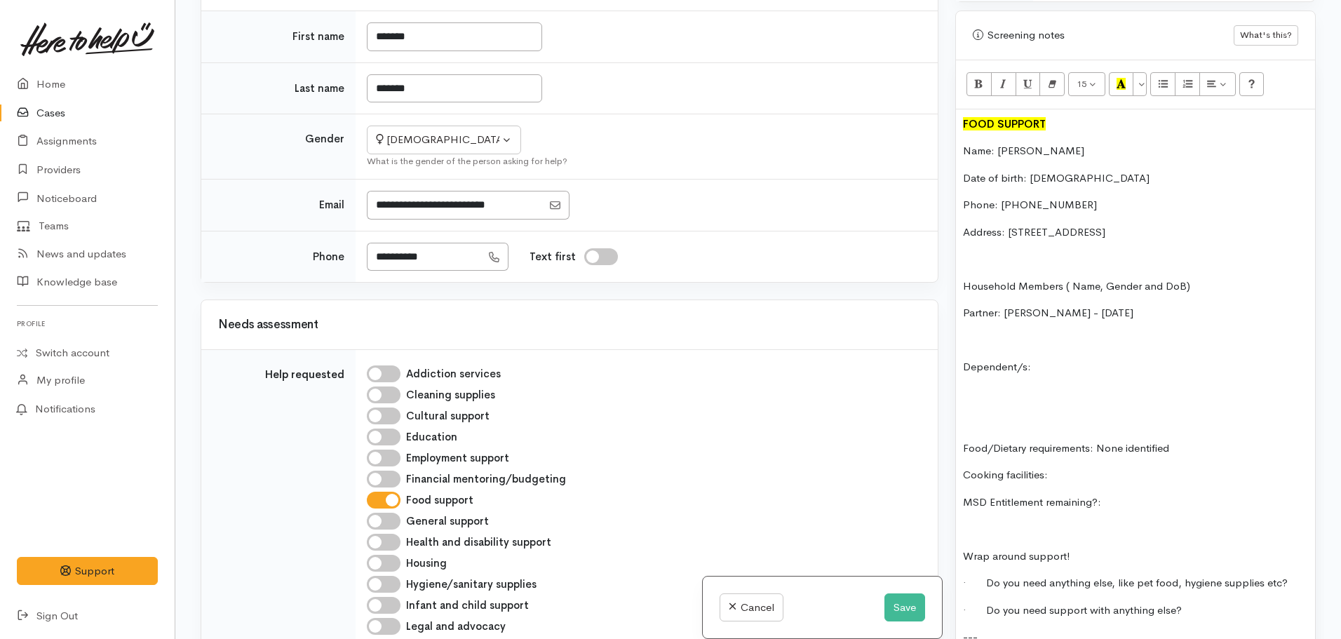
scroll to position [996, 0]
click at [1060, 466] on p "Cooking facilities:" at bounding box center [1135, 474] width 345 height 16
click at [1115, 494] on p "MSD Entitlement remaining?:" at bounding box center [1135, 502] width 345 height 16
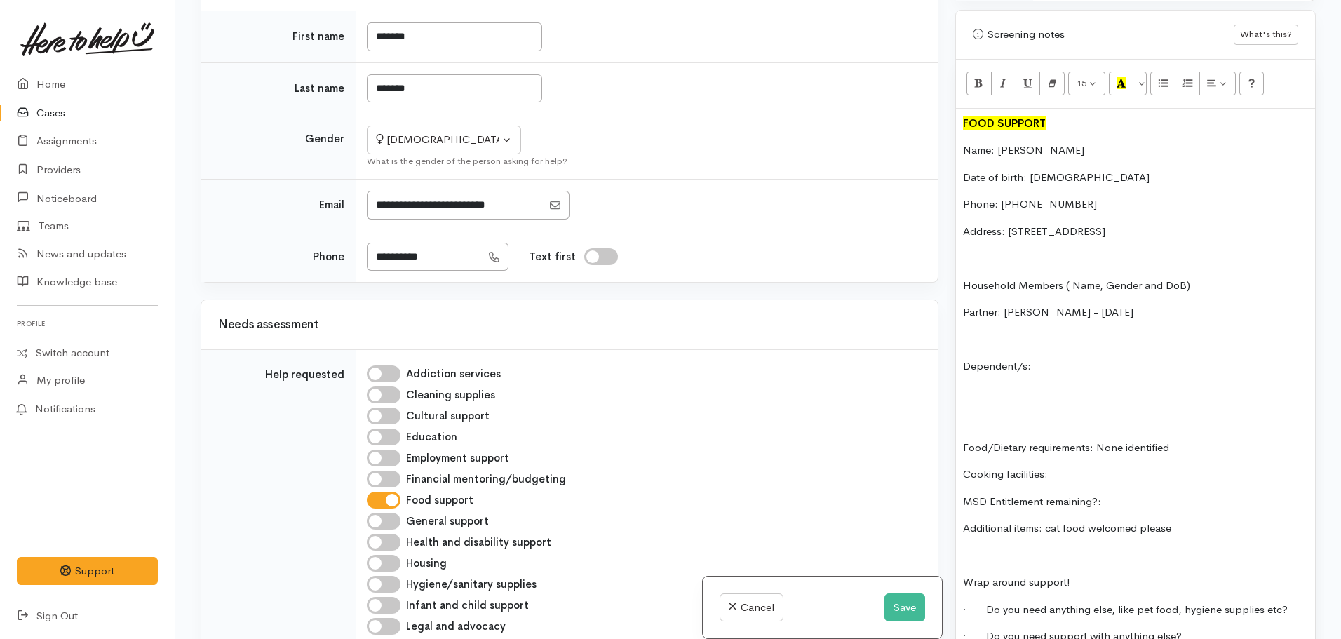
click at [1121, 477] on div "FOOD SUPPORT Name: Melesha Bullock Date of birth: 15.05.1994 Phone: 0224170462 …" at bounding box center [1135, 444] width 359 height 671
click at [1212, 527] on div "FOOD SUPPORT Name: Melesha Bullock Date of birth: 15.05.1994 Phone: 0224170462 …" at bounding box center [1135, 444] width 359 height 671
click at [1127, 494] on p "MSD Entitlement remaining?:" at bounding box center [1135, 502] width 345 height 16
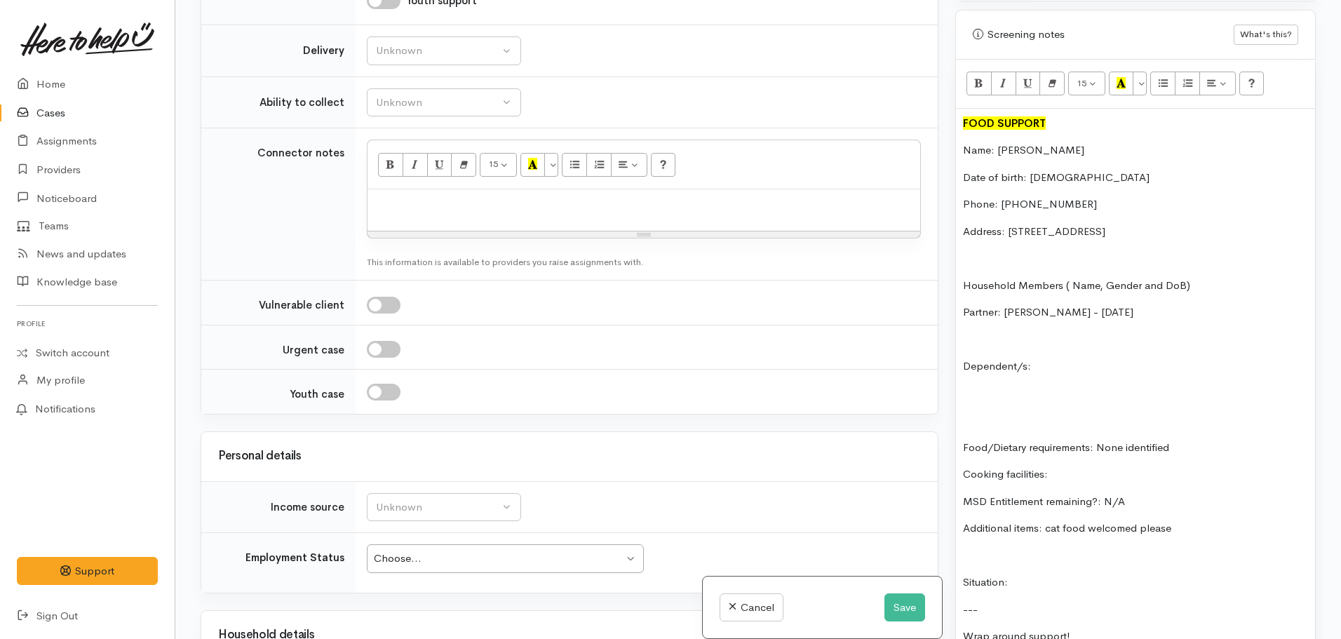
scroll to position [843, 0]
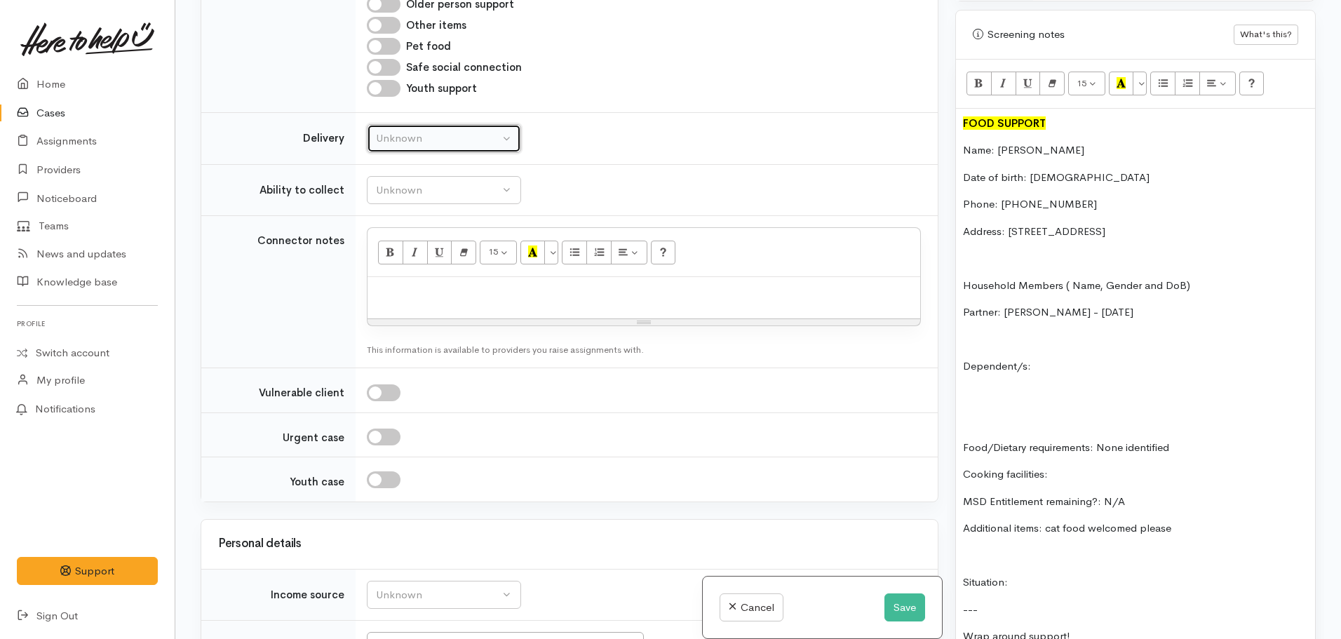
click at [430, 138] on div "Unknown" at bounding box center [437, 138] width 123 height 16
click at [400, 272] on link "No" at bounding box center [443, 270] width 153 height 22
select select "1"
click at [1071, 466] on p "Cooking facilities:" at bounding box center [1135, 474] width 345 height 16
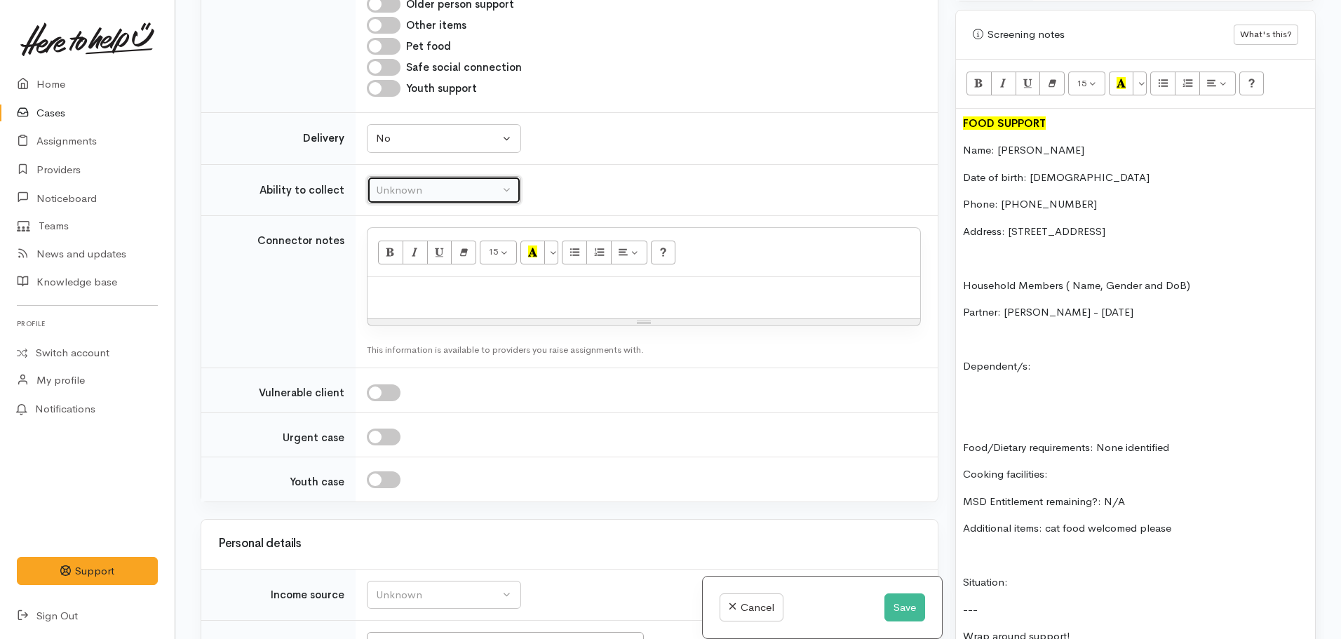
click at [409, 188] on div "Unknown" at bounding box center [437, 190] width 123 height 16
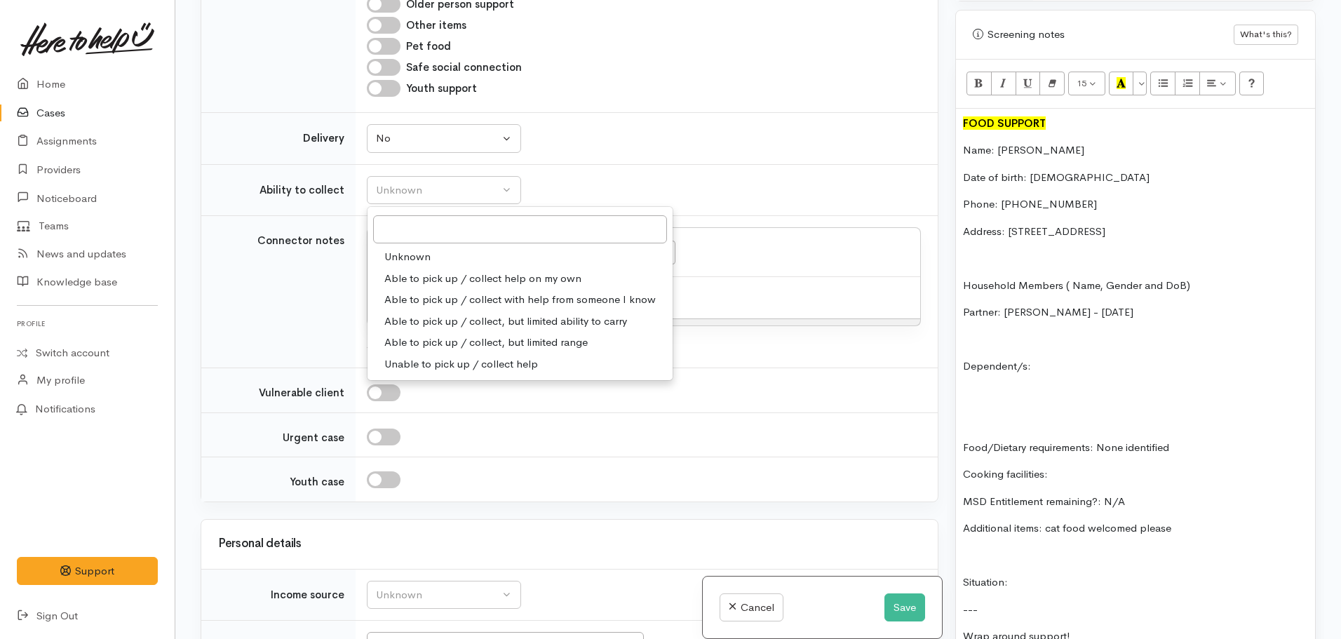
click at [476, 279] on span "Able to pick up / collect help on my own" at bounding box center [482, 279] width 197 height 16
select select "2"
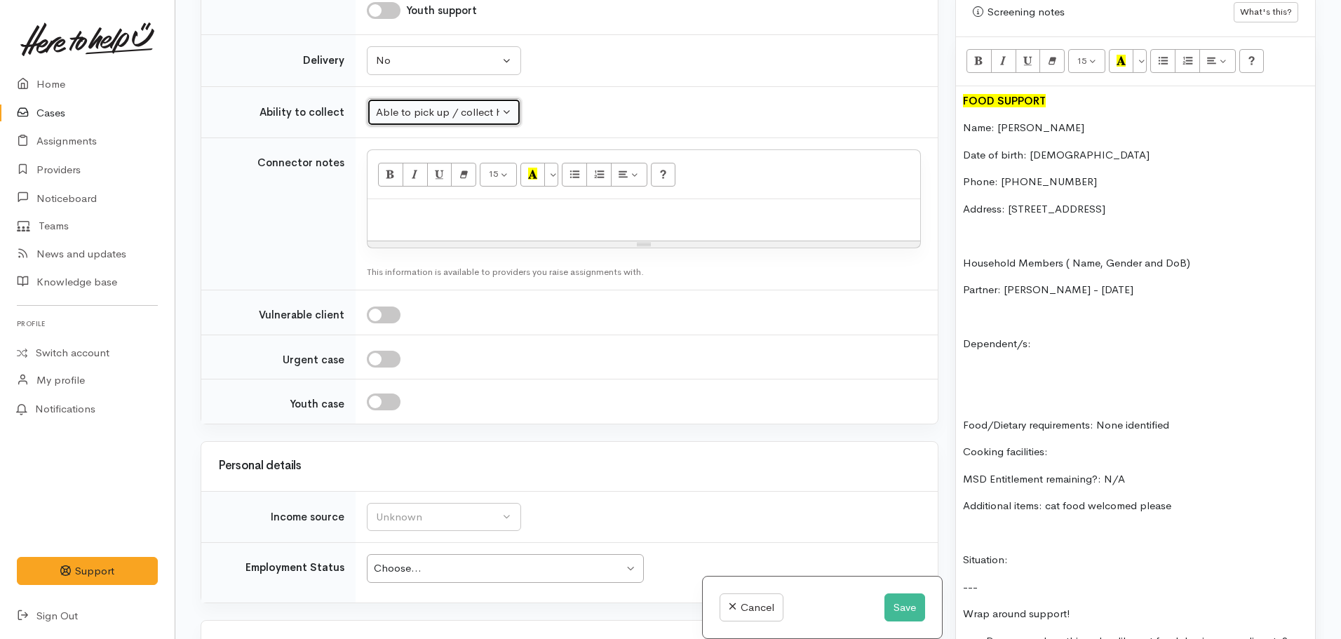
scroll to position [1019, 0]
click at [1051, 335] on p "Dependent/s:" at bounding box center [1135, 343] width 345 height 16
click at [991, 366] on div "FOOD SUPPORT Name: Melesha Bullock Date of birth: 15.05.1994 Phone: 0224170462 …" at bounding box center [1135, 448] width 359 height 725
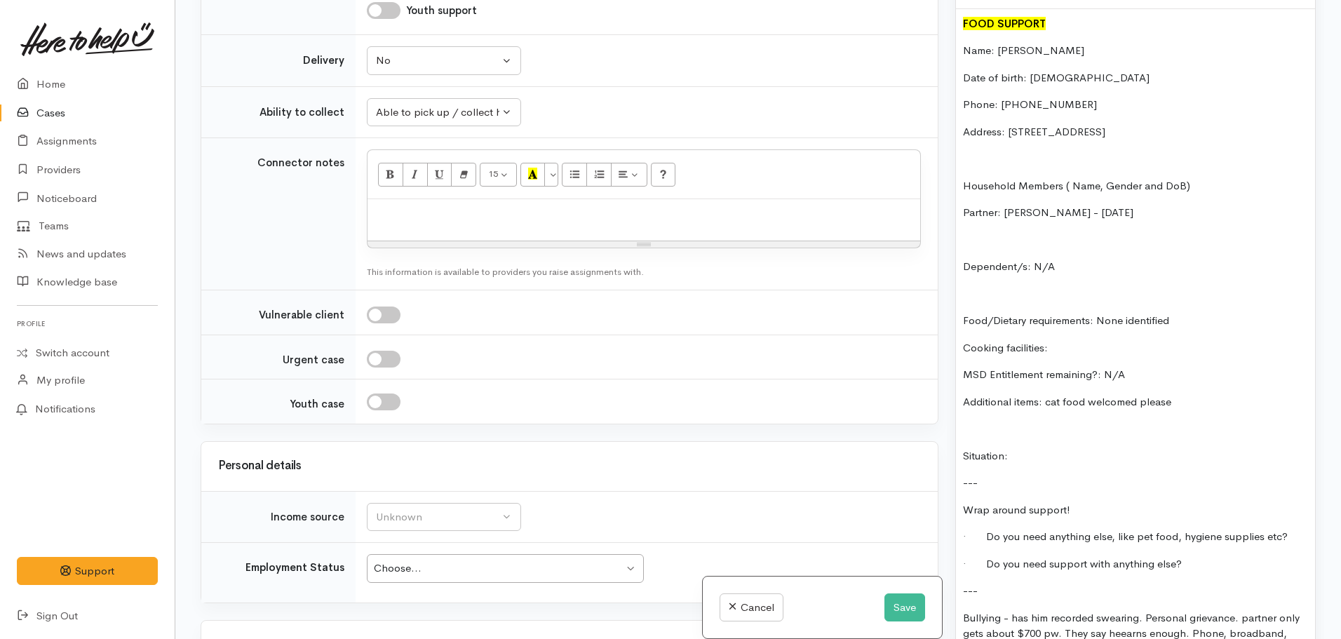
scroll to position [1097, 0]
click at [1051, 339] on p "Cooking facilities:" at bounding box center [1135, 347] width 345 height 16
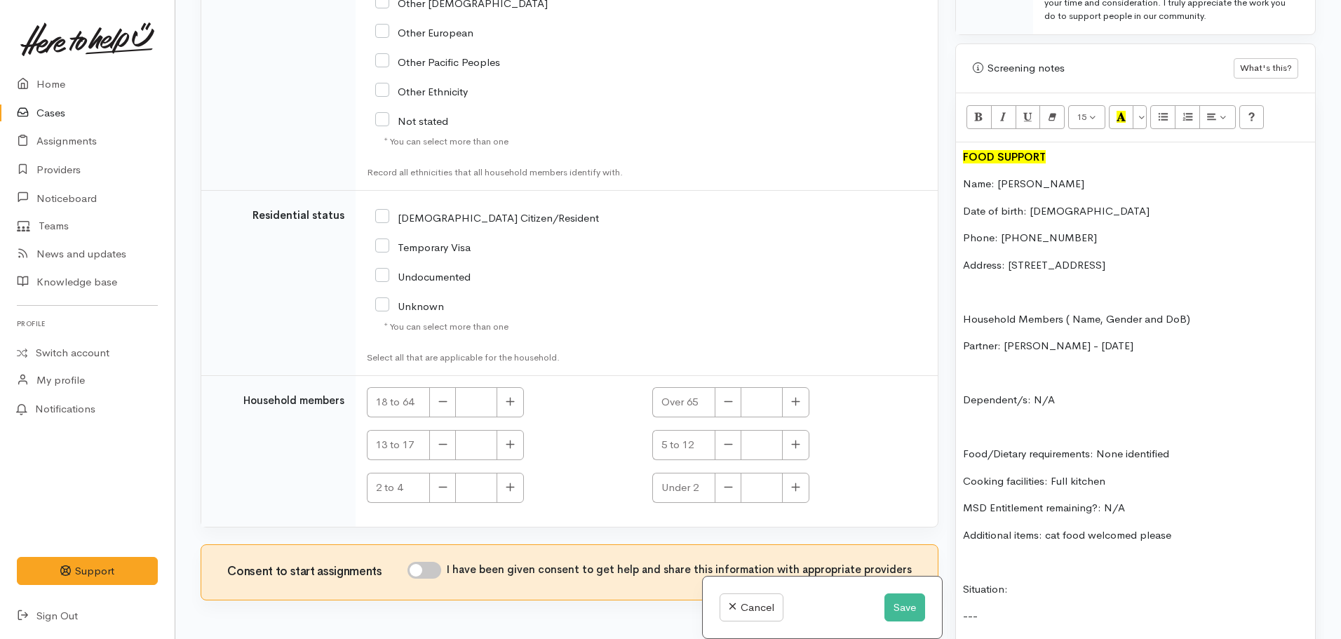
scroll to position [2147, 0]
click at [383, 215] on input "NZ Citizen/Resident" at bounding box center [487, 216] width 224 height 13
checkbox input "true"
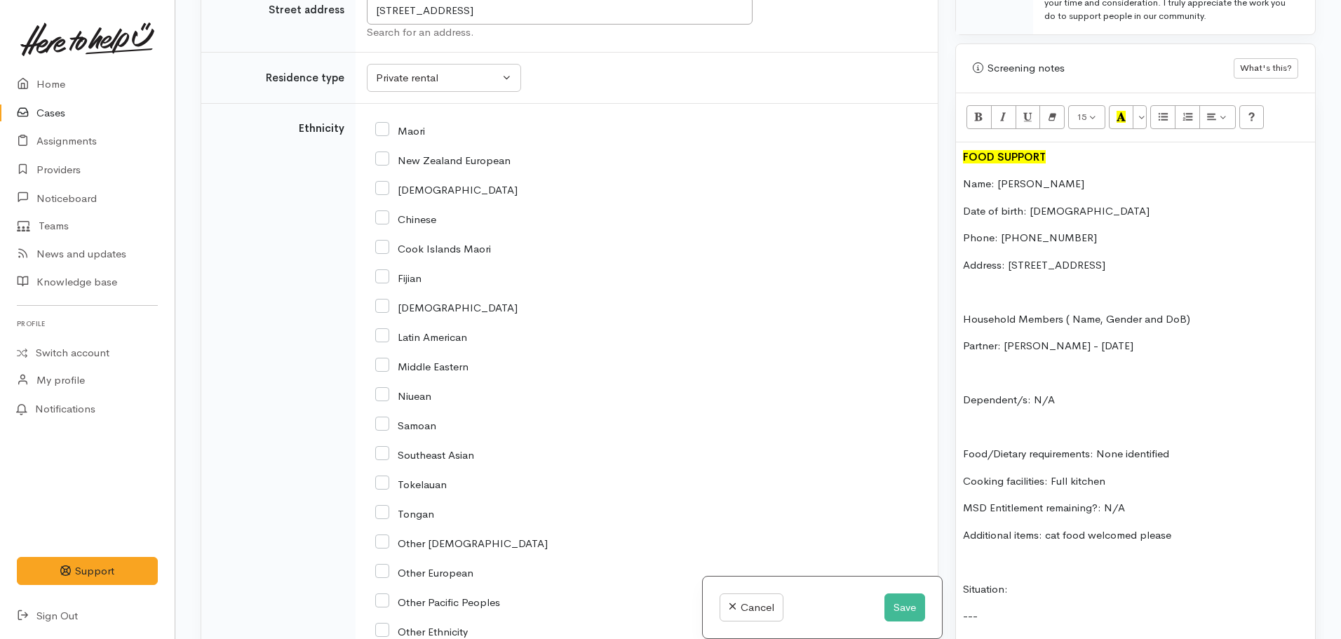
scroll to position [1606, 0]
click at [376, 163] on input "New Zealand European" at bounding box center [442, 160] width 135 height 13
checkbox input "true"
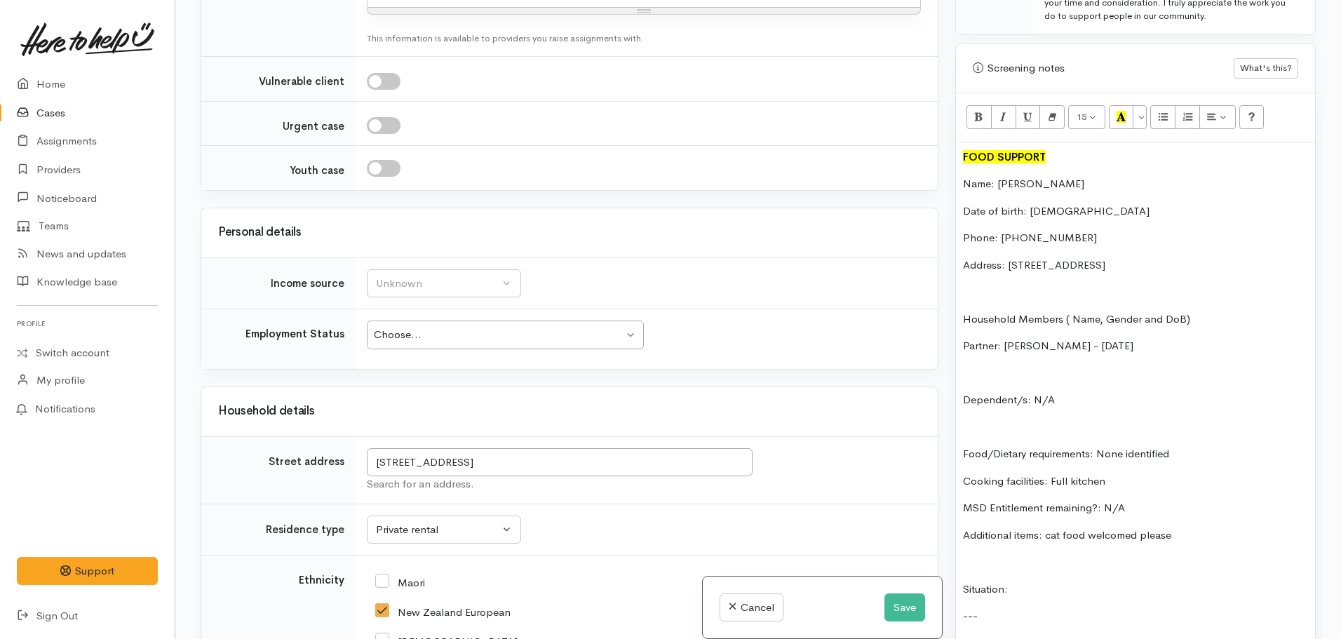
scroll to position [1073, 0]
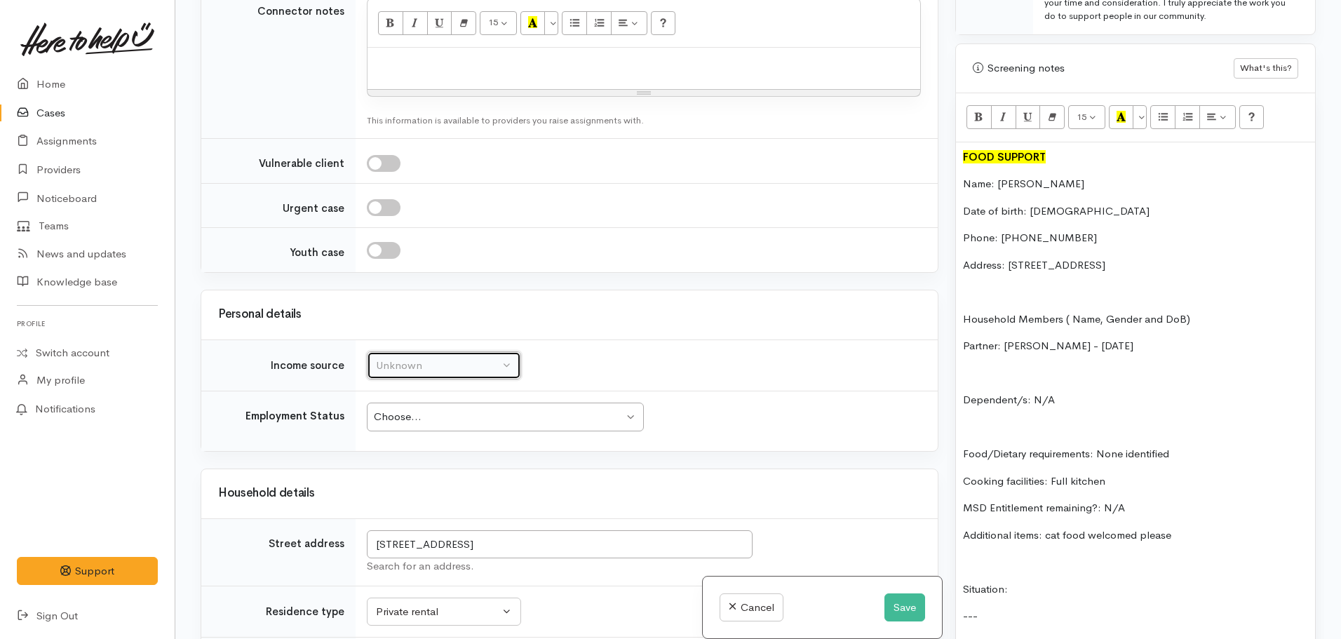
click at [454, 363] on div "Unknown" at bounding box center [437, 366] width 123 height 16
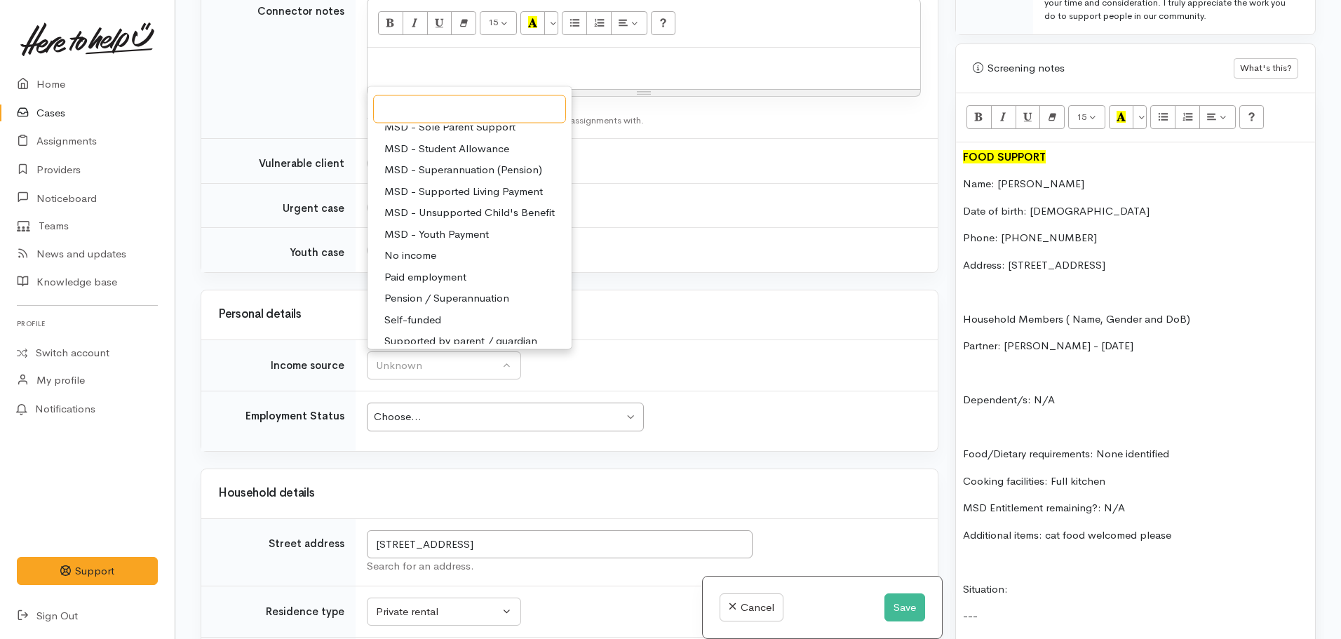
scroll to position [182, 0]
click at [419, 247] on span "No income" at bounding box center [410, 255] width 52 height 16
select select "5"
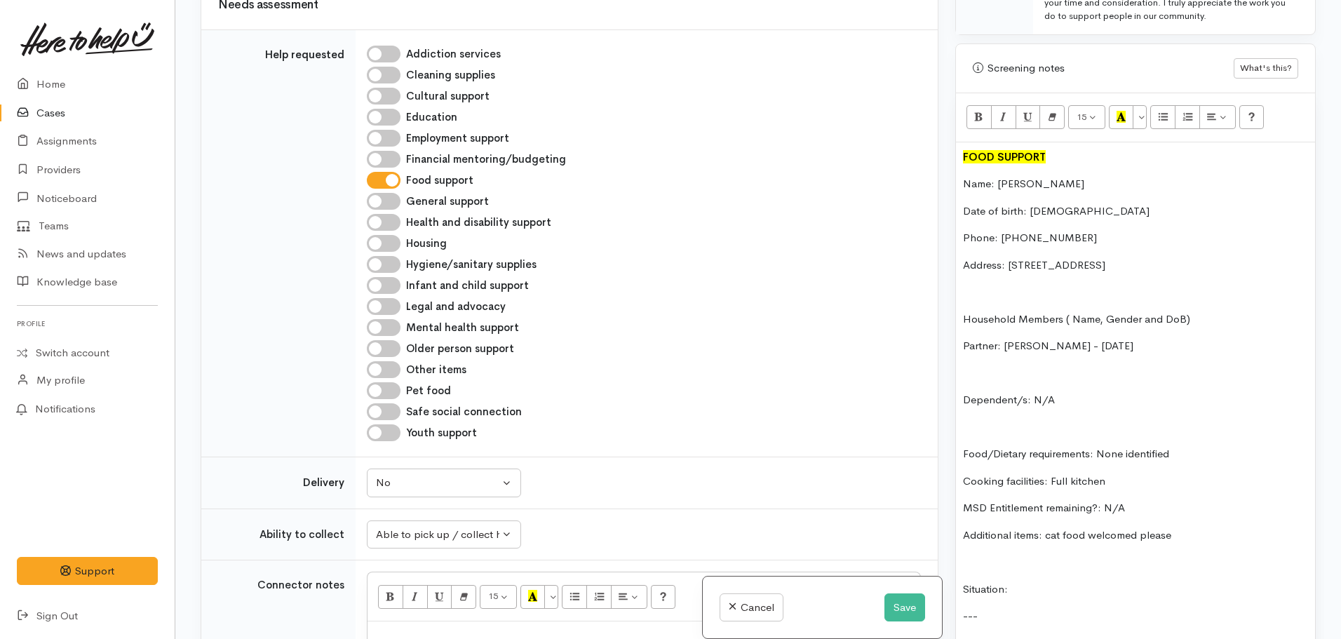
scroll to position [499, 0]
click at [388, 391] on input "Pet food" at bounding box center [384, 391] width 34 height 17
checkbox input "true"
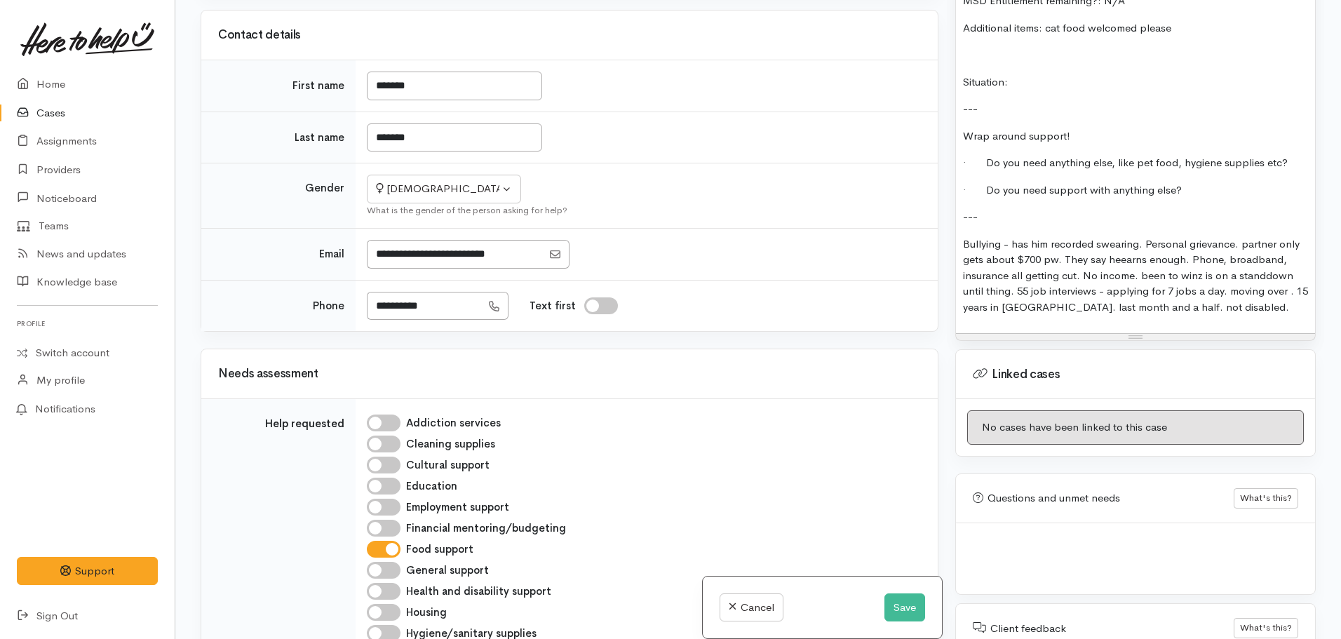
scroll to position [1470, 0]
click at [1256, 294] on p "Bullying - has him recorded swearing. Personal grievance. partner only gets abo…" at bounding box center [1135, 275] width 345 height 79
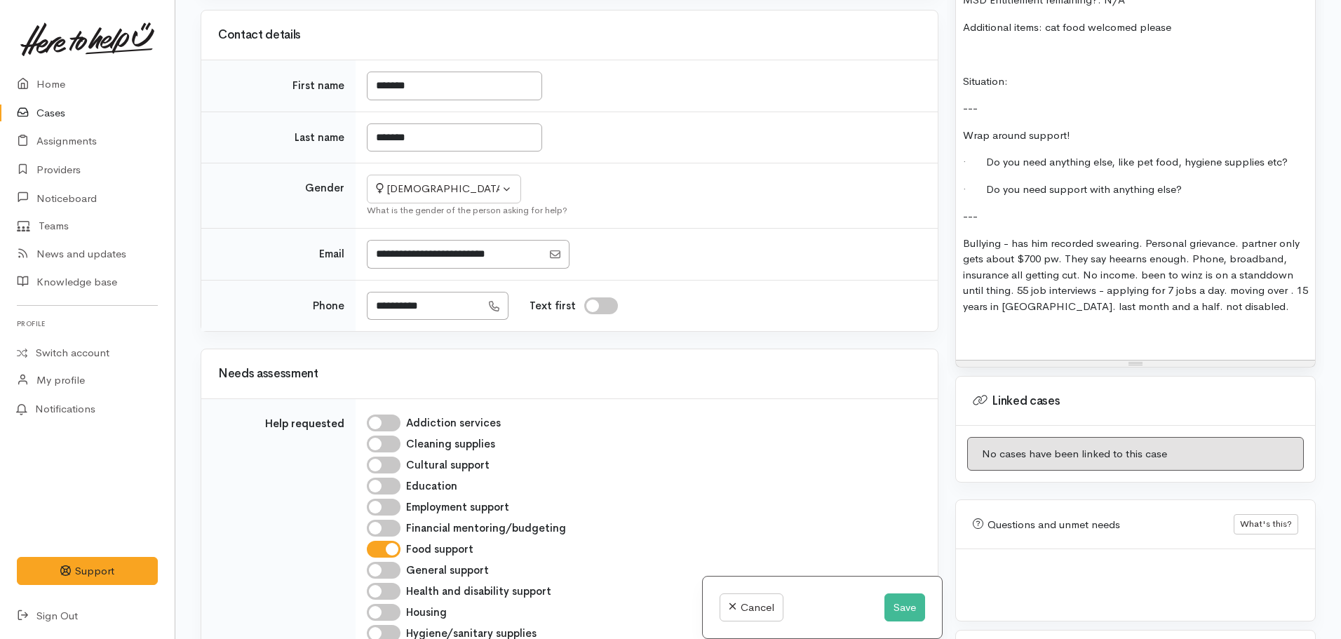
click at [1033, 290] on p "Bullying - has him recorded swearing. Personal grievance. partner only gets abo…" at bounding box center [1135, 275] width 345 height 79
click at [1005, 325] on p at bounding box center [1135, 333] width 345 height 16
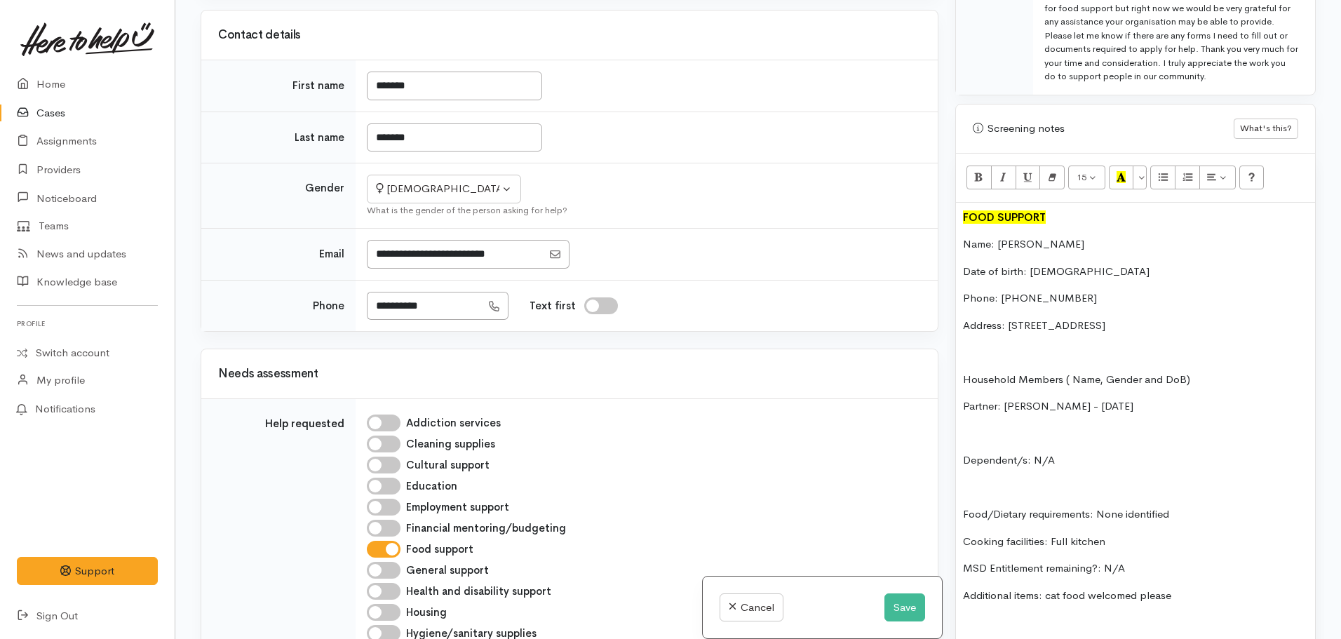
scroll to position [999, 0]
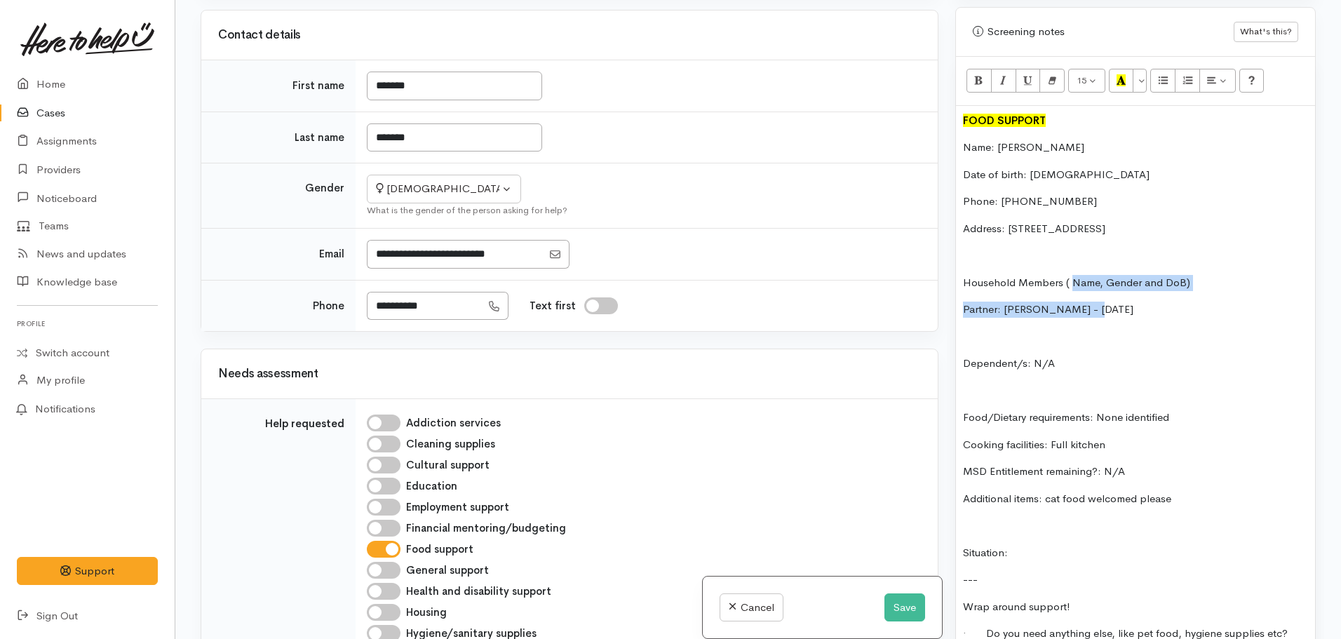
drag, startPoint x: 1191, startPoint y: 278, endPoint x: 1073, endPoint y: 264, distance: 119.2
click at [1073, 264] on div "FOOD SUPPORT Name: Melesha Bullock Date of birth: 15.05.1994 Phone: 0224170462 …" at bounding box center [1135, 482] width 359 height 752
click at [1073, 275] on p "Household Members ( Name, Gender and DoB)" at bounding box center [1135, 283] width 345 height 16
drag, startPoint x: 1195, startPoint y: 269, endPoint x: 1059, endPoint y: 261, distance: 136.2
click at [1059, 275] on p "Household Members ( Name, Gender and DoB)" at bounding box center [1135, 283] width 345 height 16
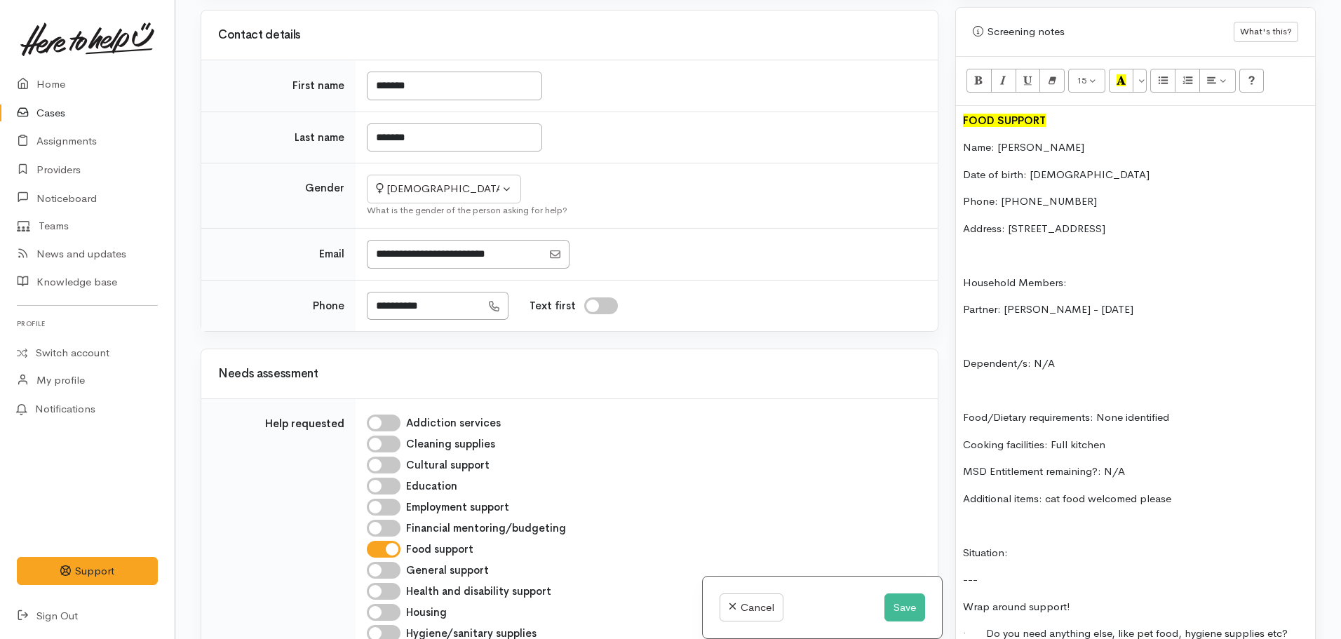
click at [1100, 302] on p "Partner: Sean - 05.02.1995" at bounding box center [1135, 309] width 345 height 16
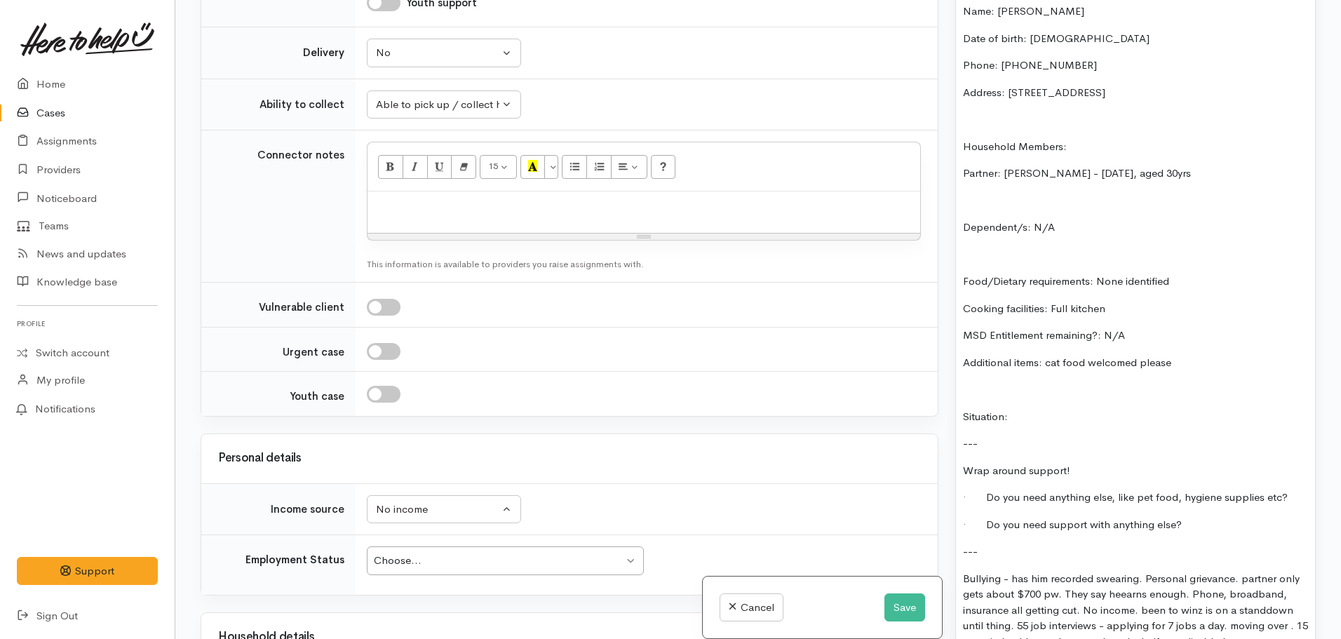
scroll to position [1196, 0]
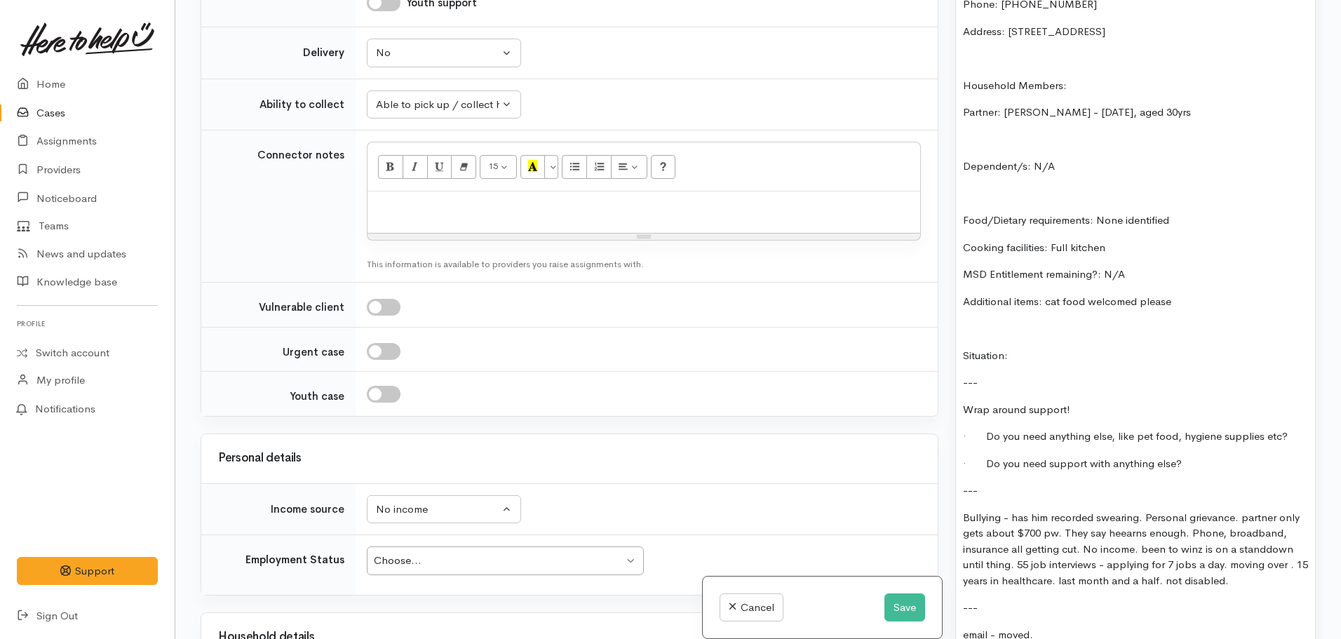
click at [1047, 348] on p "Situation:" at bounding box center [1135, 356] width 345 height 16
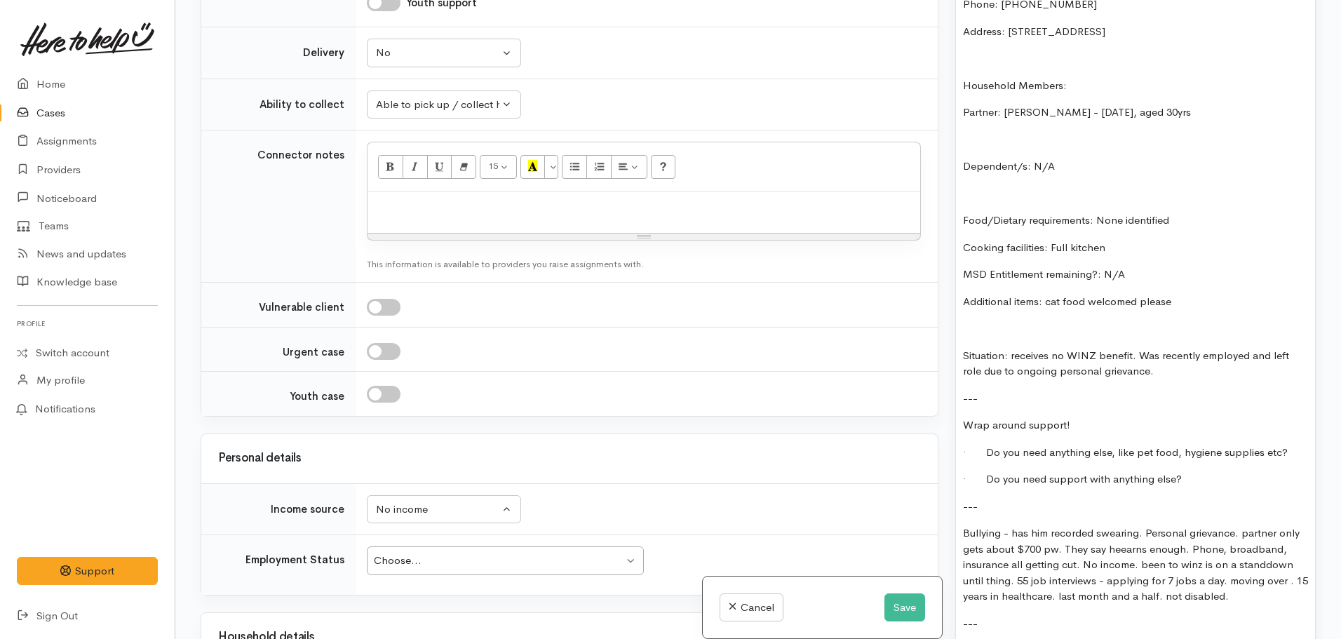
click at [1169, 356] on p "Situation: receives no WINZ benefit. Was recently employed and left role due to…" at bounding box center [1135, 364] width 345 height 32
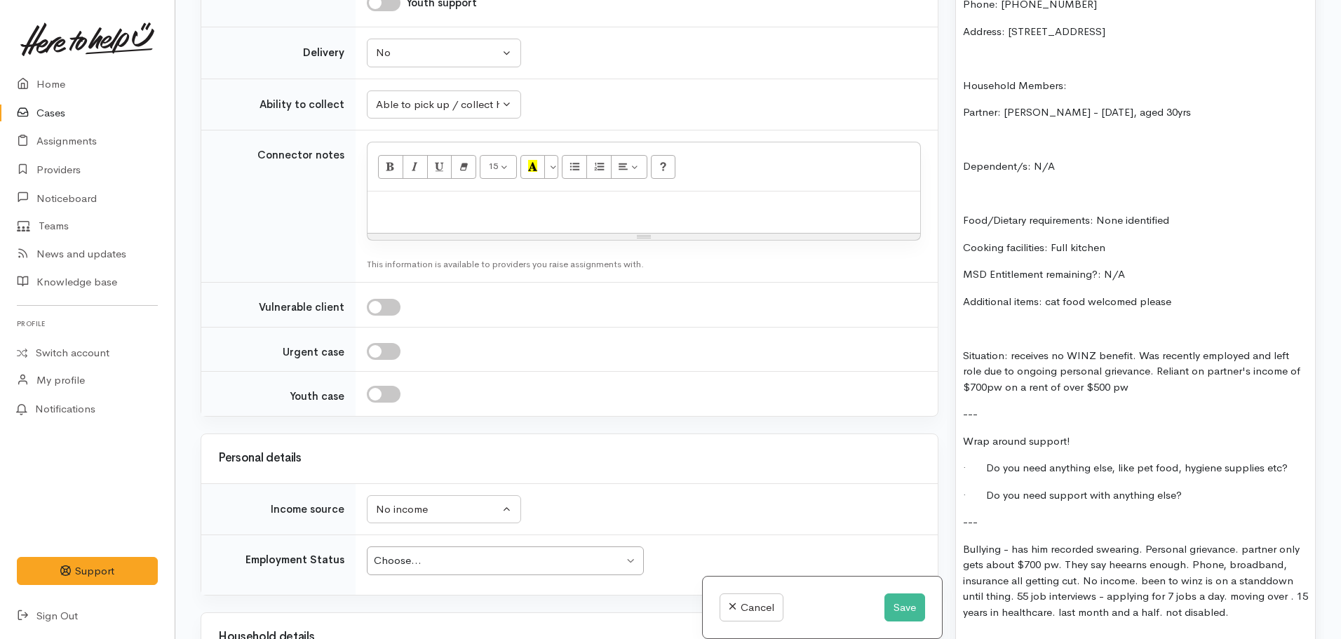
click at [1082, 377] on p "Situation: receives no WINZ benefit. Was recently employed and left role due to…" at bounding box center [1135, 372] width 345 height 48
click at [1090, 377] on p "Situation: receives no WINZ benefit. Was recently employed and left role due to…" at bounding box center [1135, 372] width 345 height 48
click at [1064, 372] on p "Situation: receives no WINZ benefit. Was recently employed and left role due to…" at bounding box center [1135, 372] width 345 height 48
click at [1097, 374] on p "Situation: receives no WINZ benefit. Was recently employed and left role due to…" at bounding box center [1135, 372] width 345 height 48
click at [1153, 372] on p "Situation: receives no WINZ benefit. Was recently employed and left role due to…" at bounding box center [1135, 372] width 345 height 48
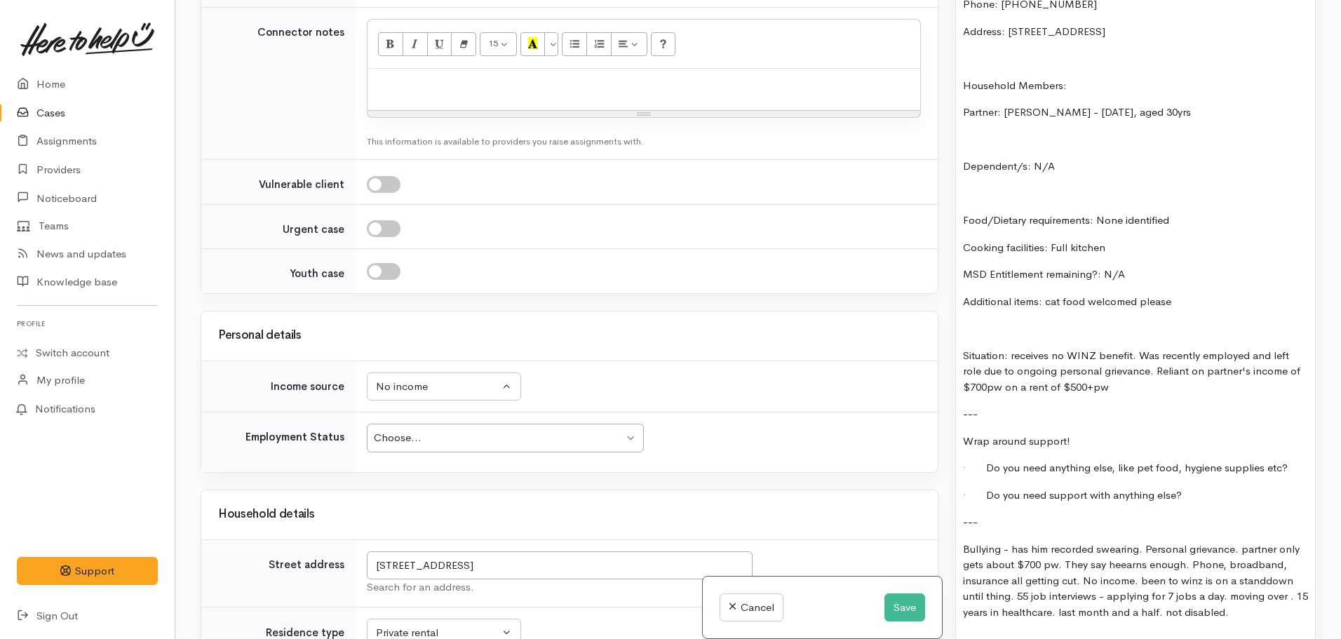
scroll to position [1052, 0]
click at [494, 419] on td "Choose... Choose... Choose... Unknown Employed casually Employed full-time Empl…" at bounding box center [646, 442] width 582 height 60
click at [473, 449] on div "Choose... Choose..." at bounding box center [505, 437] width 277 height 29
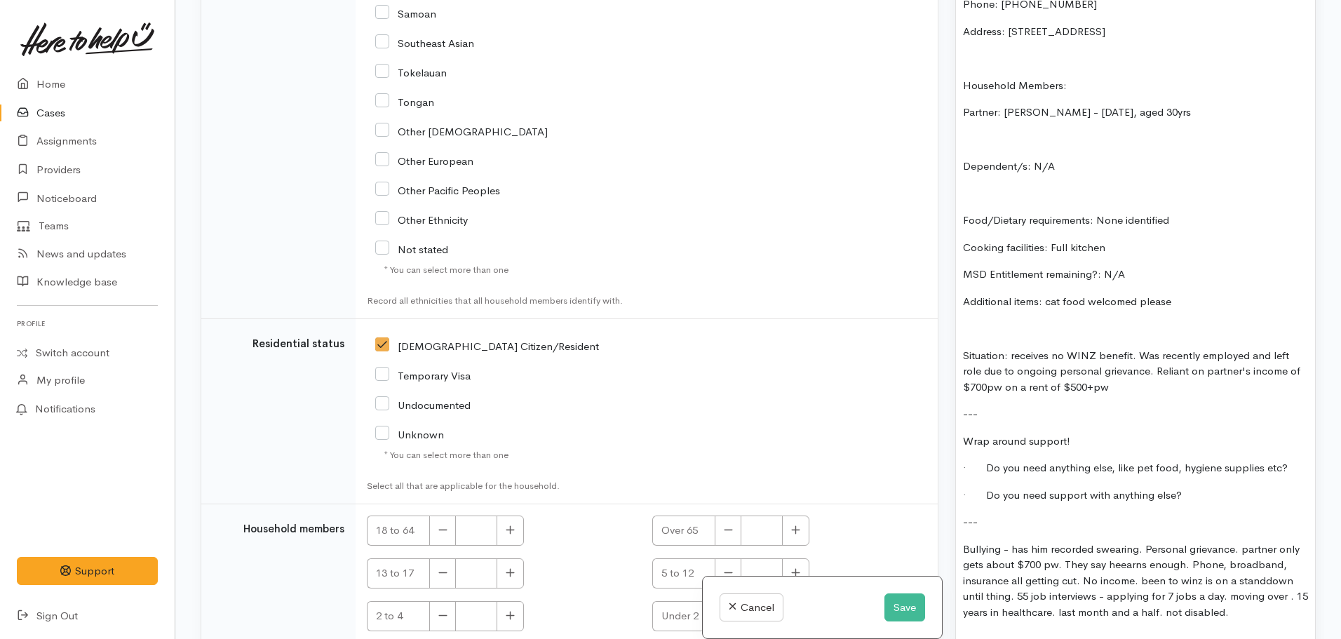
scroll to position [2194, 0]
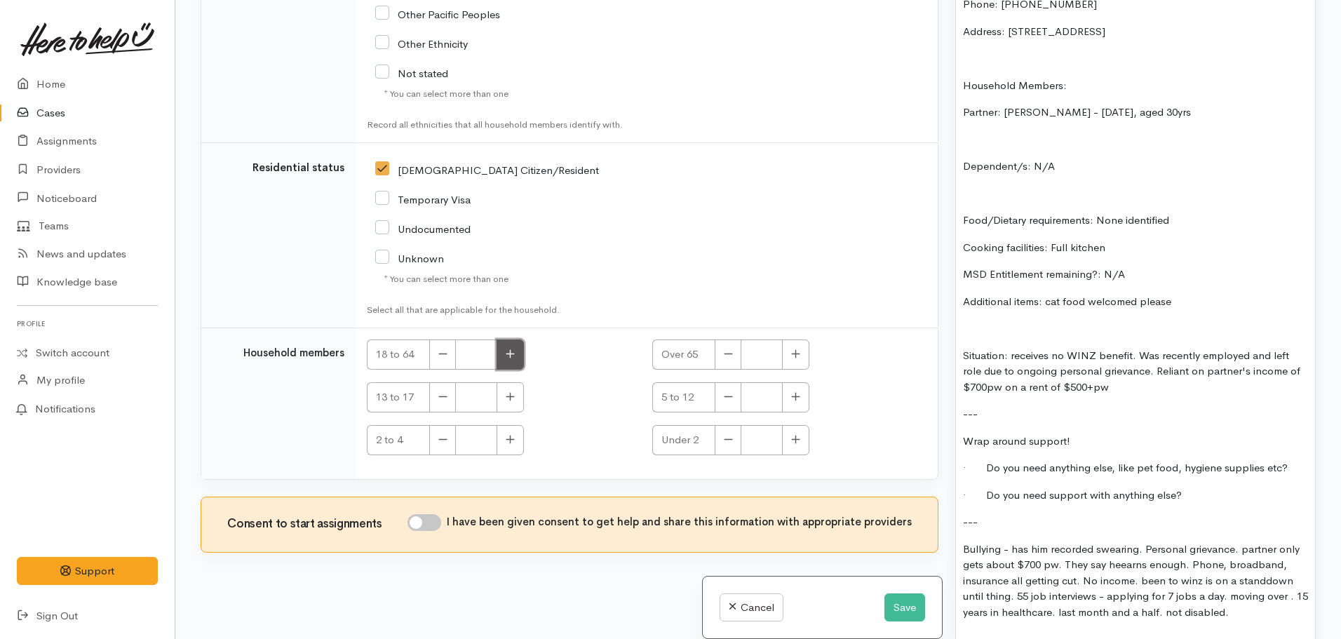
click at [511, 354] on icon "button" at bounding box center [510, 354] width 8 height 8
type input "2"
click at [435, 520] on input "I have been given consent to get help and share this information with appropria…" at bounding box center [424, 522] width 34 height 17
checkbox input "true"
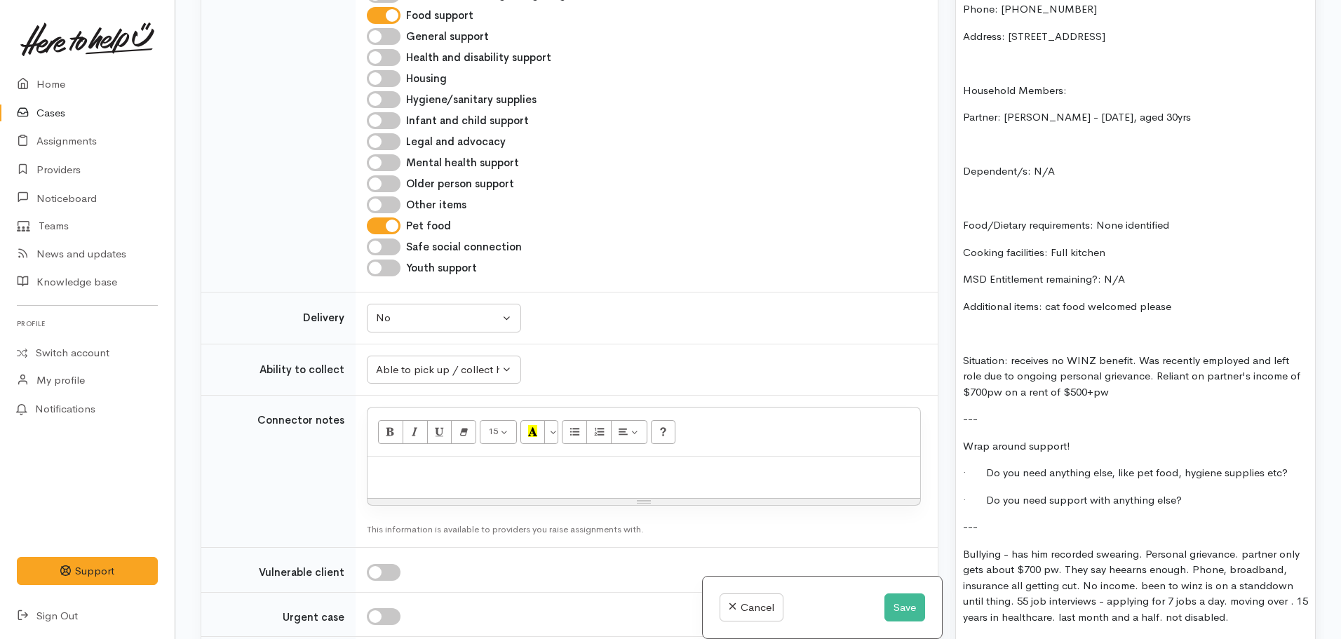
scroll to position [1214, 0]
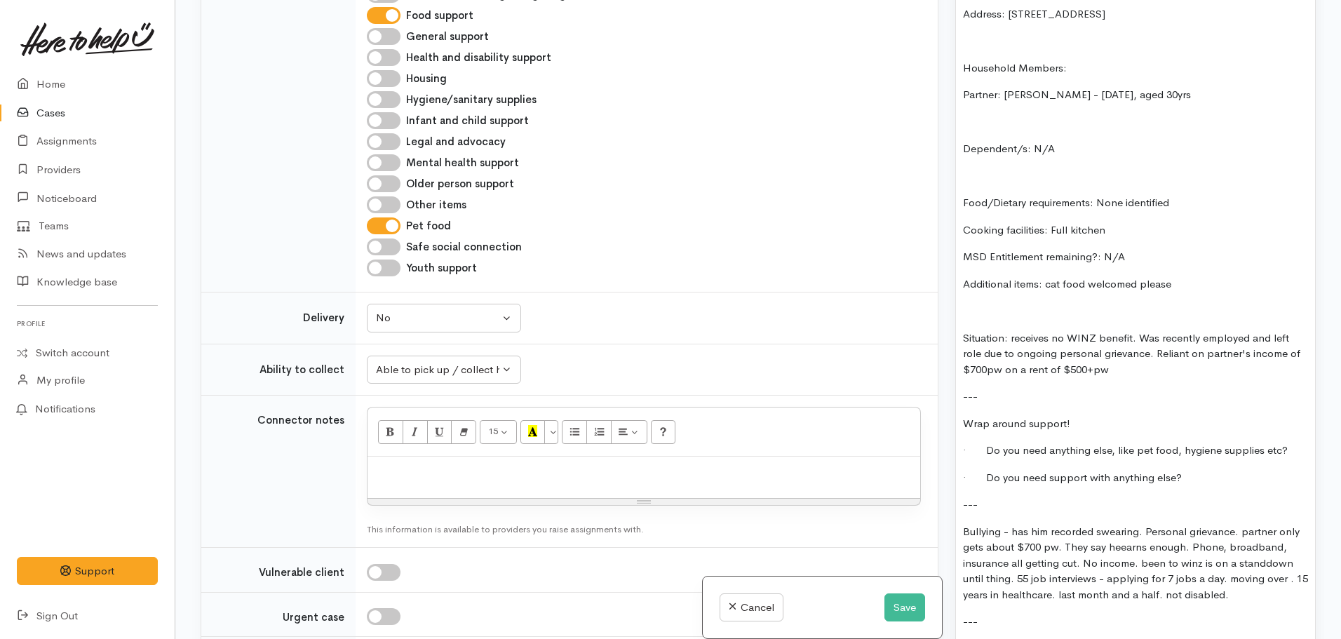
click at [1146, 351] on p "Situation: receives no WINZ benefit. Was recently employed and left role due to…" at bounding box center [1135, 354] width 345 height 48
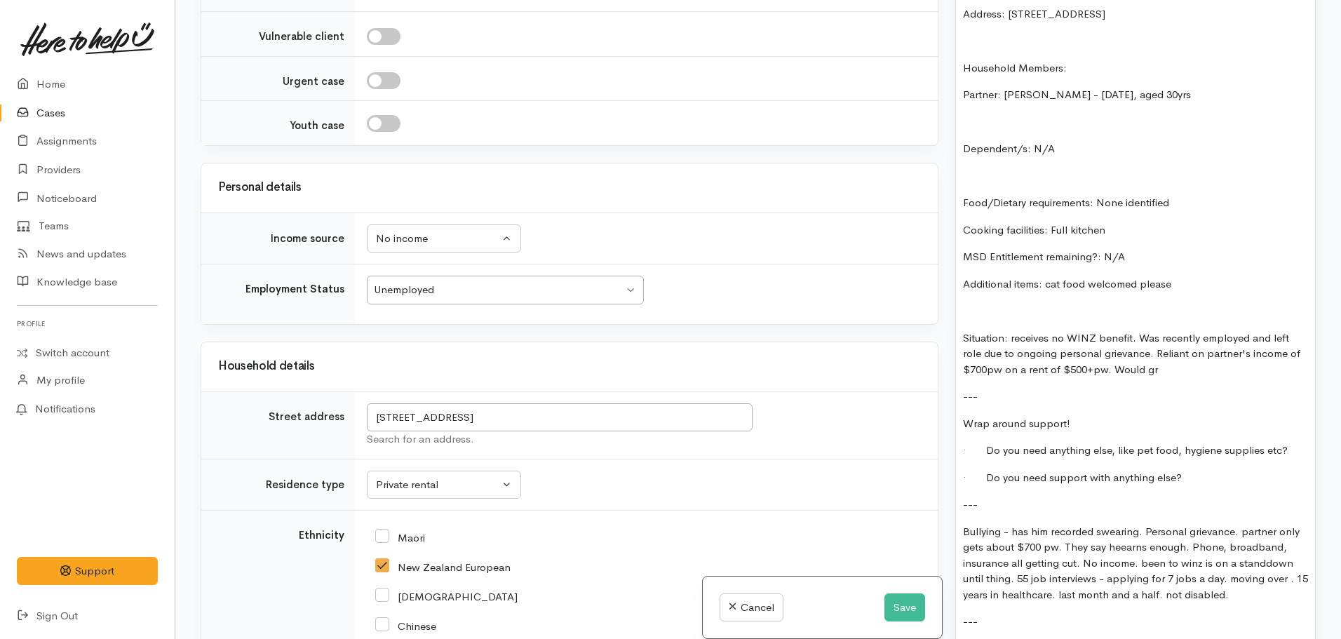
scroll to position [1195, 0]
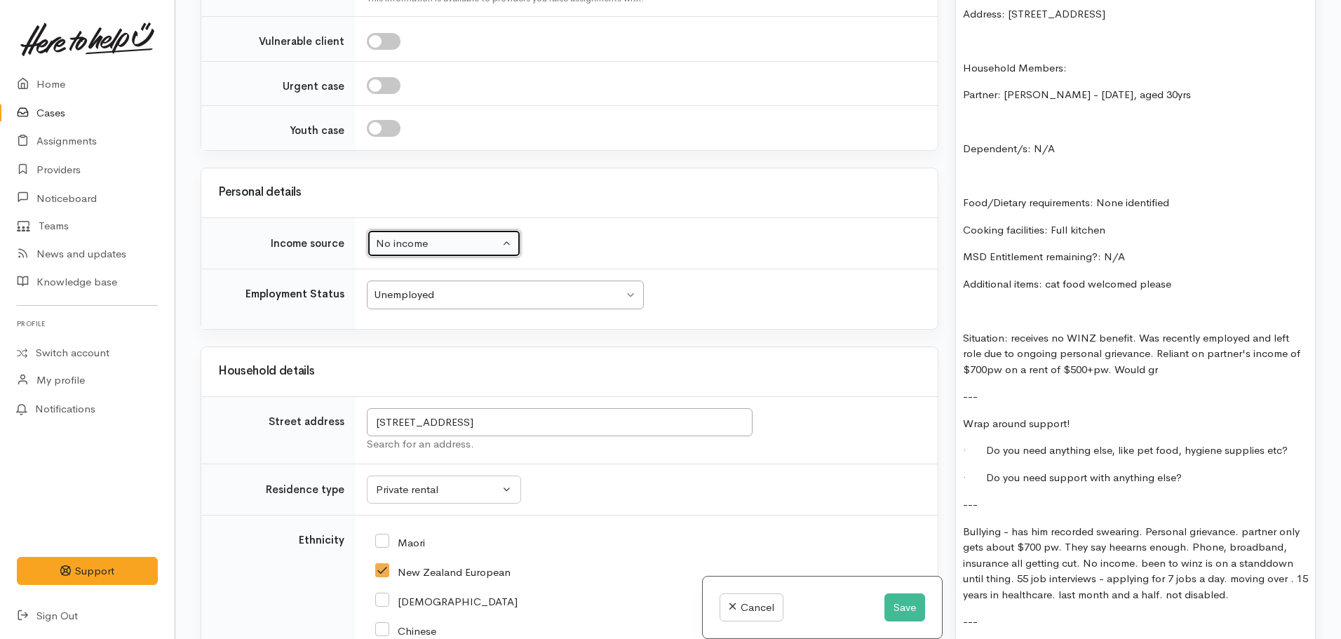
click at [427, 244] on div "No income" at bounding box center [437, 244] width 123 height 16
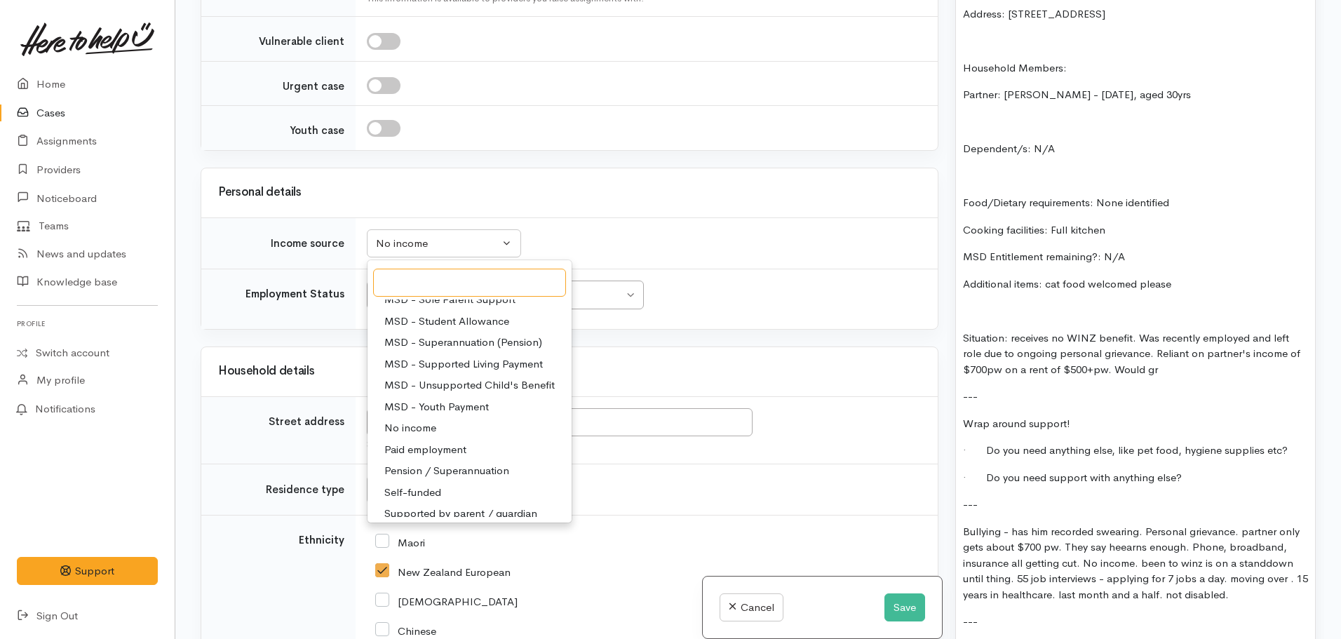
scroll to position [210, 0]
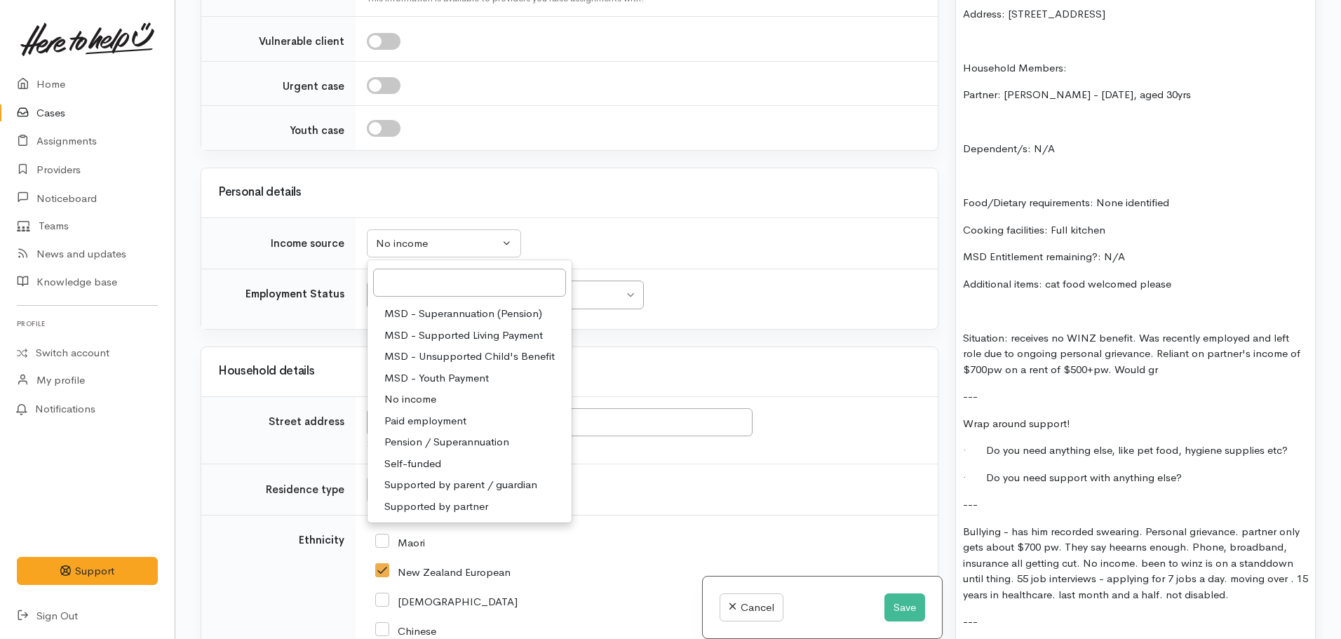
click at [445, 508] on span "Supported by partner" at bounding box center [436, 507] width 104 height 16
select select "17"
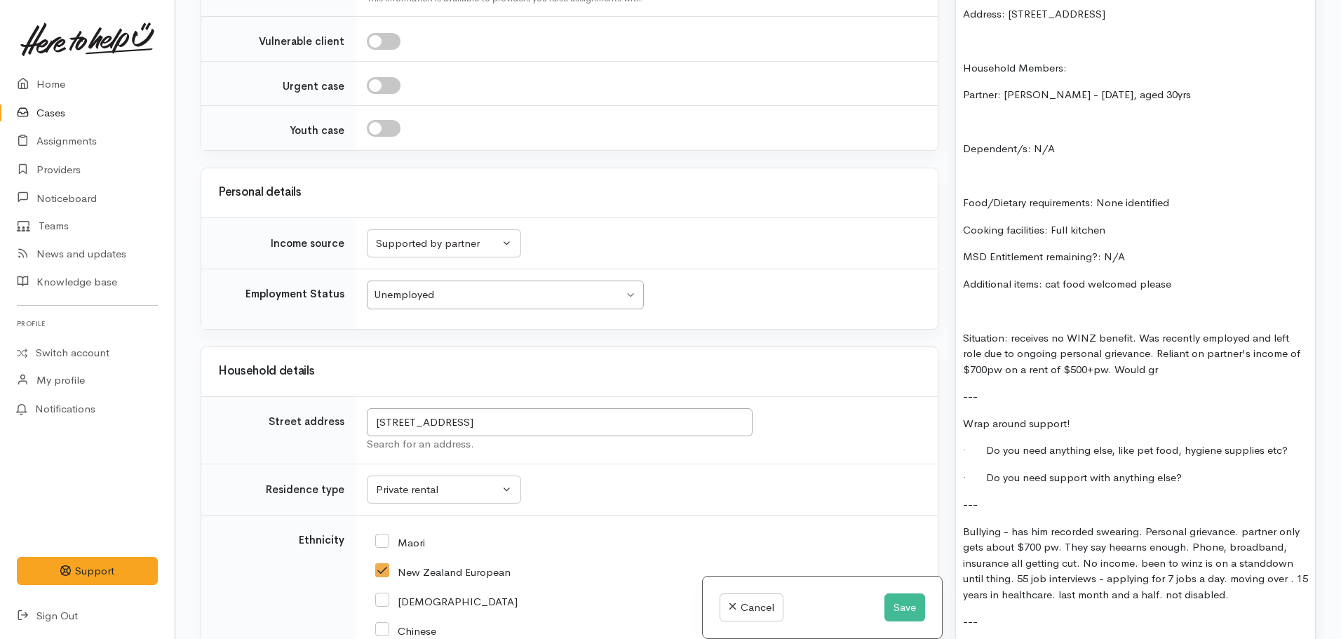
click at [1189, 362] on p "Situation: receives no WINZ benefit. Was recently employed and left role due to…" at bounding box center [1135, 354] width 345 height 48
drag, startPoint x: 1310, startPoint y: 358, endPoint x: 1298, endPoint y: 358, distance: 12.6
click at [1298, 358] on div "Warnings Add No warnings have been raised against this case Add Warning Title ●…" at bounding box center [1135, 319] width 377 height 639
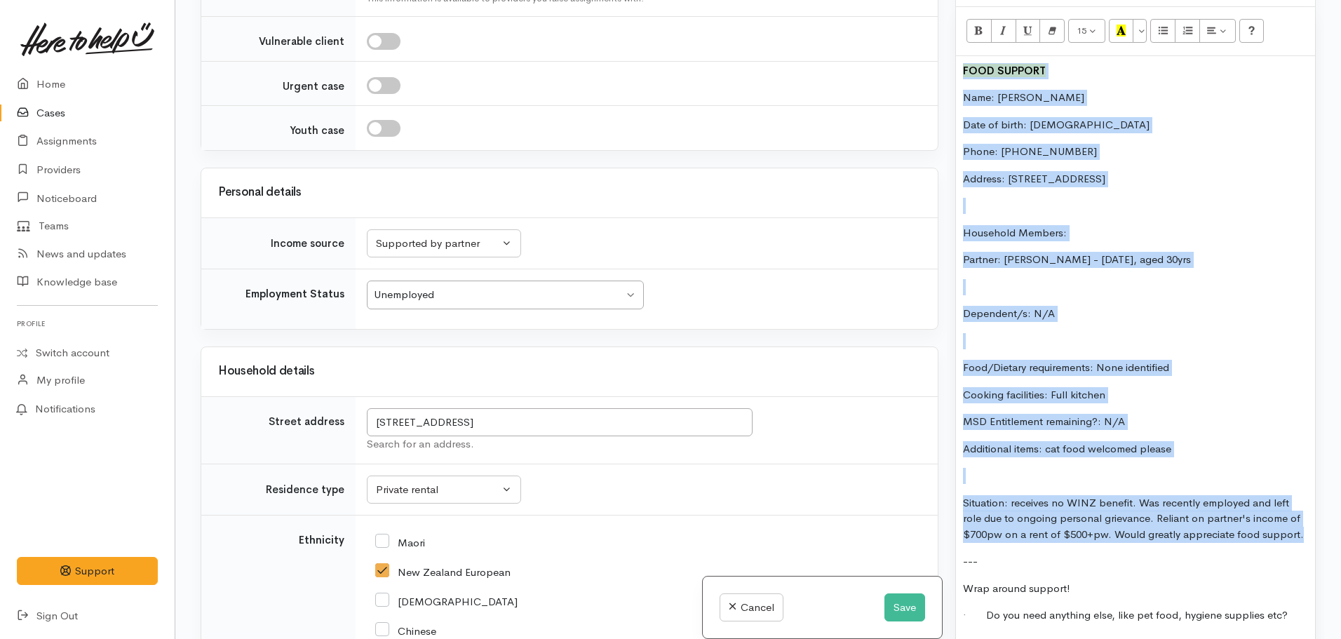
scroll to position [881, 0]
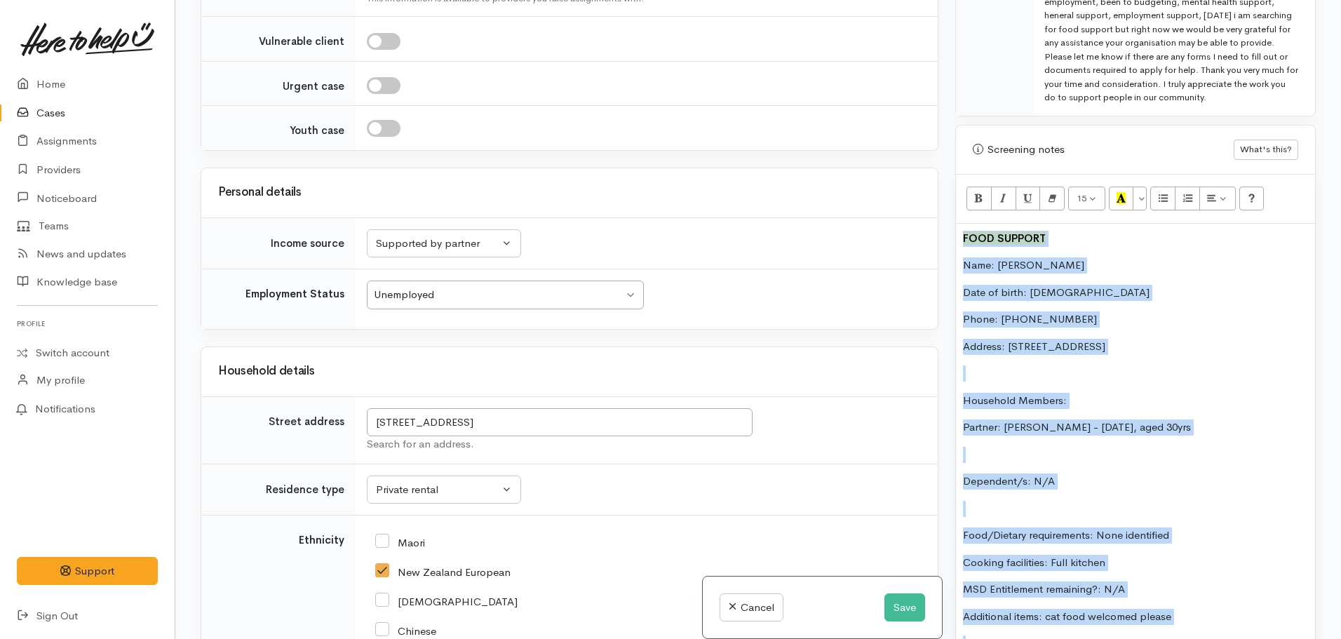
drag, startPoint x: 1298, startPoint y: 358, endPoint x: 947, endPoint y: 219, distance: 377.4
click at [947, 219] on div "Warnings Add No warnings have been raised against this case Add Warning Title ●…" at bounding box center [1135, 319] width 377 height 639
copy div "FOOD SUPPORT Name: Melesha Bullock Date of birth: 15.05.1994 Phone: 0224170462 …"
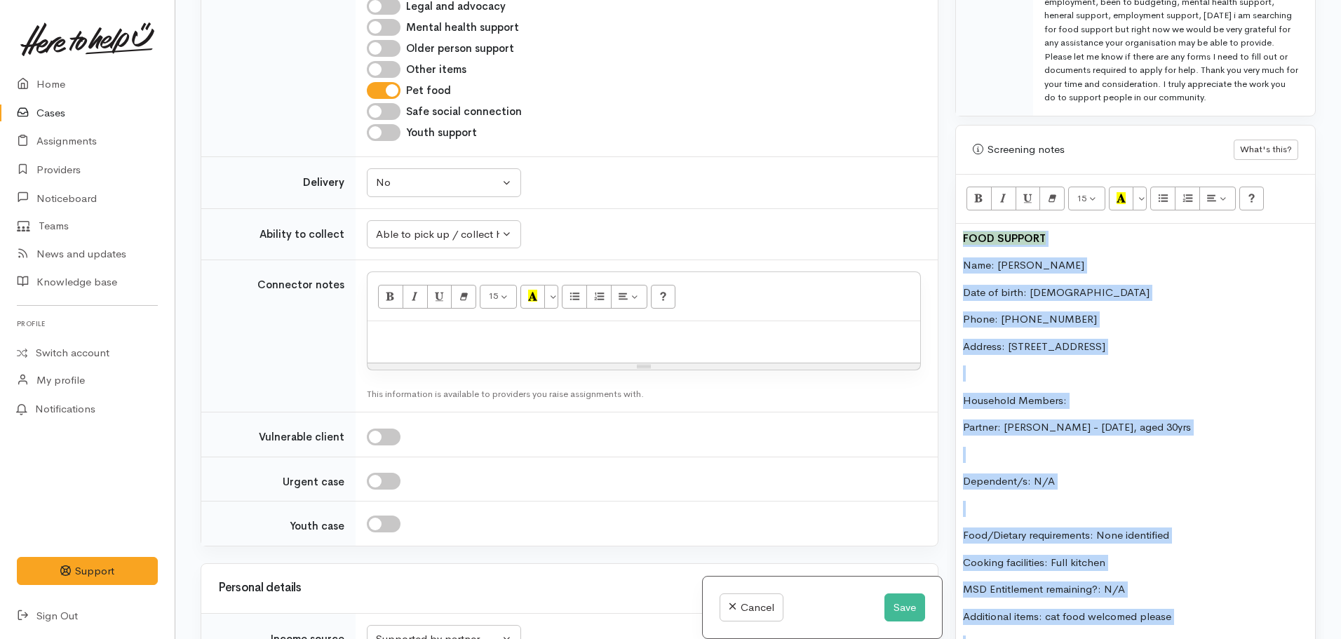
scroll to position [799, 0]
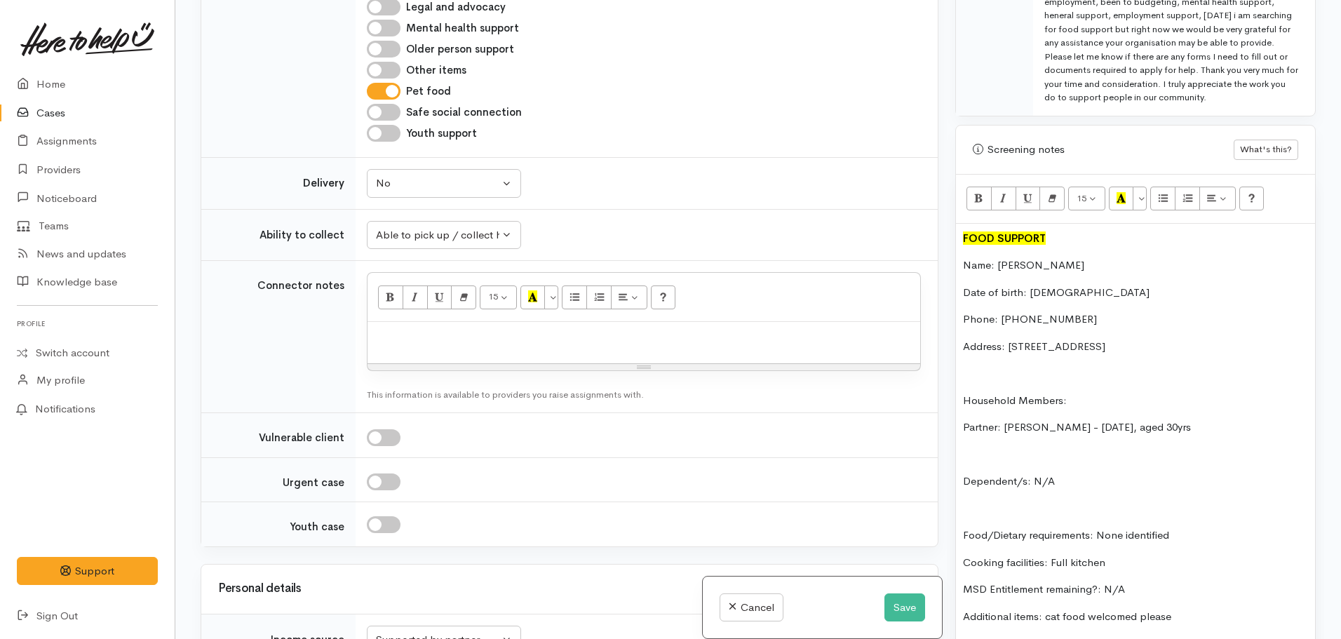
click at [454, 339] on p at bounding box center [643, 337] width 538 height 16
paste div
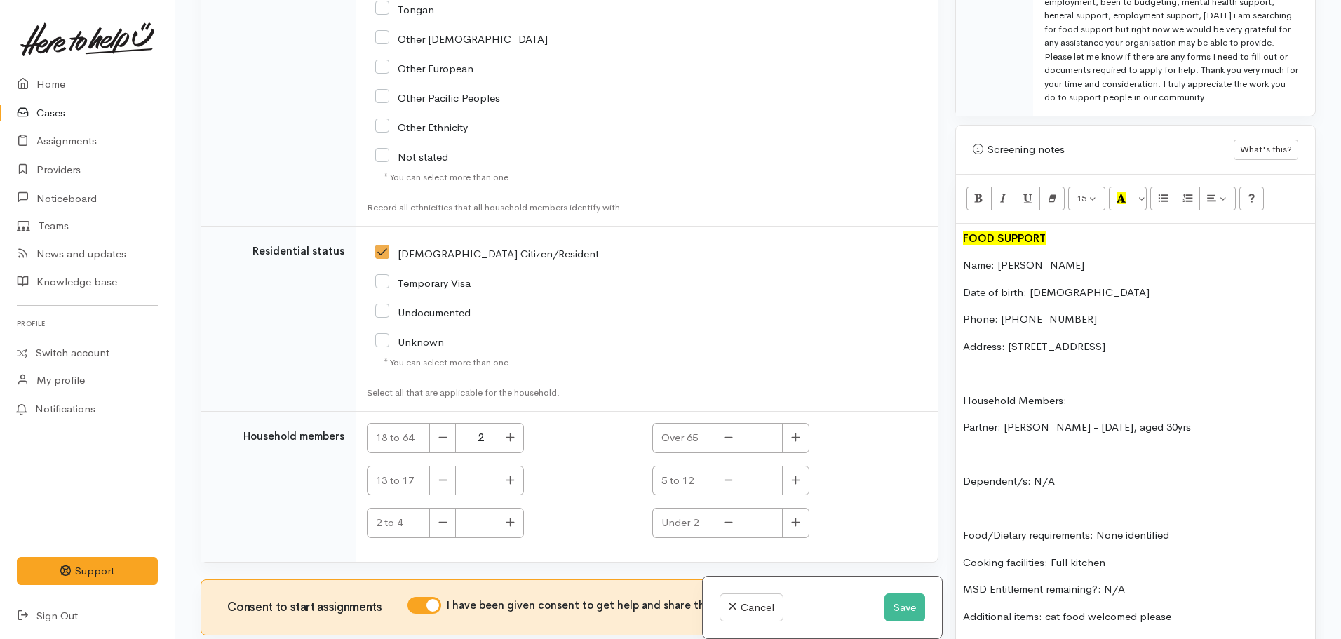
scroll to position [2642, 0]
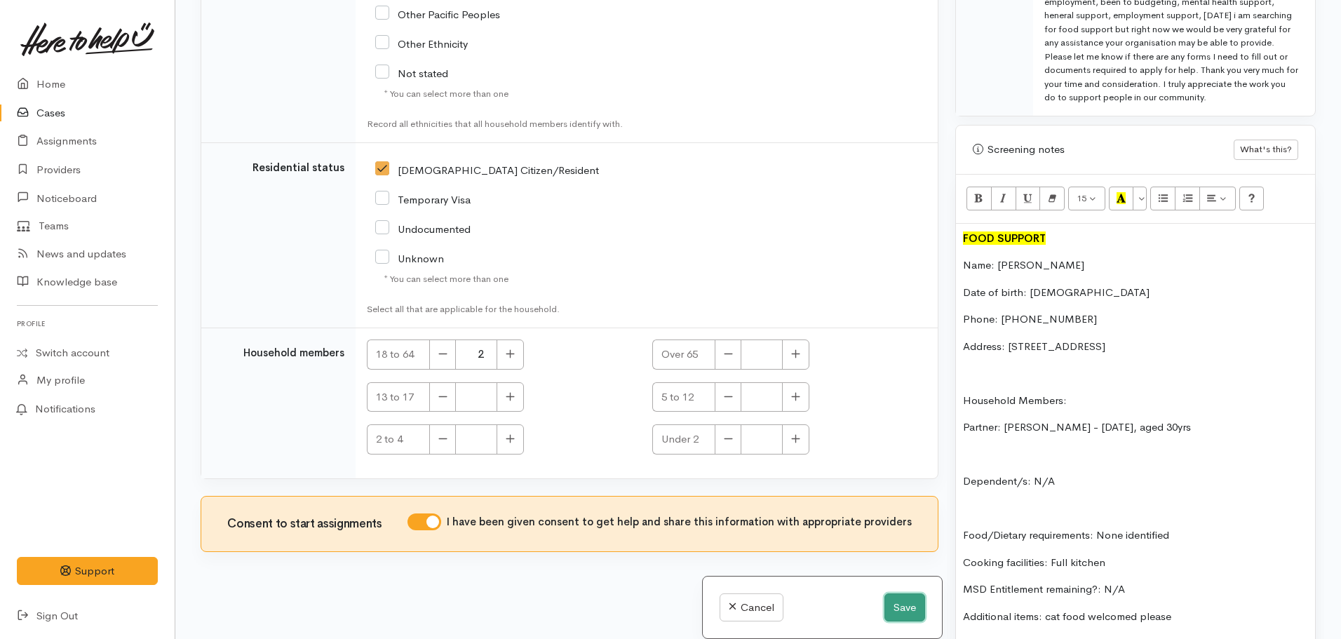
click at [904, 617] on button "Save" at bounding box center [904, 607] width 41 height 29
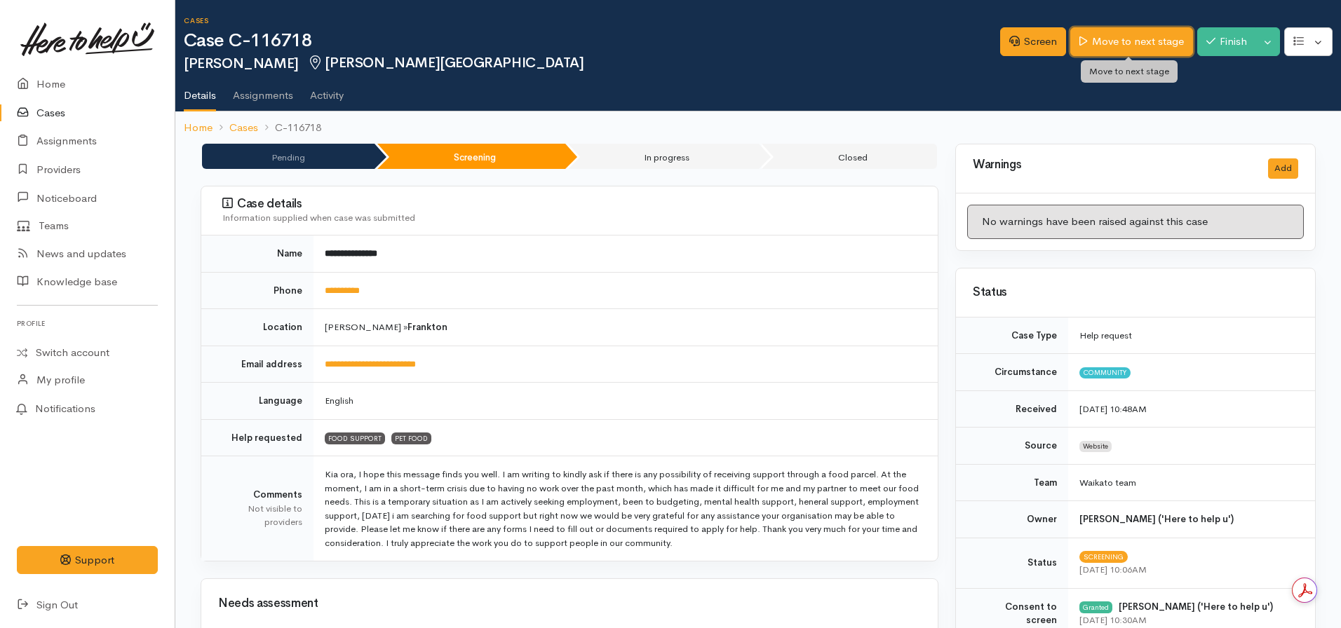
click at [1129, 39] on link "Move to next stage" at bounding box center [1131, 41] width 122 height 29
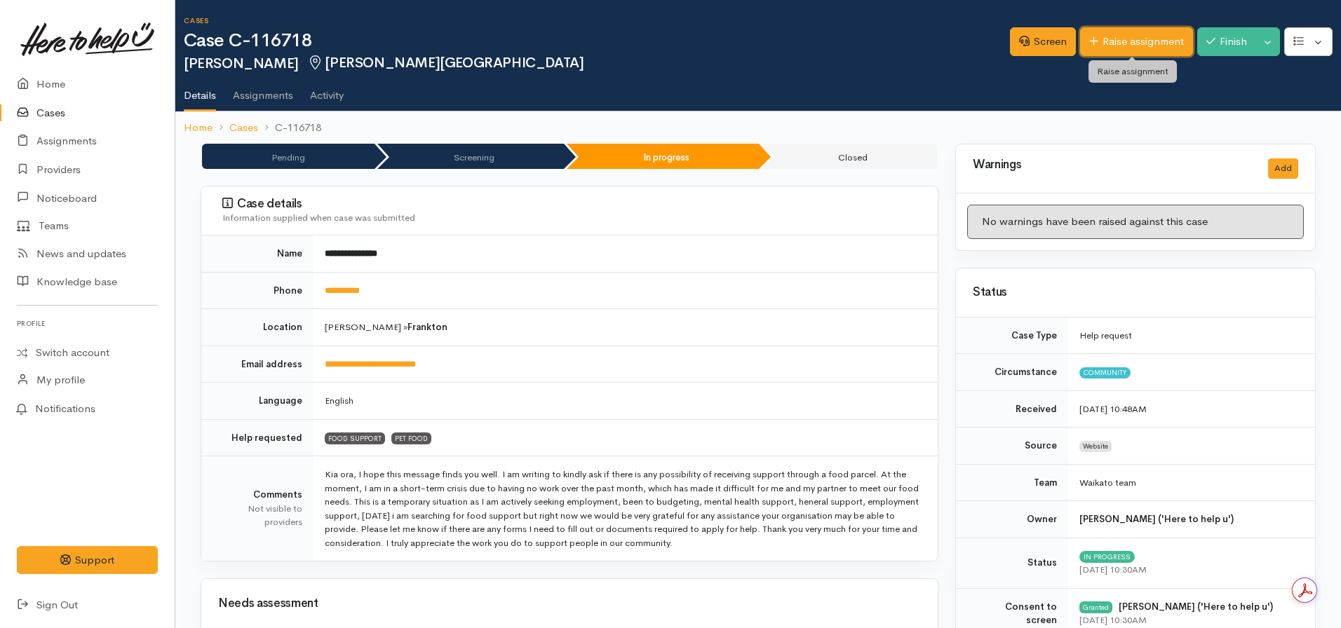
click at [1125, 39] on link "Raise assignment" at bounding box center [1136, 41] width 113 height 29
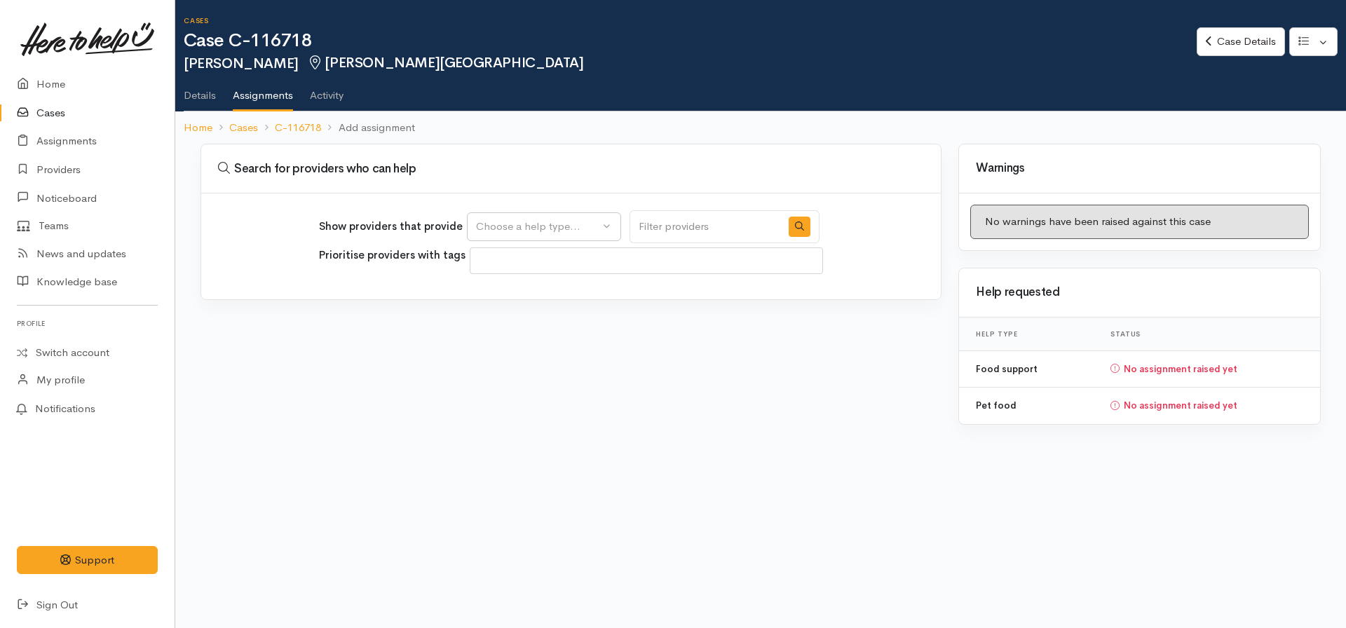
select select
click at [531, 222] on div "Choose a help type..." at bounding box center [537, 227] width 123 height 16
click at [507, 303] on link "Food support" at bounding box center [544, 294] width 153 height 22
select select "3"
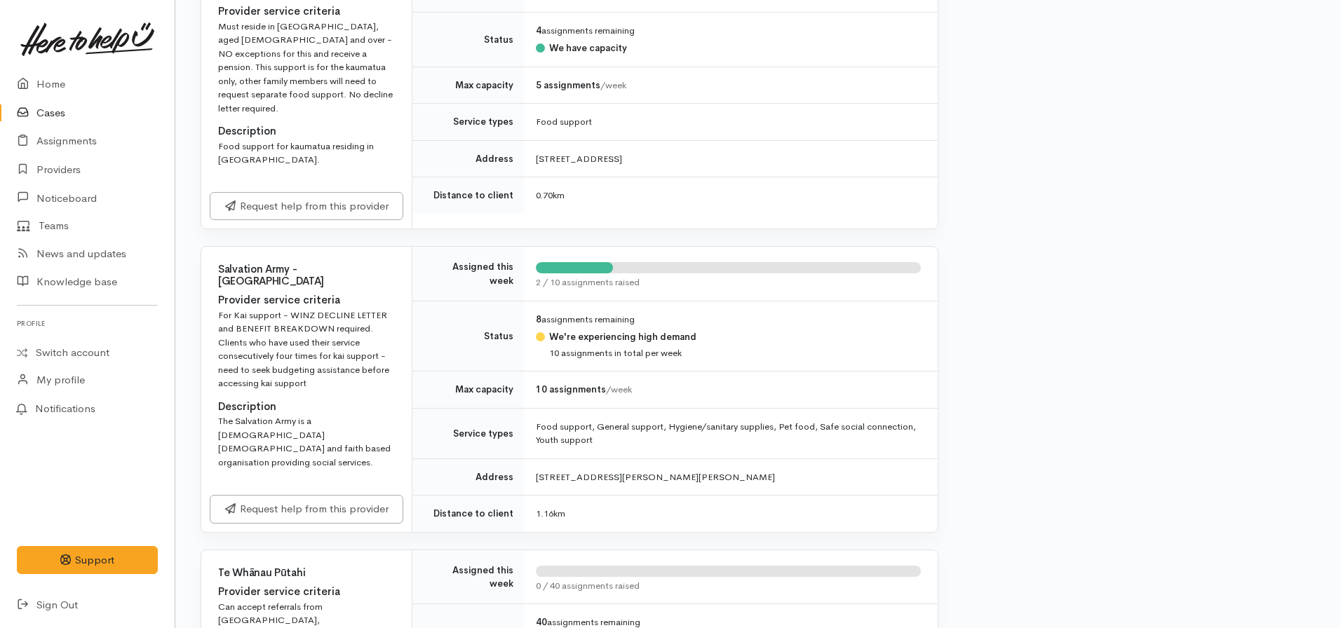
scroll to position [634, 0]
click at [318, 501] on link "Request help from this provider" at bounding box center [307, 506] width 194 height 29
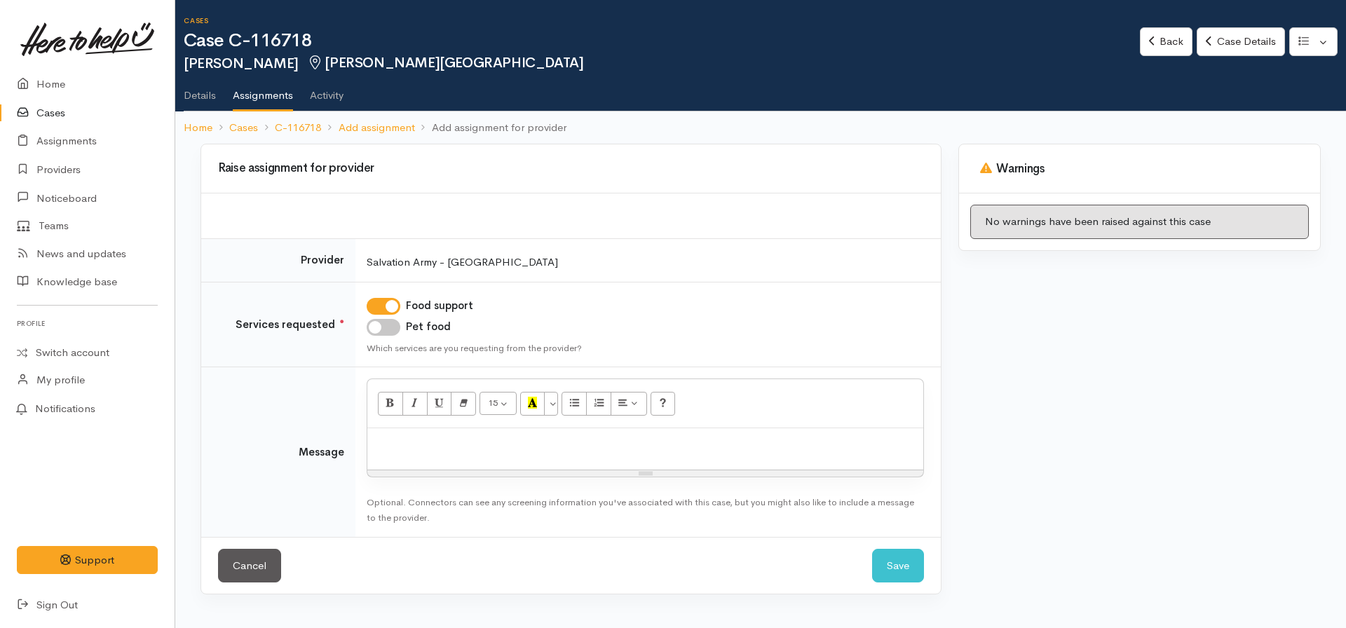
click at [391, 338] on td "Food support Pet food Which services are you requesting from the provider?" at bounding box center [647, 325] width 585 height 86
click at [386, 330] on input "Pet food" at bounding box center [384, 327] width 34 height 17
checkbox input "true"
click at [407, 441] on p at bounding box center [645, 443] width 542 height 16
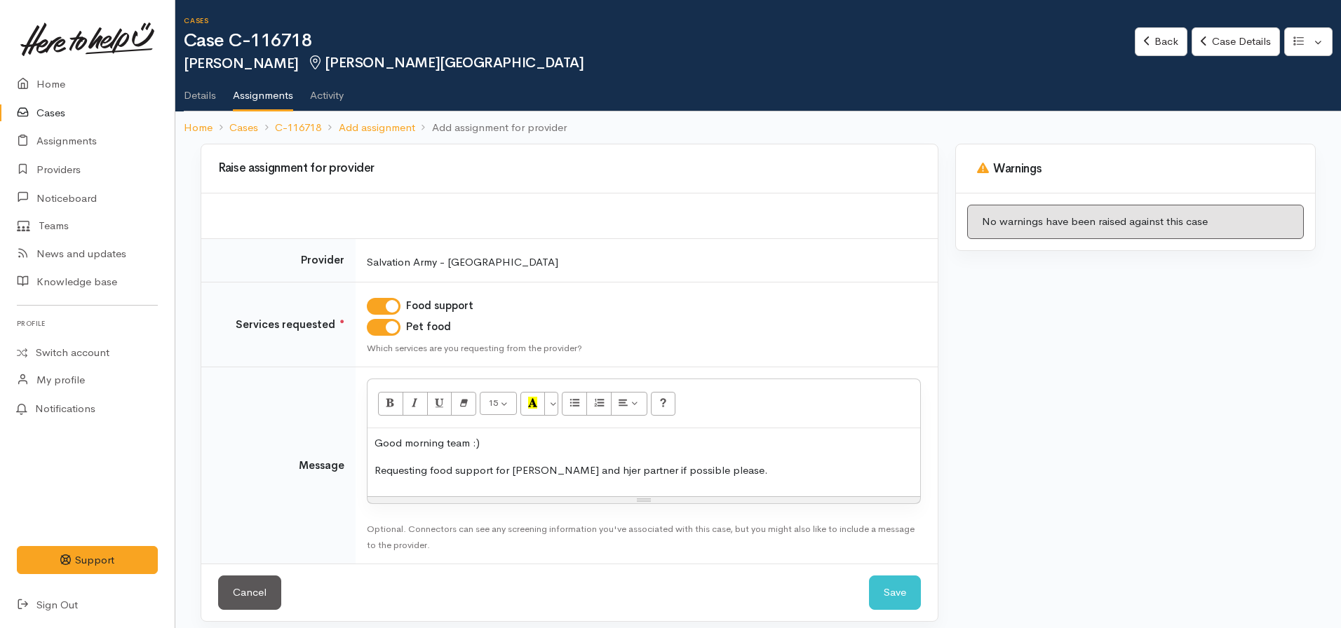
click at [582, 470] on p "Requesting food support for [PERSON_NAME] and hjer partner if possible please." at bounding box center [643, 471] width 538 height 16
click at [746, 463] on p "Requesting food support for [PERSON_NAME] and her partner if possible please." at bounding box center [643, 471] width 538 height 16
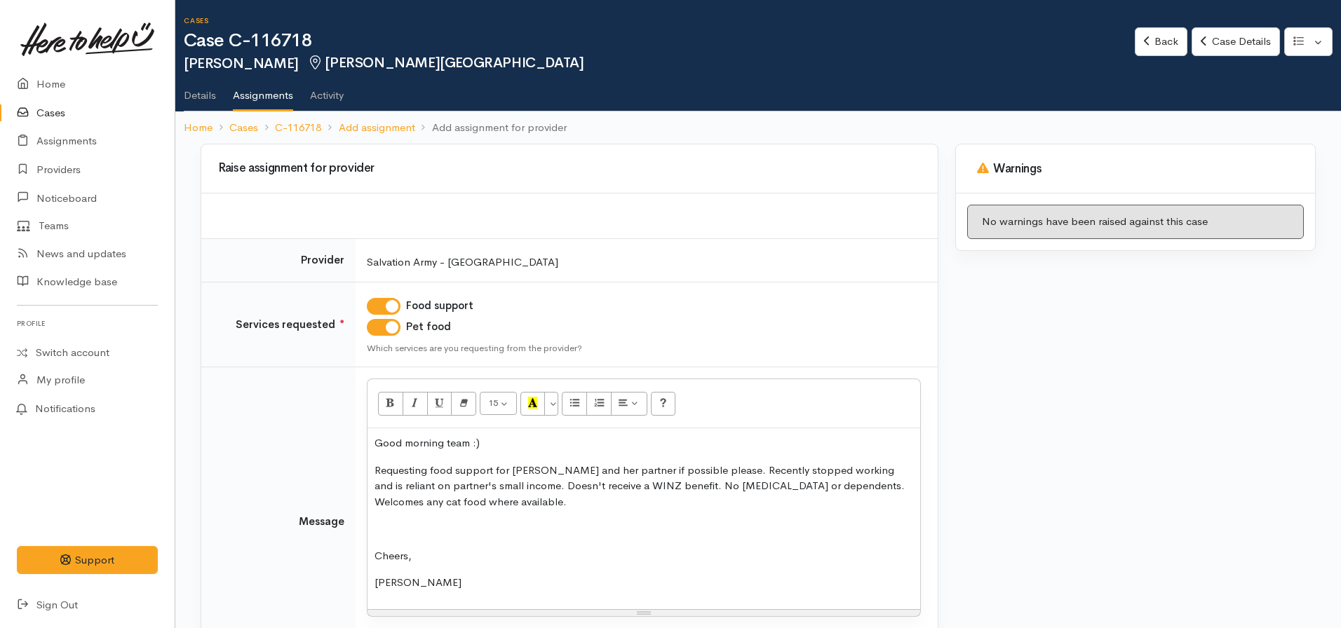
click at [372, 529] on div "Good morning team :) Requesting food support for [PERSON_NAME] and her partner …" at bounding box center [643, 518] width 552 height 181
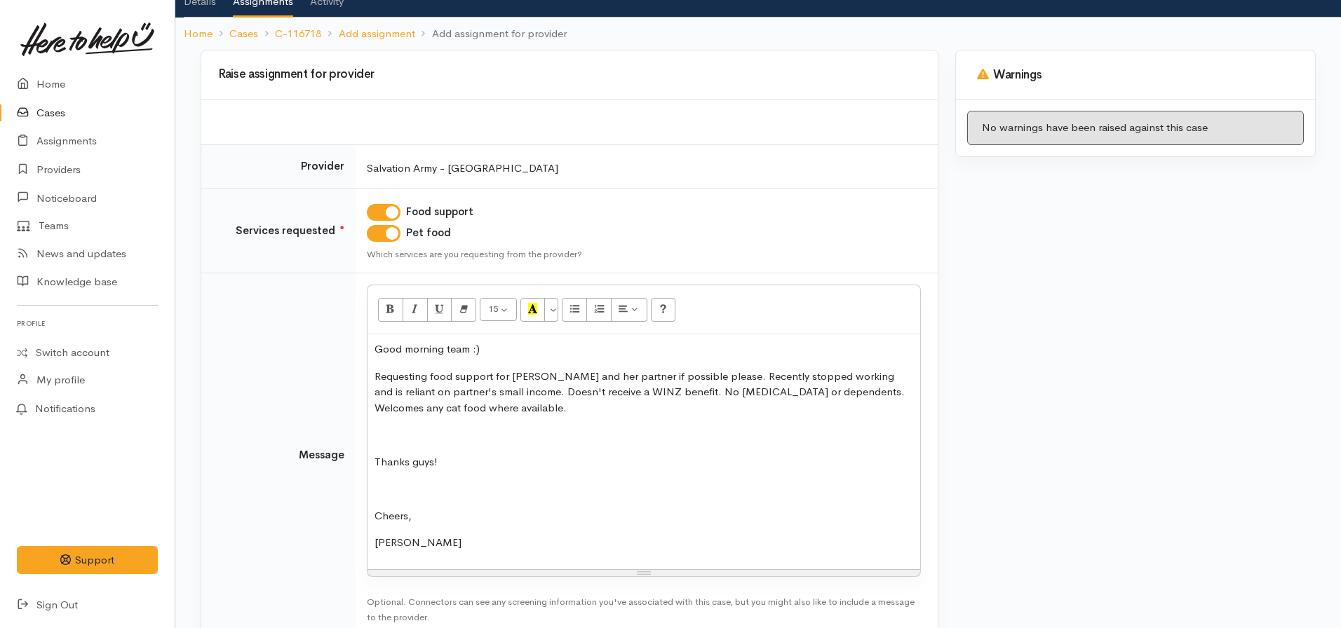
scroll to position [177, 0]
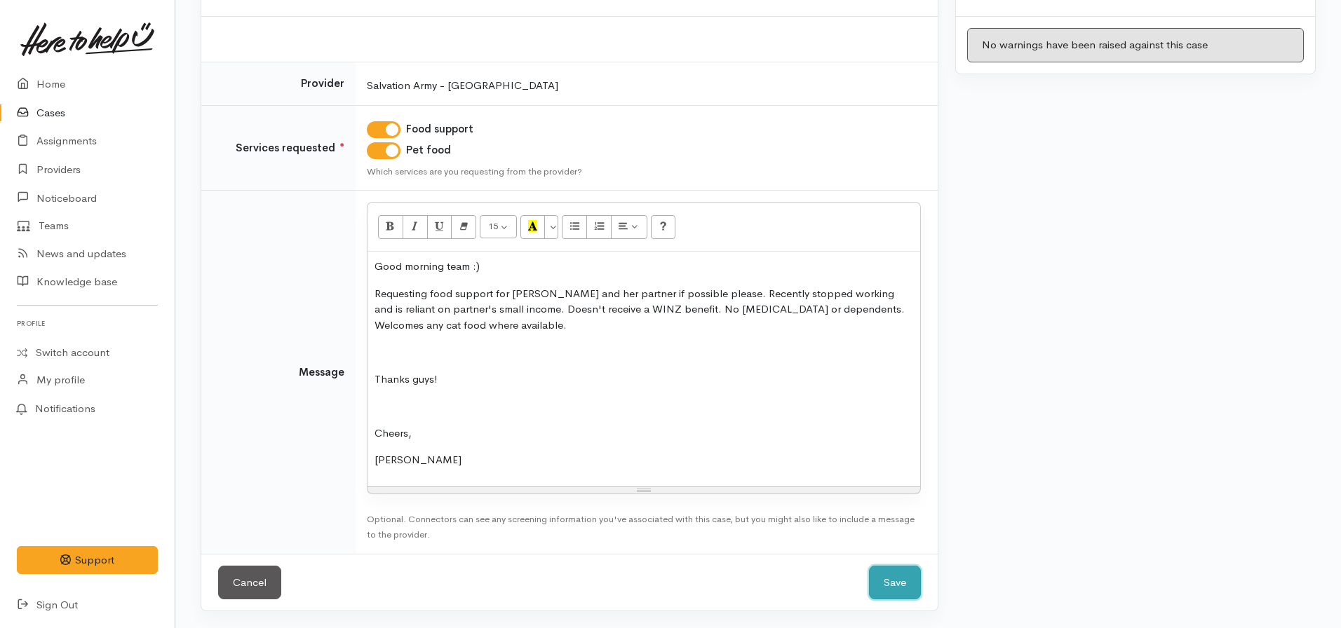
click at [897, 583] on button "Save" at bounding box center [895, 583] width 52 height 34
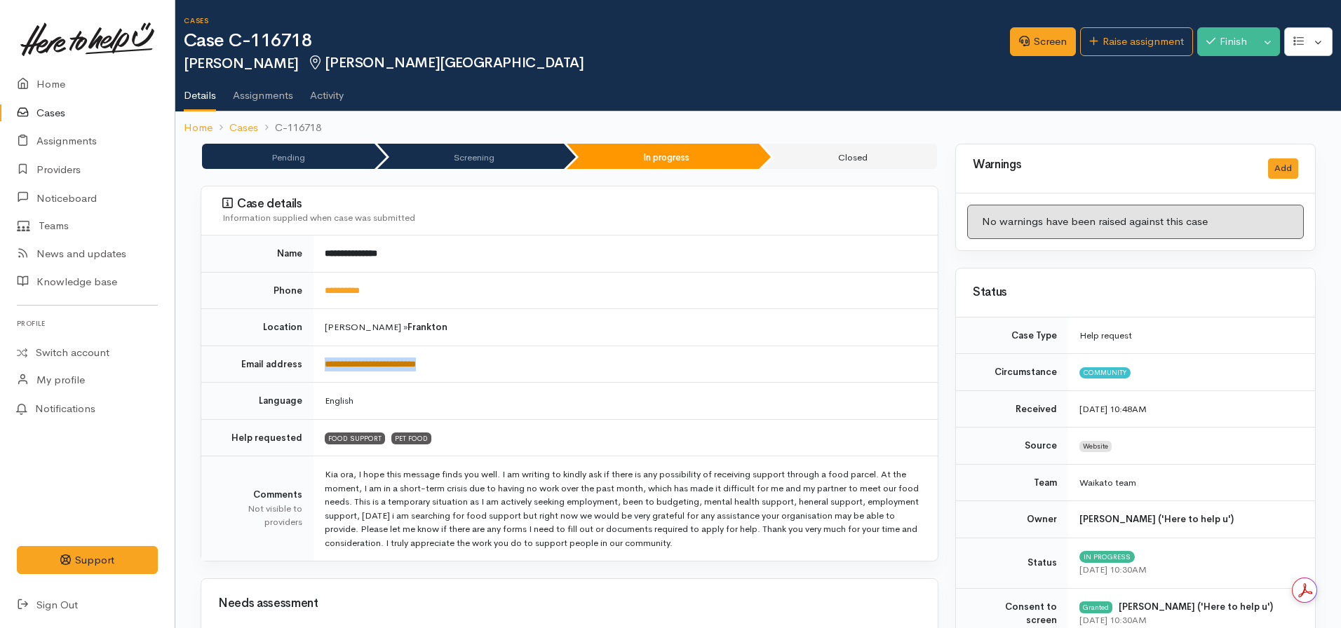
drag, startPoint x: 458, startPoint y: 360, endPoint x: 325, endPoint y: 358, distance: 133.2
click at [325, 358] on td "**********" at bounding box center [625, 364] width 624 height 37
copy link "**********"
click at [806, 344] on td "[PERSON_NAME] » [PERSON_NAME]" at bounding box center [625, 327] width 624 height 37
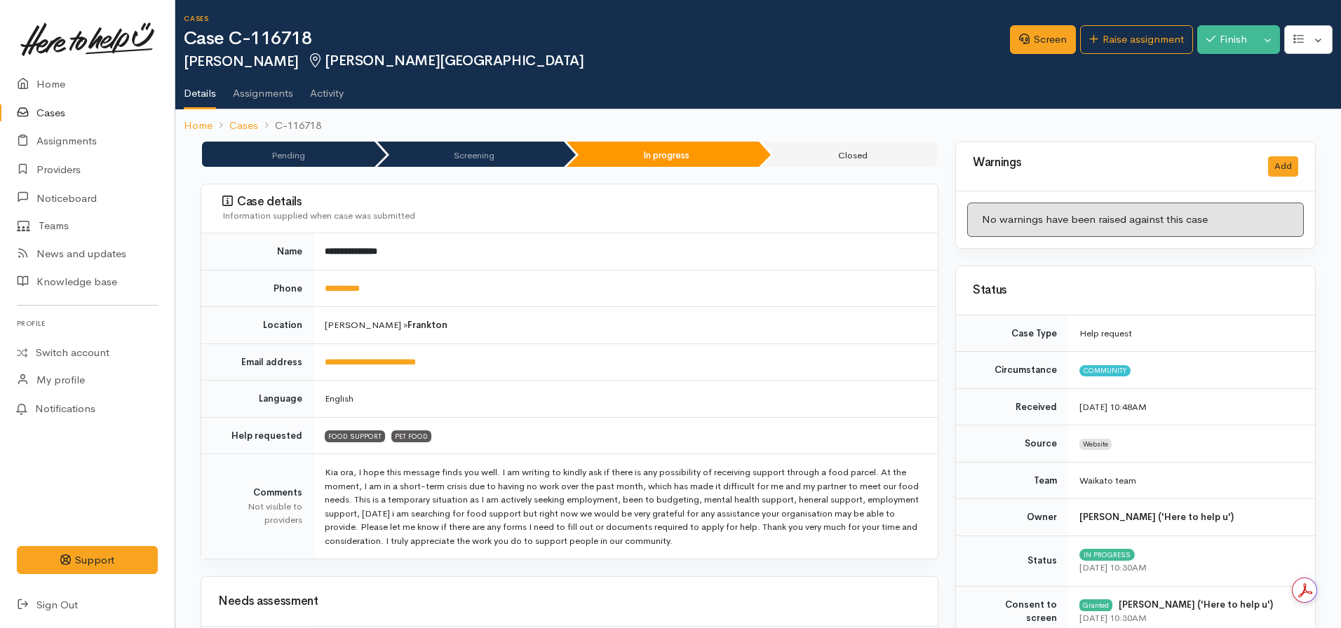
scroll to position [1, 0]
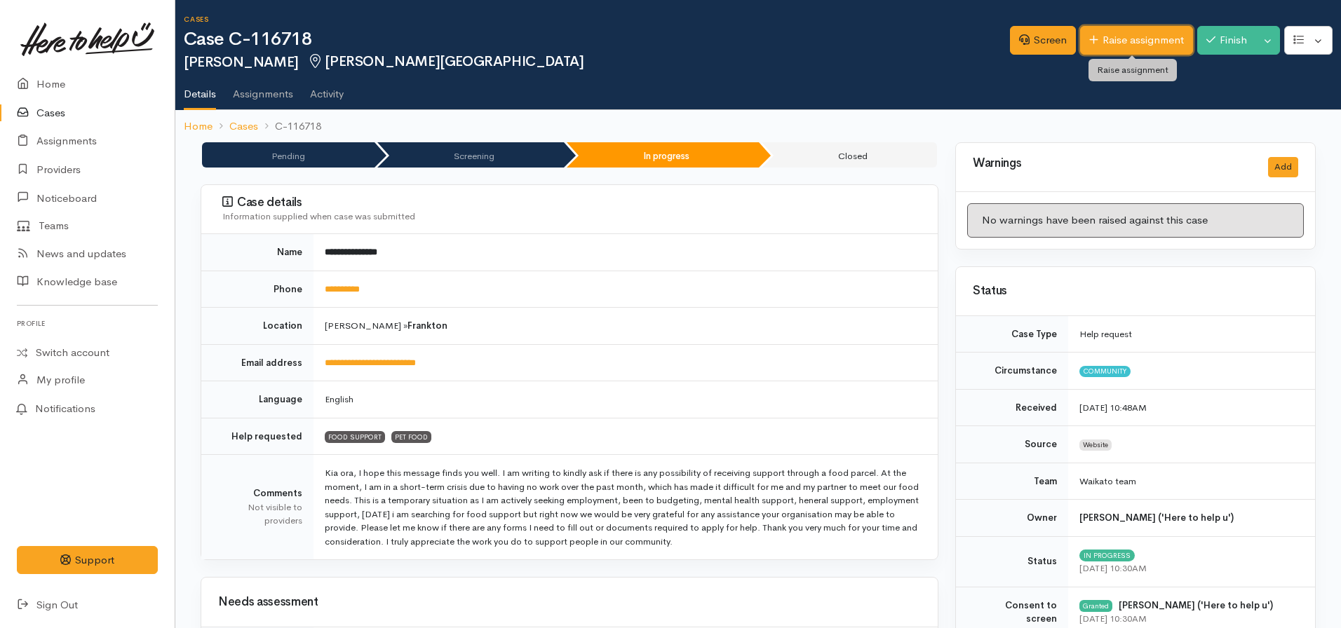
click at [1125, 34] on link "Raise assignment" at bounding box center [1136, 40] width 113 height 29
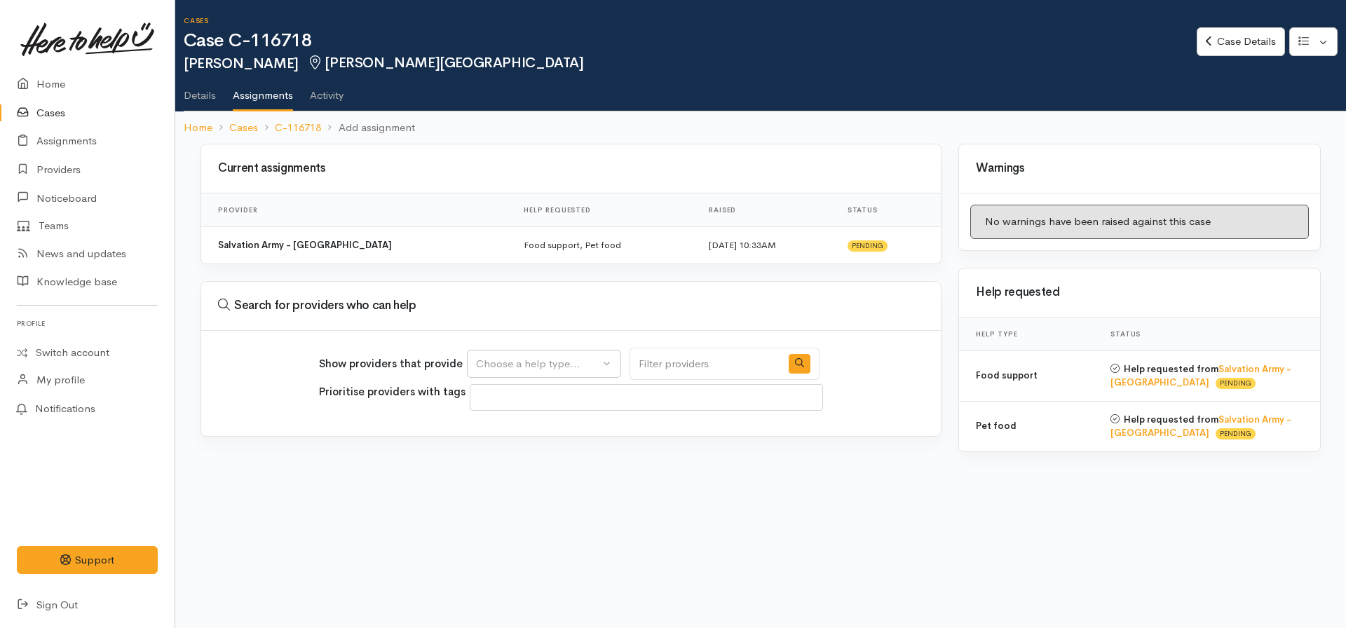
select select
click at [571, 365] on div "Choose a help type..." at bounding box center [537, 364] width 123 height 16
click at [1235, 40] on link "Case Details" at bounding box center [1241, 41] width 88 height 29
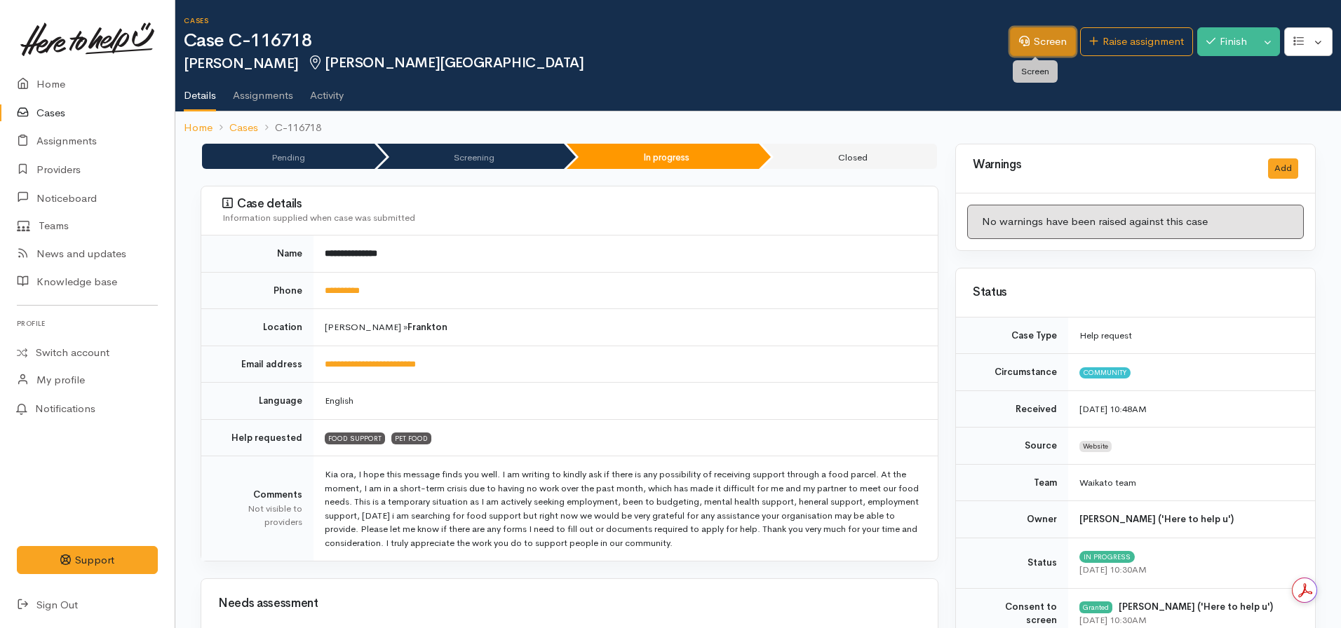
click at [1026, 52] on link "Screen" at bounding box center [1043, 41] width 66 height 29
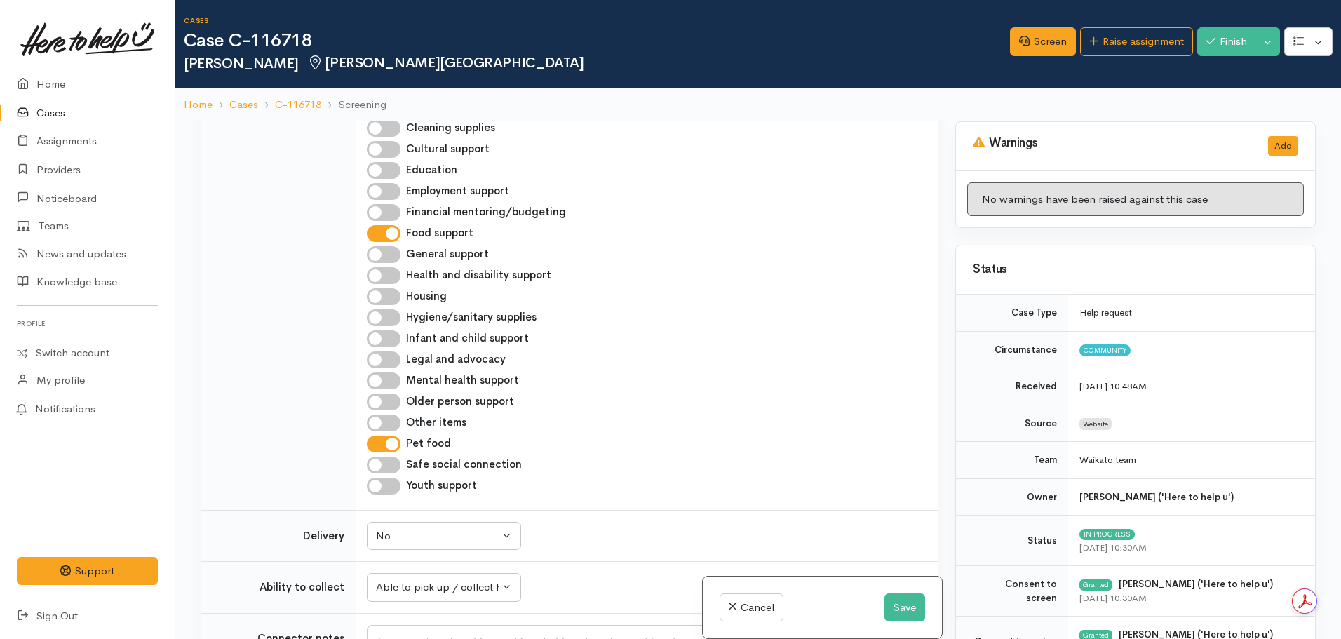
scroll to position [559, 0]
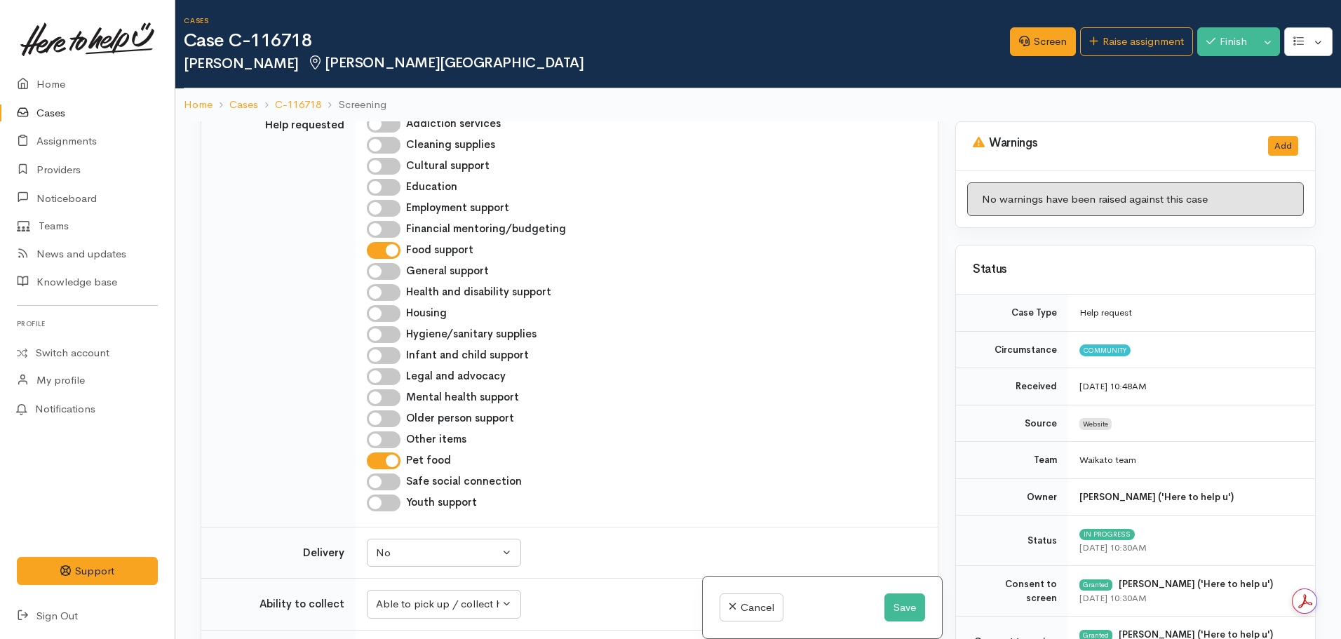
click at [378, 226] on input "Financial mentoring/budgeting" at bounding box center [384, 229] width 34 height 17
checkbox input "true"
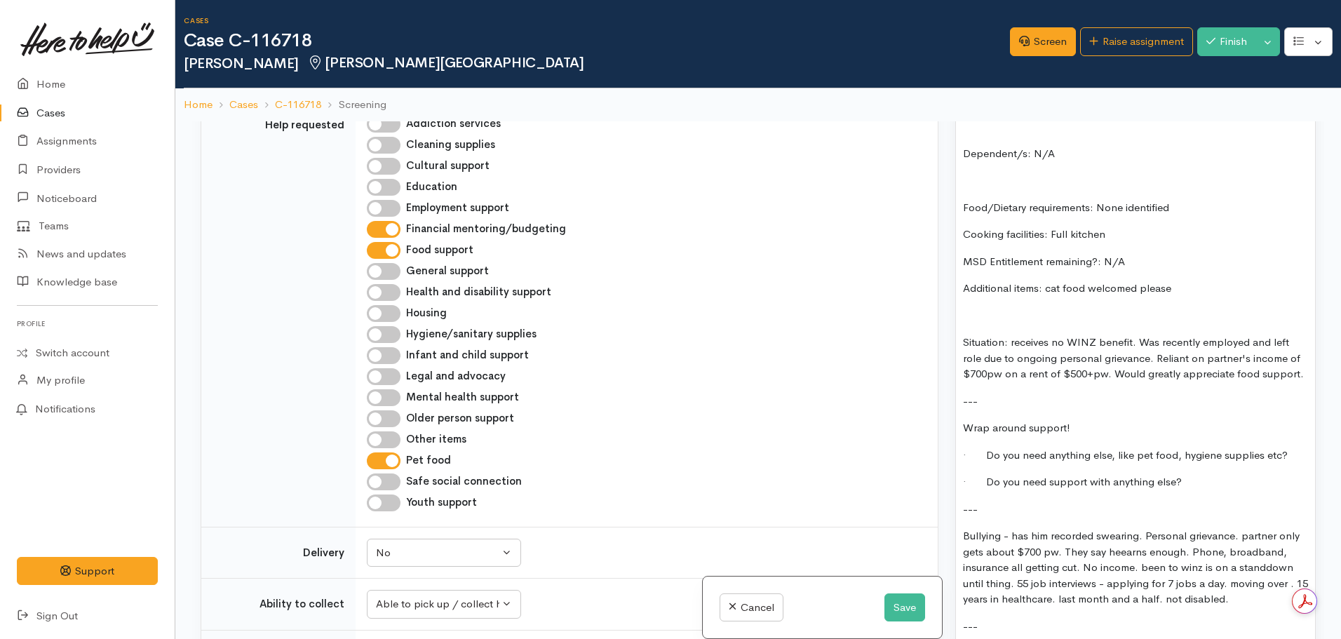
scroll to position [1358, 0]
click at [1201, 477] on p "· Do you need support with anything else?" at bounding box center [1135, 481] width 345 height 16
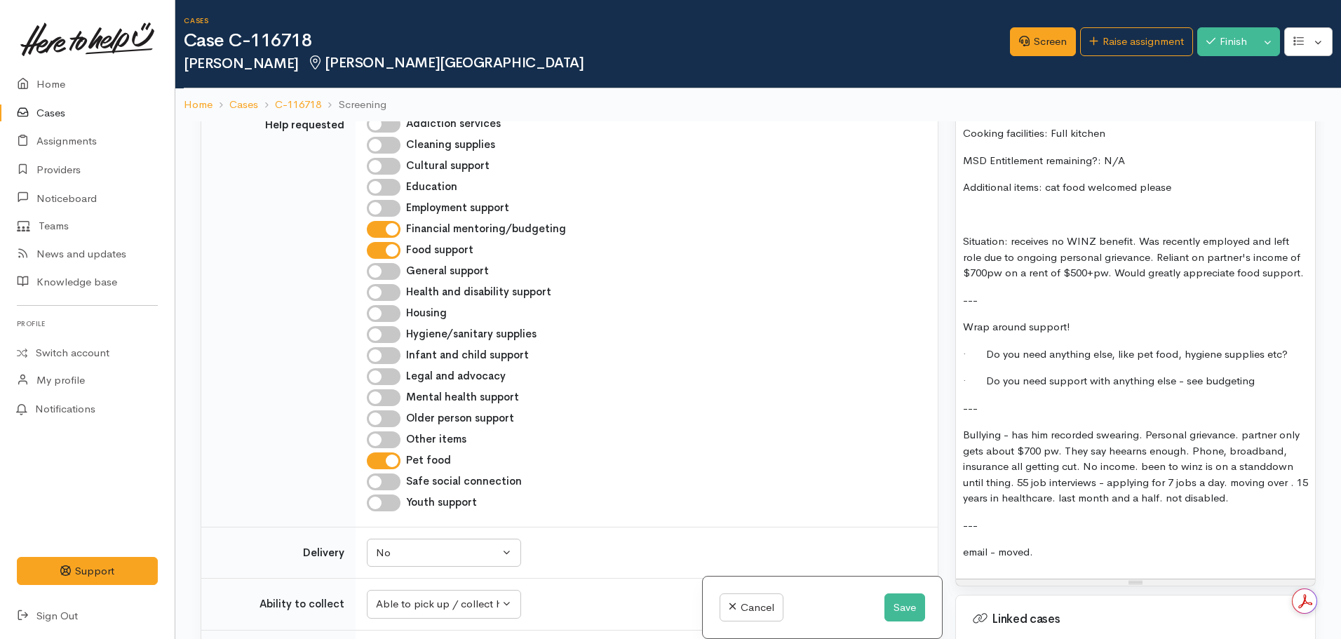
scroll to position [1460, 0]
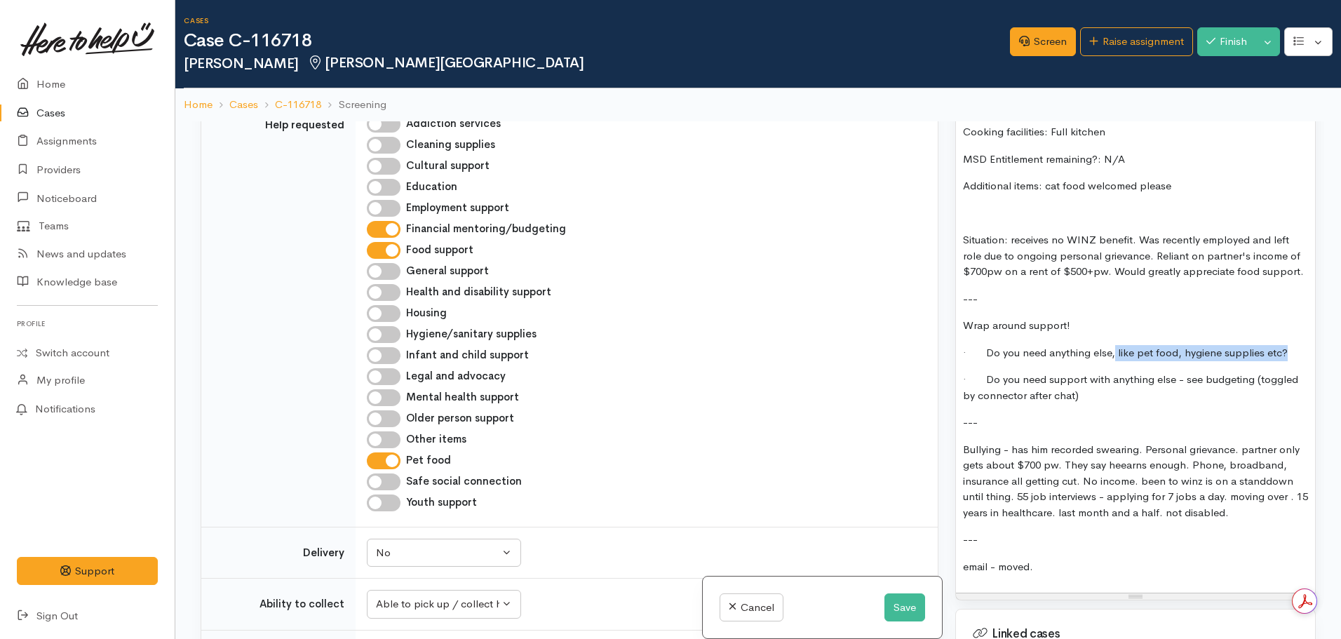
drag, startPoint x: 1288, startPoint y: 352, endPoint x: 1113, endPoint y: 359, distance: 175.4
click at [1113, 359] on p "· Do you need anything else, like pet food, hygiene supplies etc?" at bounding box center [1135, 353] width 345 height 16
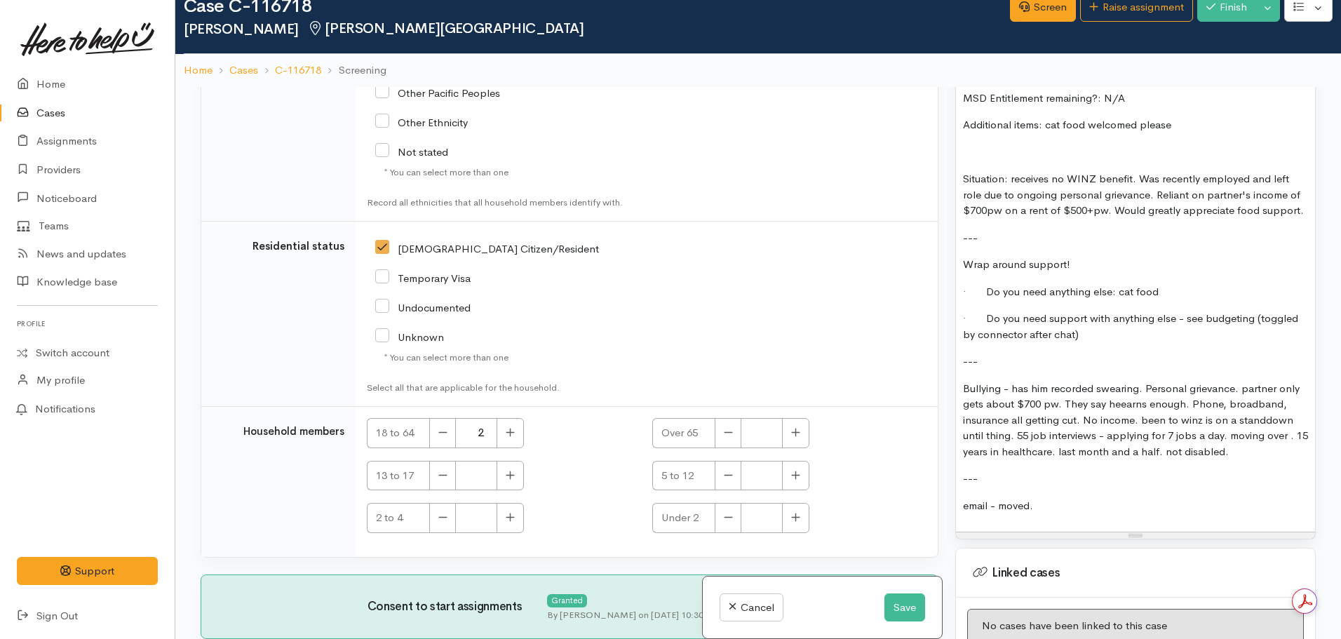
scroll to position [1486, 0]
click at [964, 388] on p "Bullying - has him recorded swearing. Personal grievance. partner only gets abo…" at bounding box center [1135, 420] width 345 height 79
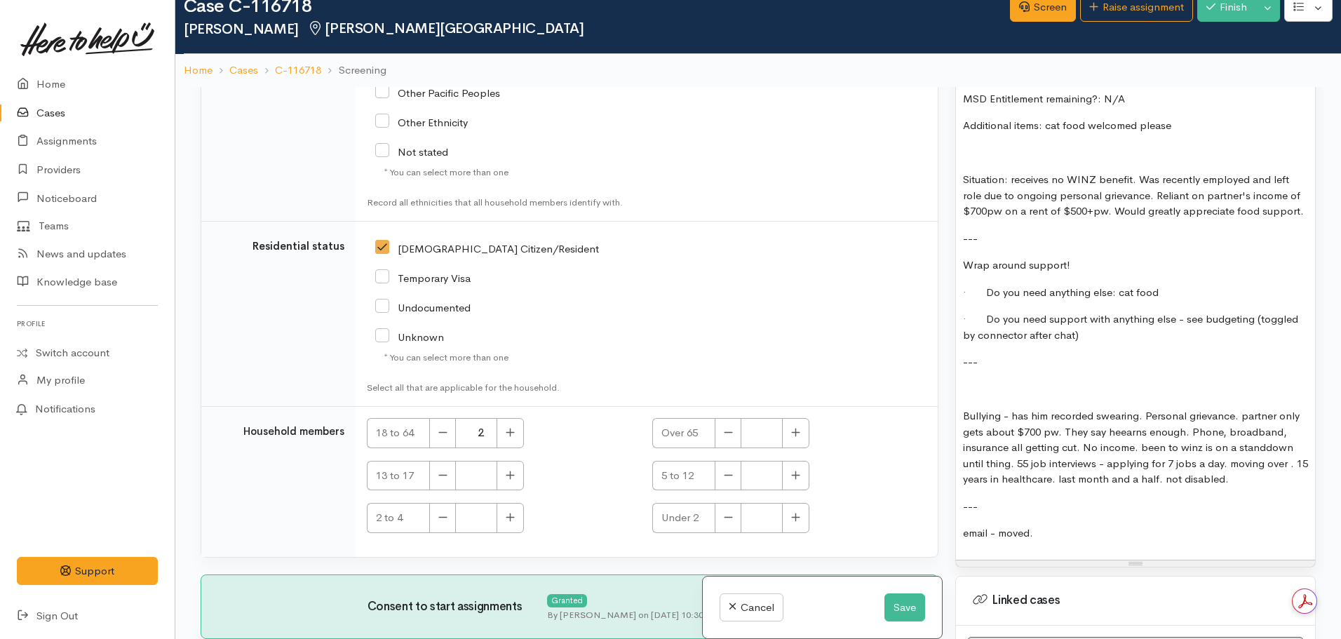
click at [982, 384] on p at bounding box center [1135, 389] width 345 height 16
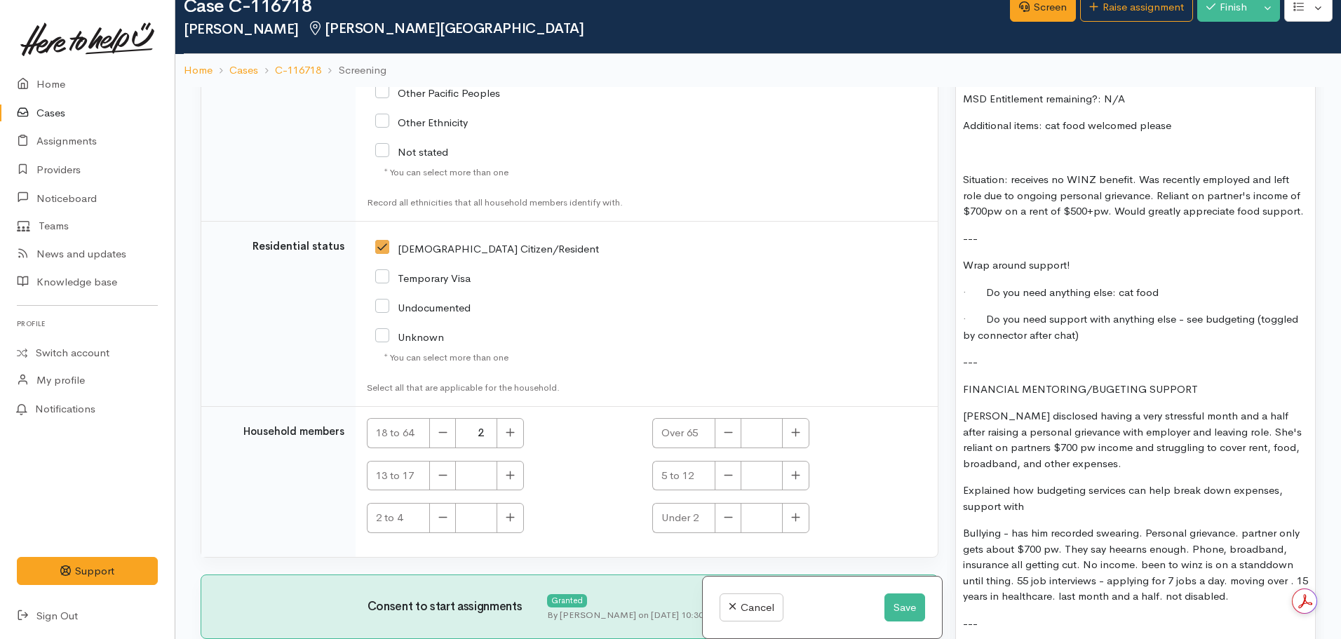
click at [1207, 381] on p "FINANCIAL MENTORING/BUGETING SUPPORT" at bounding box center [1135, 389] width 345 height 16
drag, startPoint x: 1207, startPoint y: 383, endPoint x: 955, endPoint y: 386, distance: 252.4
click at [955, 386] on div "Screening notes What's this? 15 8 9 10 11 12 14 18 24 36 Background Color Trans…" at bounding box center [1135, 159] width 360 height 1050
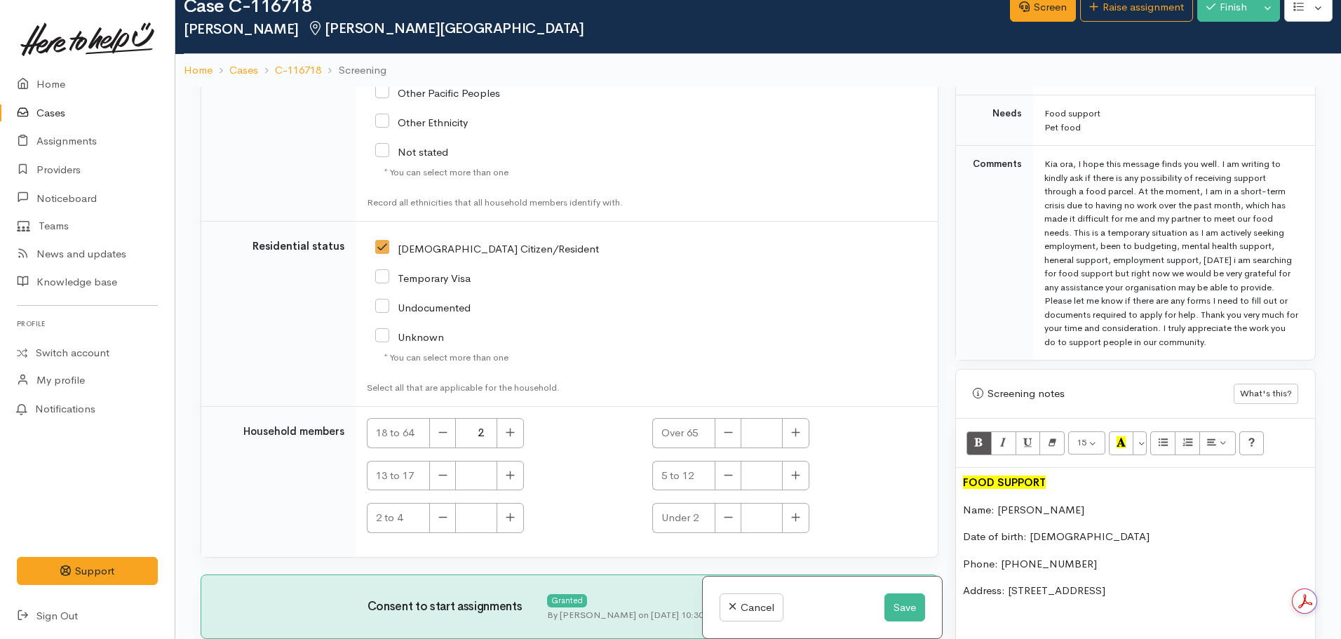
scroll to position [750, 0]
click at [1119, 442] on icon "Recent Color" at bounding box center [1120, 443] width 9 height 12
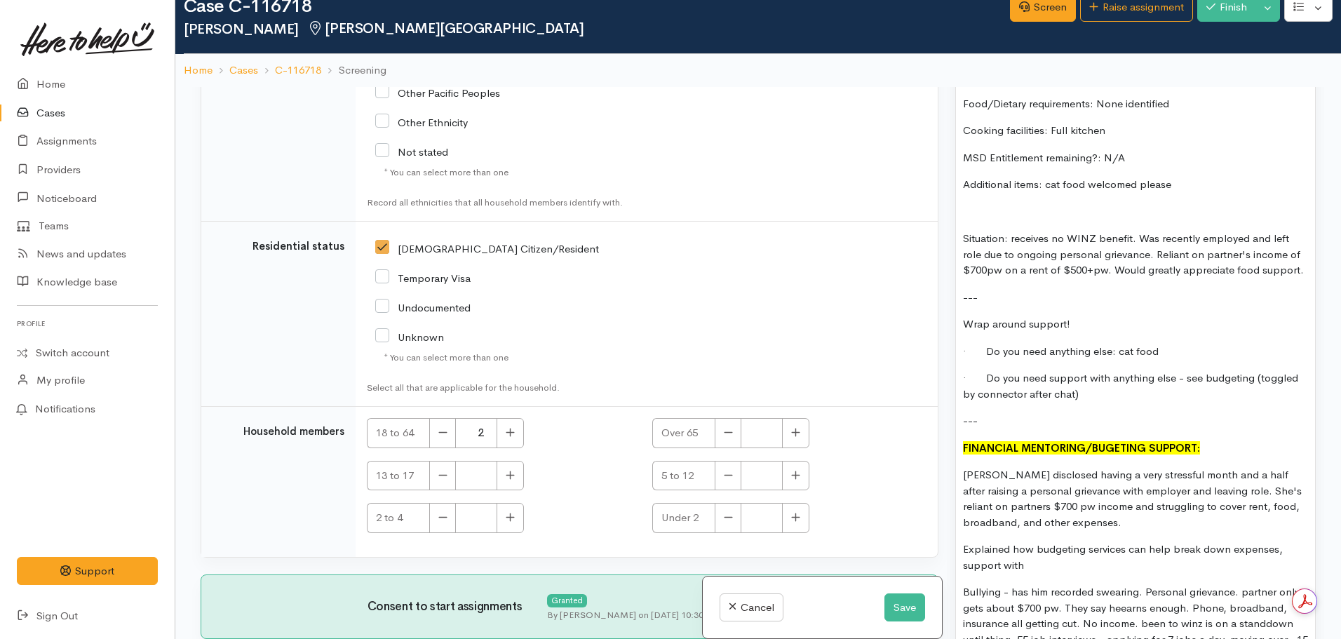
scroll to position [1428, 0]
click at [1146, 471] on p "Melesha disclosed having a very stressful month and a half after raising a pers…" at bounding box center [1135, 497] width 345 height 63
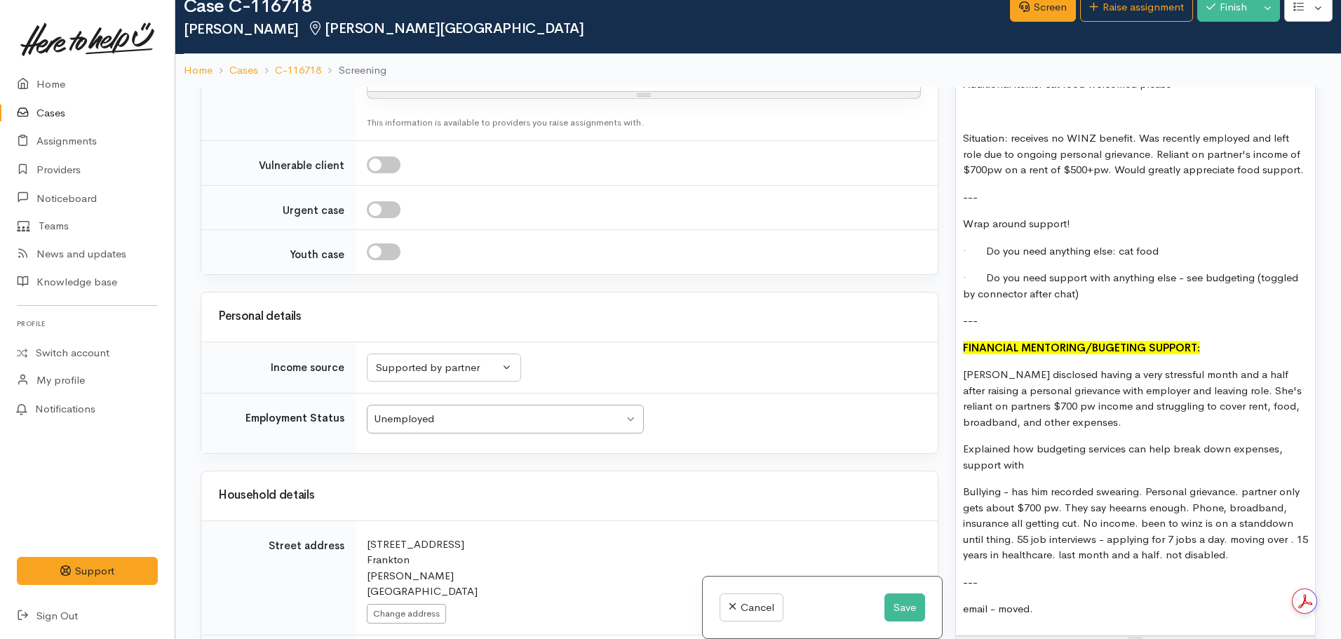
scroll to position [1528, 0]
drag, startPoint x: 1247, startPoint y: 558, endPoint x: 951, endPoint y: 487, distance: 304.9
click at [951, 487] on div "Warnings Add No warnings have been raised against this case Add Warning Title ●…" at bounding box center [1135, 406] width 377 height 639
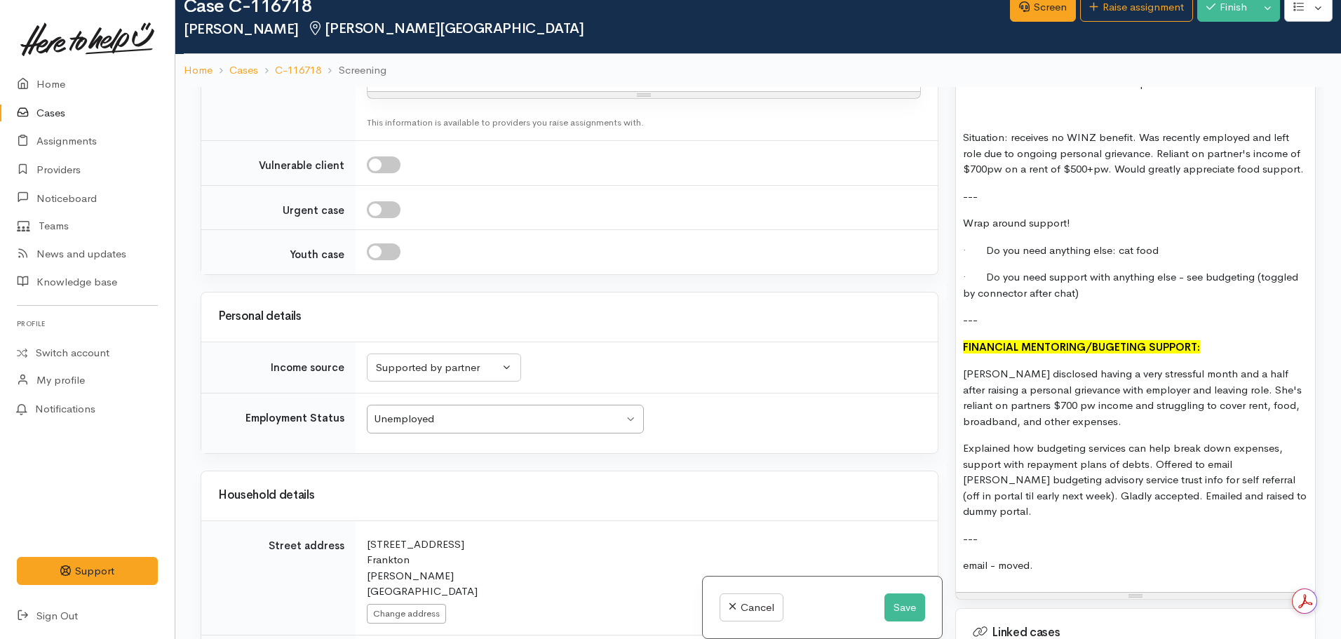
drag, startPoint x: 1046, startPoint y: 569, endPoint x: 942, endPoint y: 527, distance: 112.9
click at [942, 527] on div "Related cases There are no other cases from the same person found. Manually lin…" at bounding box center [758, 406] width 1132 height 639
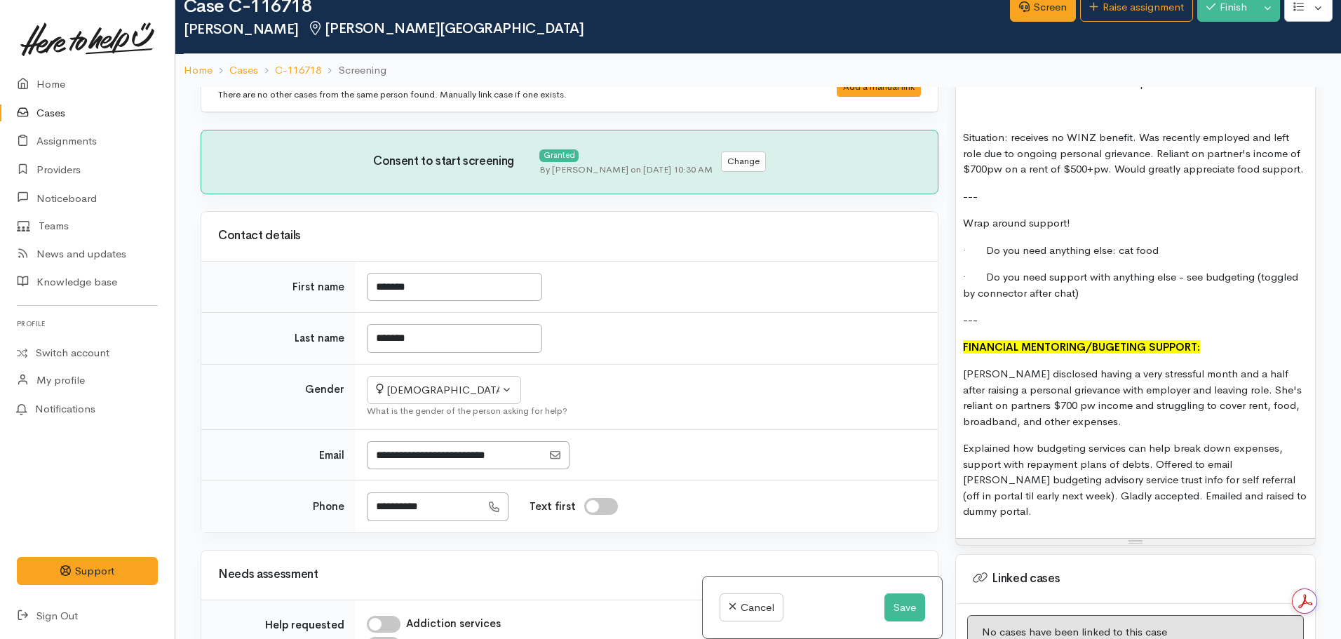
scroll to position [0, 0]
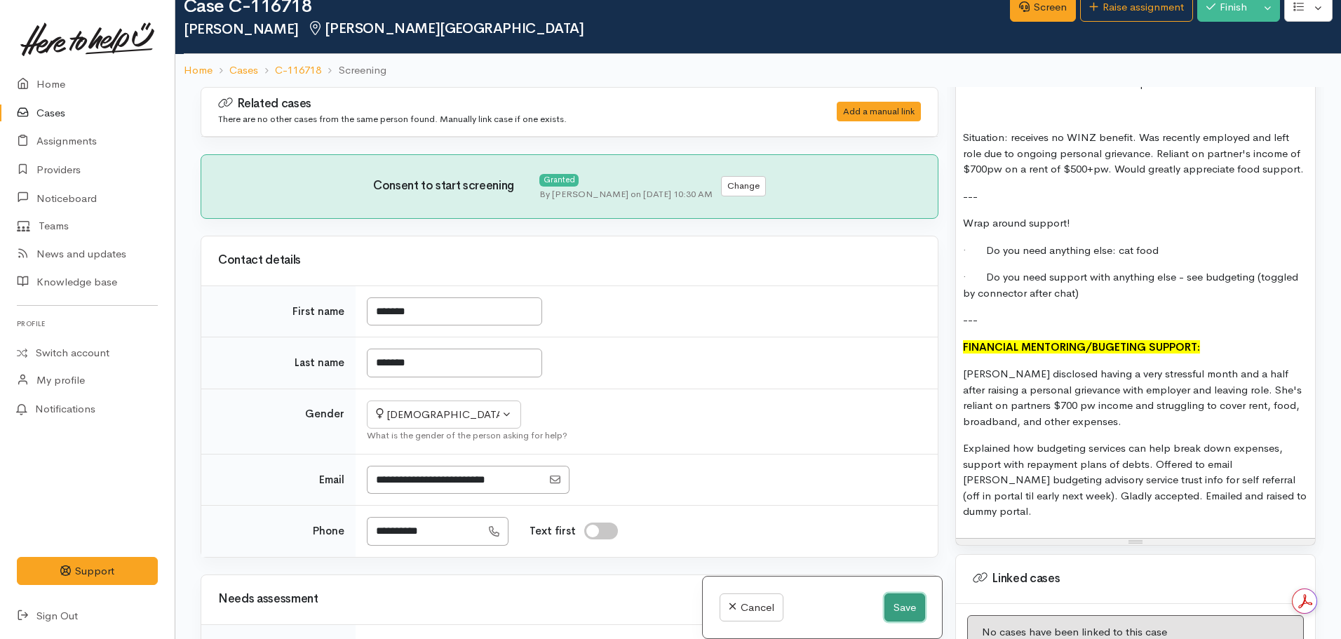
click at [897, 596] on button "Save" at bounding box center [904, 607] width 41 height 29
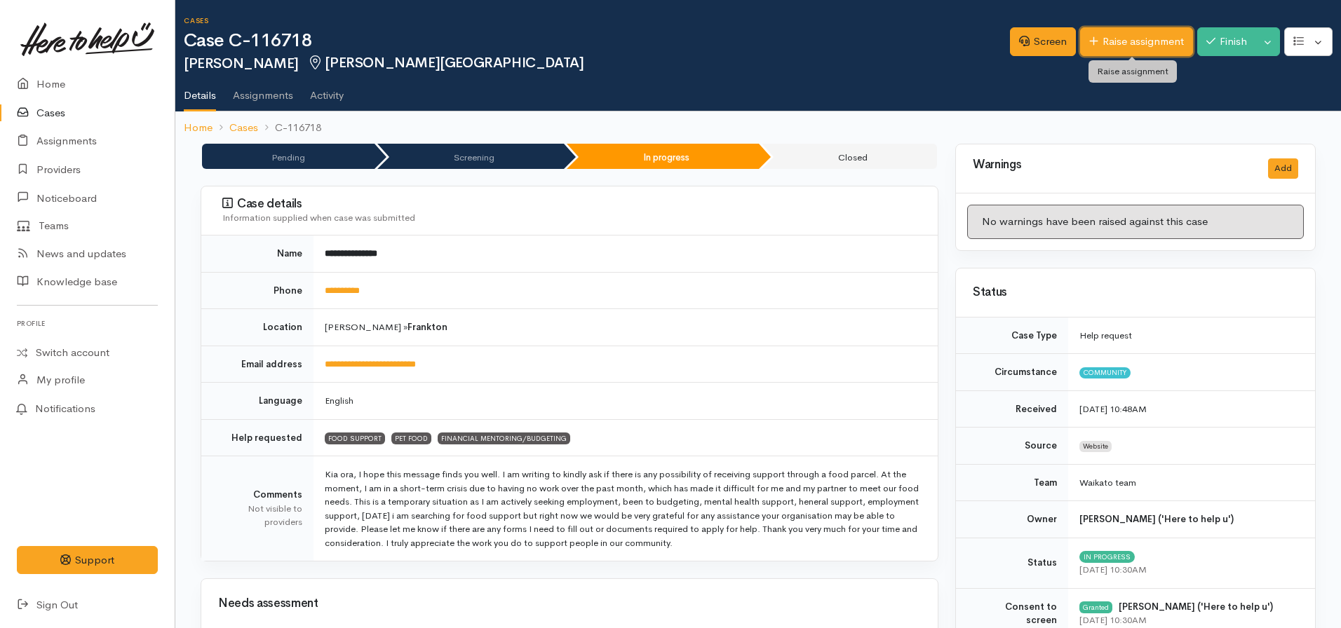
click at [1104, 37] on link "Raise assignment" at bounding box center [1136, 41] width 113 height 29
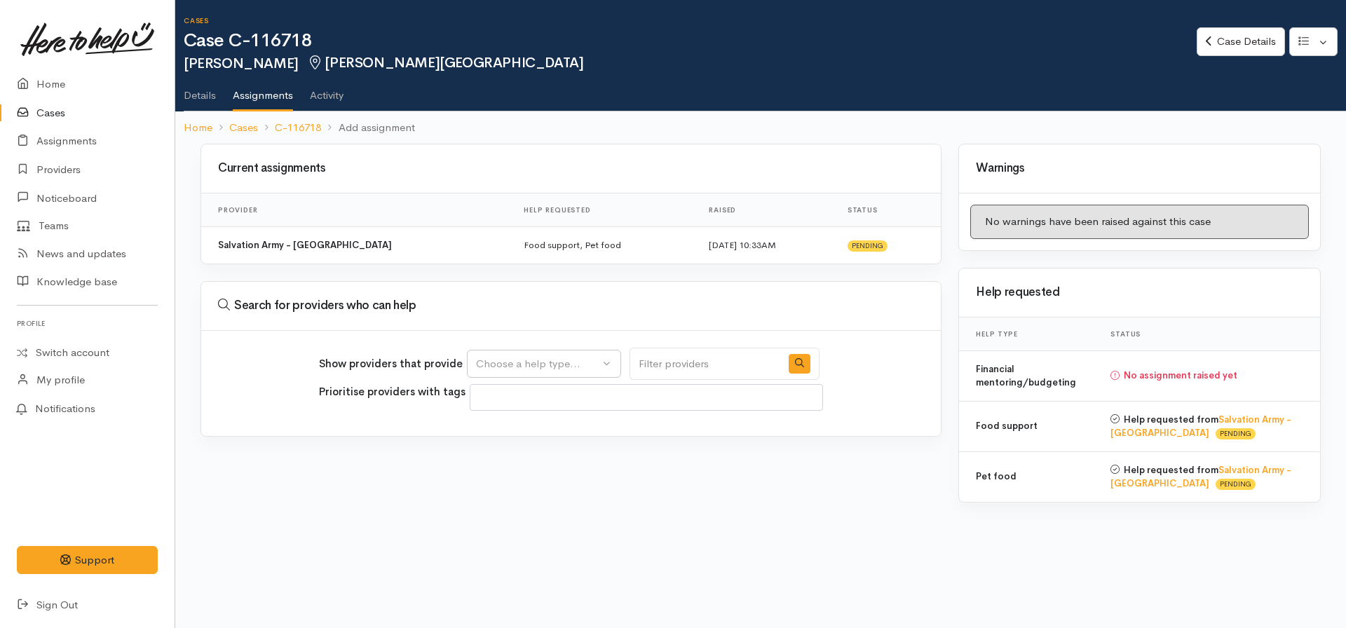
select select
click at [577, 354] on button "Choose a help type..." at bounding box center [544, 364] width 154 height 29
click at [545, 471] on span "Financial mentoring/budgeting" at bounding box center [558, 474] width 148 height 16
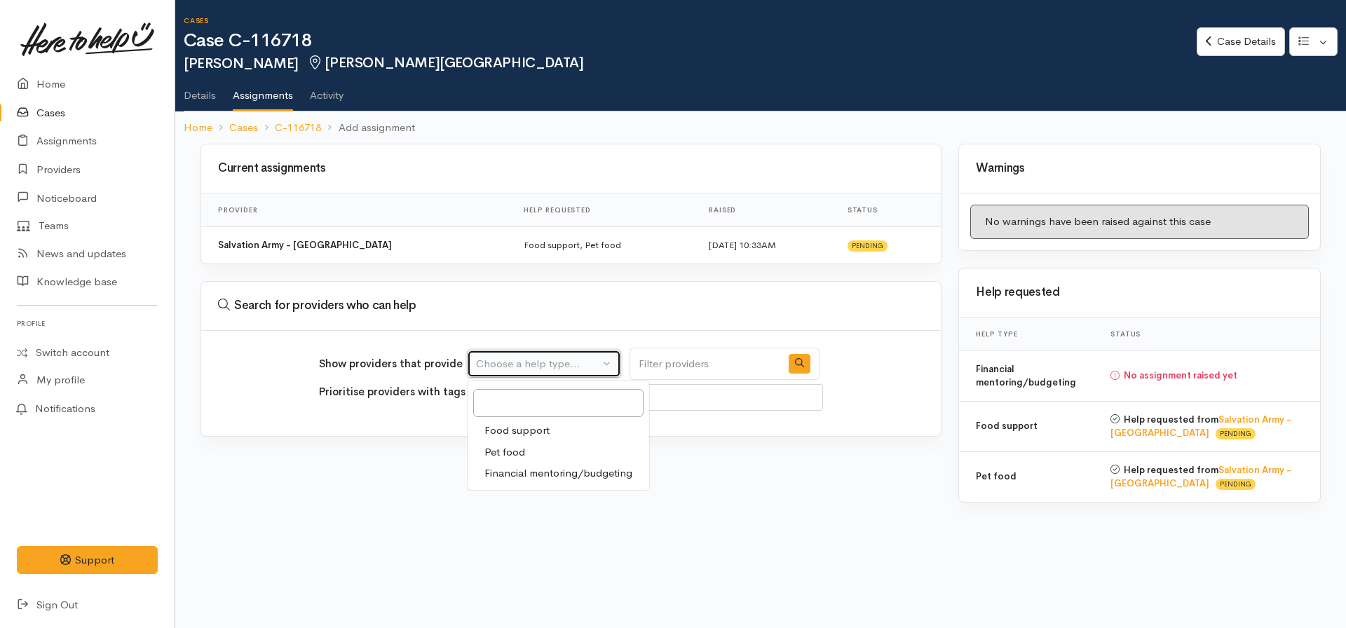
select select "9"
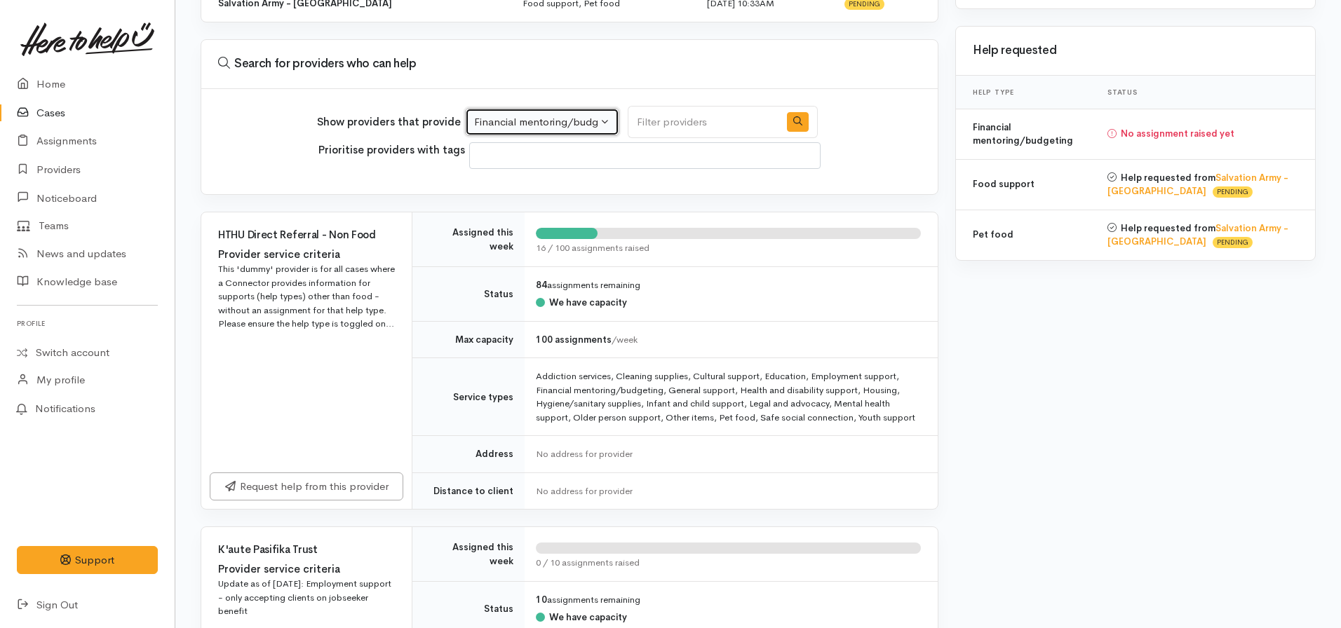
scroll to position [235, 0]
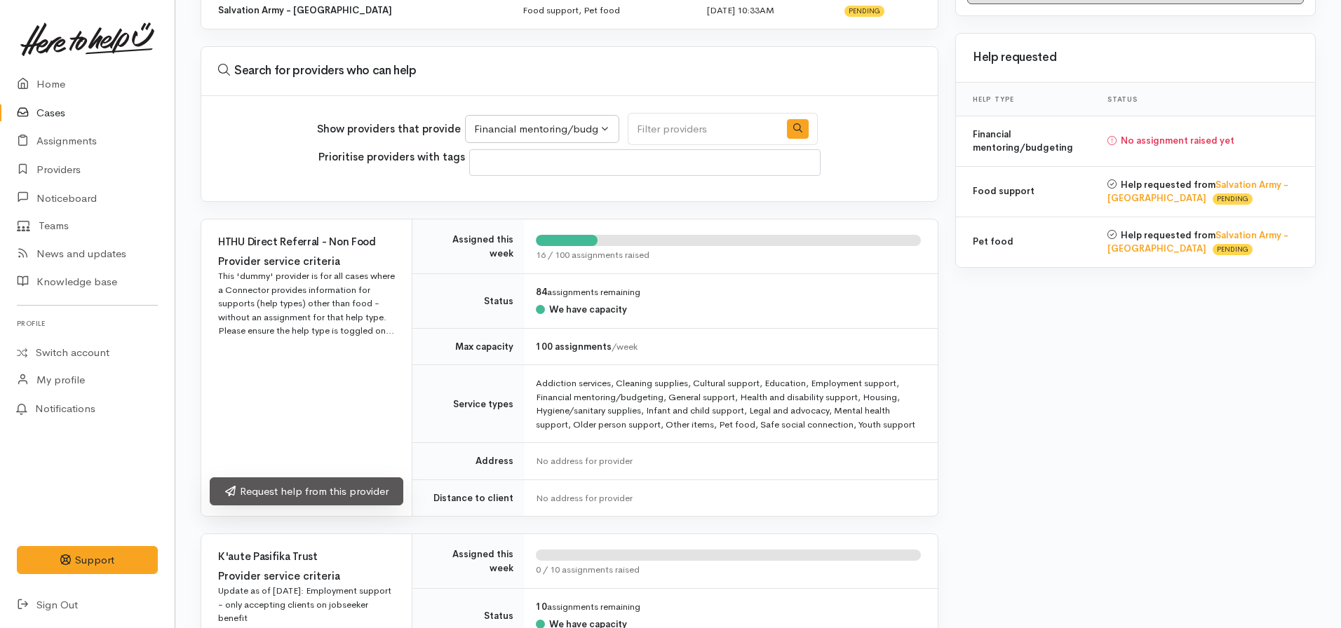
click at [302, 485] on link "Request help from this provider" at bounding box center [307, 491] width 194 height 29
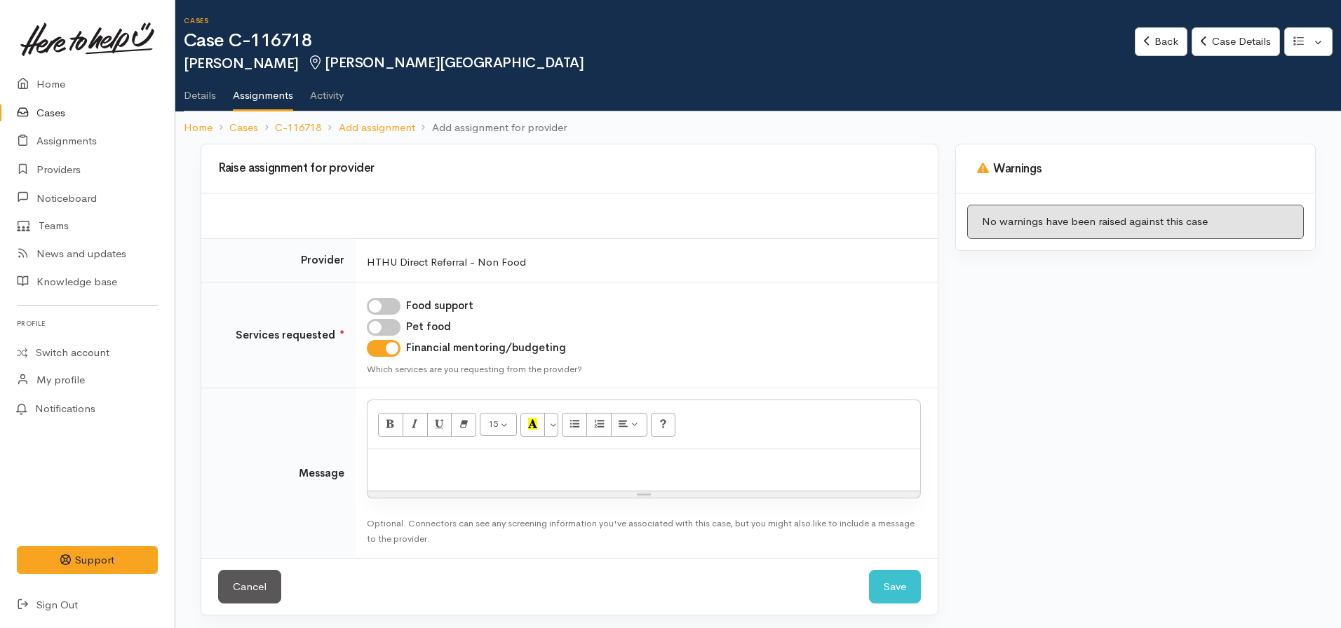
click at [451, 473] on div at bounding box center [643, 469] width 552 height 41
click at [480, 468] on p "[PERSON_NAME] Budget Advisry service3 info shared for self referral" at bounding box center [643, 464] width 538 height 16
click at [485, 468] on p "[PERSON_NAME] Budget Advisry service3 info shared for self referral" at bounding box center [643, 464] width 538 height 16
click at [540, 462] on p "[PERSON_NAME] Budget Advisory service3 info shared for self referral" at bounding box center [643, 464] width 538 height 16
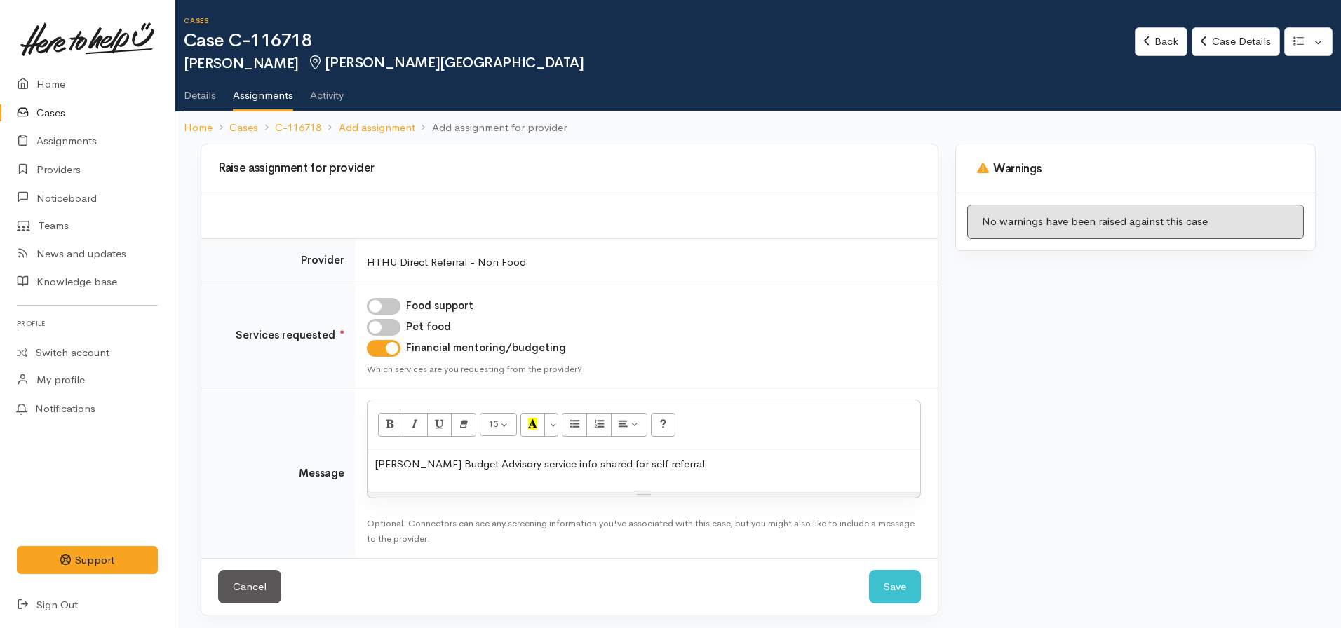
click at [696, 467] on p "[PERSON_NAME] Budget Advisory service info shared for self referral" at bounding box center [643, 464] width 538 height 16
click at [895, 603] on button "Save" at bounding box center [895, 587] width 52 height 34
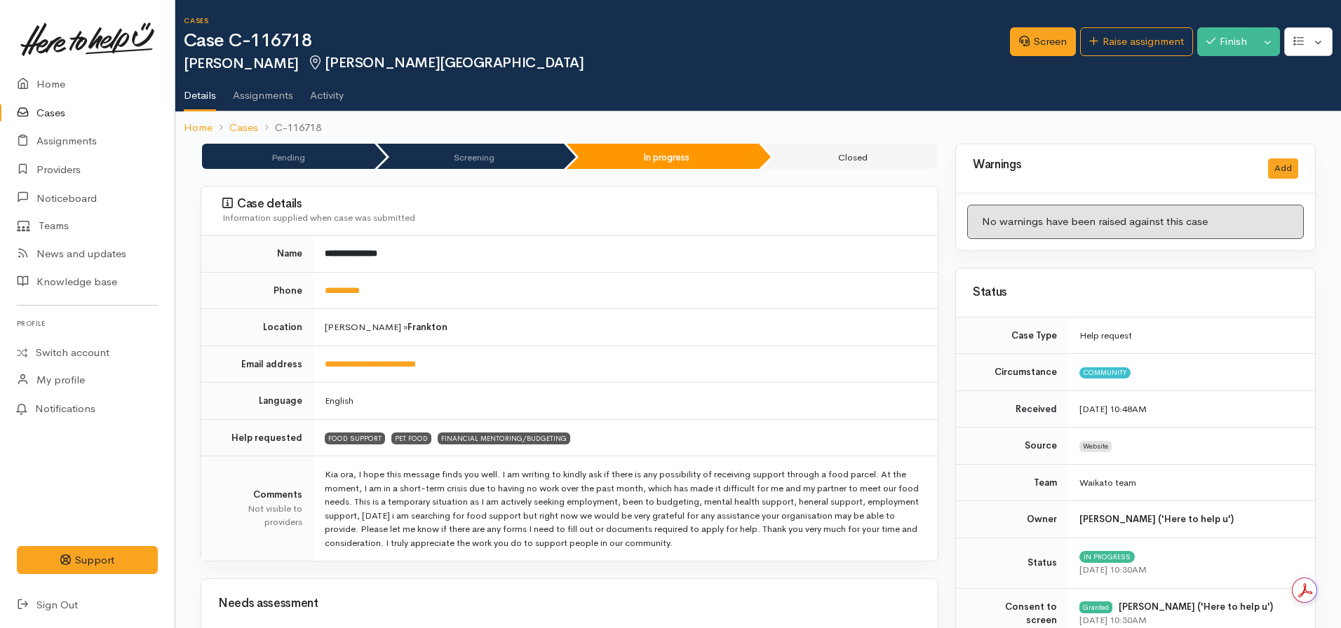
click at [197, 118] on ol "Home Cases C-116718" at bounding box center [758, 127] width 1148 height 33
click at [193, 134] on link "Home" at bounding box center [198, 128] width 29 height 16
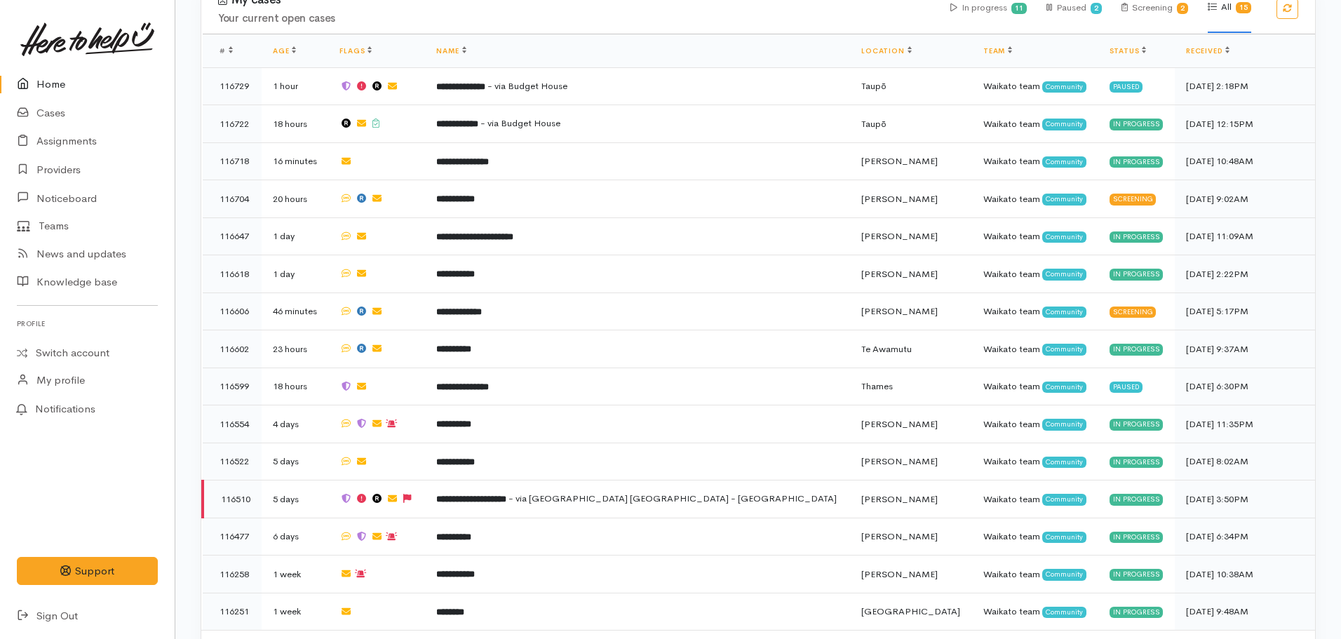
scroll to position [530, 0]
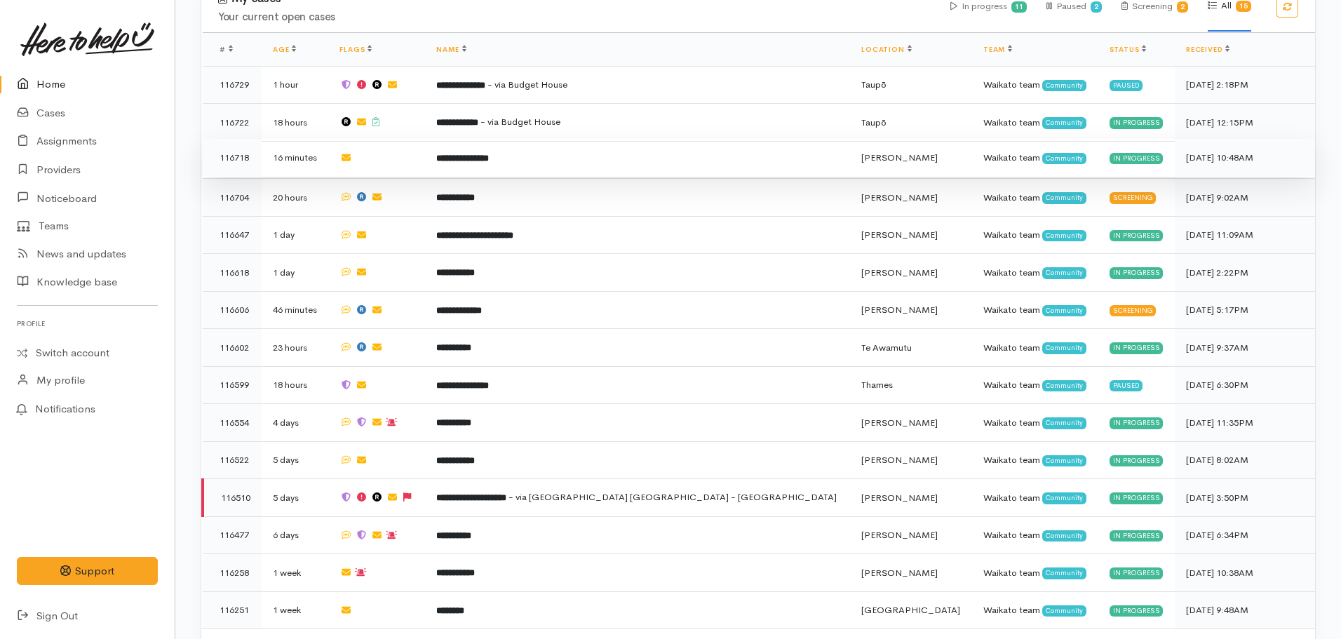
click at [568, 154] on td "**********" at bounding box center [637, 158] width 425 height 38
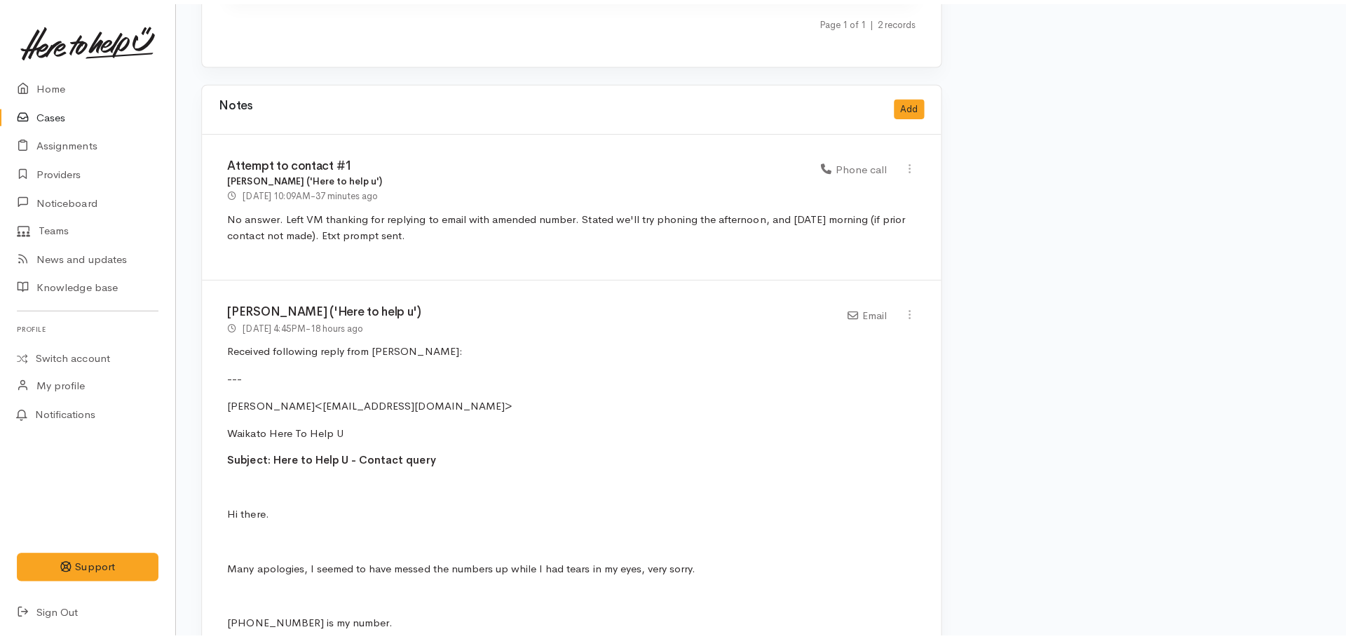
scroll to position [2381, 0]
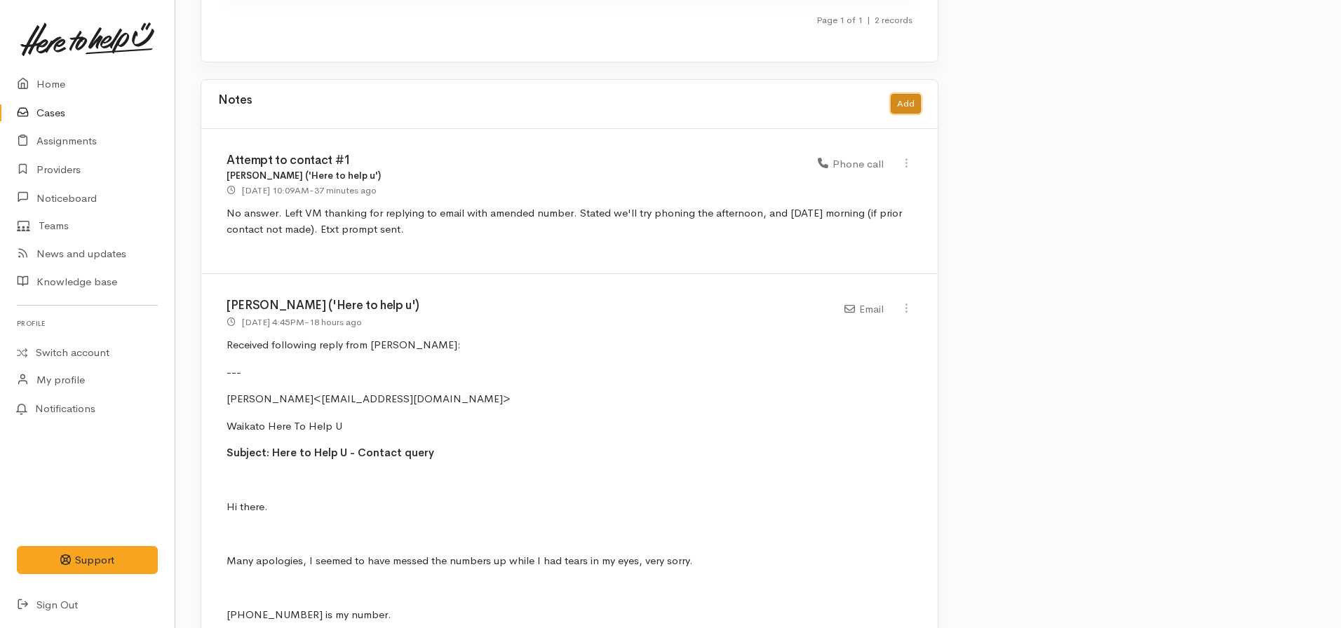
click at [907, 94] on button "Add" at bounding box center [905, 104] width 30 height 20
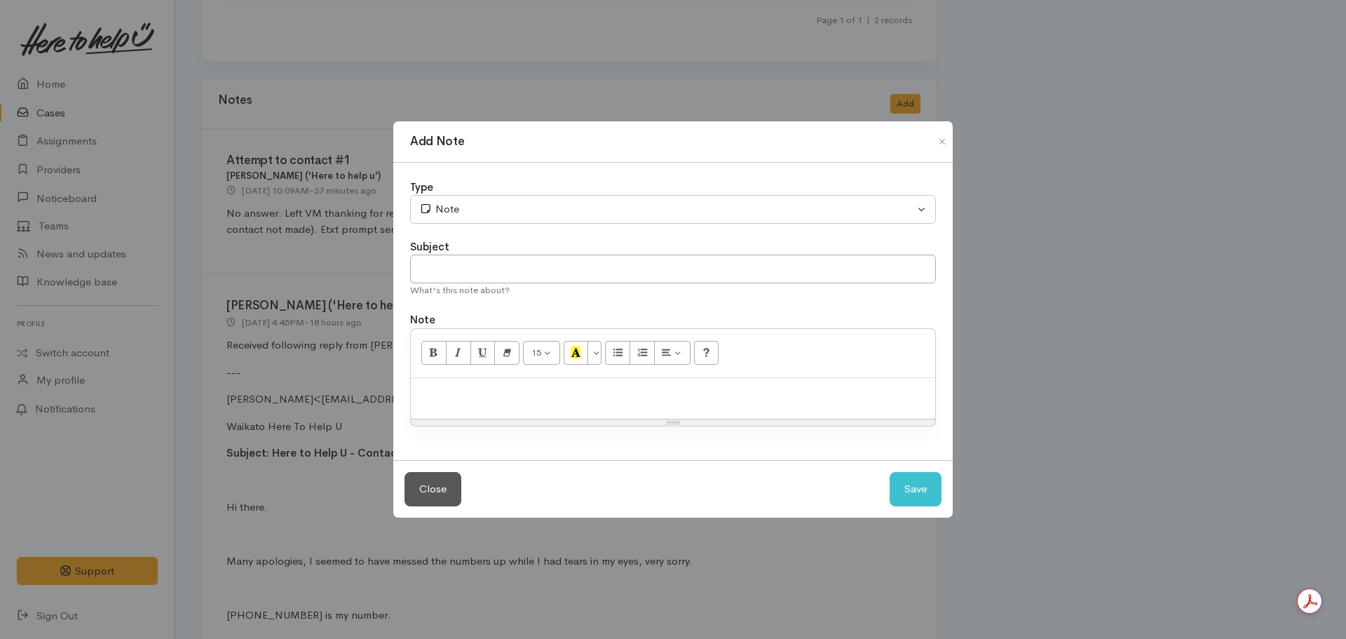
click at [577, 388] on p at bounding box center [673, 393] width 510 height 16
paste div
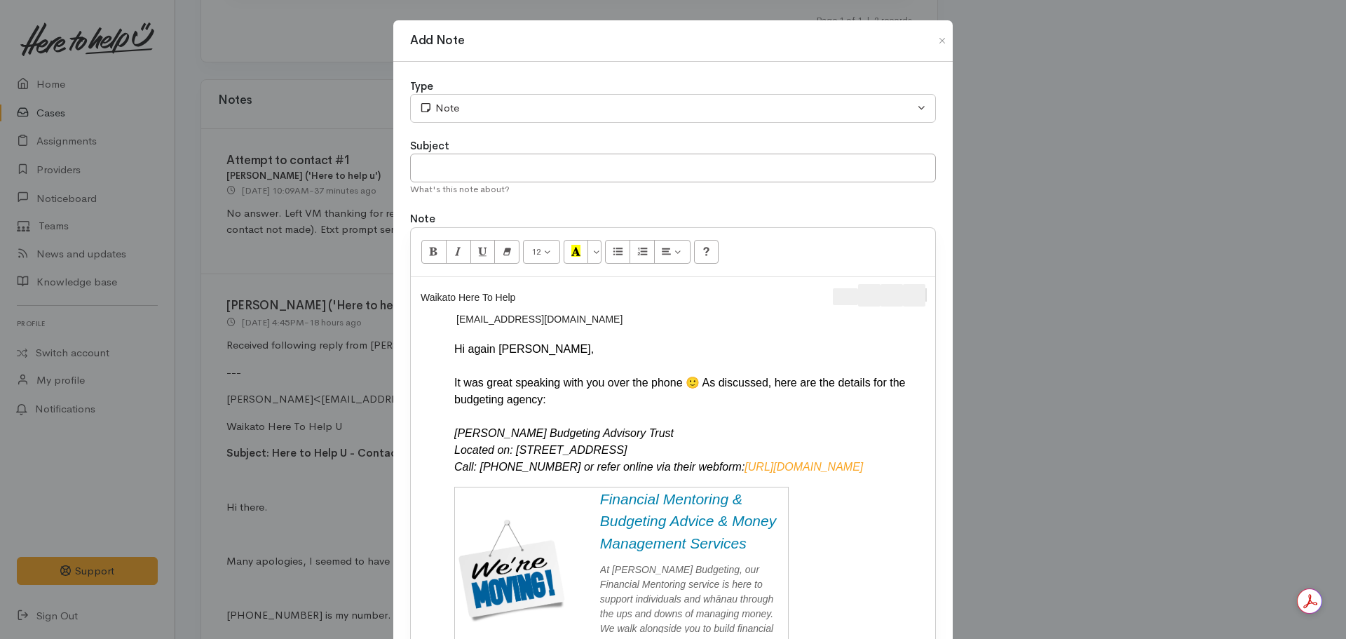
scroll to position [111, 0]
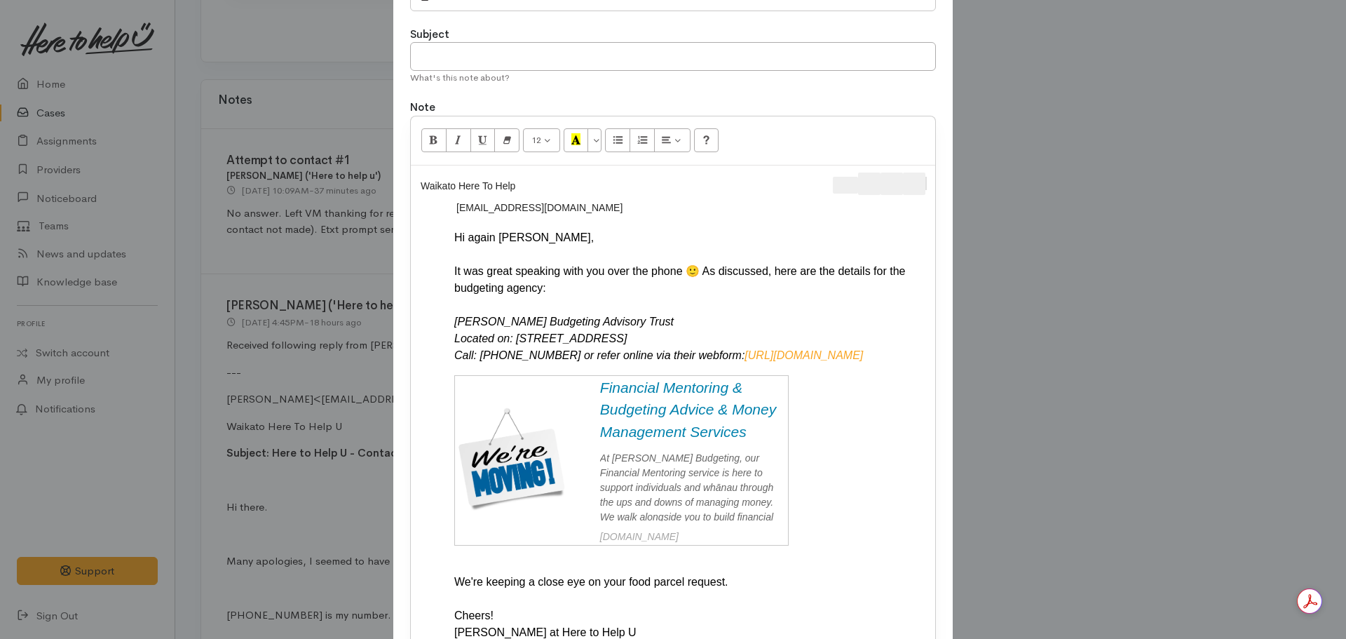
click at [931, 177] on div "Waikato Here To Help U ​ [EMAIL_ADDRESS][DOMAIN_NAME] ​ Hi again [PERSON_NAME],…" at bounding box center [673, 407] width 524 height 484
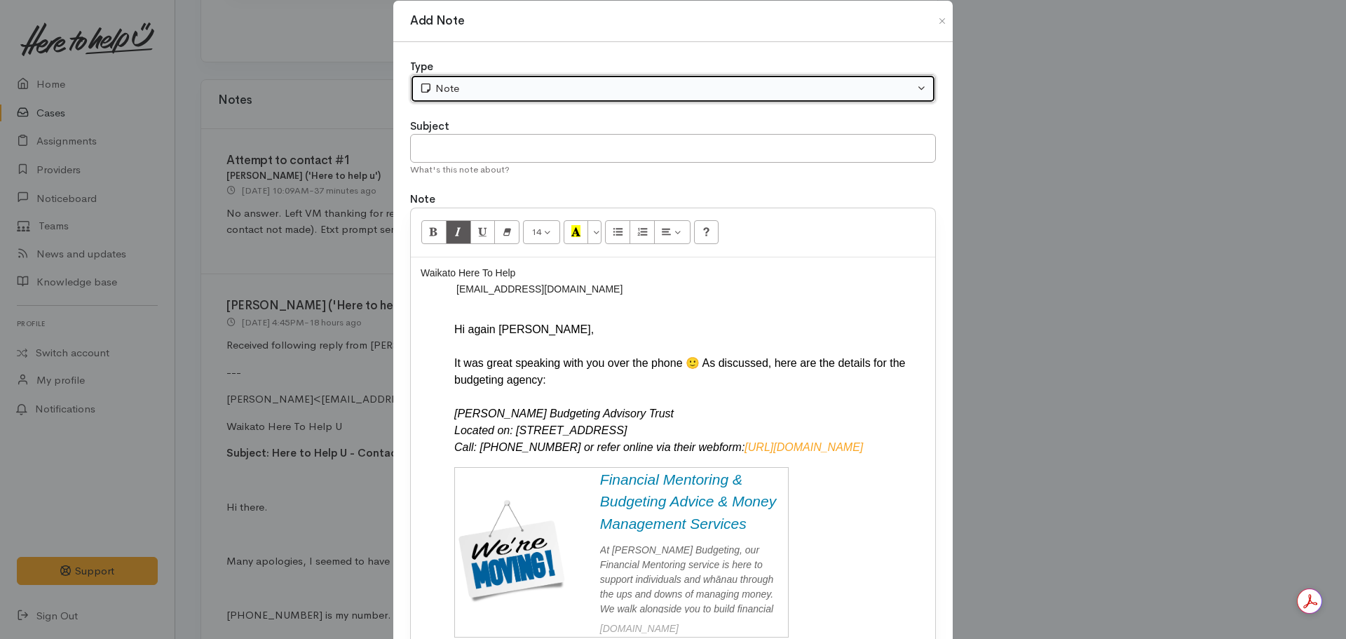
click at [453, 78] on button "Note" at bounding box center [673, 88] width 526 height 29
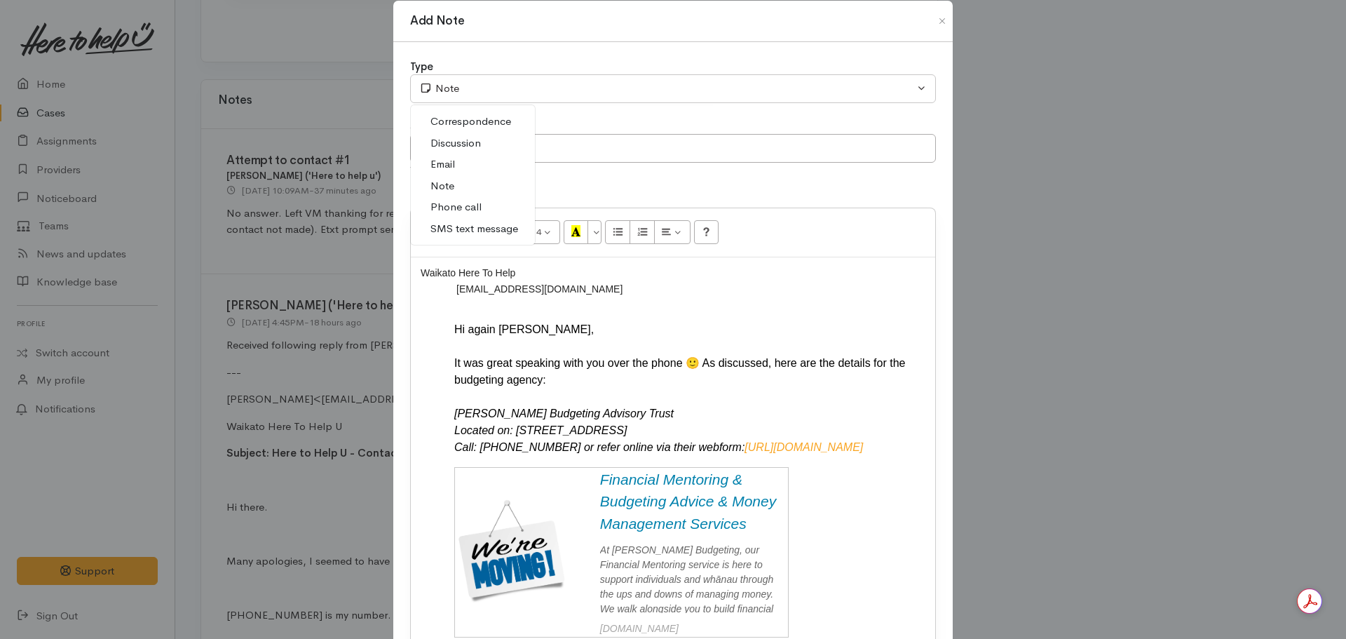
click at [454, 158] on link "Email" at bounding box center [473, 165] width 124 height 22
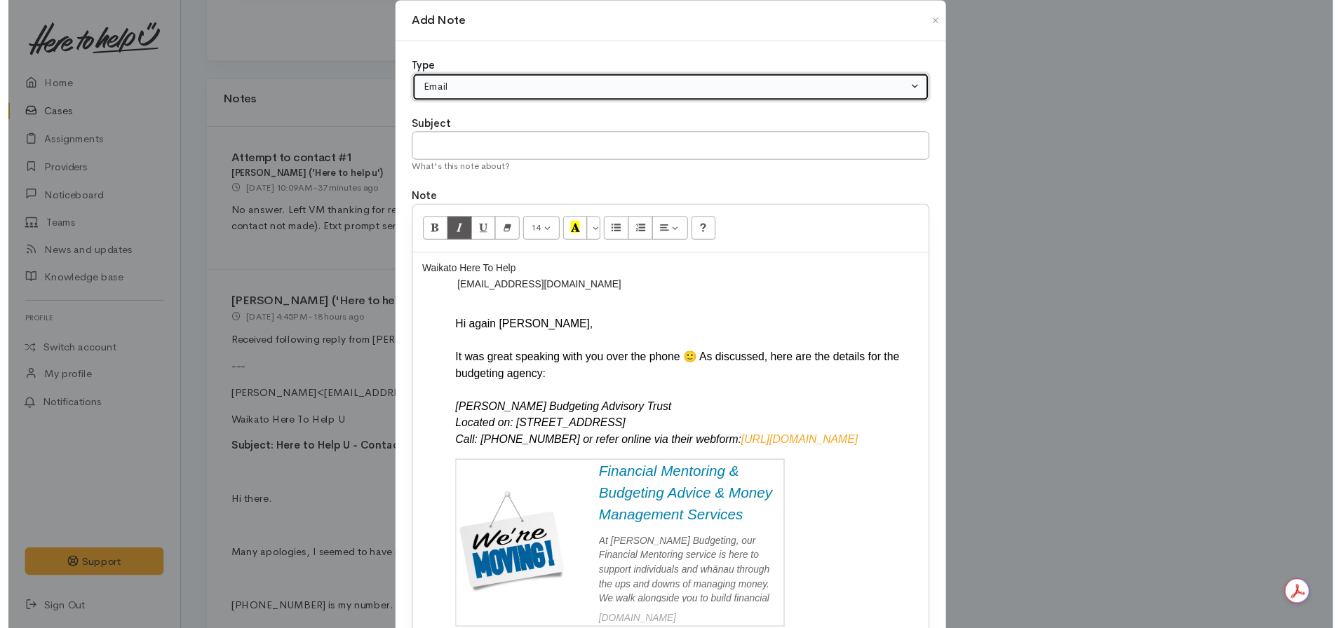
scroll to position [241, 0]
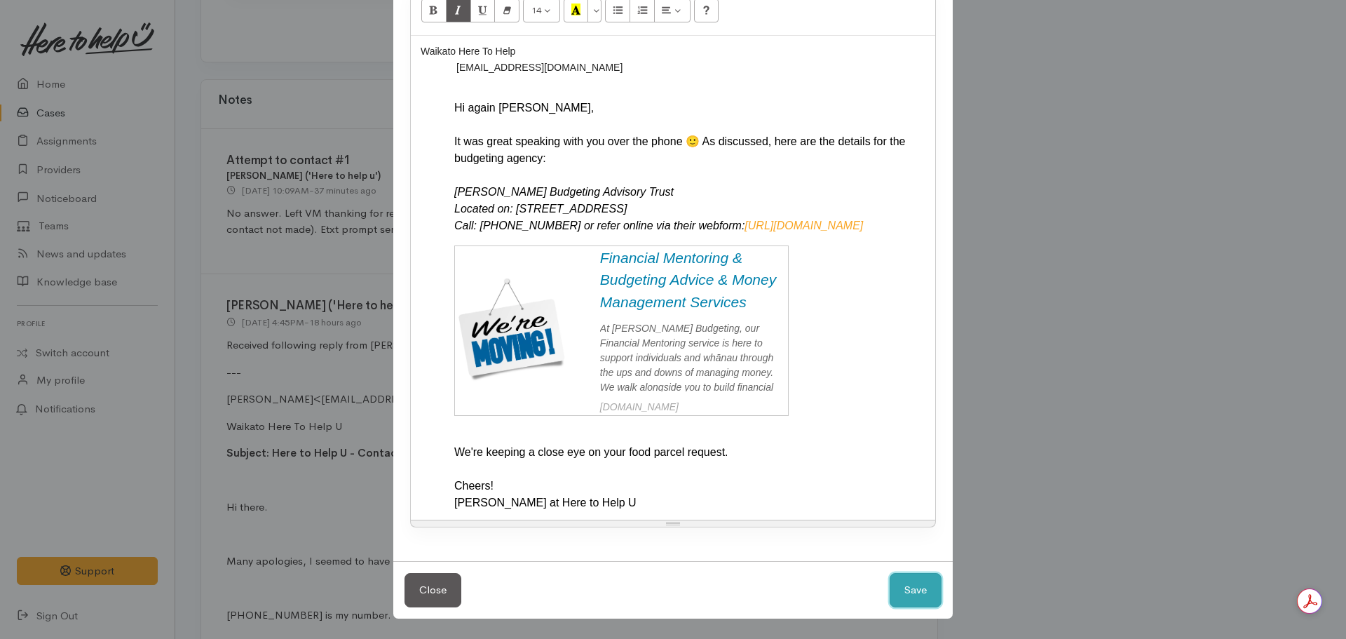
click at [907, 591] on button "Save" at bounding box center [916, 590] width 52 height 34
select select "1"
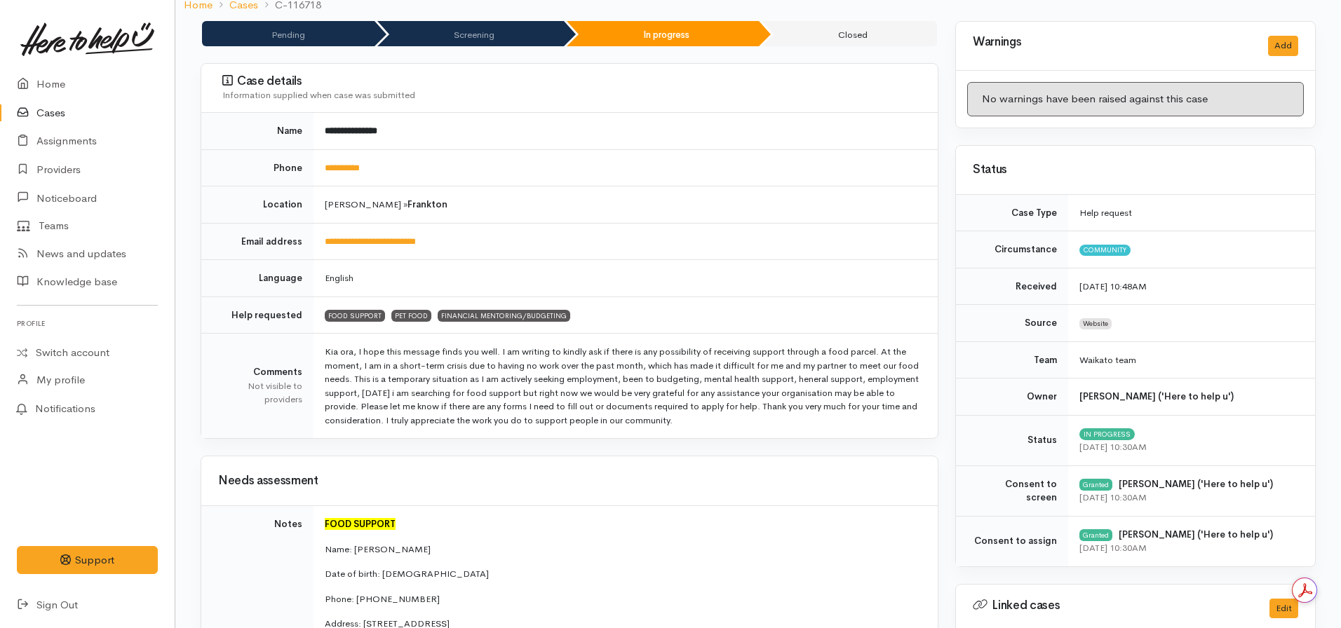
scroll to position [0, 0]
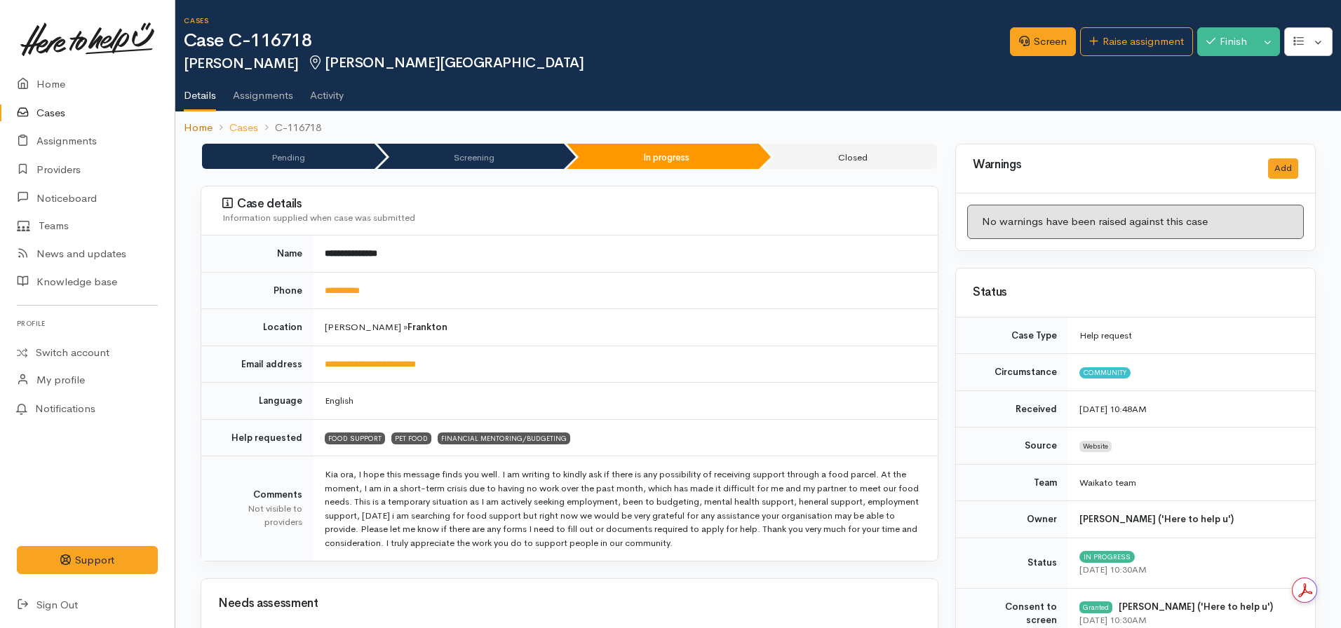
click at [200, 129] on link "Home" at bounding box center [198, 128] width 29 height 16
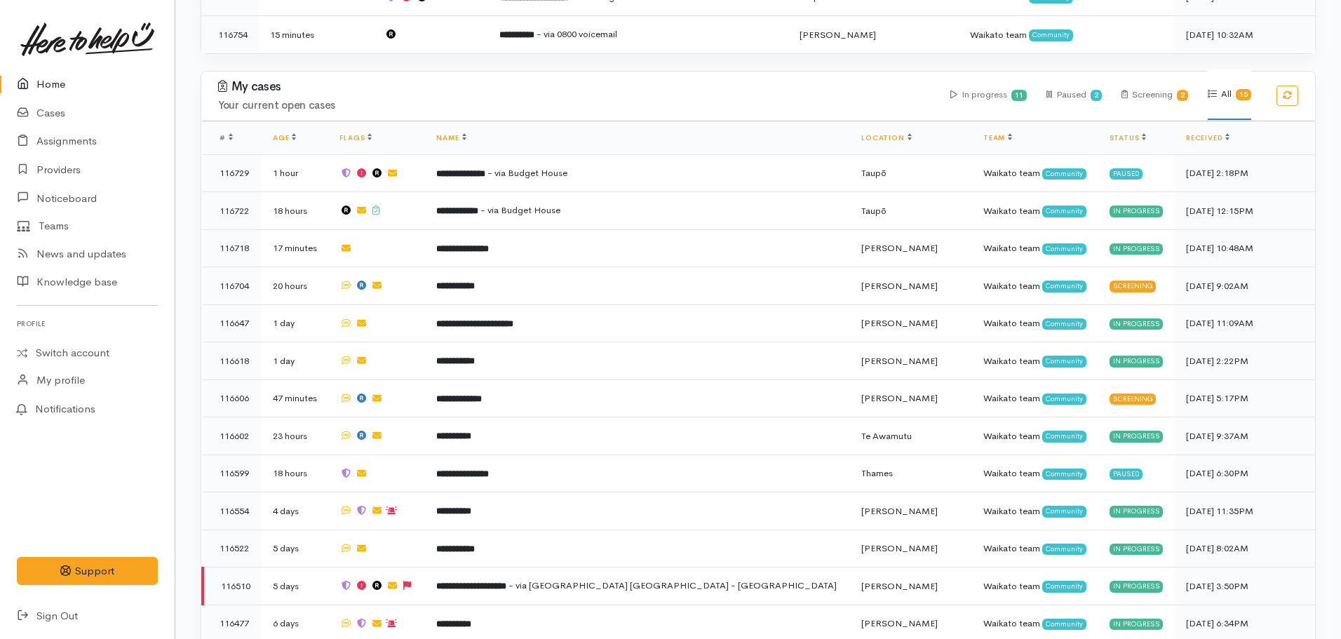
scroll to position [442, 0]
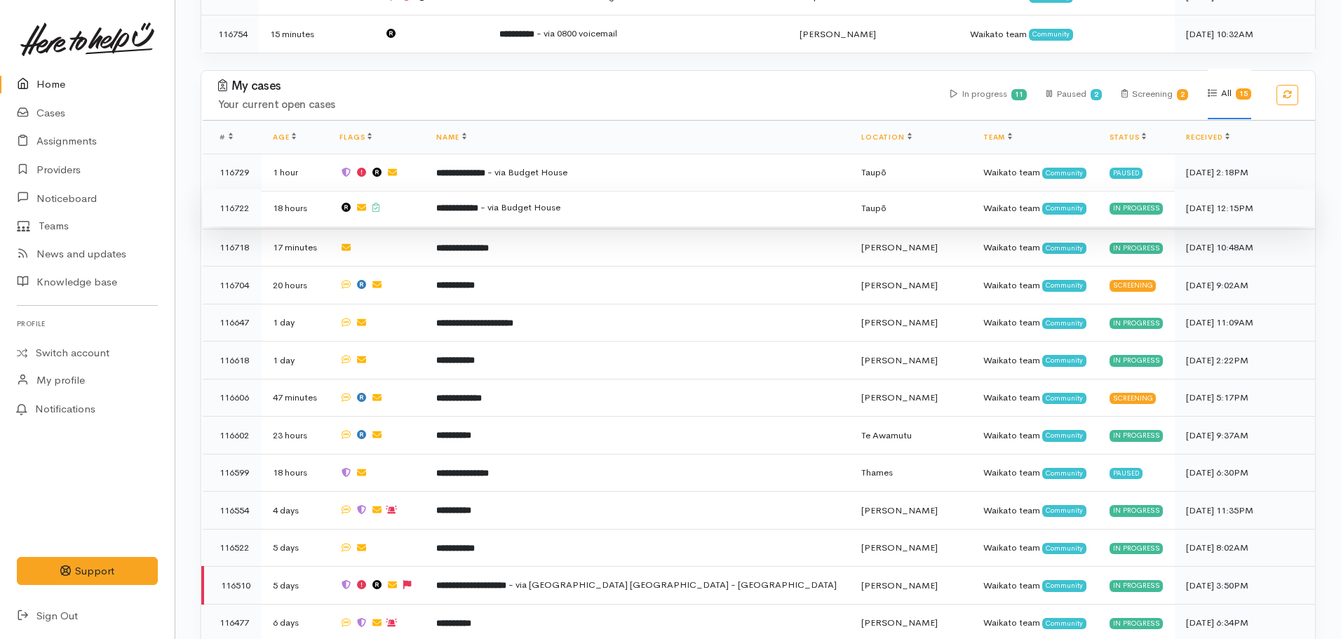
click at [560, 207] on span "- via Budget House" at bounding box center [520, 207] width 80 height 12
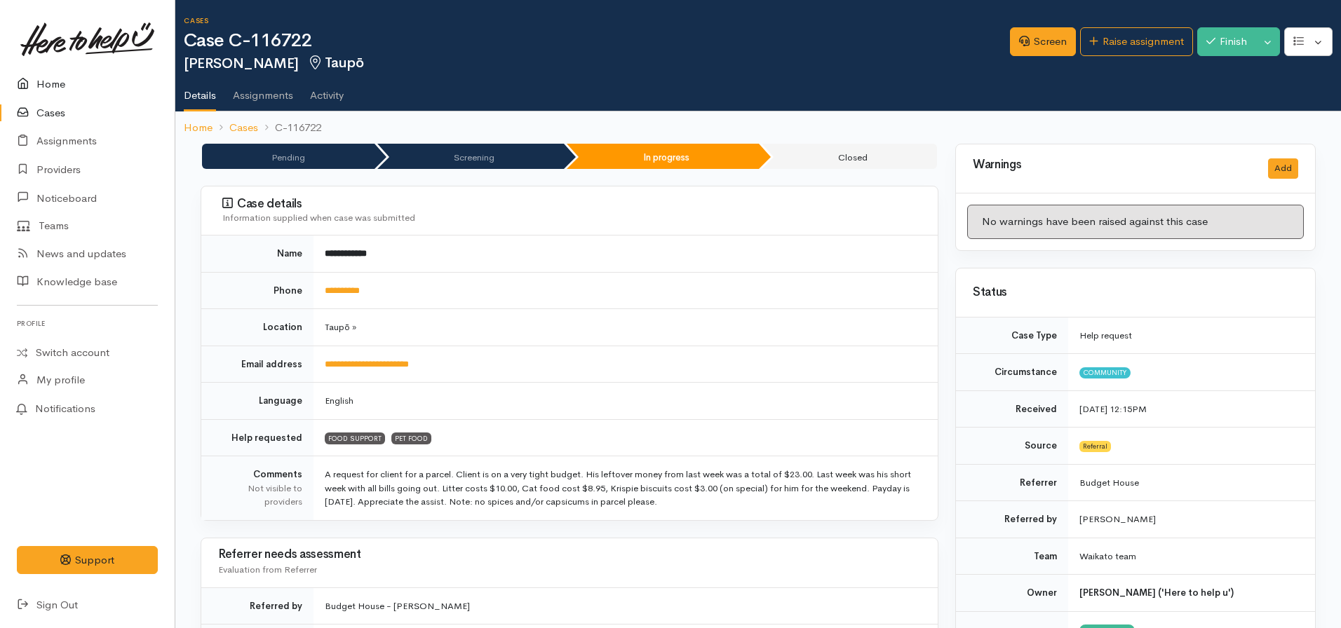
click at [50, 88] on link "Home" at bounding box center [87, 84] width 175 height 29
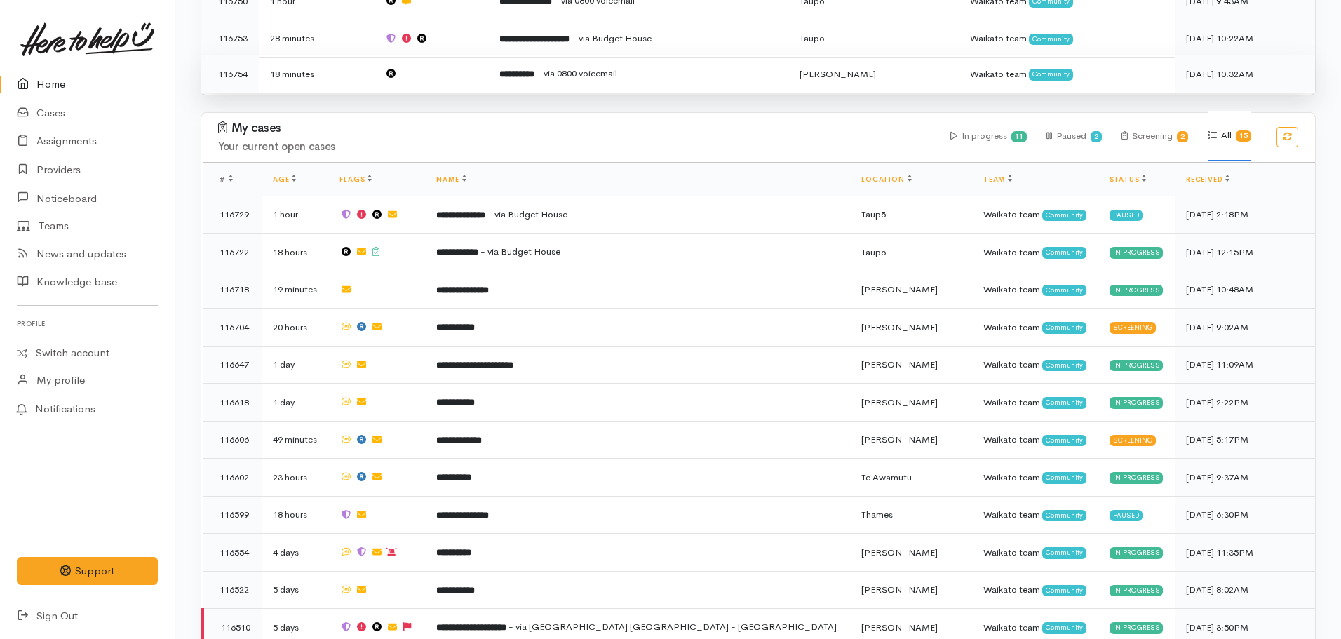
scroll to position [402, 0]
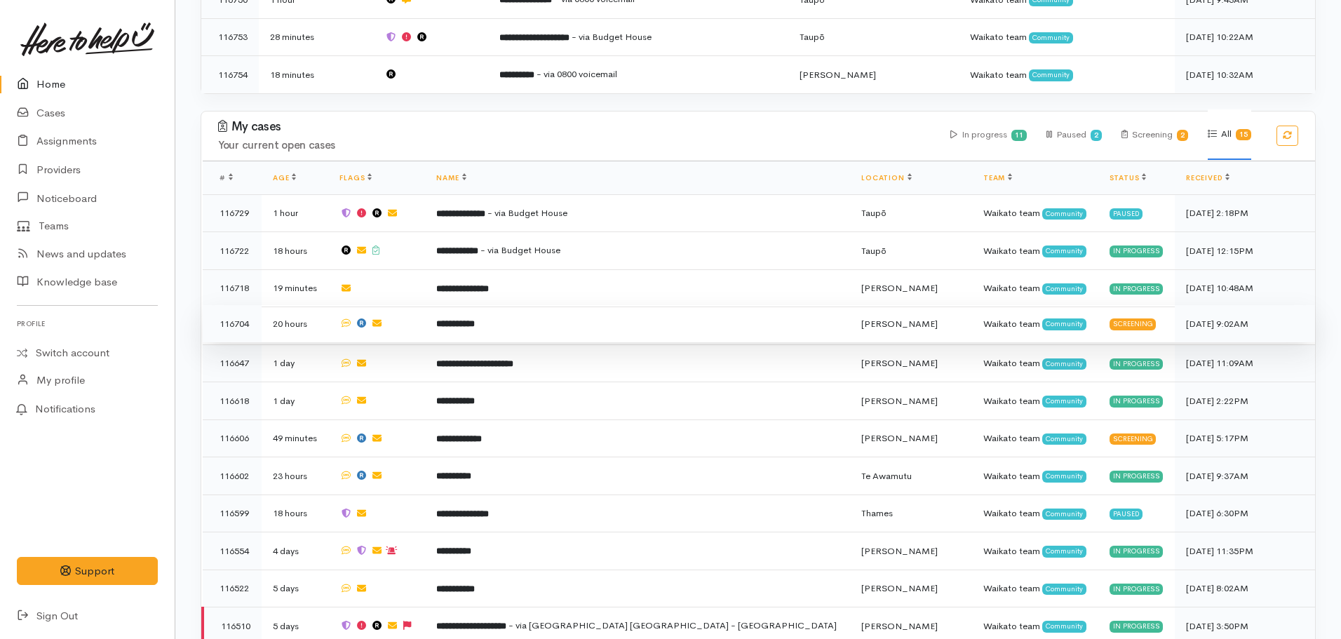
click at [537, 324] on td "**********" at bounding box center [637, 324] width 425 height 38
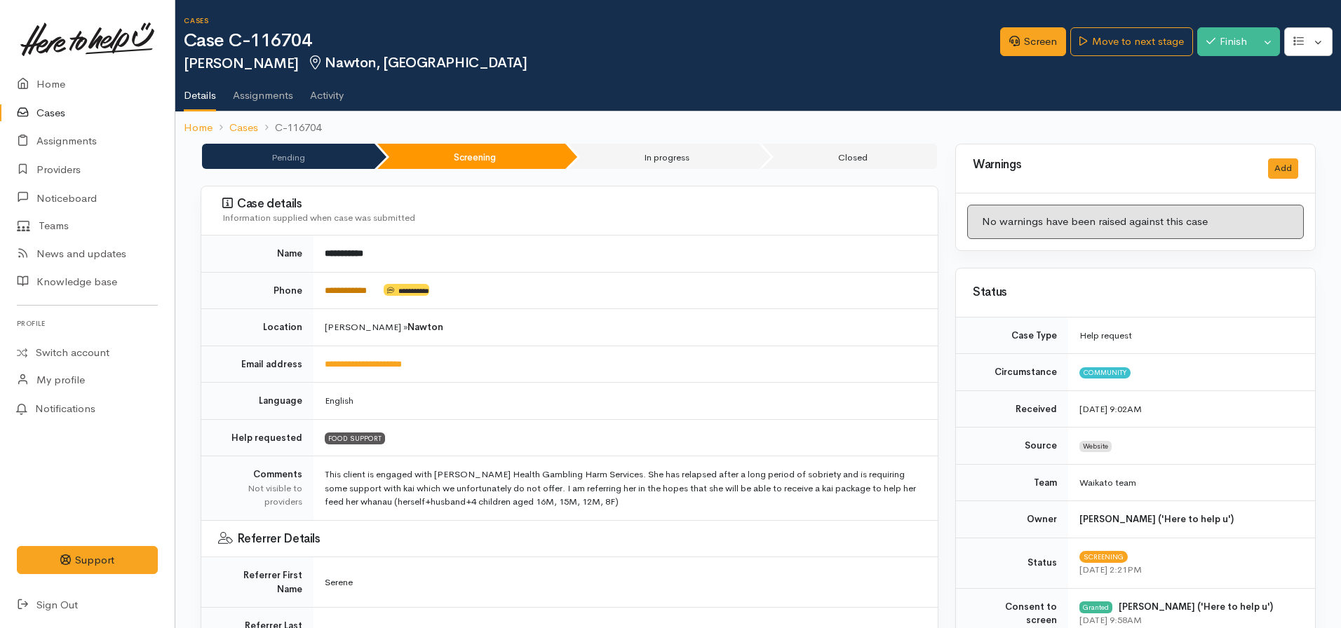
click at [344, 294] on link "**********" at bounding box center [346, 290] width 42 height 9
click at [375, 275] on td "**********" at bounding box center [625, 290] width 624 height 37
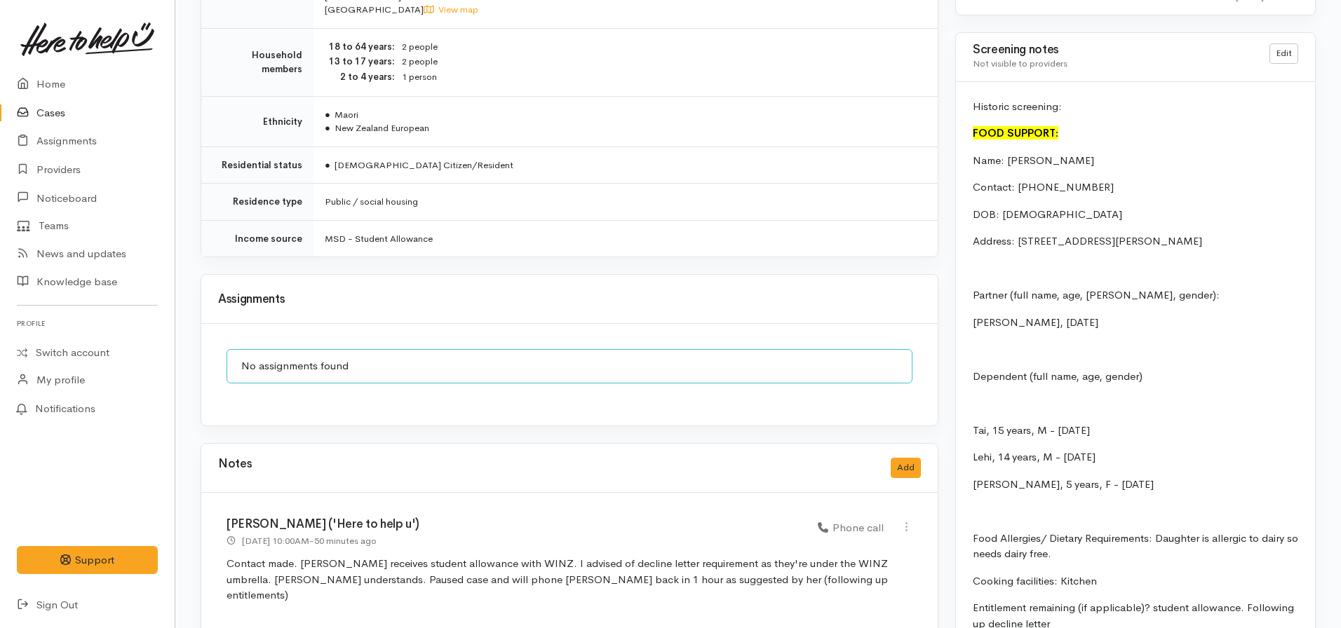
scroll to position [1361, 0]
